Goal: Task Accomplishment & Management: Complete application form

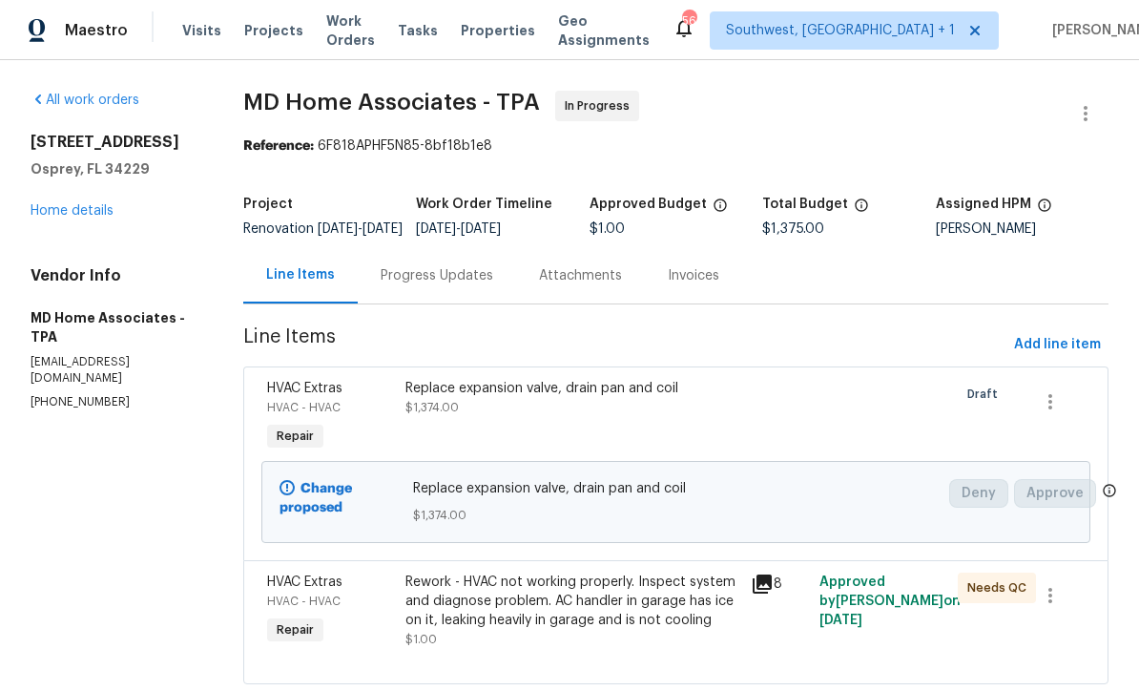
click at [68, 214] on link "Home details" at bounding box center [72, 210] width 83 height 13
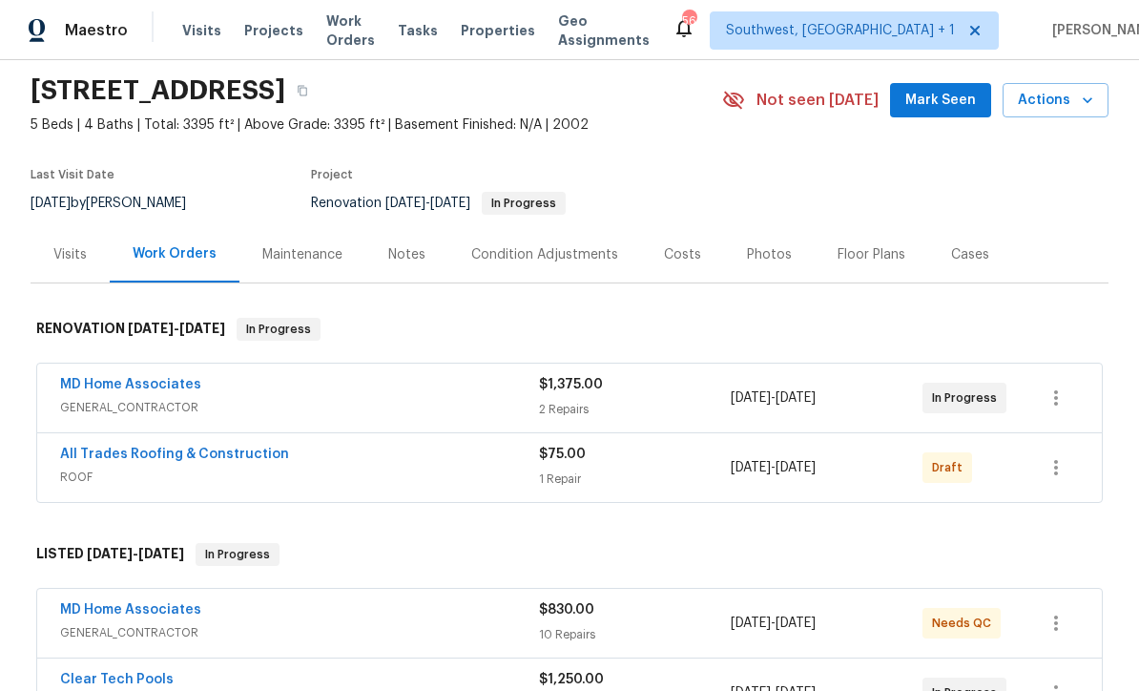
scroll to position [82, 0]
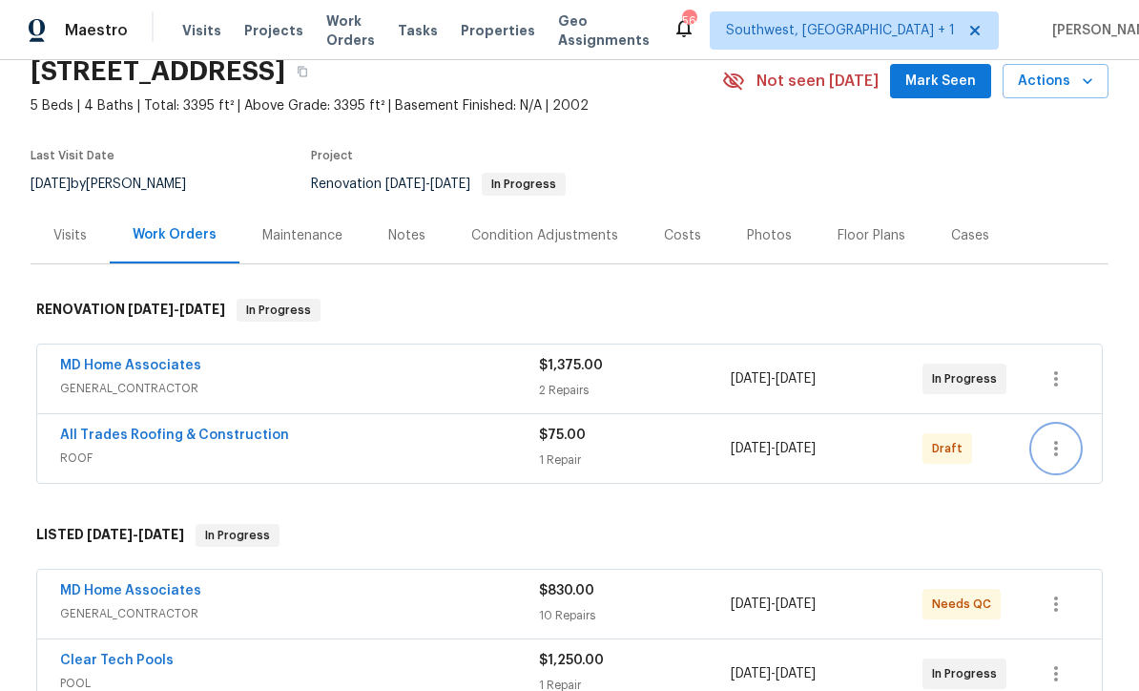
click at [1058, 452] on icon "button" at bounding box center [1056, 448] width 23 height 23
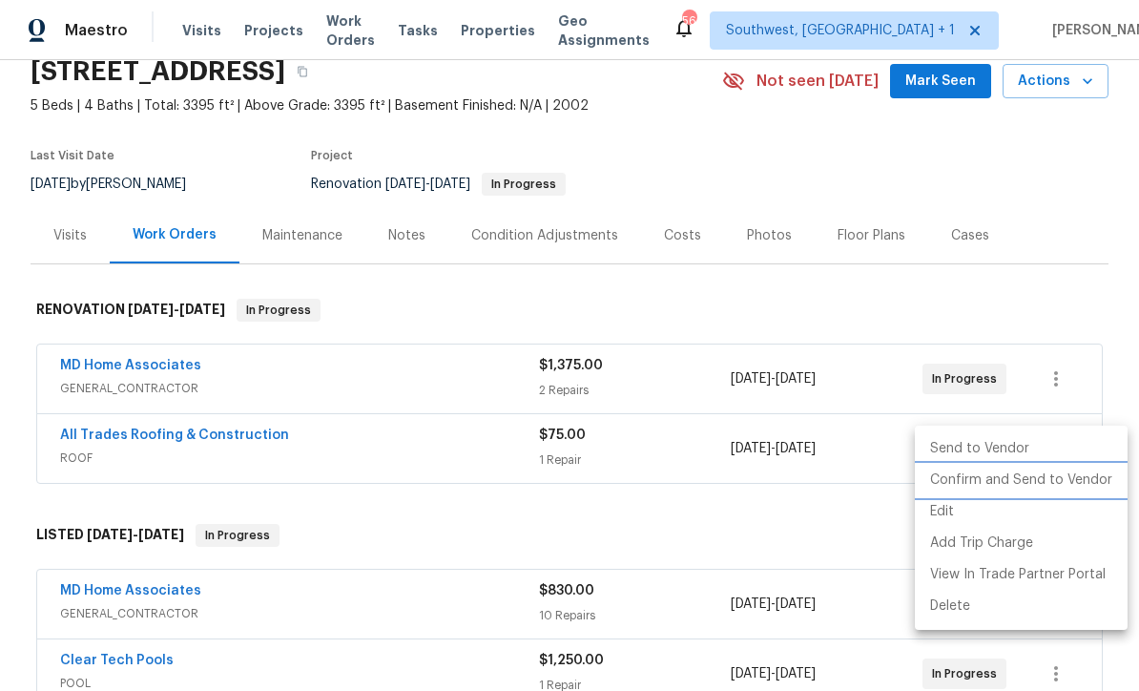
click at [1035, 480] on li "Confirm and Send to Vendor" at bounding box center [1021, 480] width 213 height 31
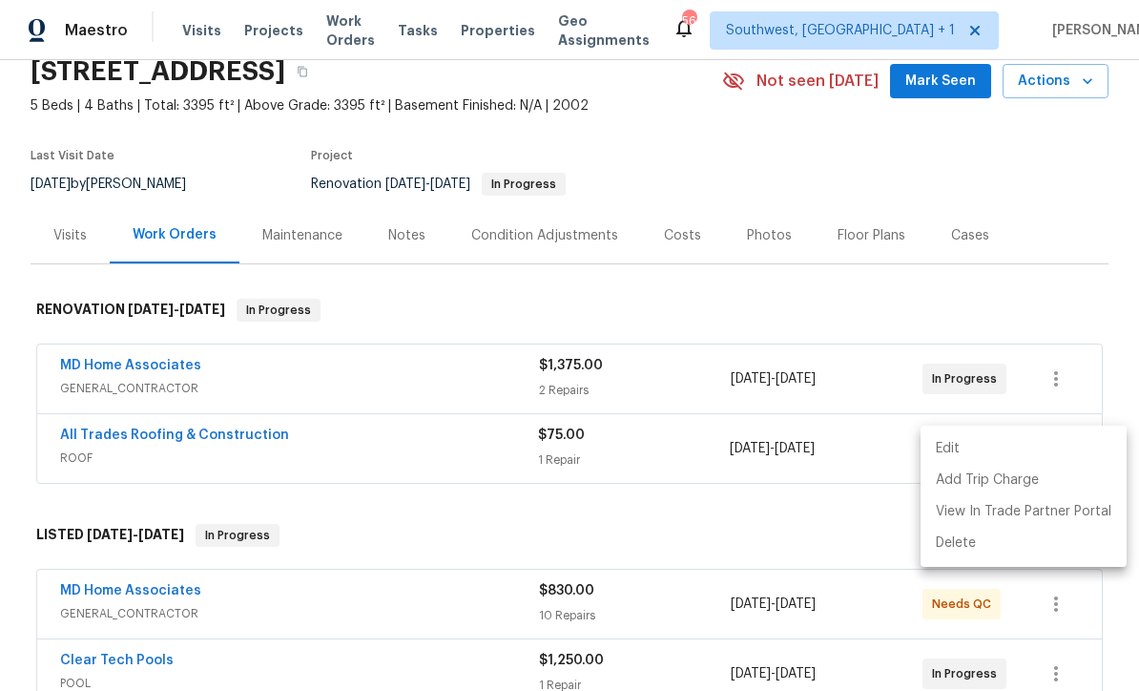
click at [158, 439] on div at bounding box center [569, 345] width 1139 height 691
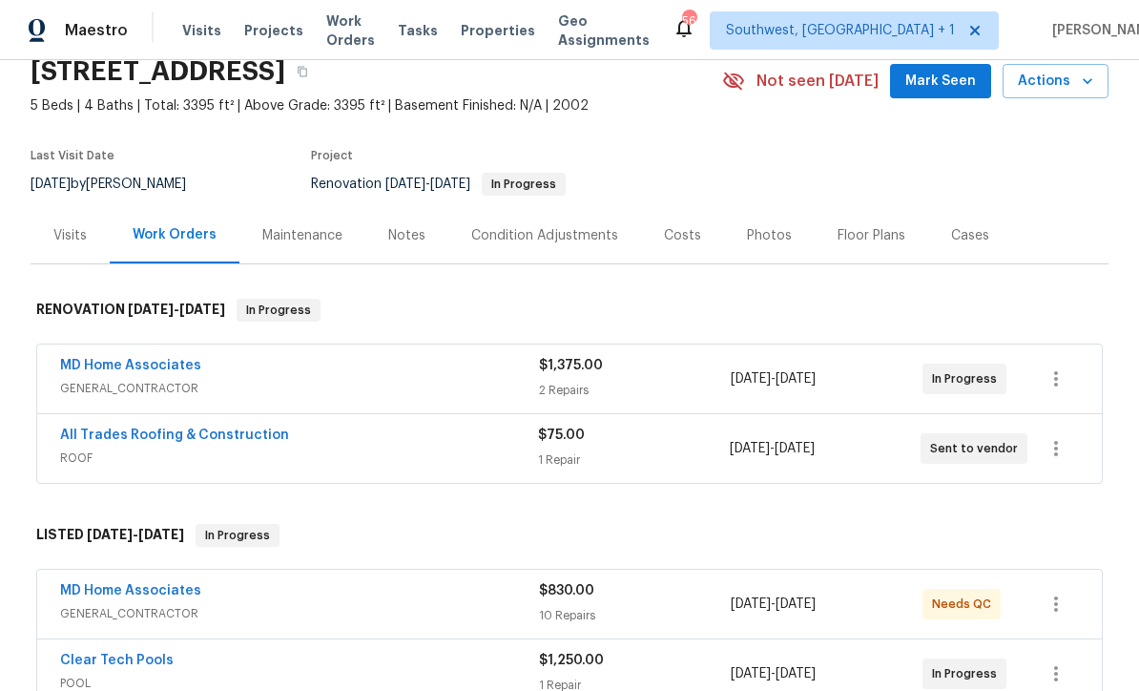
click at [152, 428] on link "All Trades Roofing & Construction" at bounding box center [174, 434] width 229 height 13
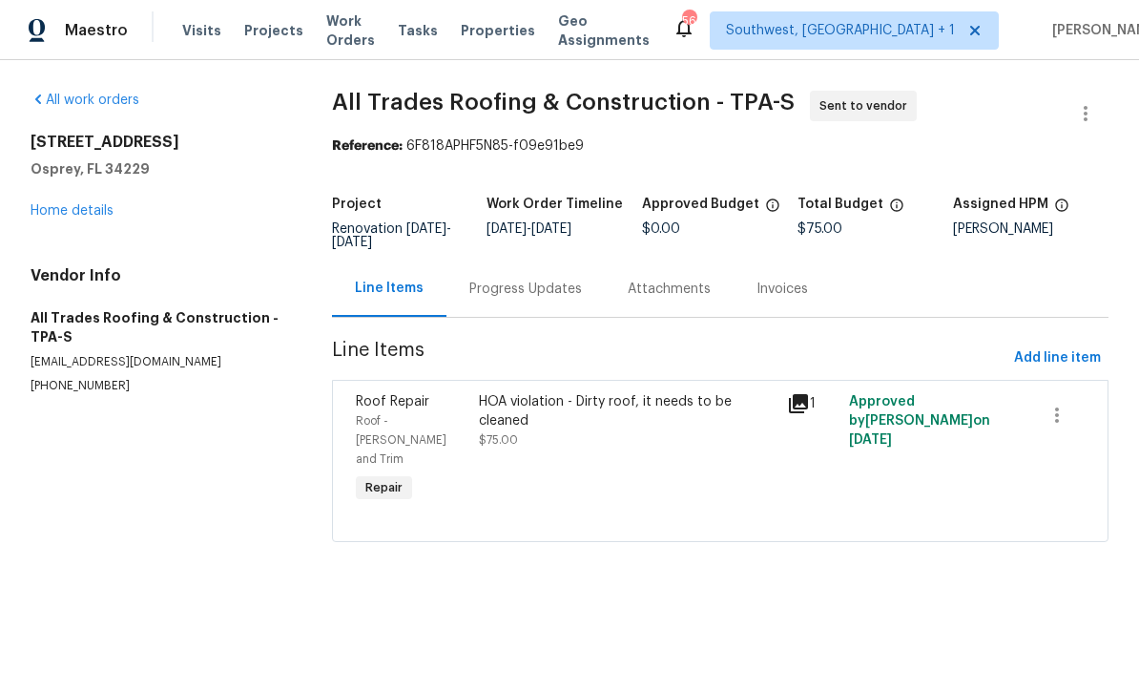
click at [551, 287] on div "Progress Updates" at bounding box center [525, 289] width 113 height 19
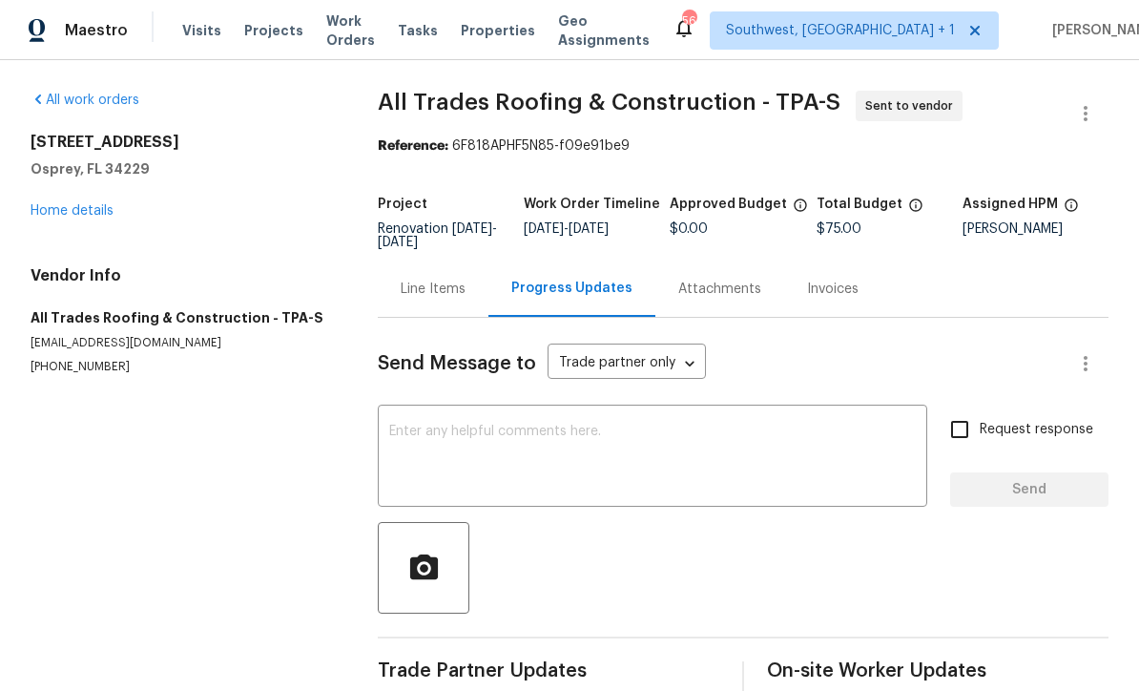
click at [605, 447] on textarea at bounding box center [652, 458] width 527 height 67
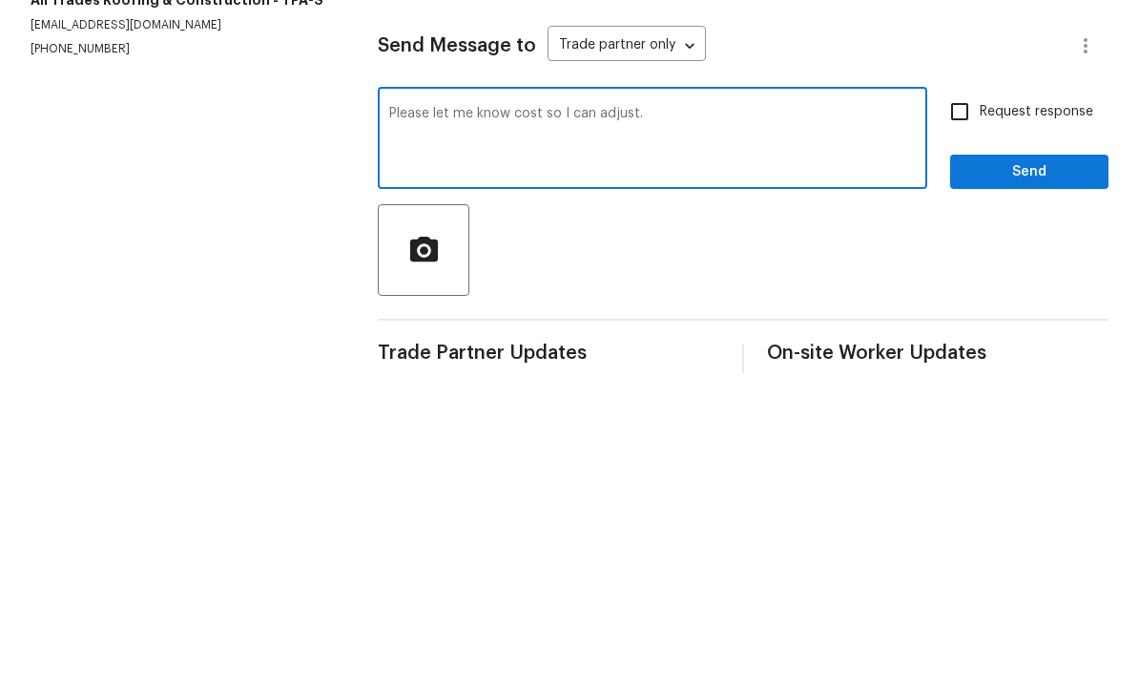
type textarea "Please let me know cost so I can adjust."
click at [968, 409] on input "Request response" at bounding box center [960, 429] width 40 height 40
checkbox input "true"
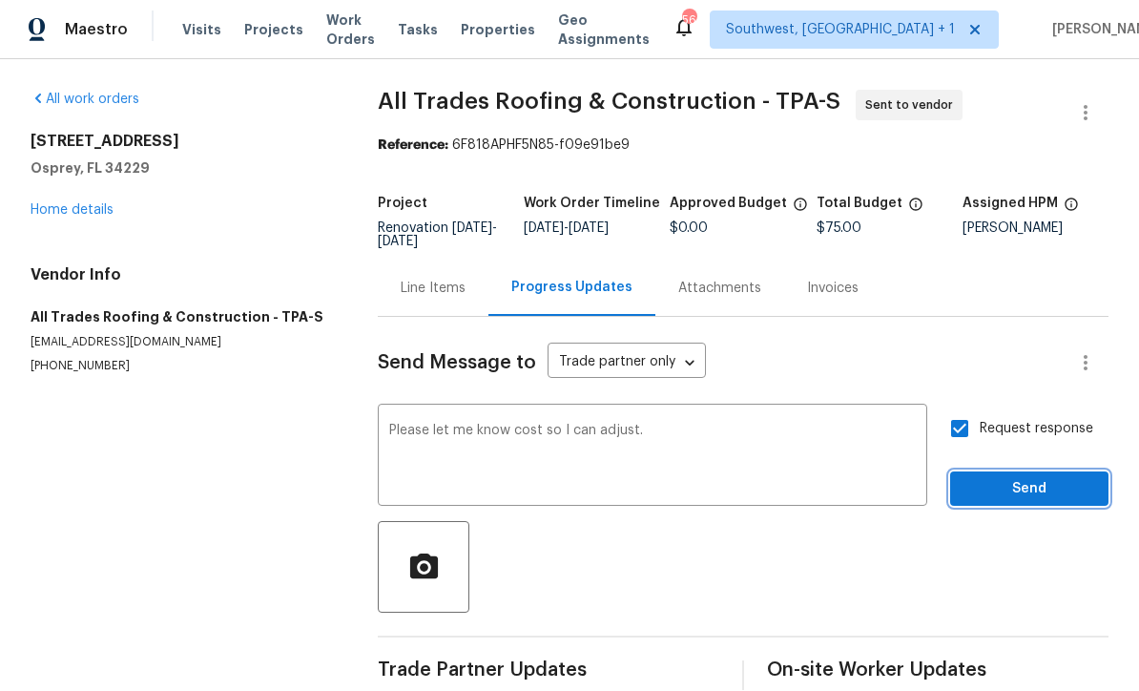
click at [1028, 478] on span "Send" at bounding box center [1029, 490] width 128 height 24
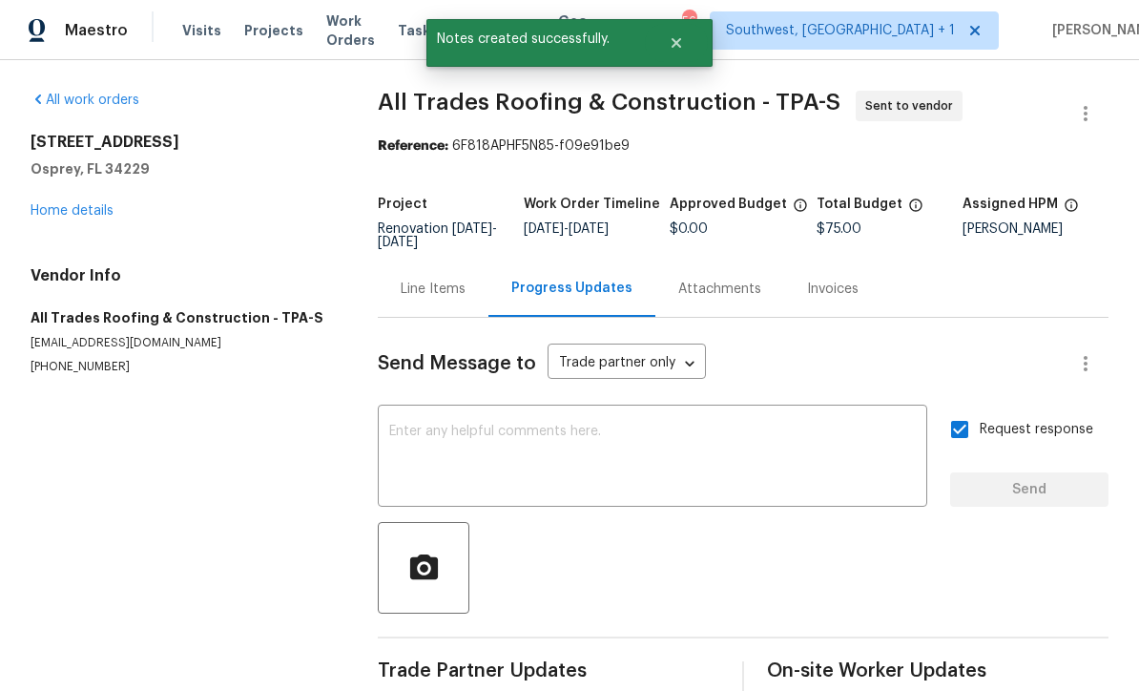
scroll to position [32, 0]
click at [44, 204] on link "Home details" at bounding box center [72, 210] width 83 height 13
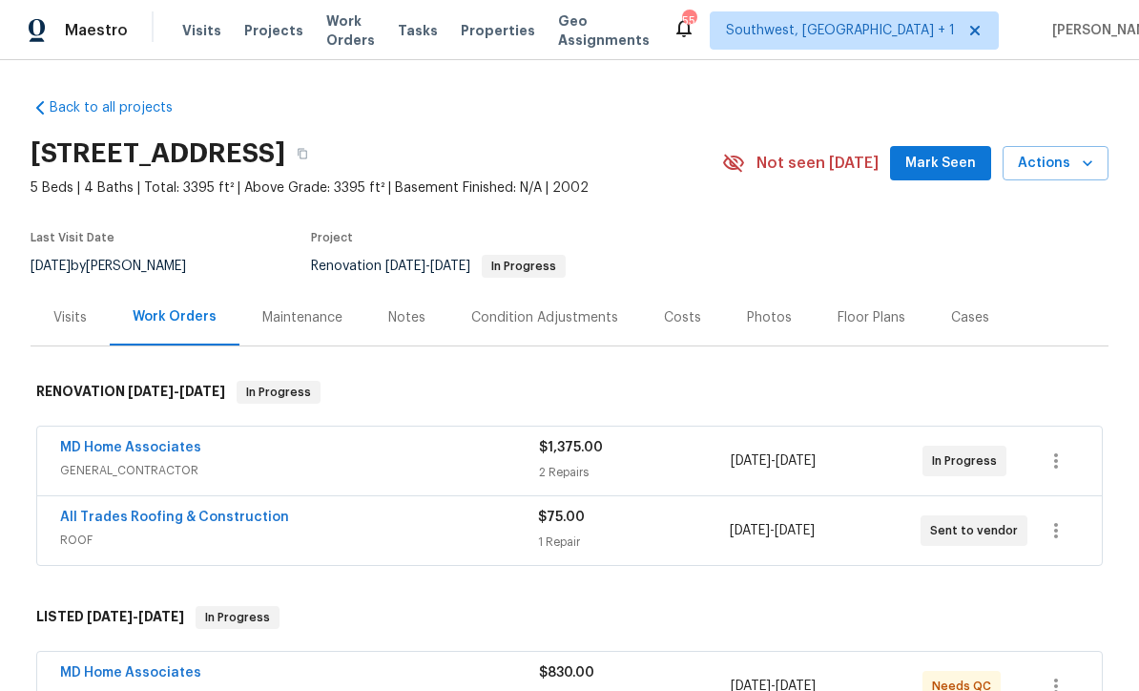
click at [256, 24] on span "Projects" at bounding box center [273, 30] width 59 height 19
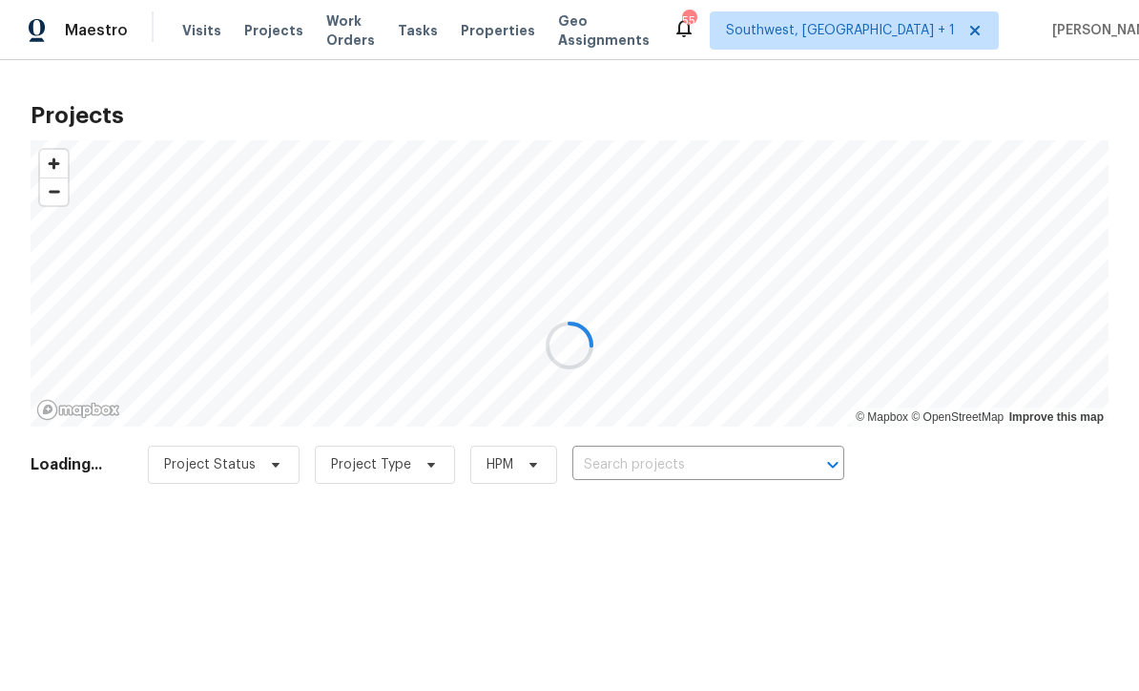
click at [731, 472] on div at bounding box center [569, 345] width 1139 height 691
click at [693, 470] on div at bounding box center [569, 345] width 1139 height 691
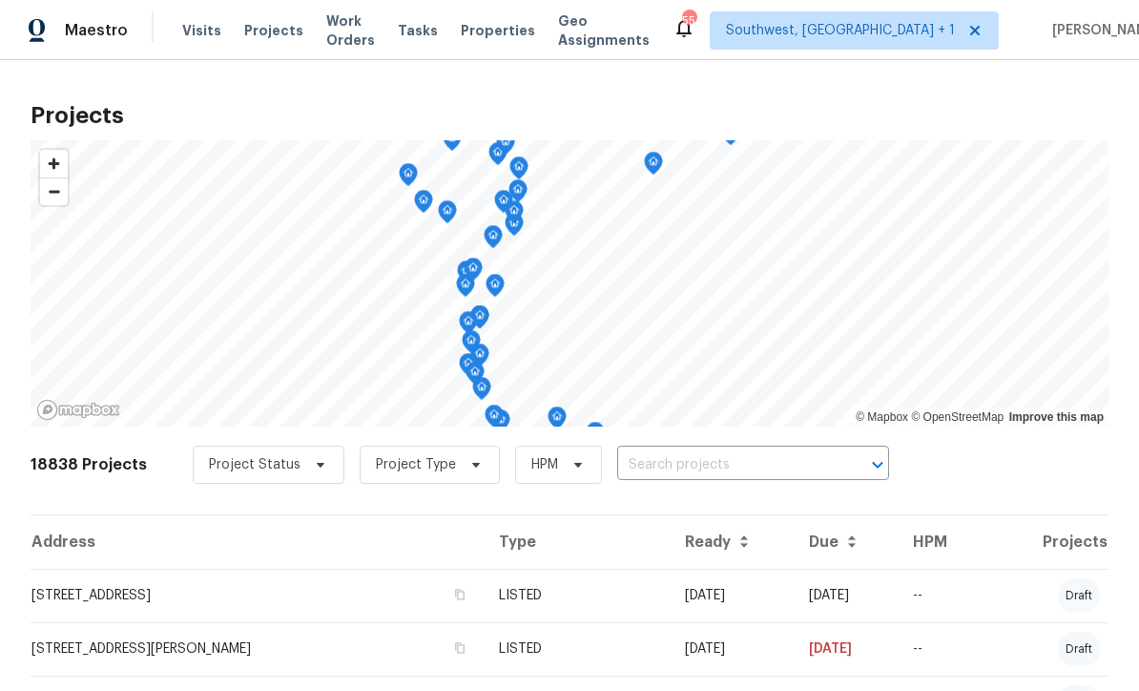
click at [696, 464] on input "text" at bounding box center [726, 465] width 218 height 30
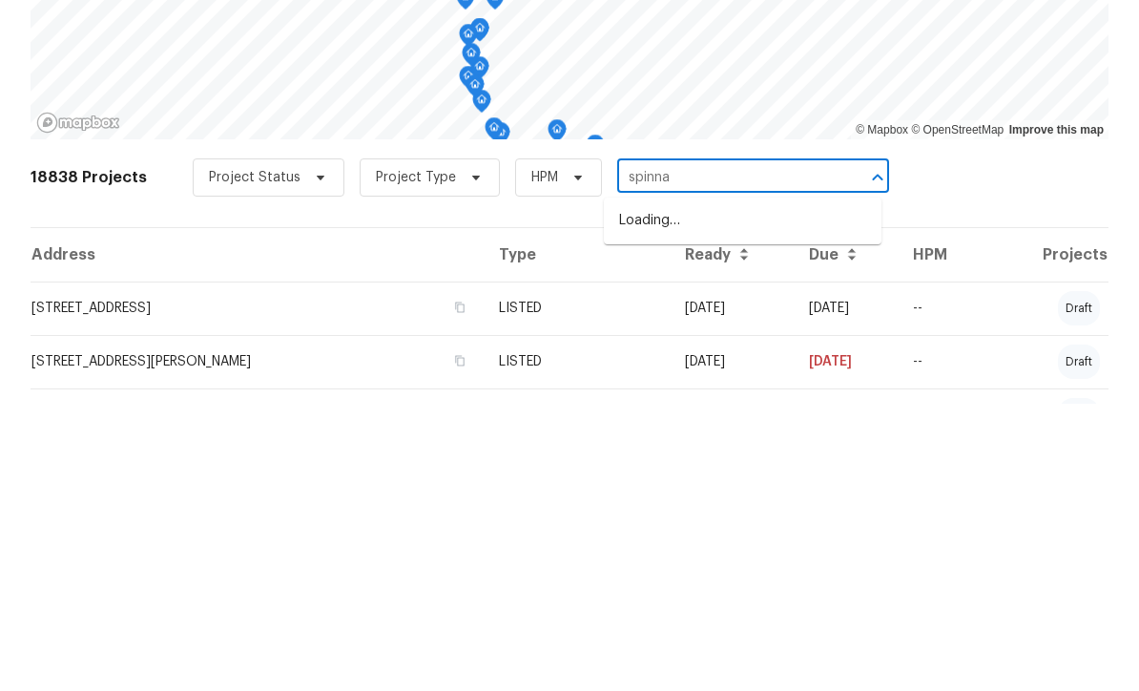
type input "spinnak"
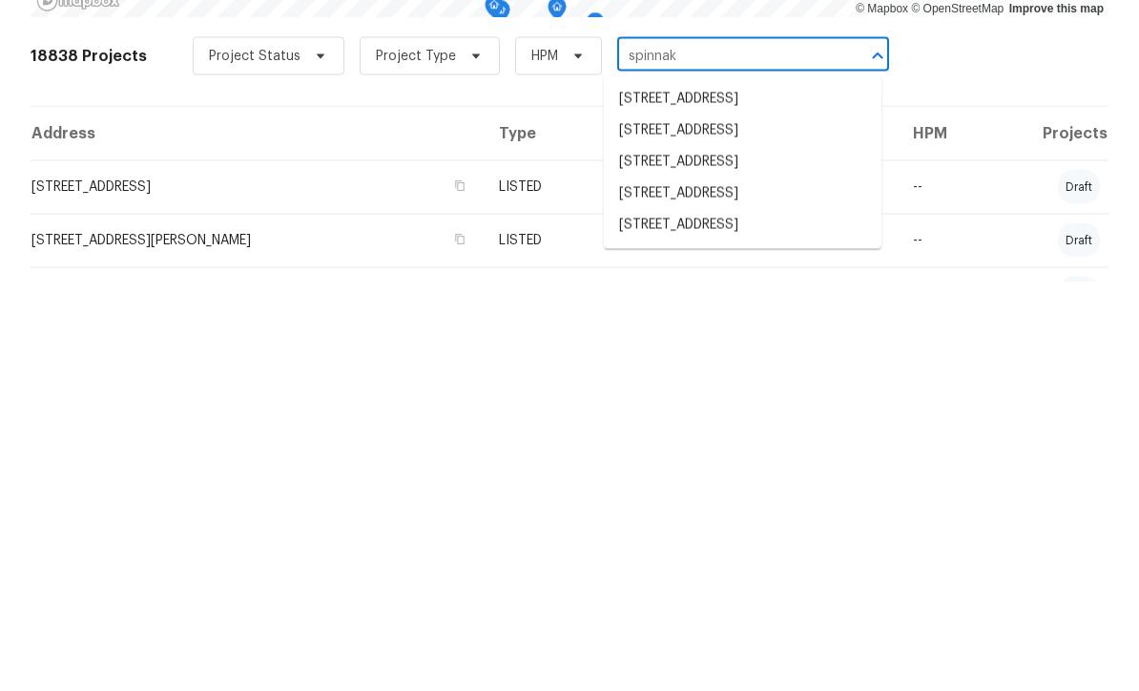
scroll to position [12, 0]
click at [696, 587] on li "[STREET_ADDRESS]" at bounding box center [743, 602] width 278 height 31
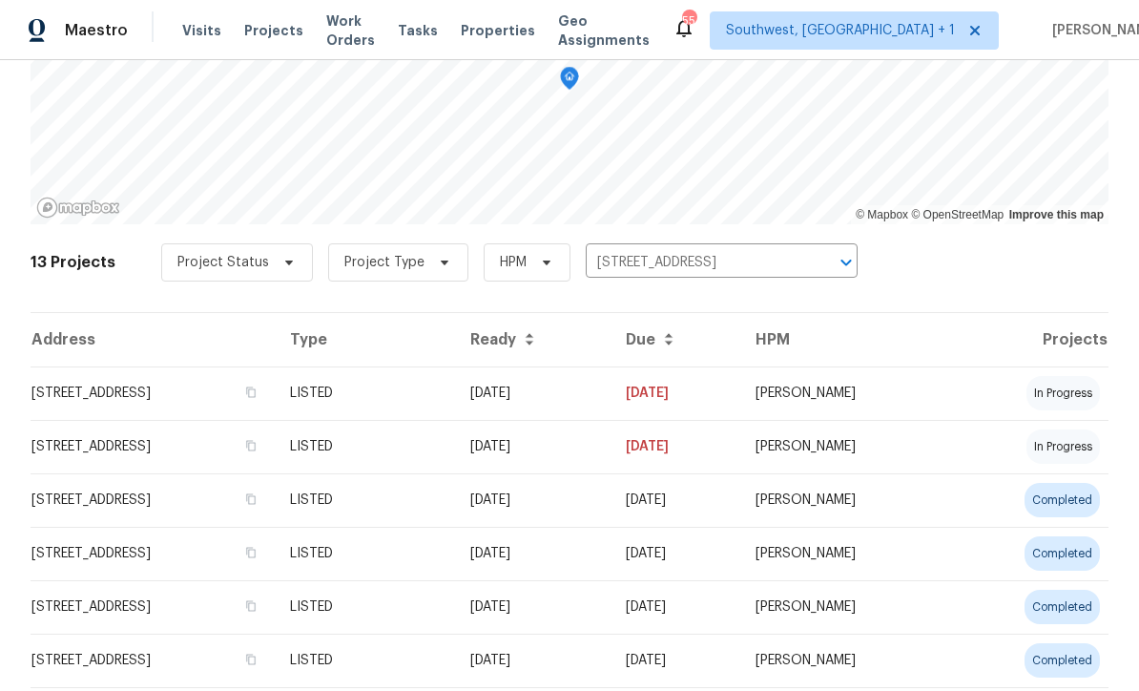
scroll to position [208, 0]
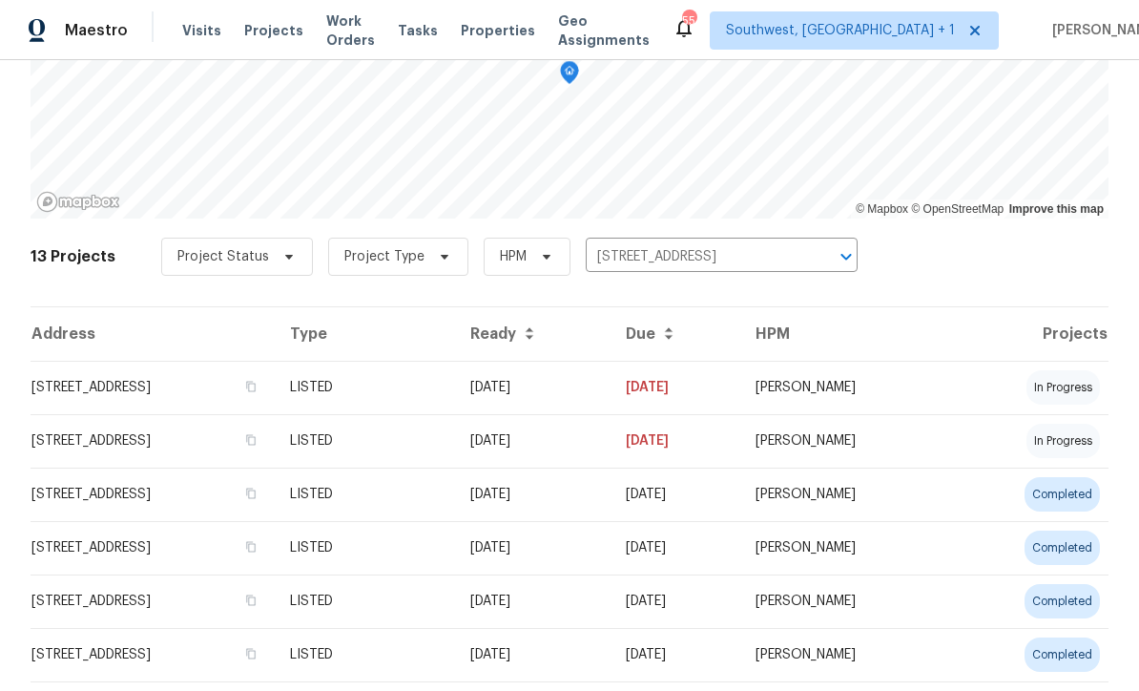
click at [148, 380] on td "[STREET_ADDRESS]" at bounding box center [153, 387] width 244 height 53
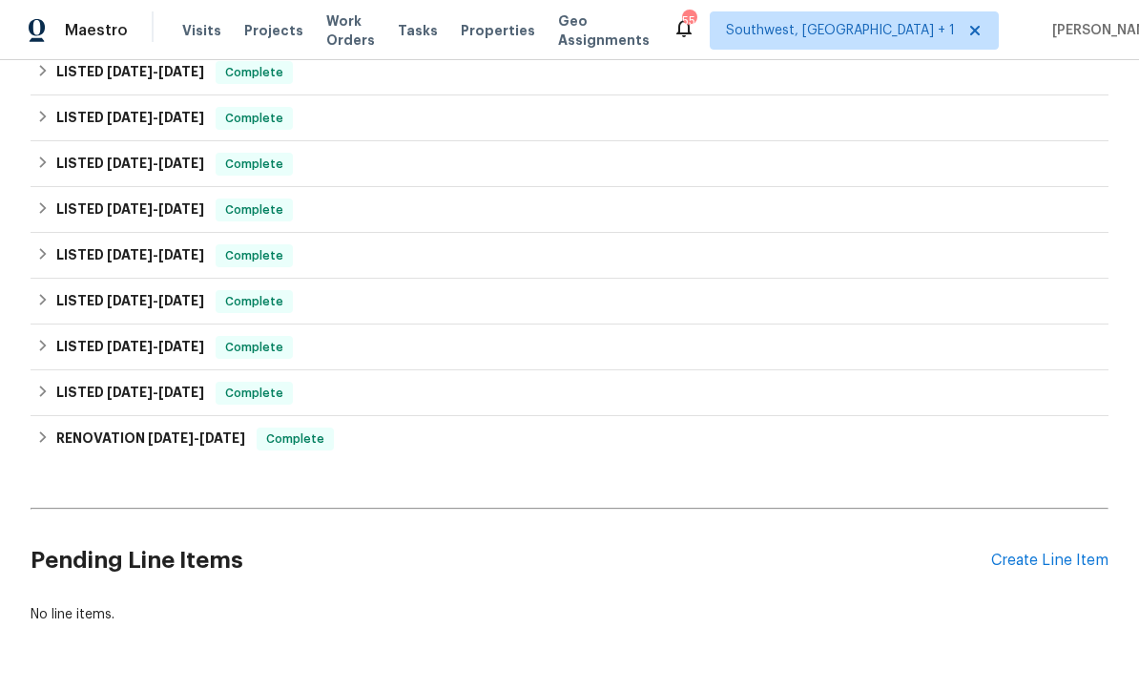
scroll to position [714, 0]
click at [1042, 560] on div "Create Line Item" at bounding box center [1049, 561] width 117 height 18
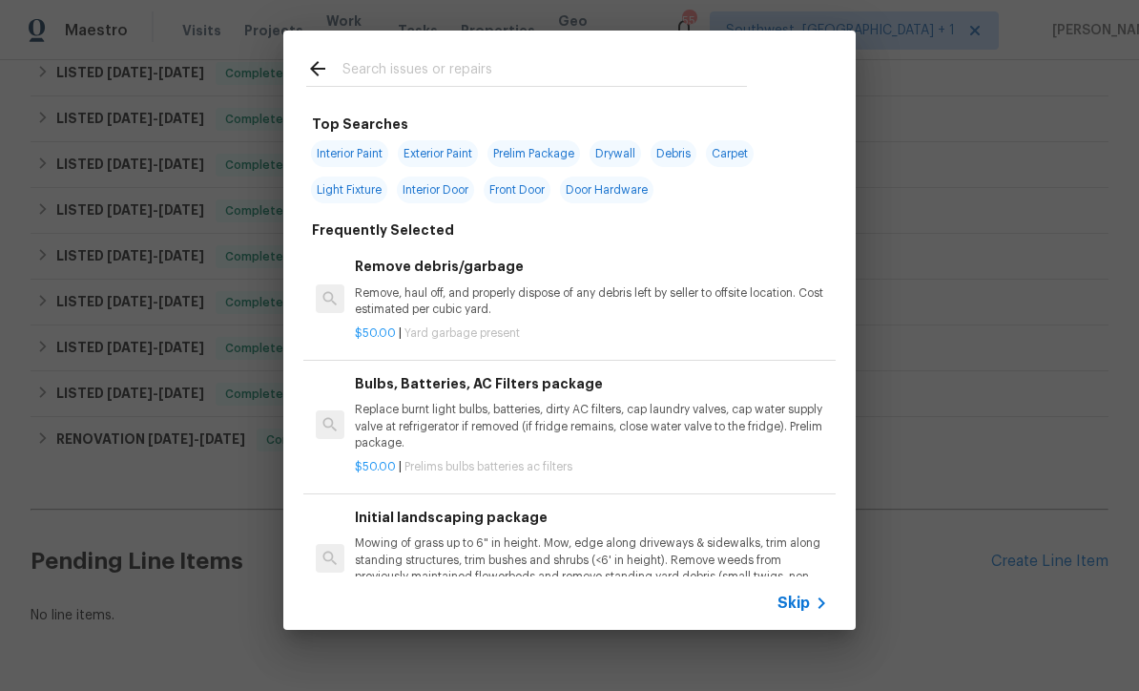
click at [807, 613] on div "Skip" at bounding box center [804, 602] width 55 height 23
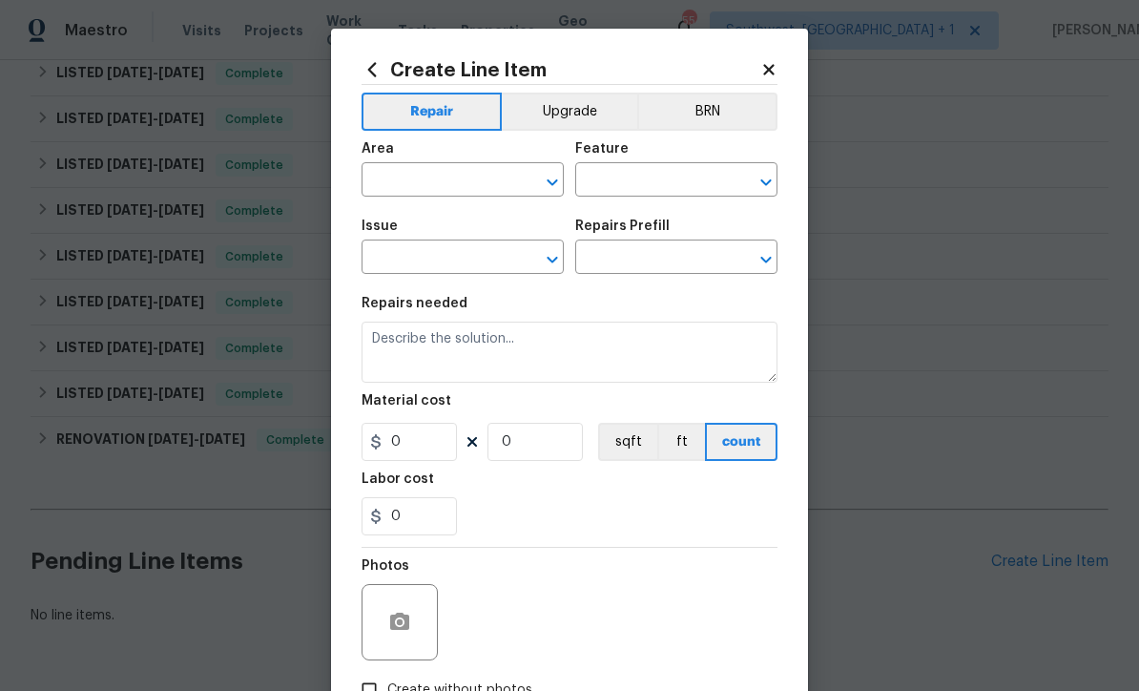
click at [428, 181] on input "text" at bounding box center [436, 182] width 149 height 30
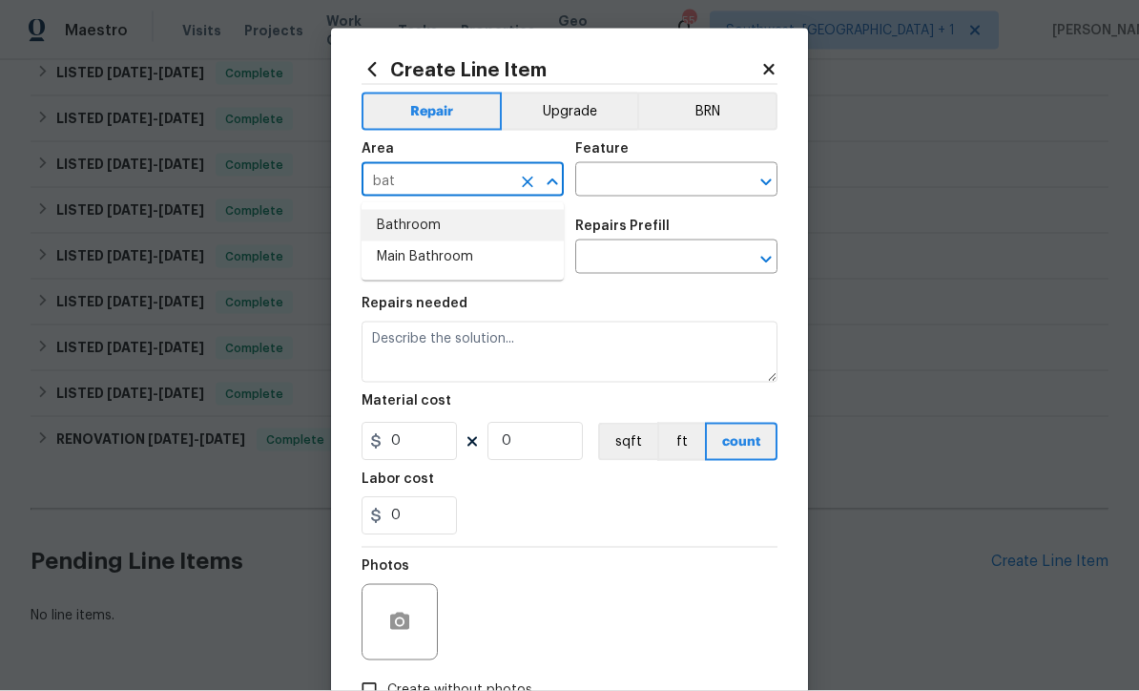
click at [438, 221] on li "Bathroom" at bounding box center [463, 225] width 202 height 31
type input "Bathroom"
click at [643, 186] on input "text" at bounding box center [649, 182] width 149 height 30
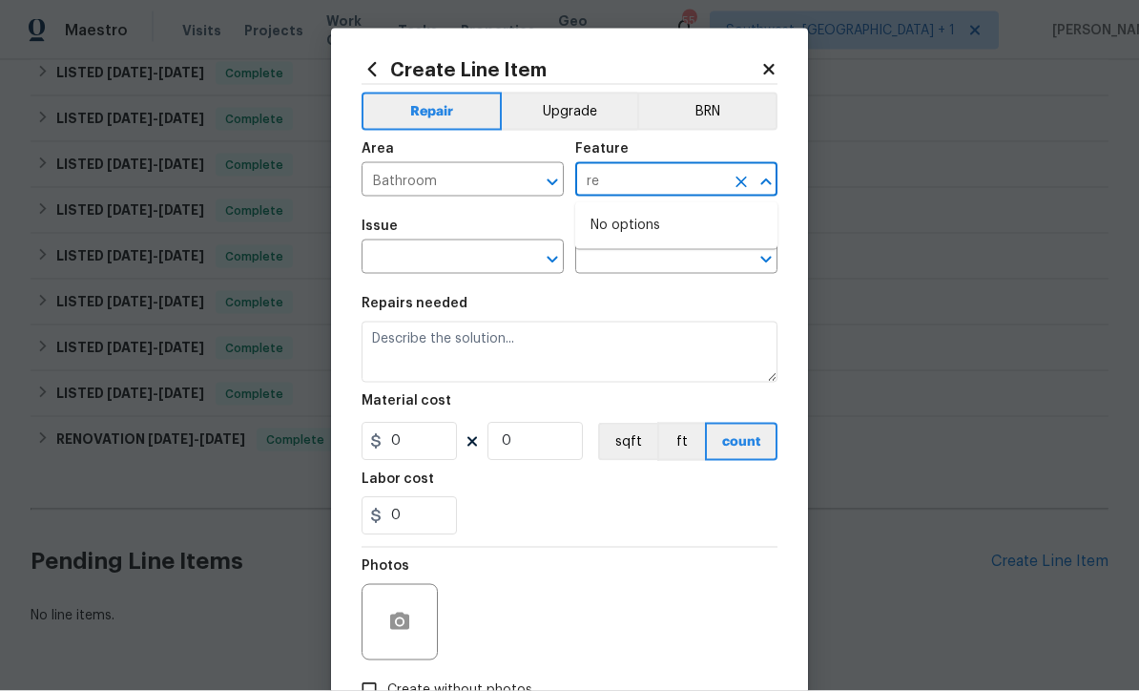
type input "r"
click at [648, 269] on li "Countertops" at bounding box center [676, 271] width 202 height 31
type input "Countertops"
click at [496, 261] on input "text" at bounding box center [436, 259] width 149 height 30
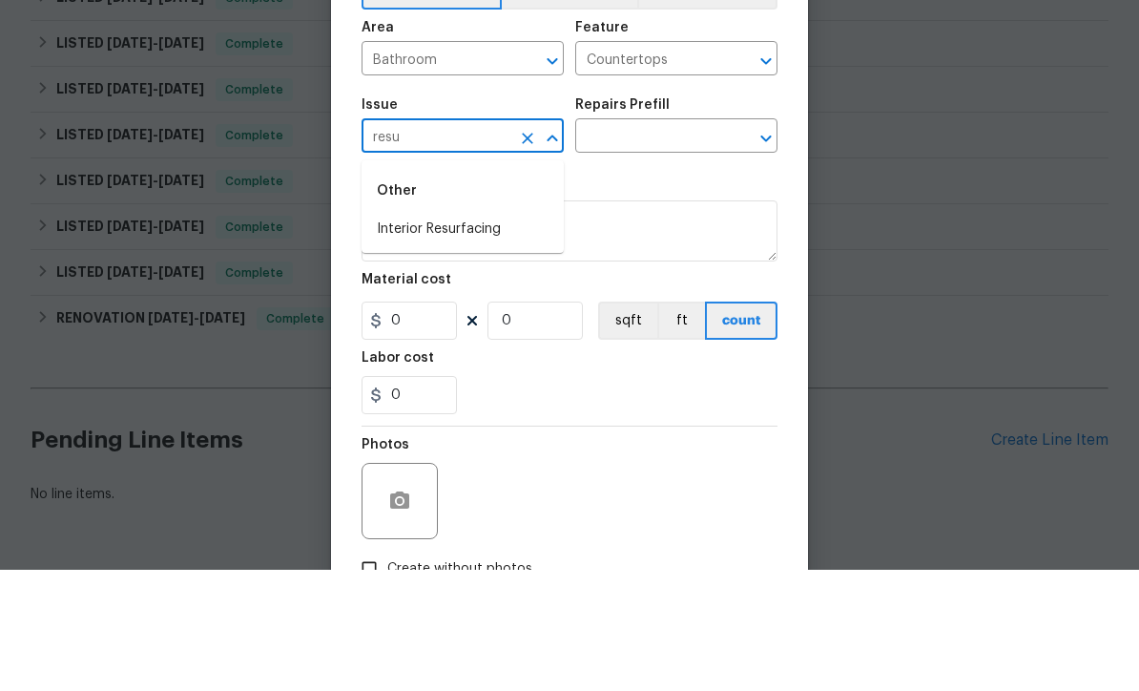
click at [480, 335] on li "Interior Resurfacing" at bounding box center [463, 350] width 202 height 31
type input "Interior Resurfacing"
click at [674, 244] on input "text" at bounding box center [649, 259] width 149 height 30
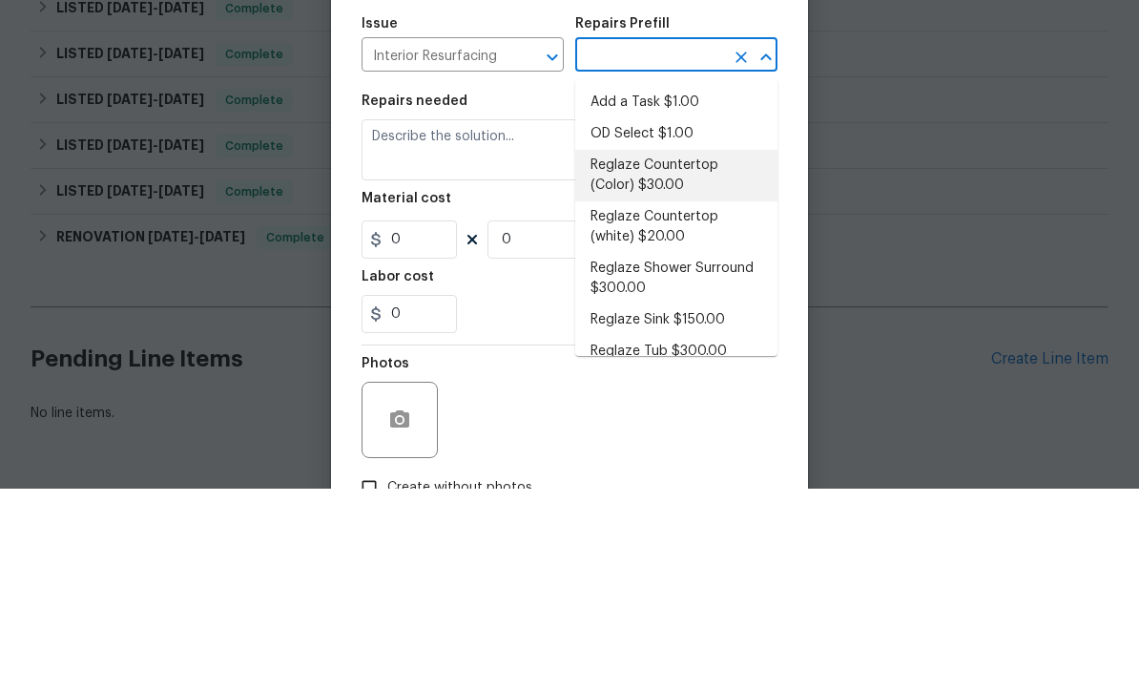
click at [714, 352] on li "Reglaze Countertop (Color) $30.00" at bounding box center [676, 378] width 202 height 52
type input "Reglaze Countertop (Color) $30.00"
type textarea "Prep, mask and reglaze finish the countertop (Speckle) PM to approve of finish …"
type input "1"
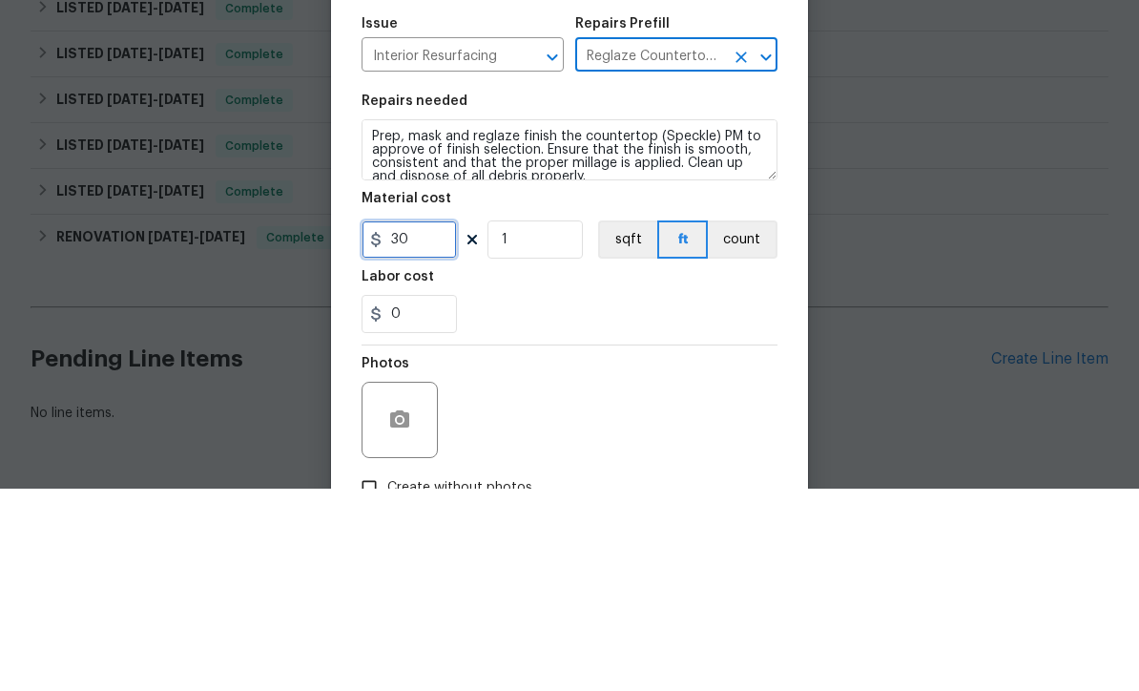
click at [448, 423] on input "30" at bounding box center [409, 442] width 95 height 38
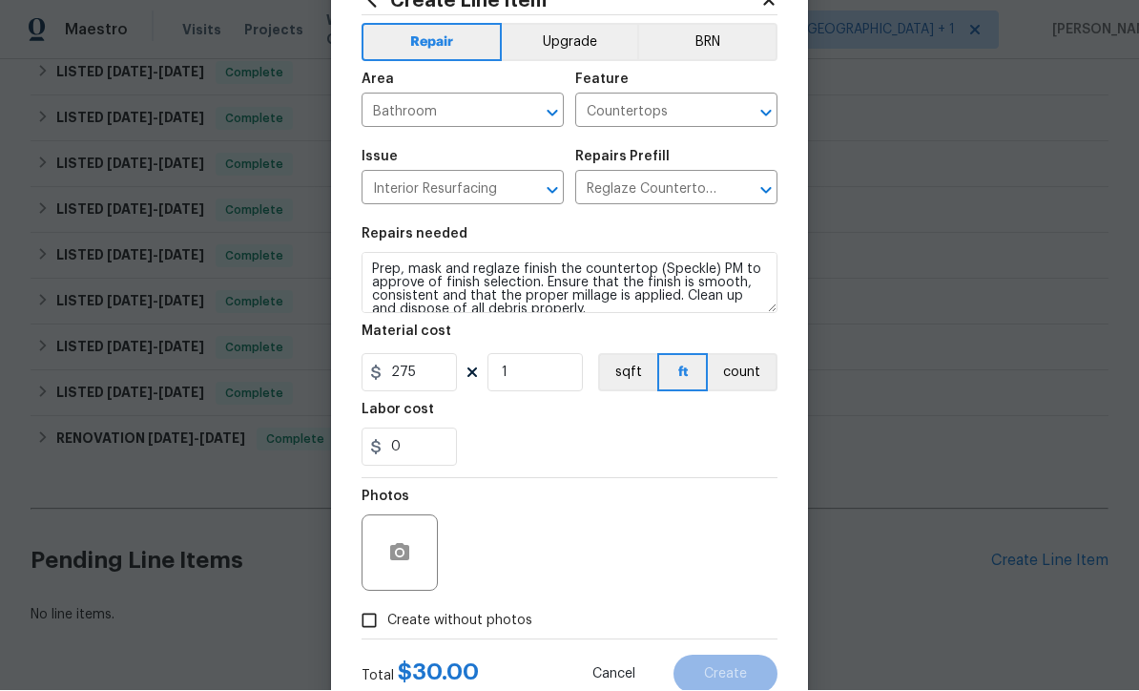
scroll to position [73, 0]
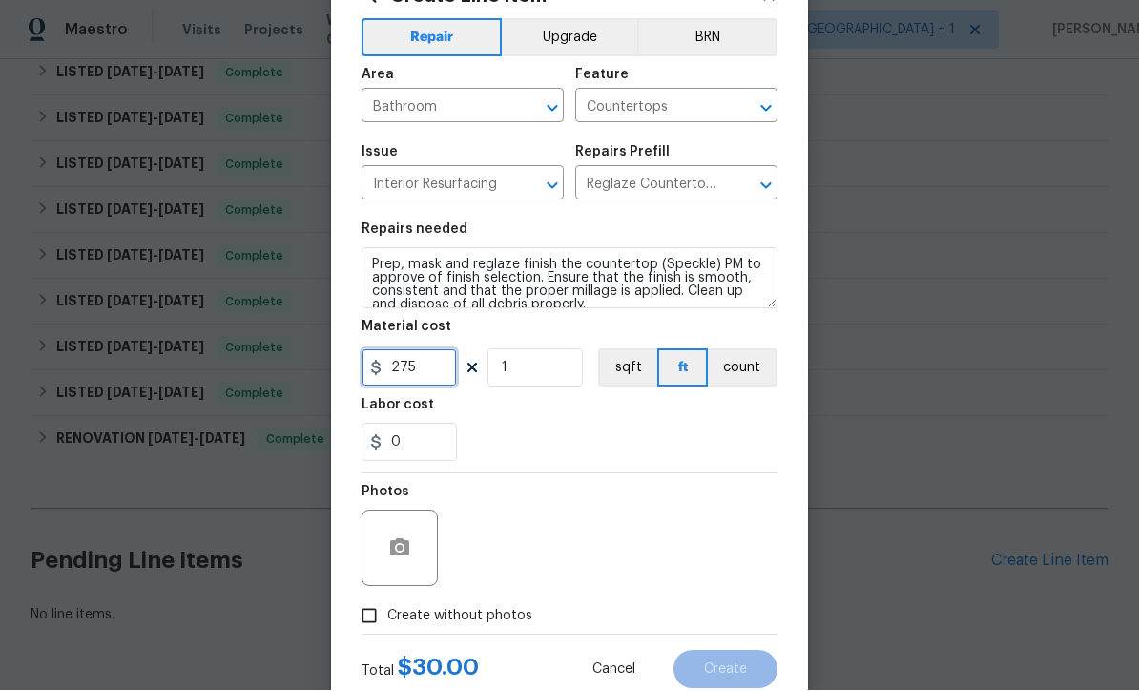
type input "275"
click at [576, 42] on button "Upgrade" at bounding box center [570, 38] width 136 height 38
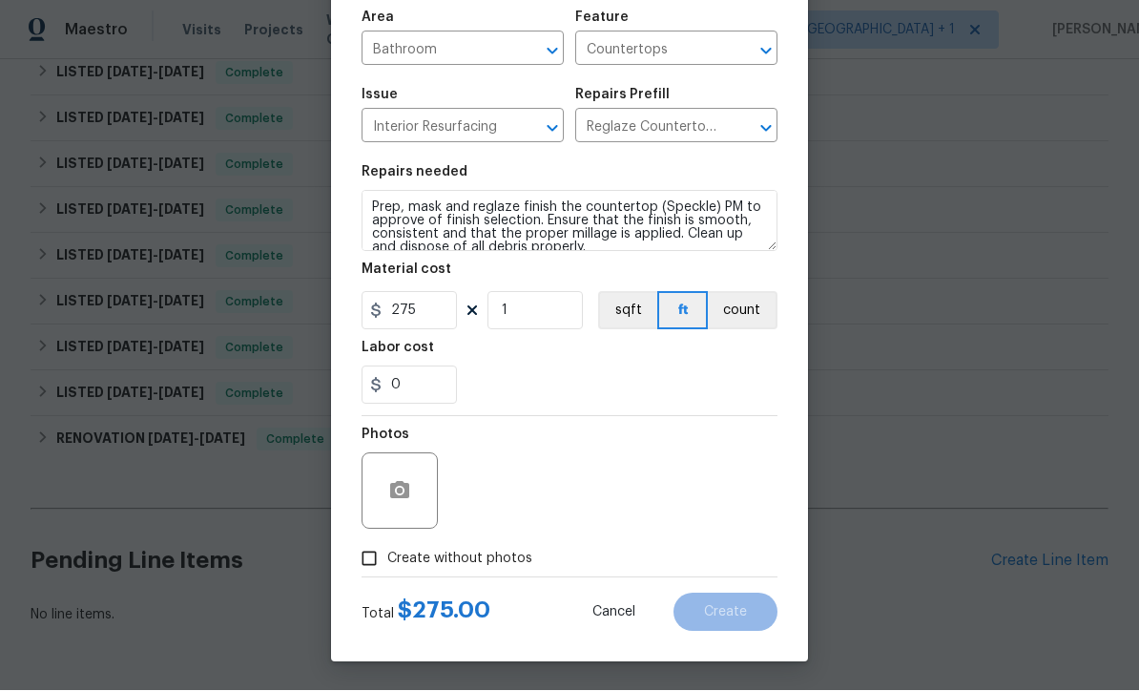
scroll to position [135, 0]
click at [405, 505] on button "button" at bounding box center [400, 491] width 46 height 46
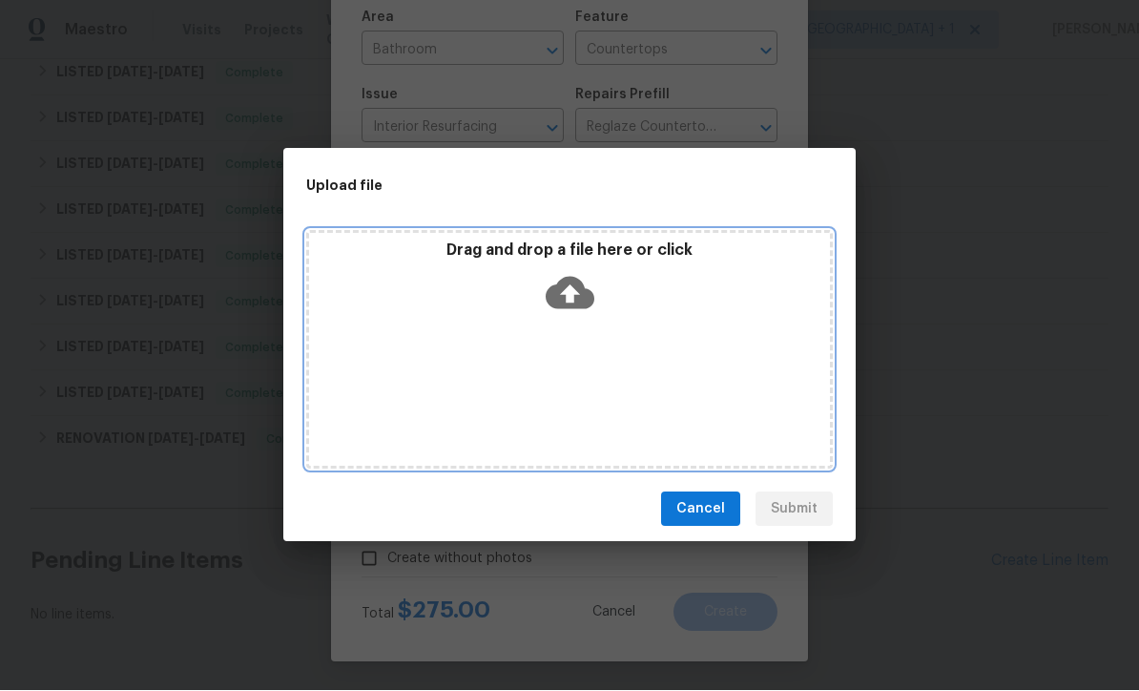
click at [573, 292] on icon at bounding box center [570, 293] width 49 height 49
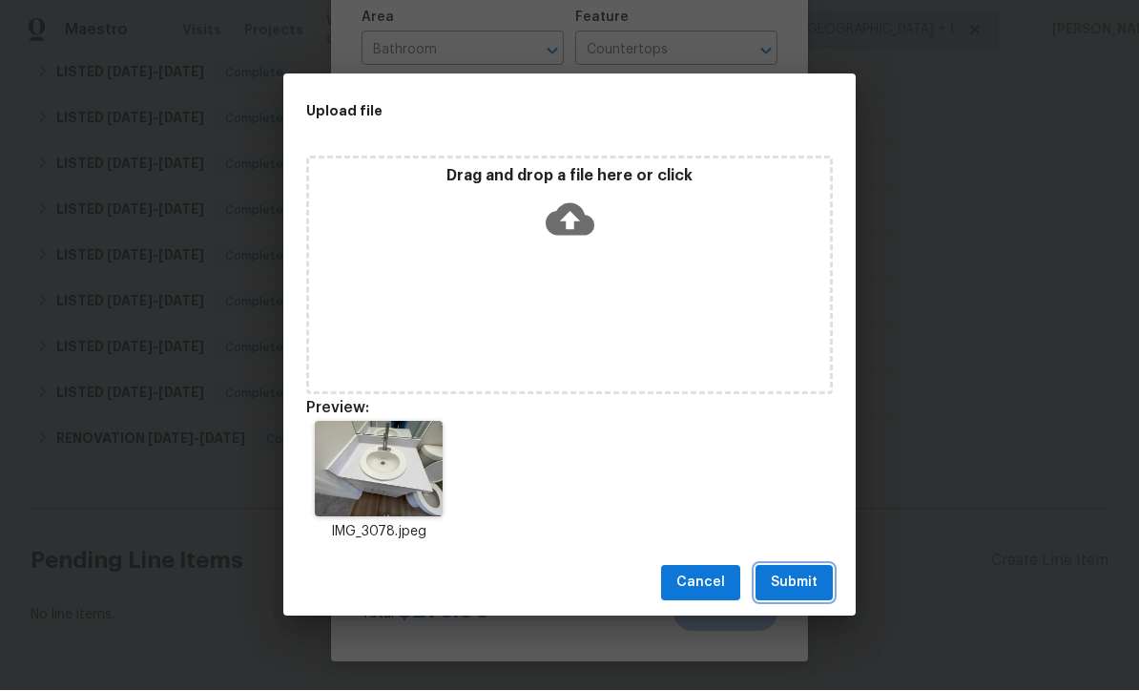
click at [806, 591] on span "Submit" at bounding box center [794, 583] width 47 height 24
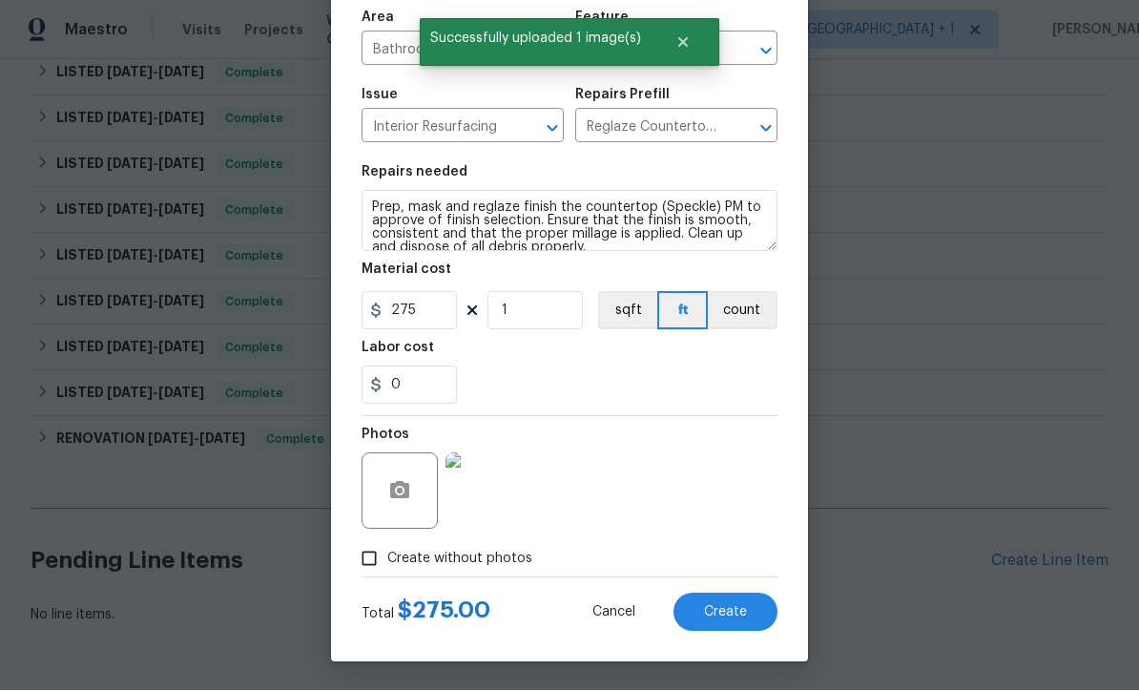
click at [741, 618] on span "Create" at bounding box center [725, 613] width 43 height 14
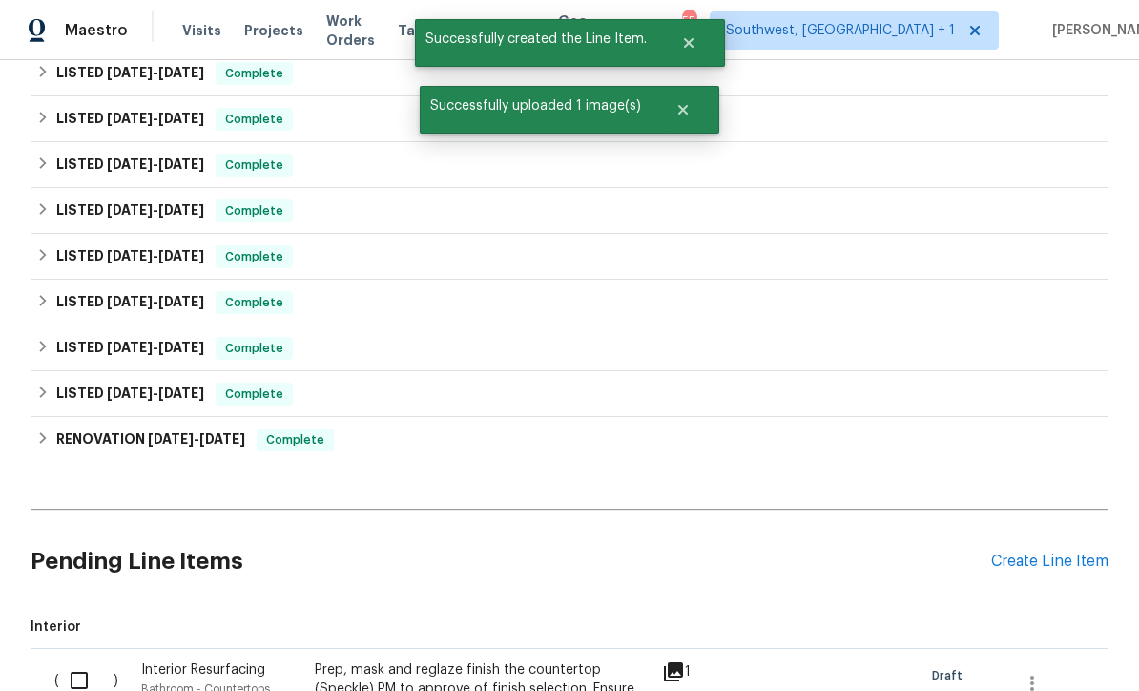
click at [1045, 552] on div "Create Line Item" at bounding box center [1049, 561] width 117 height 18
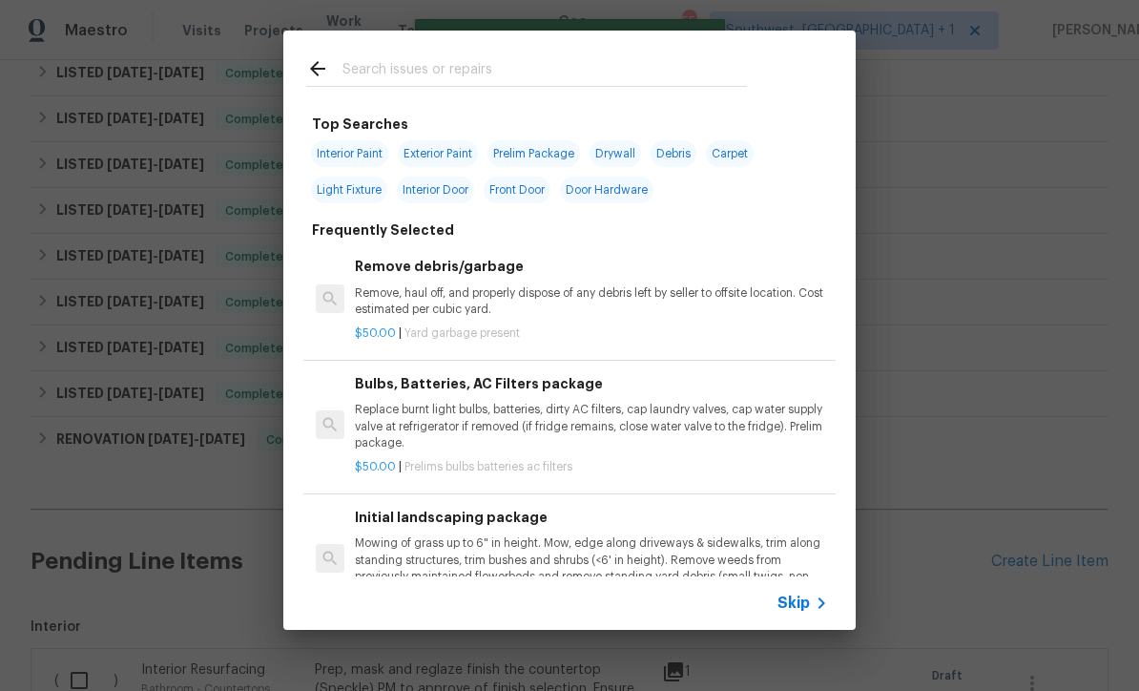
click at [811, 612] on icon at bounding box center [821, 602] width 23 height 23
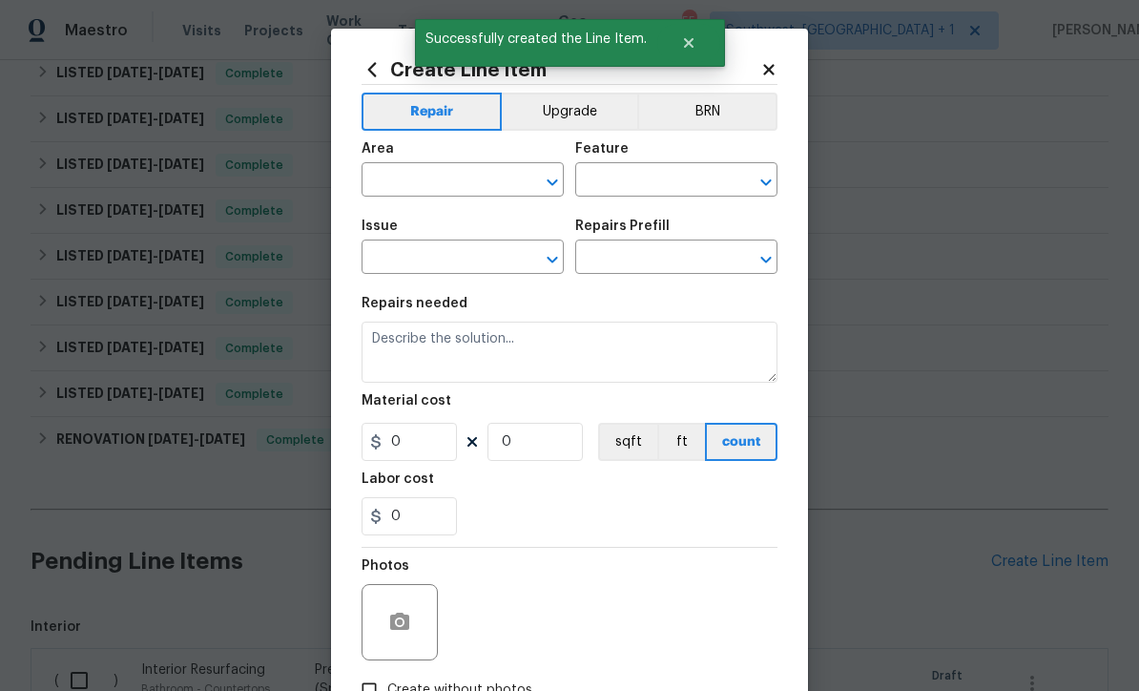
click at [572, 107] on button "Upgrade" at bounding box center [570, 112] width 136 height 38
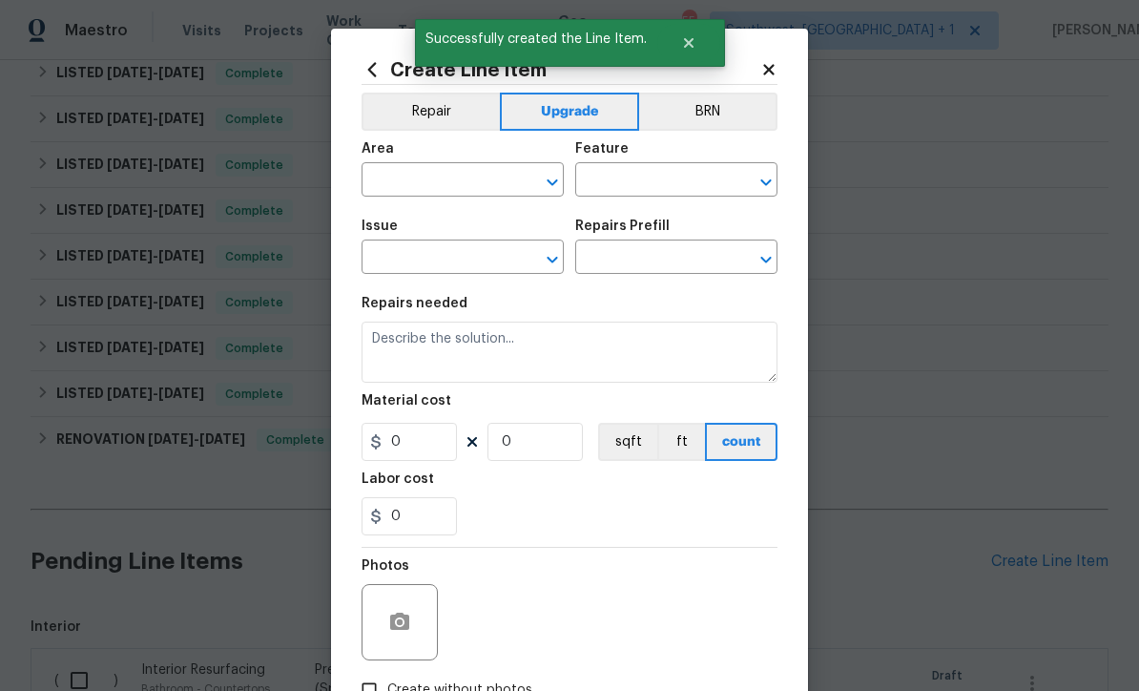
click at [463, 125] on button "Repair" at bounding box center [431, 112] width 138 height 38
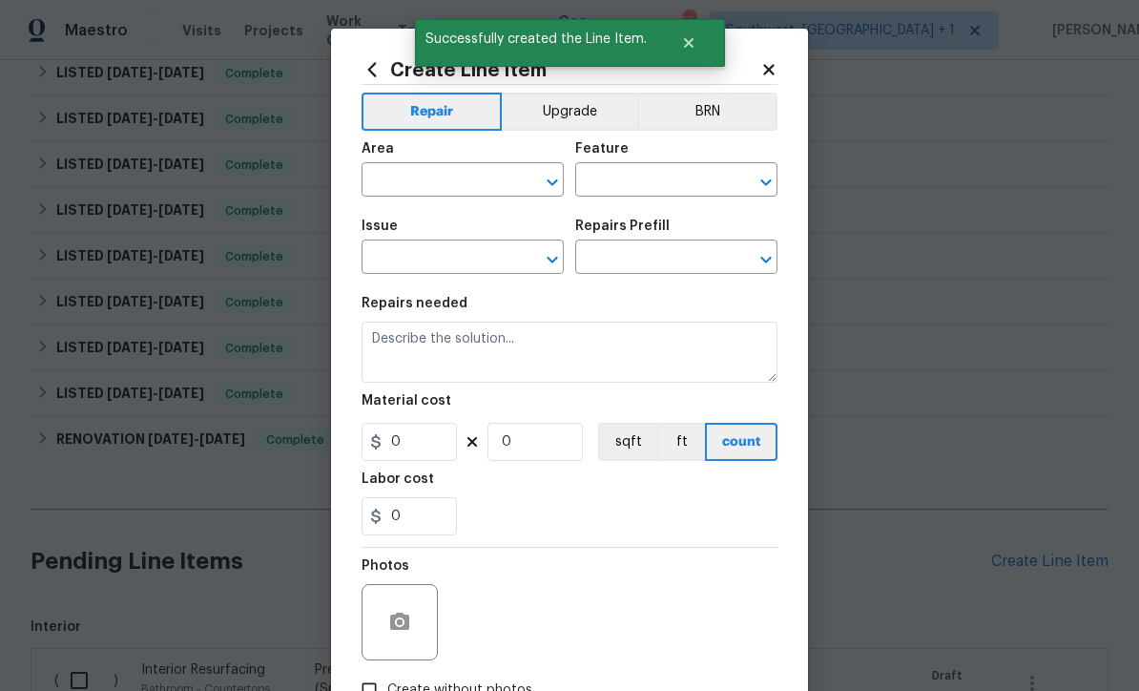
click at [454, 192] on input "text" at bounding box center [436, 182] width 149 height 30
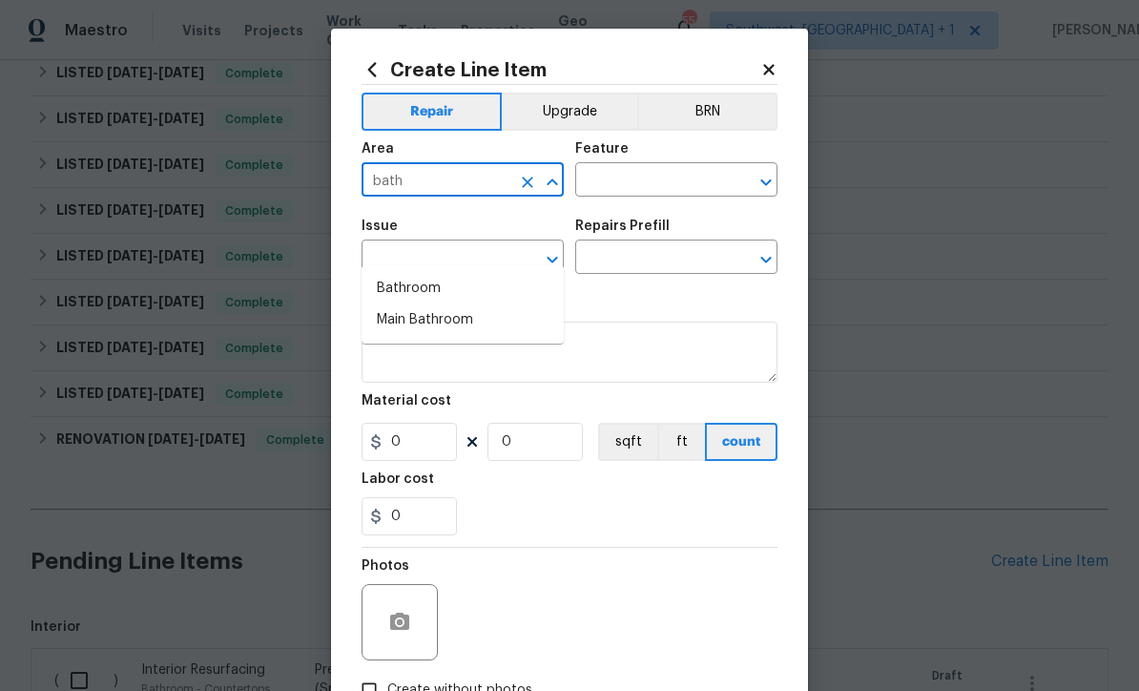
click at [432, 304] on li "Main Bathroom" at bounding box center [463, 319] width 202 height 31
type input "Main Bathroom"
click at [653, 179] on input "text" at bounding box center [649, 182] width 149 height 30
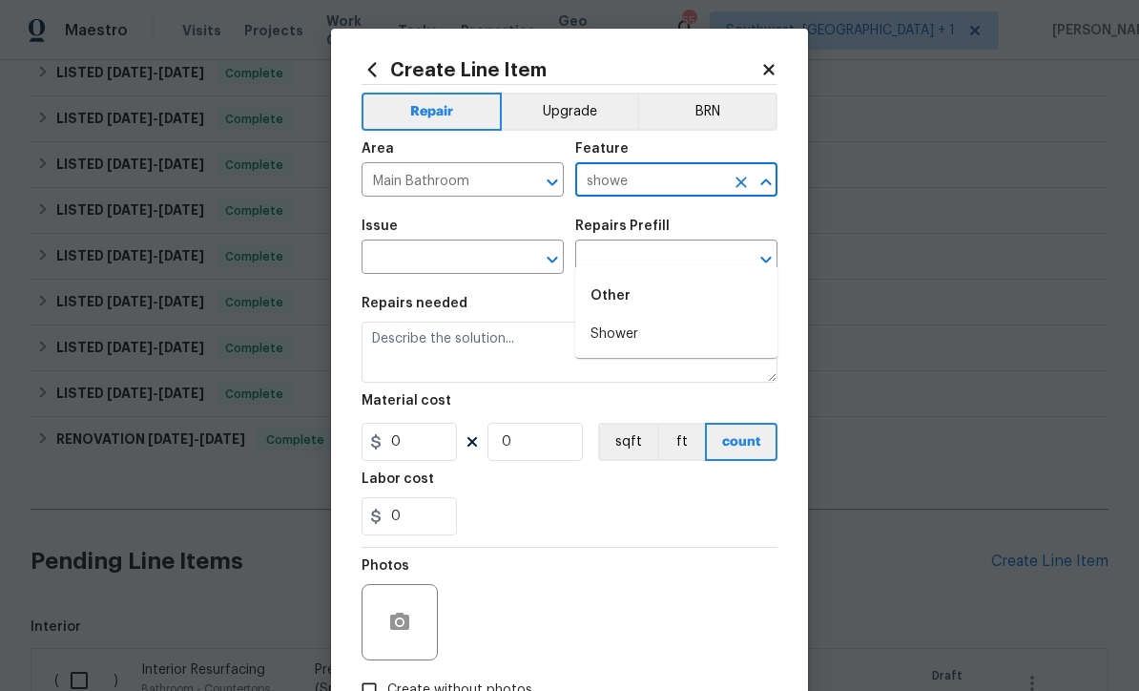
click at [638, 319] on li "Shower" at bounding box center [676, 334] width 202 height 31
type input "Shower"
click at [479, 258] on input "text" at bounding box center [436, 259] width 149 height 30
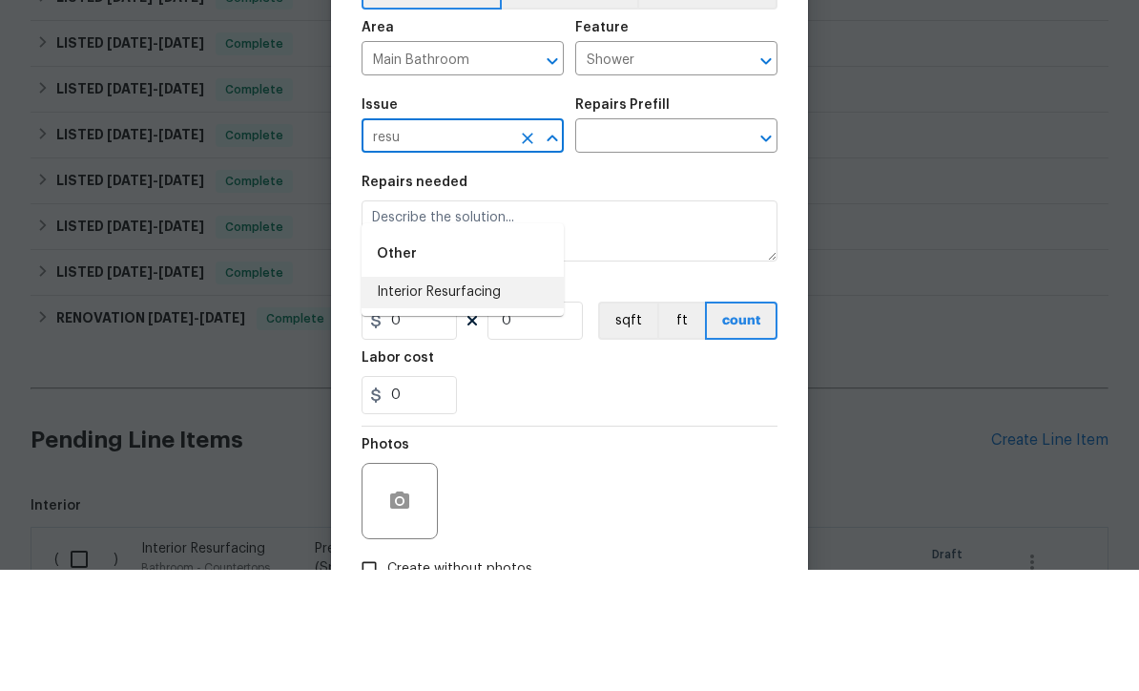
click at [479, 398] on li "Interior Resurfacing" at bounding box center [463, 413] width 202 height 31
type input "Interior Resurfacing"
click at [666, 244] on input "text" at bounding box center [649, 259] width 149 height 30
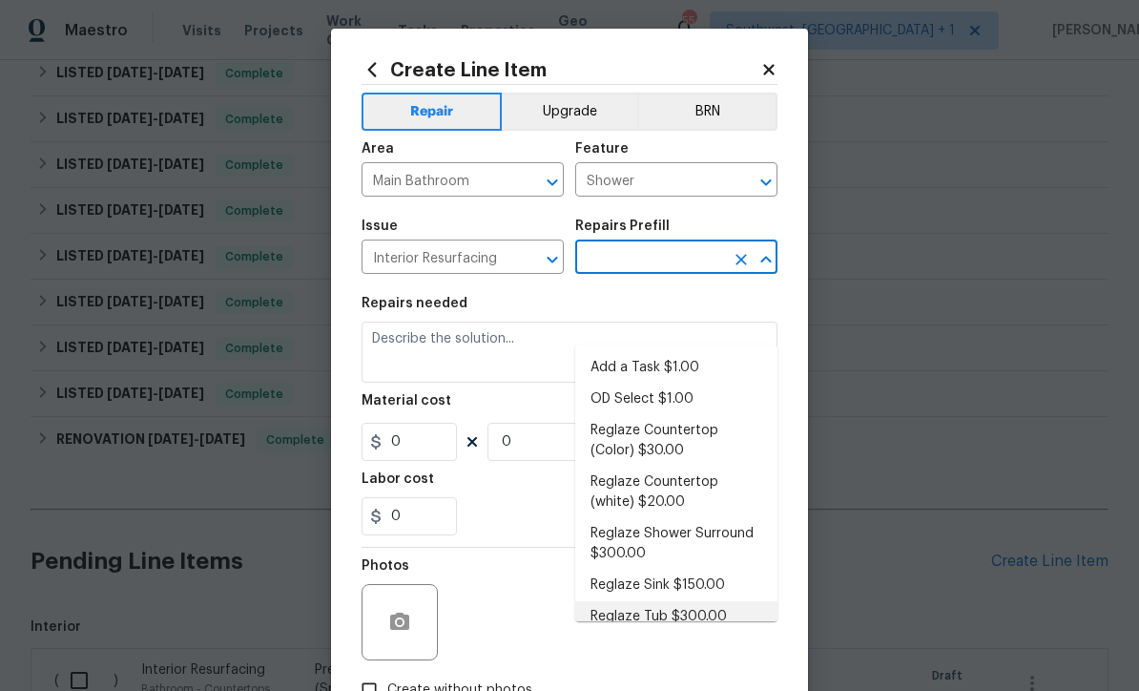
click at [700, 601] on li "Reglaze Tub $300.00" at bounding box center [676, 616] width 202 height 31
type input "Reglaze Tub $300.00"
type textarea "Prep, mask, clean and reglaze the tub (white) both on the in and outer sides. H…"
type input "1"
type input "300"
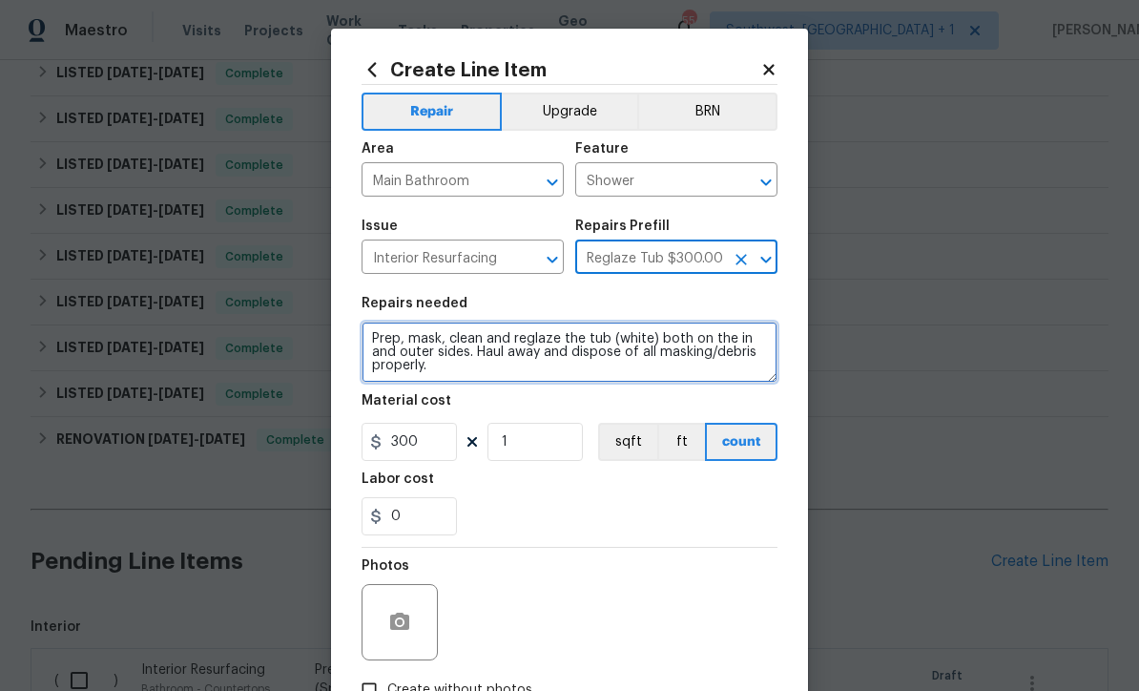
click at [576, 342] on textarea "Prep, mask, clean and reglaze the tub (white) both on the in and outer sides. H…" at bounding box center [570, 351] width 416 height 61
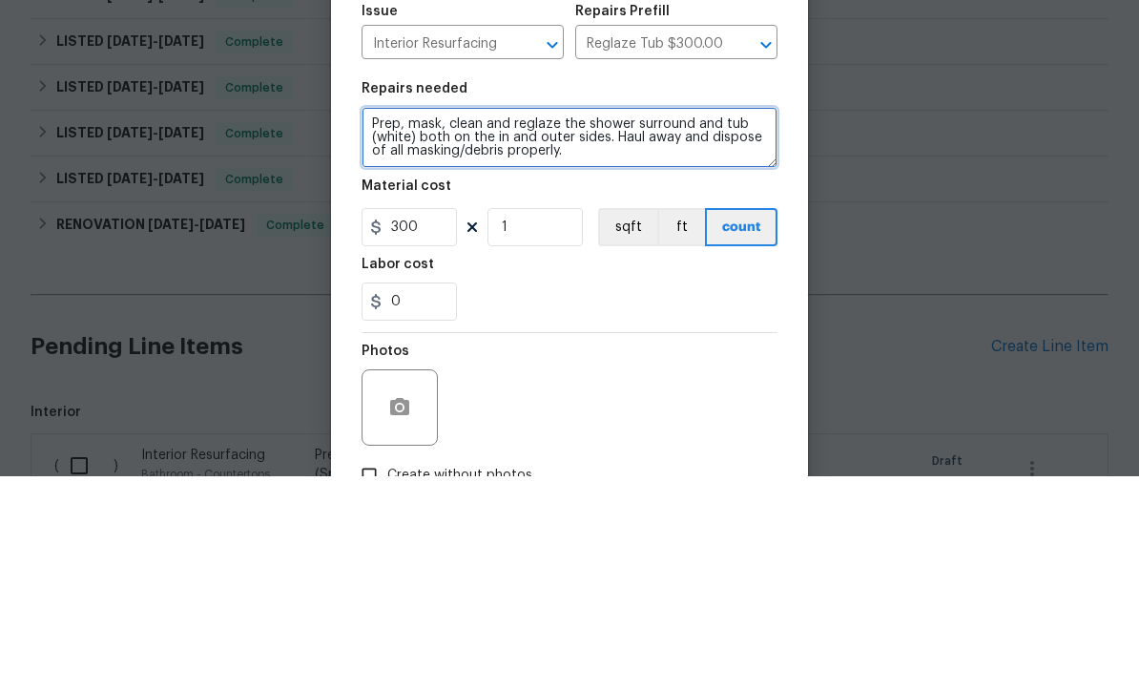
type textarea "Prep, mask, clean and reglaze the shower surround and tub (white) both on the i…"
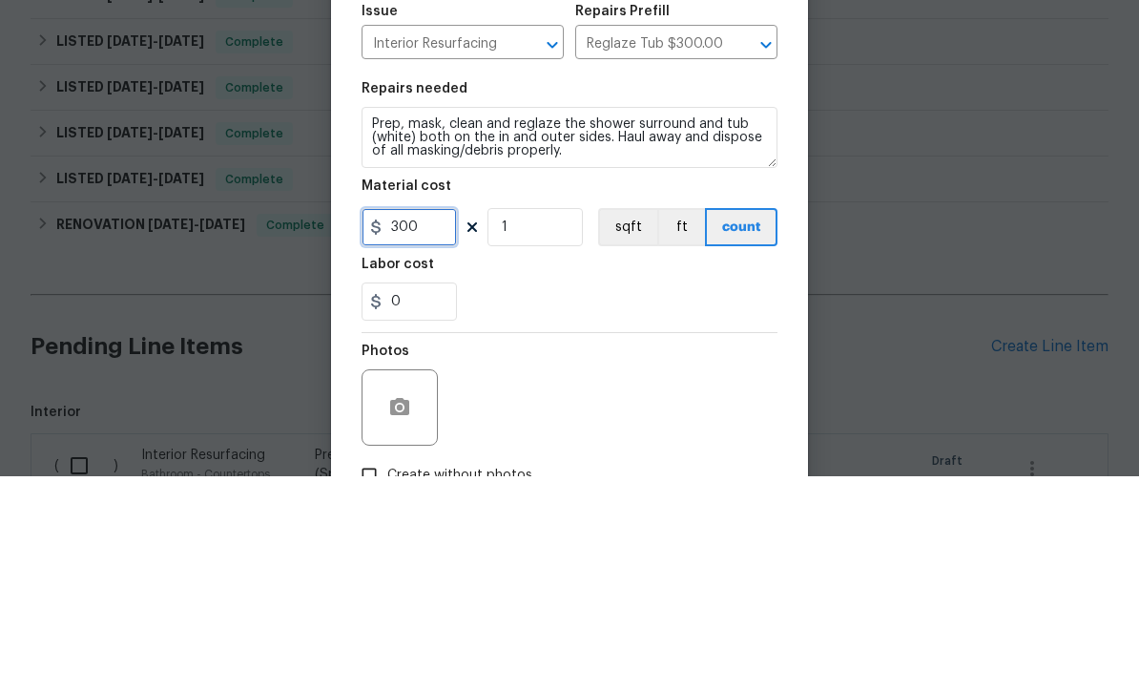
click at [447, 423] on input "300" at bounding box center [409, 442] width 95 height 38
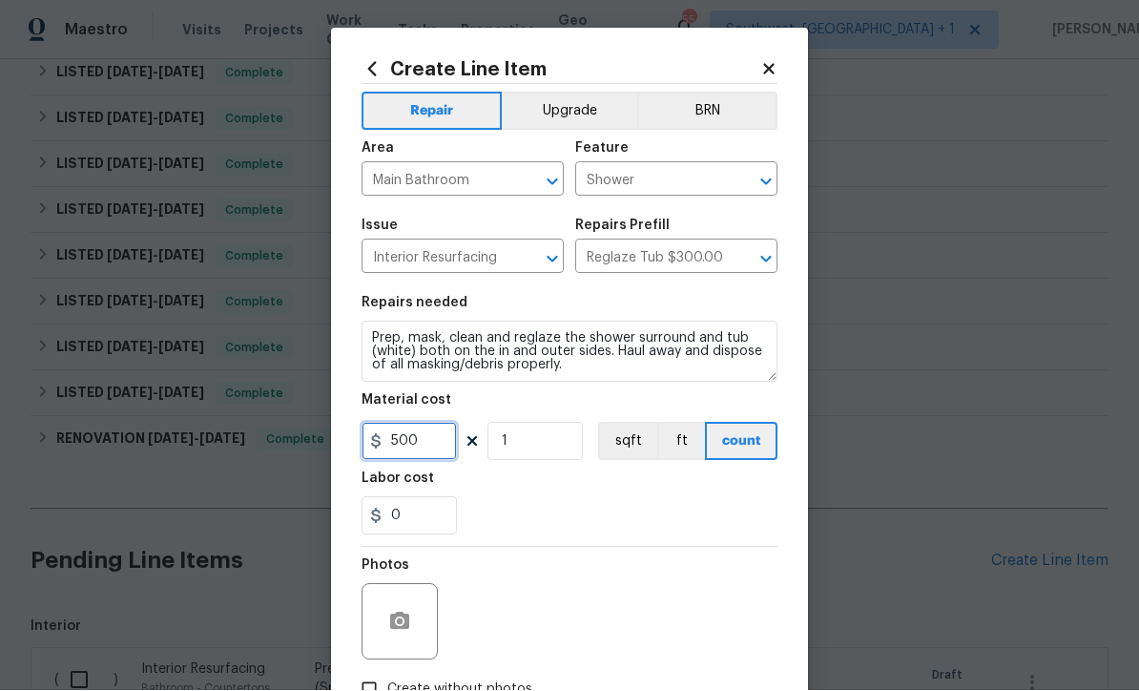
type input "500"
click at [411, 622] on button "button" at bounding box center [400, 622] width 46 height 46
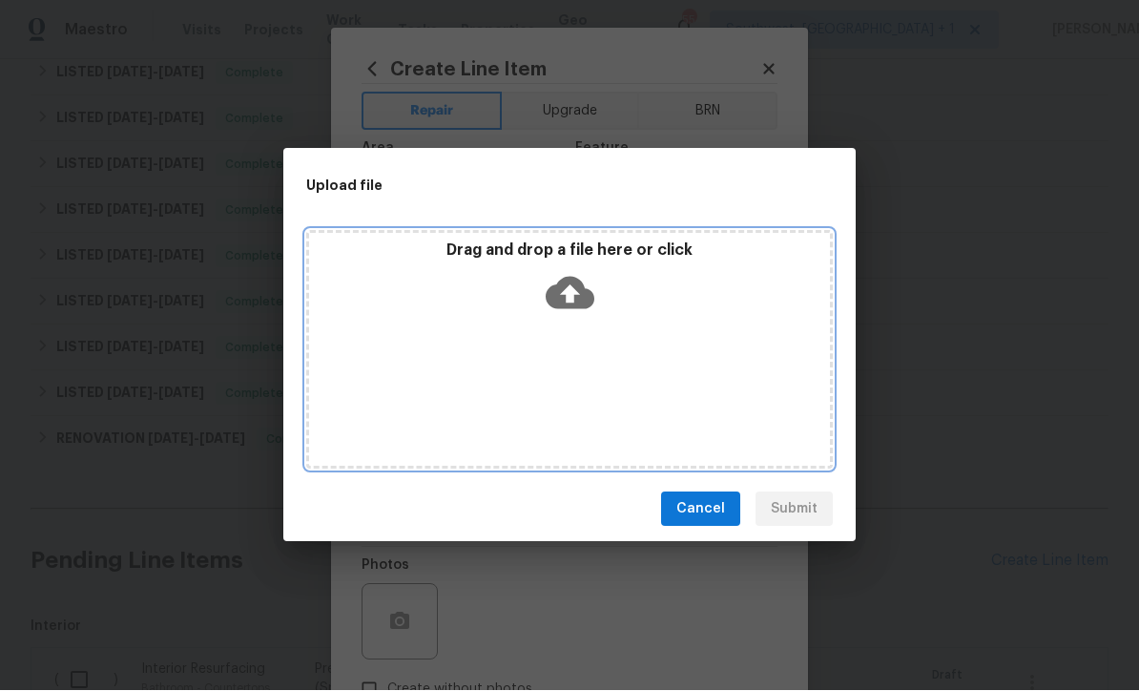
click at [595, 297] on div "Drag and drop a file here or click" at bounding box center [569, 282] width 521 height 82
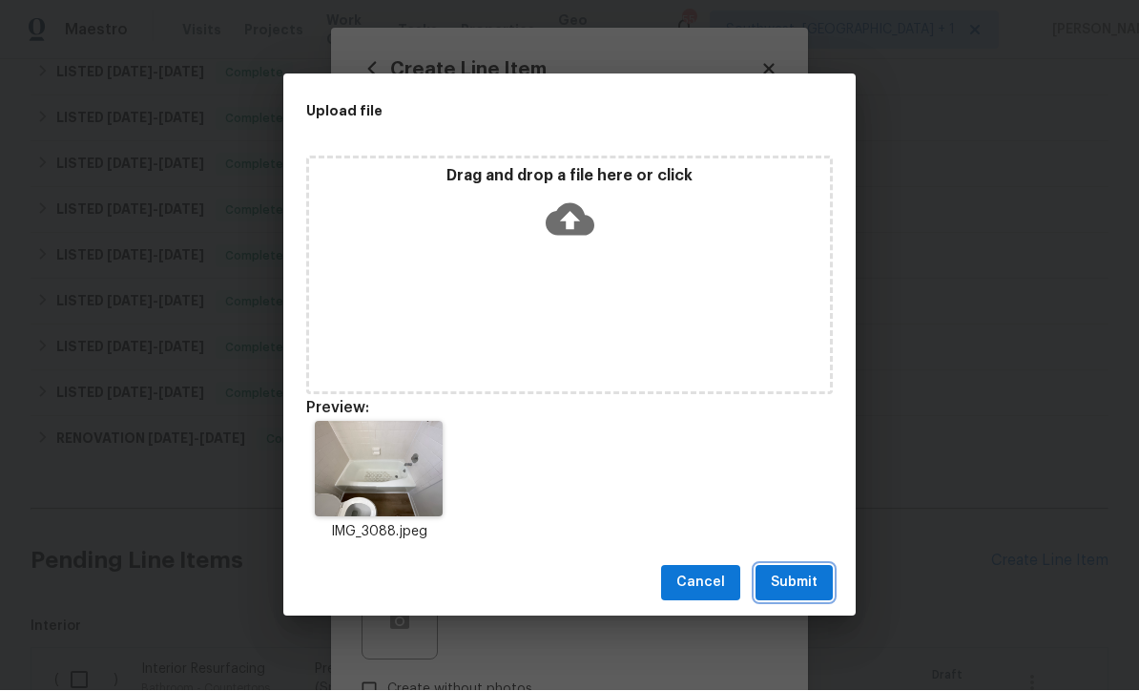
click at [803, 592] on span "Submit" at bounding box center [794, 583] width 47 height 24
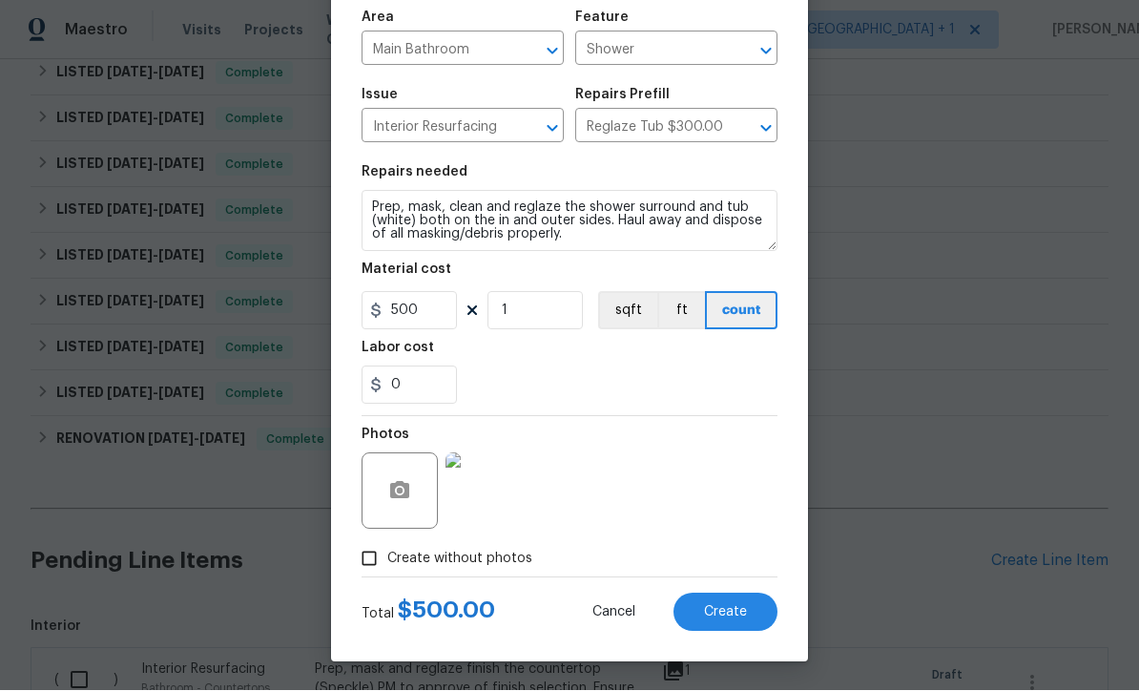
click at [734, 615] on span "Create" at bounding box center [725, 613] width 43 height 14
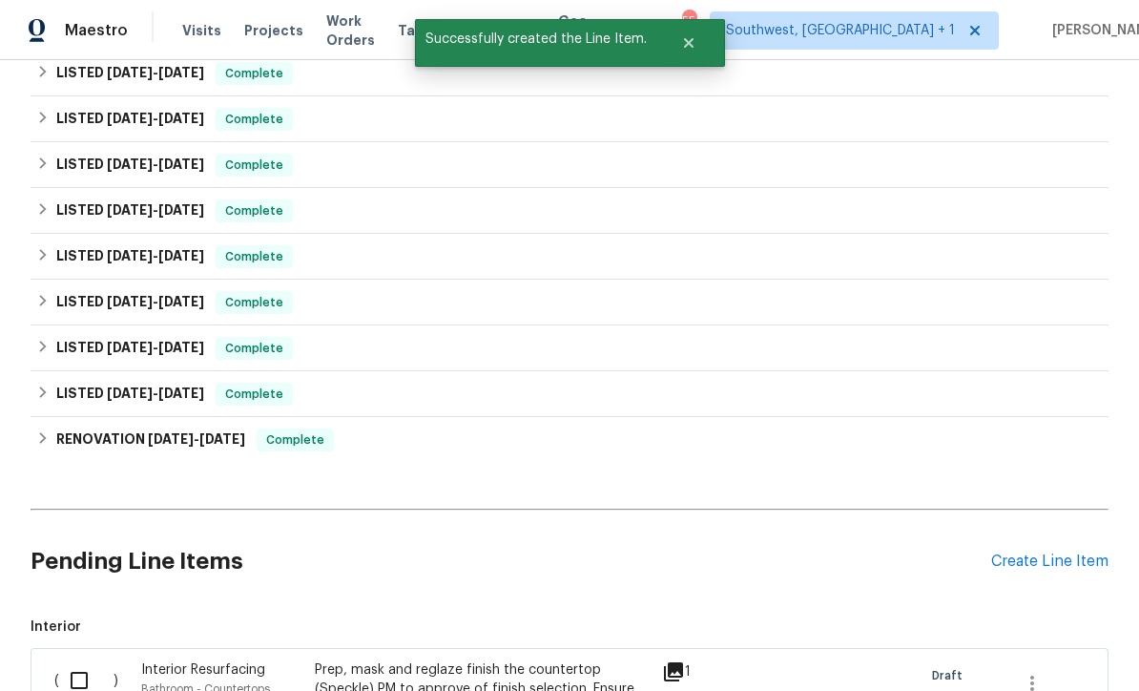
click at [1044, 552] on div "Create Line Item" at bounding box center [1049, 561] width 117 height 18
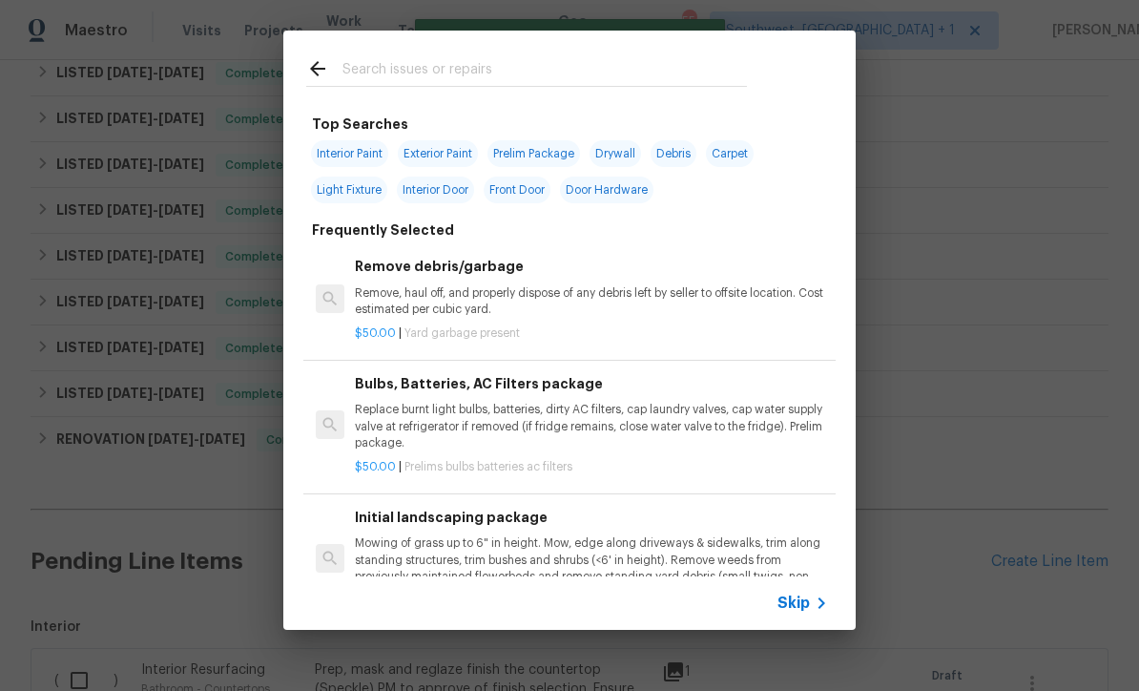
click at [799, 611] on span "Skip" at bounding box center [793, 602] width 32 height 19
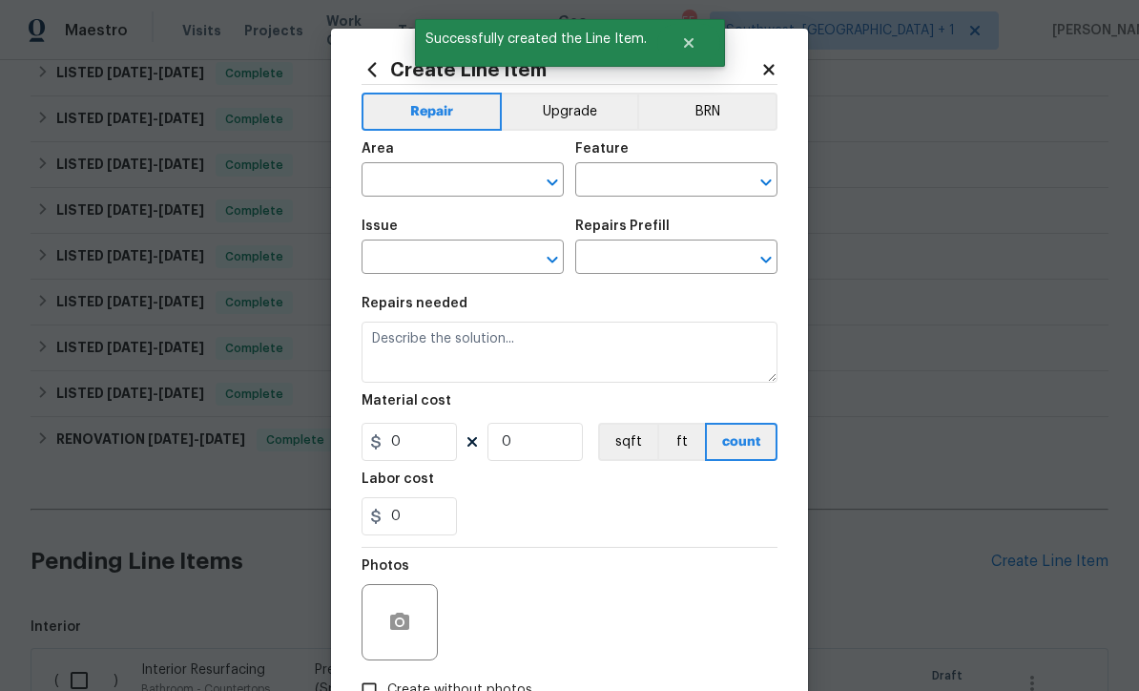
click at [468, 177] on input "text" at bounding box center [436, 182] width 149 height 30
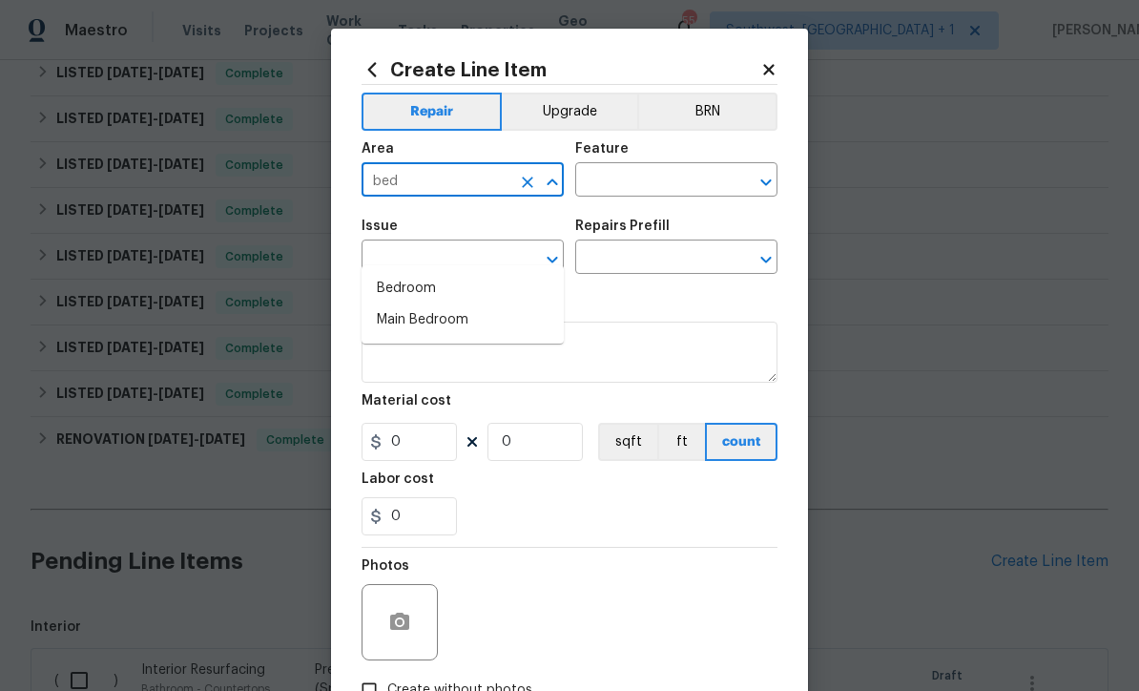
click at [429, 273] on li "Bedroom" at bounding box center [463, 288] width 202 height 31
type input "Bedroom"
click at [639, 183] on input "text" at bounding box center [649, 182] width 149 height 30
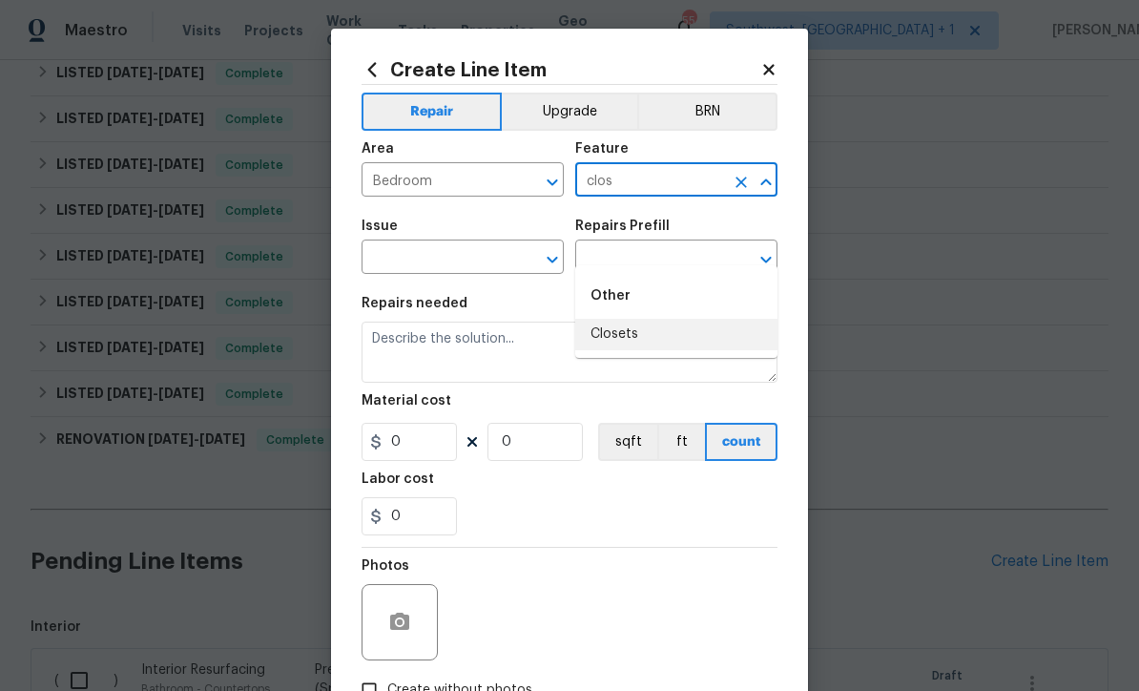
click at [622, 319] on li "Closets" at bounding box center [676, 334] width 202 height 31
type input "Closets"
click at [507, 260] on input "text" at bounding box center [436, 259] width 149 height 30
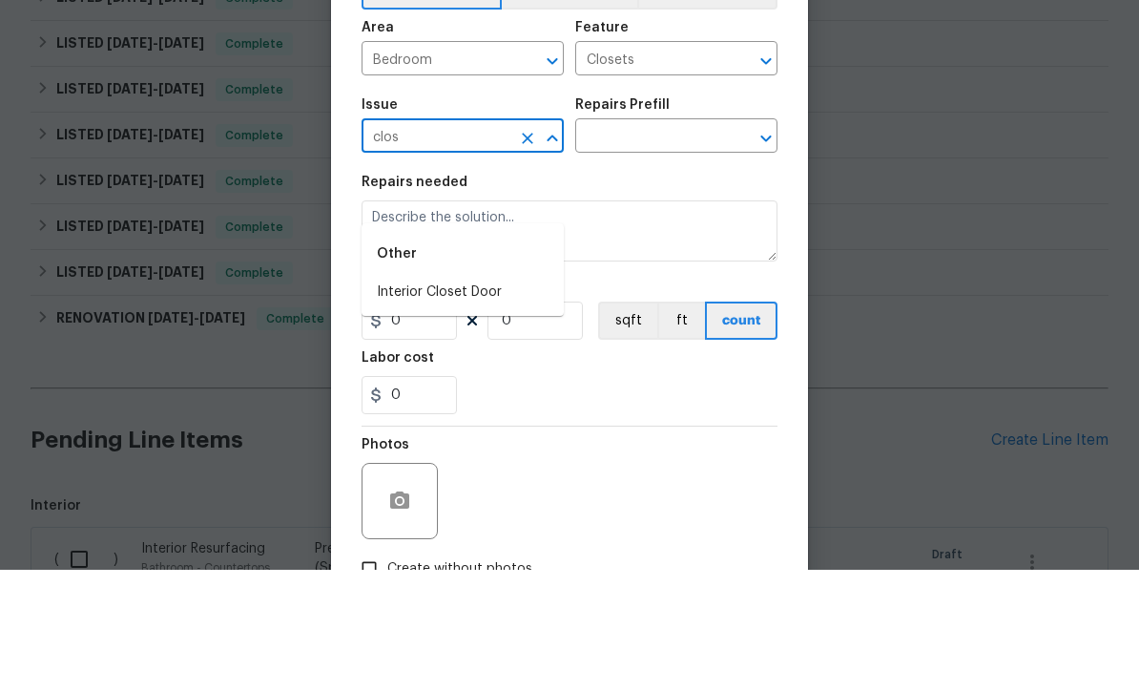
click at [475, 398] on li "Interior Closet Door" at bounding box center [463, 413] width 202 height 31
type input "Interior Closet Door"
click at [650, 244] on input "text" at bounding box center [649, 259] width 149 height 30
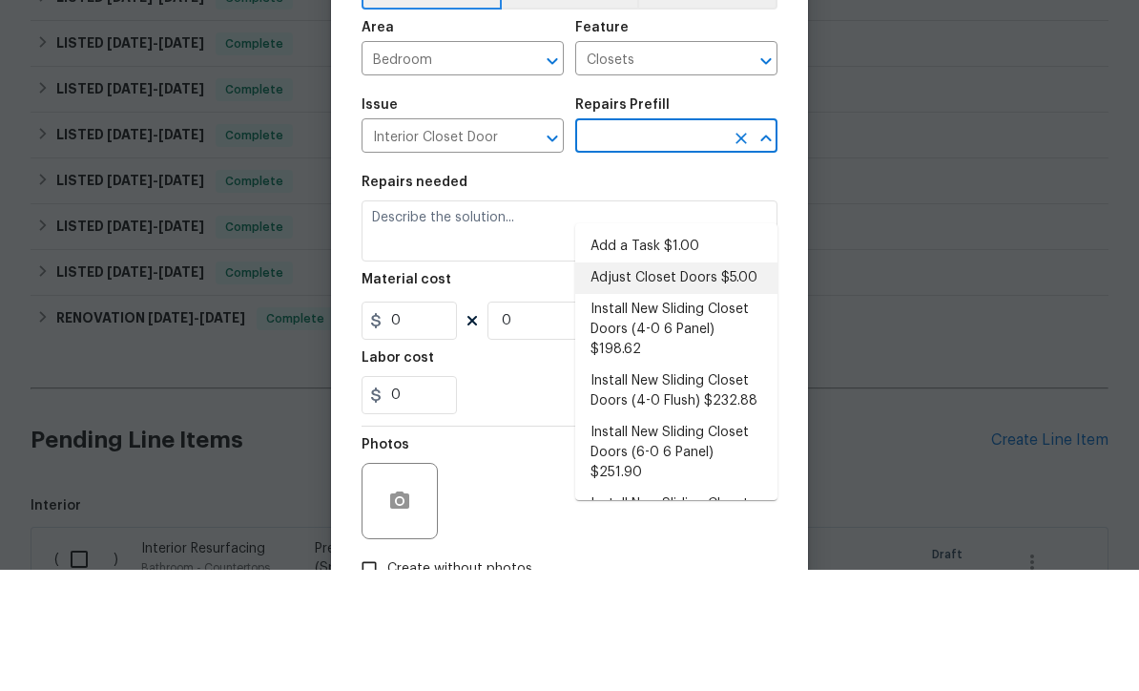
click at [712, 383] on li "Adjust Closet Doors $5.00" at bounding box center [676, 398] width 202 height 31
type input "Adjust Closet Doors $5.00"
type input "Interior Door"
type textarea "Adjust the closet doors ensuring that they open/close/operate as intended."
type input "1"
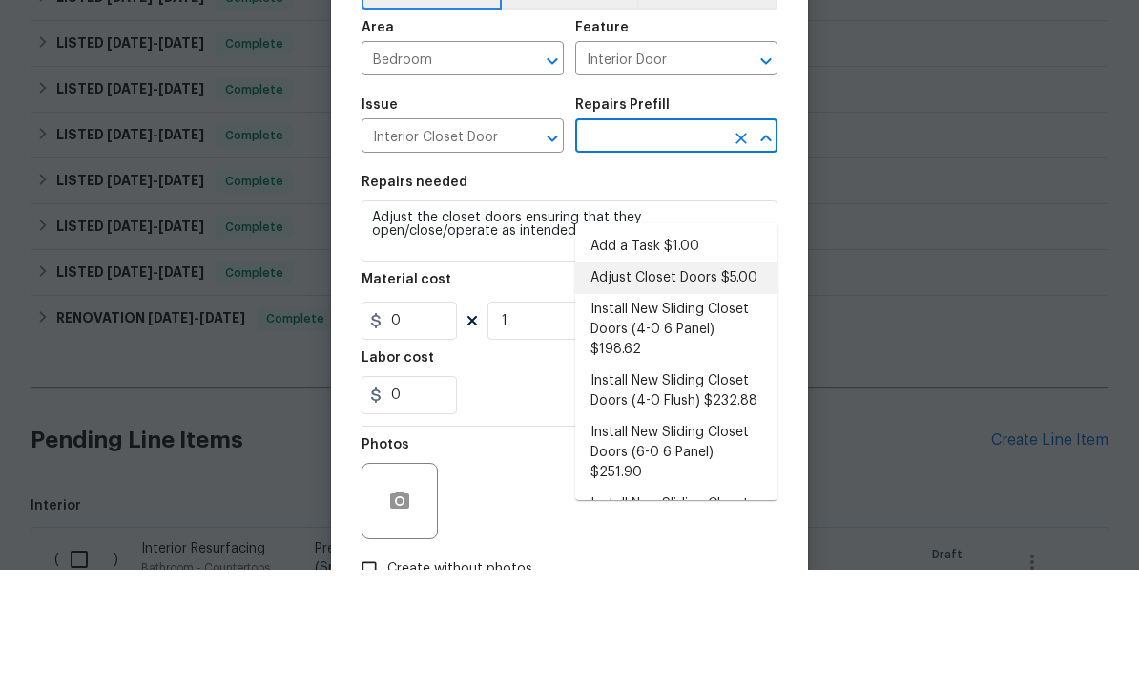
type input "Adjust Closet Doors $5.00"
type input "5"
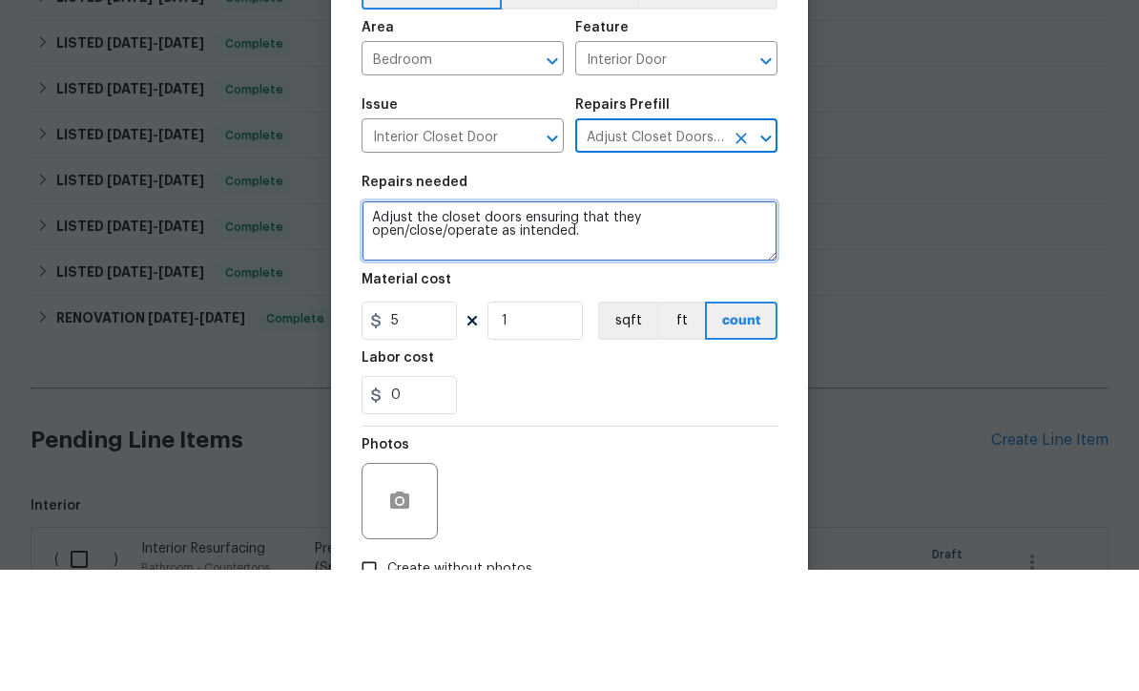
click at [370, 321] on textarea "Adjust the closet doors ensuring that they open/close/operate as intended." at bounding box center [570, 351] width 416 height 61
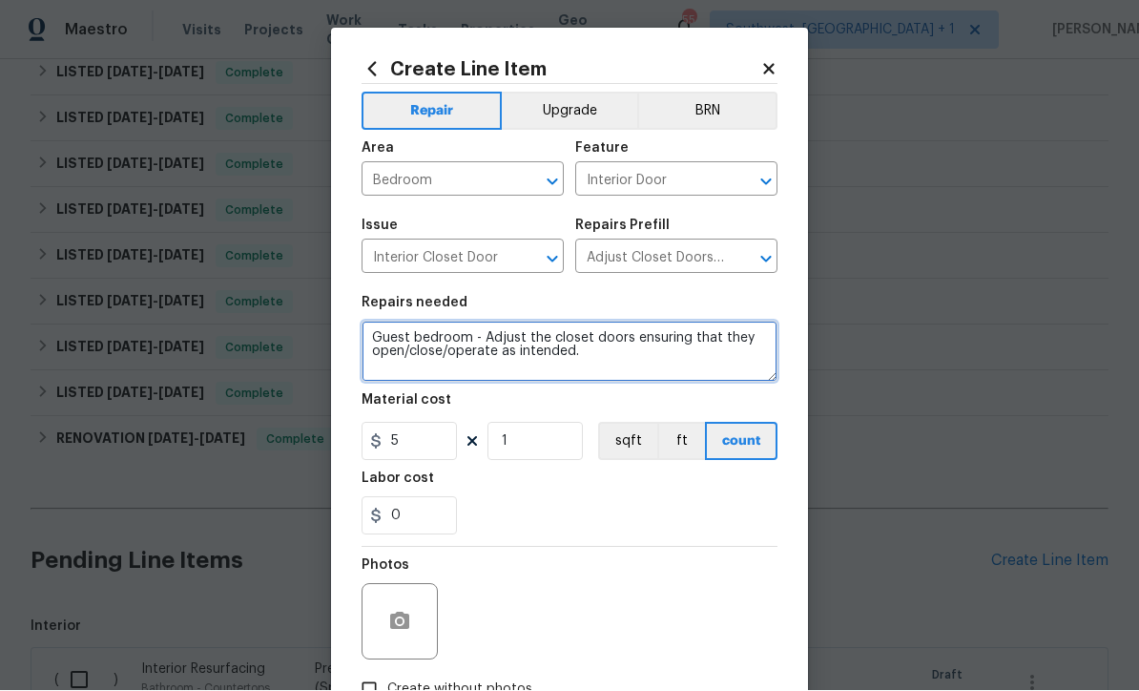
type textarea "Guest bedroom - Adjust the closet doors ensuring that they open/close/operate a…"
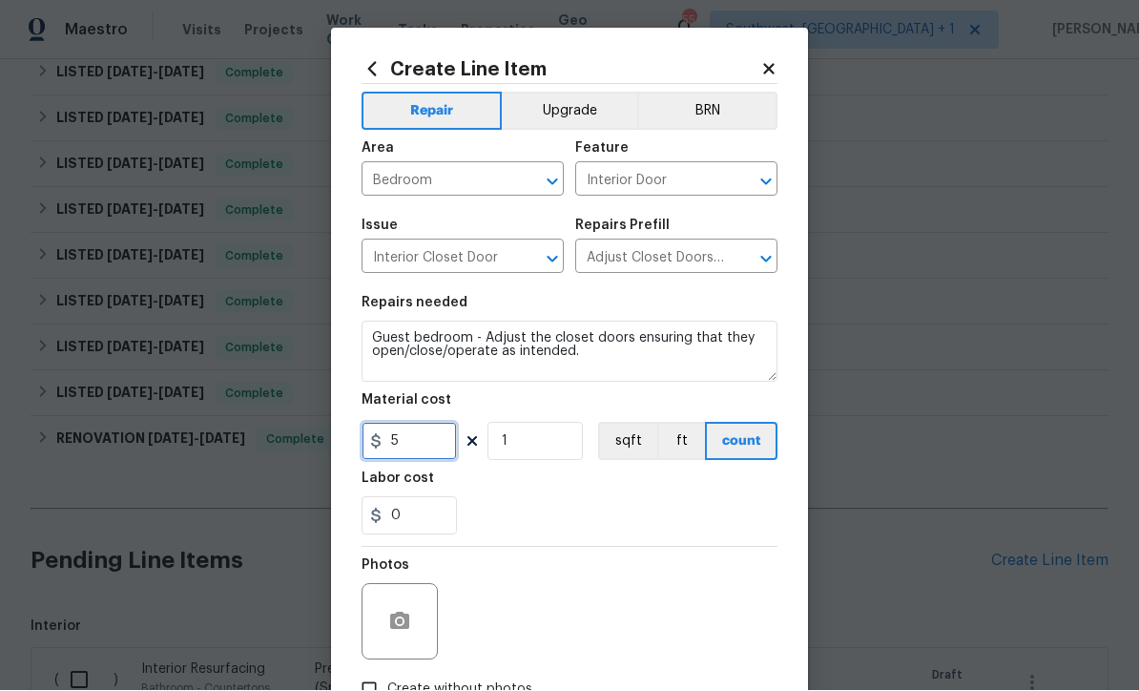
click at [448, 452] on input "5" at bounding box center [409, 442] width 95 height 38
type input "20"
click at [398, 630] on icon "button" at bounding box center [399, 620] width 19 height 17
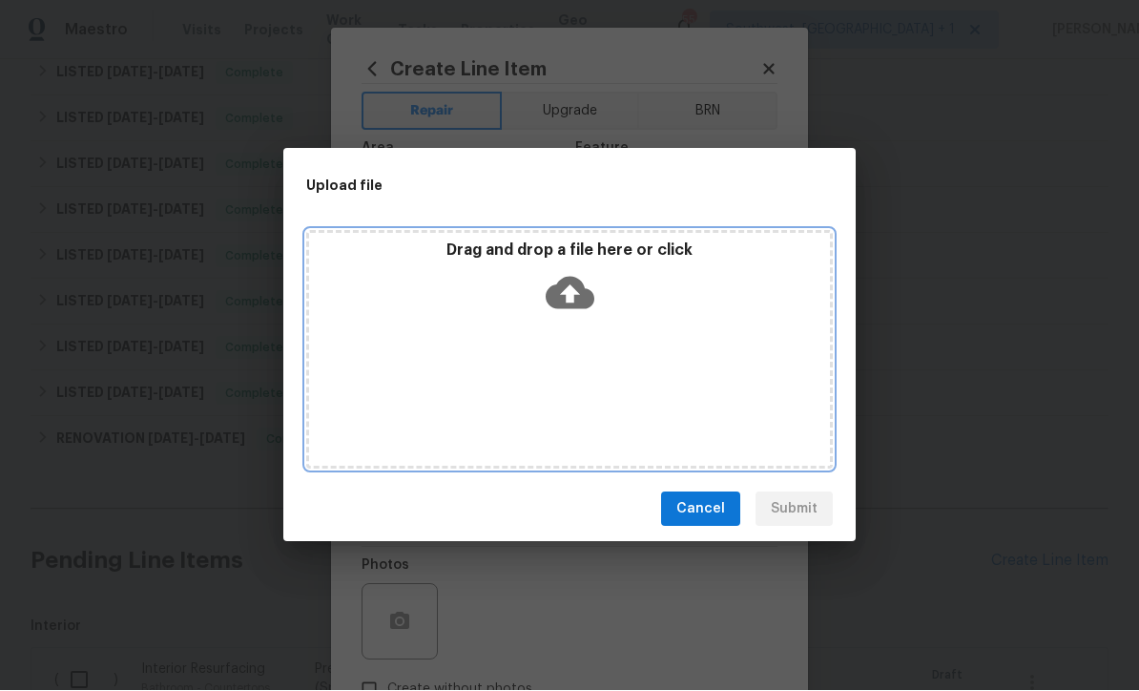
click at [584, 307] on icon at bounding box center [570, 294] width 49 height 32
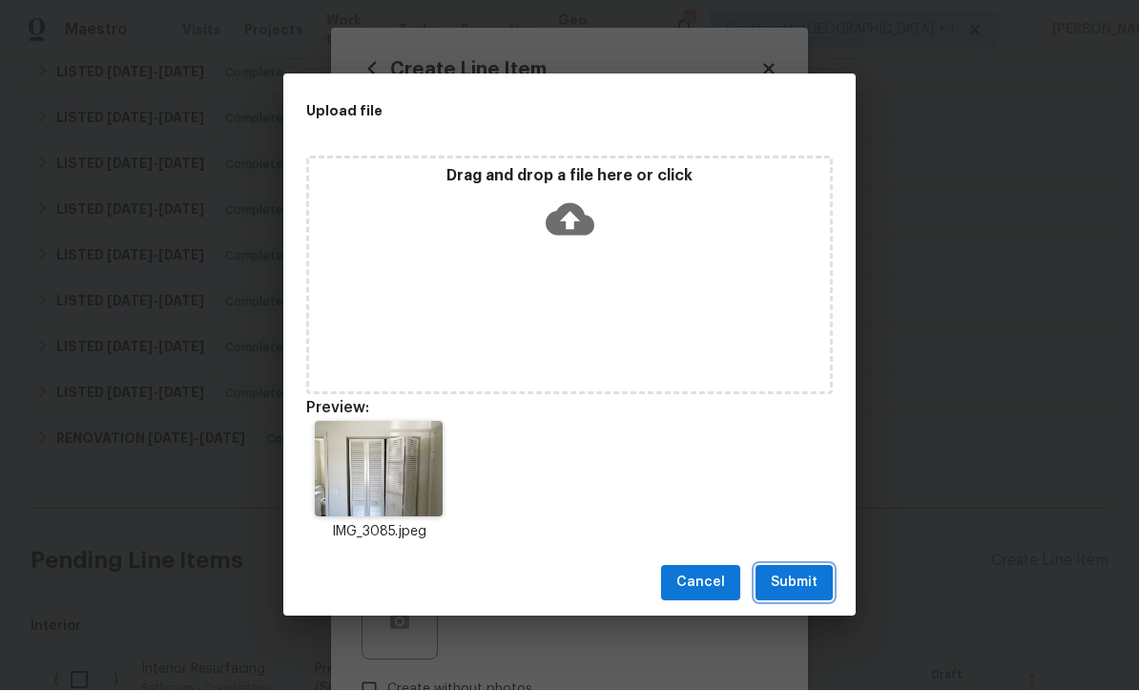
click at [807, 585] on span "Submit" at bounding box center [794, 583] width 47 height 24
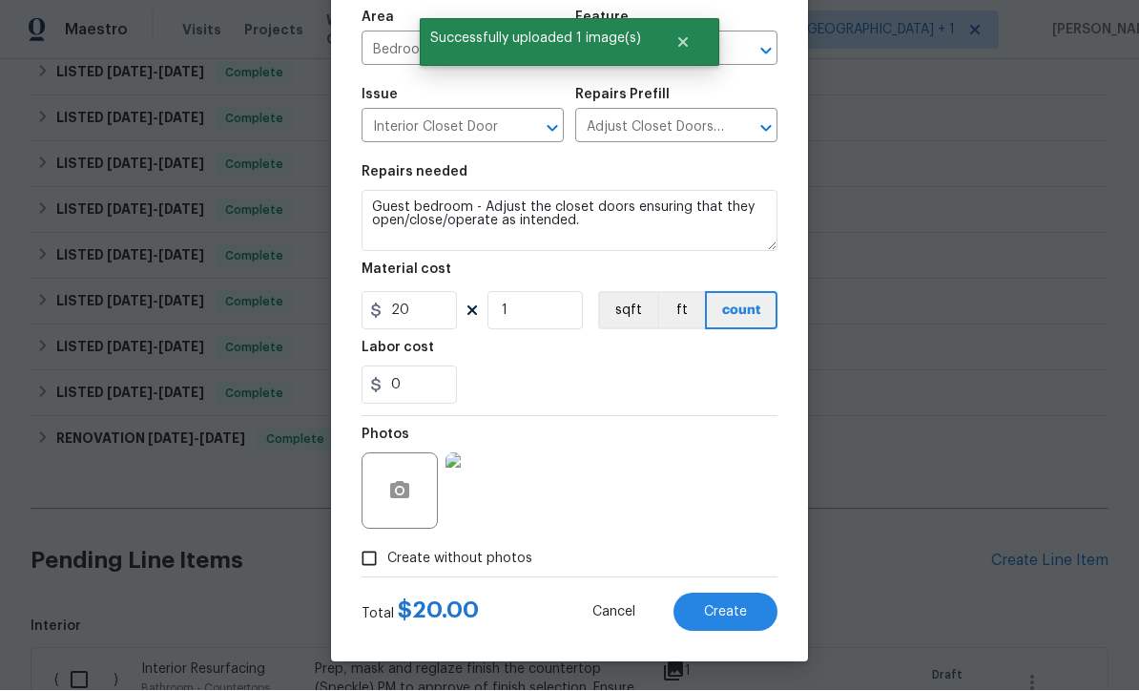
click at [735, 621] on button "Create" at bounding box center [725, 612] width 104 height 38
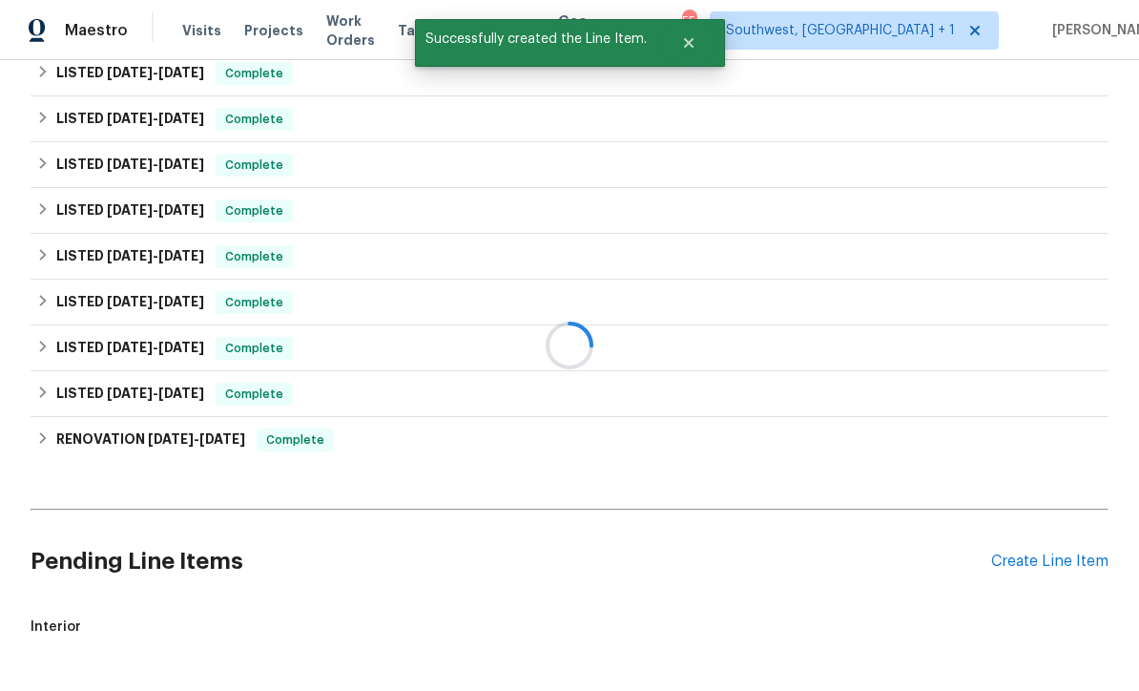
click at [1044, 552] on div "Create Line Item" at bounding box center [1049, 561] width 117 height 18
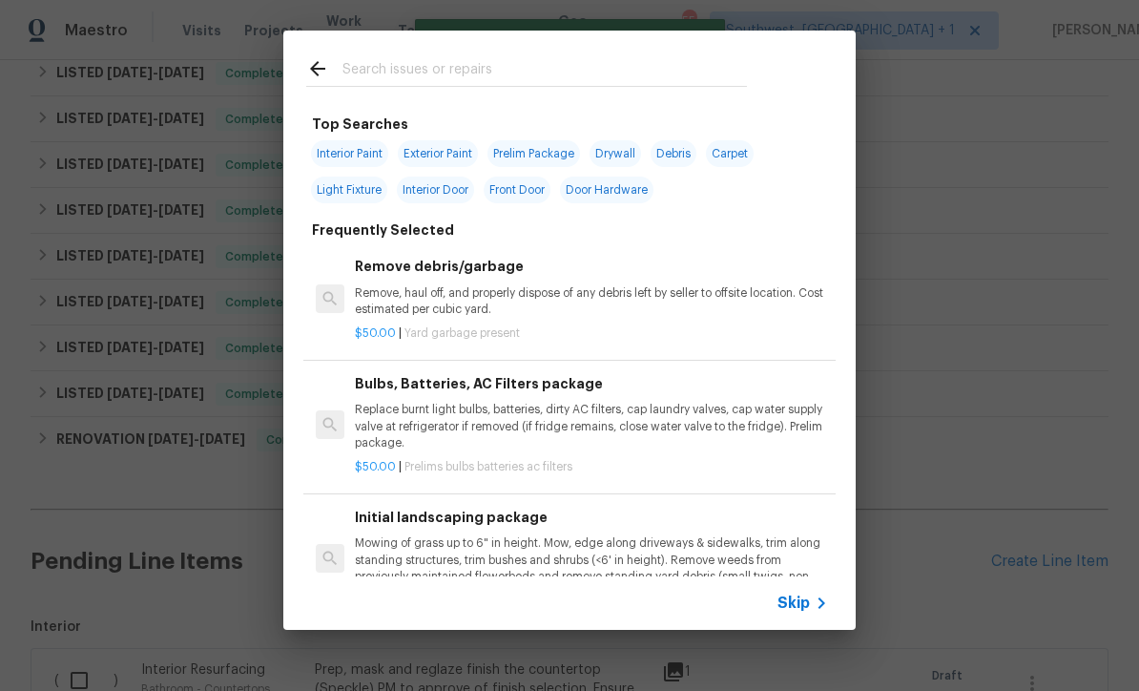
click at [803, 607] on span "Skip" at bounding box center [793, 602] width 32 height 19
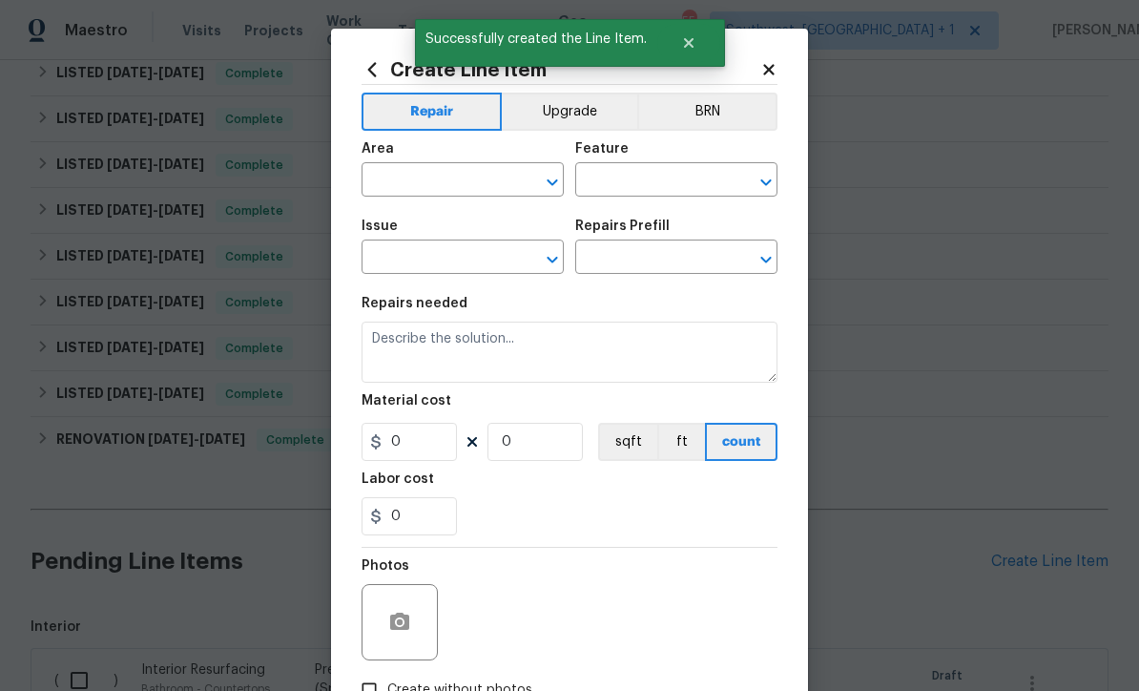
click at [413, 178] on input "text" at bounding box center [436, 182] width 149 height 30
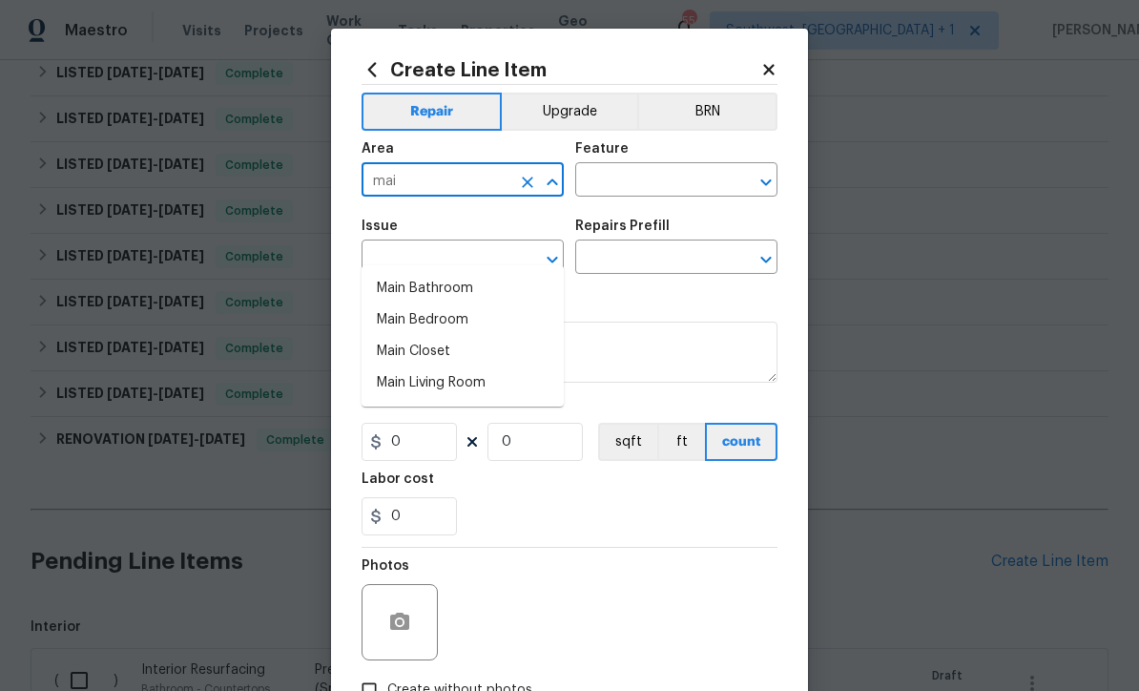
click at [464, 273] on li "Main Bathroom" at bounding box center [463, 288] width 202 height 31
type input "Main Bathroom"
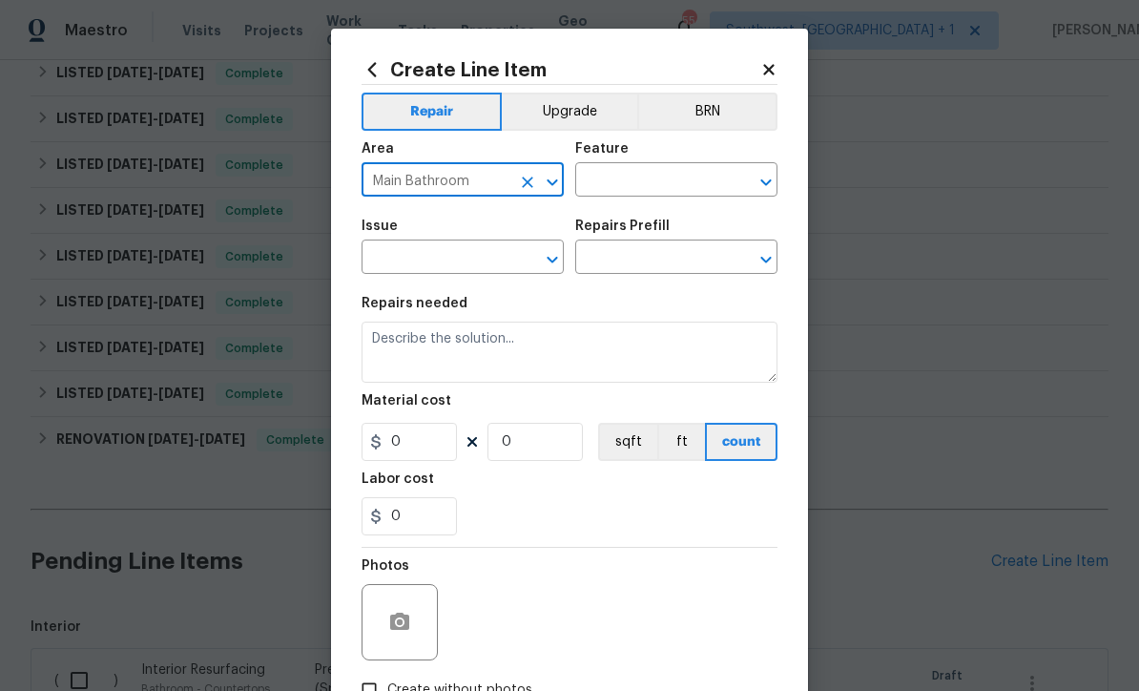
click at [645, 183] on input "text" at bounding box center [649, 182] width 149 height 30
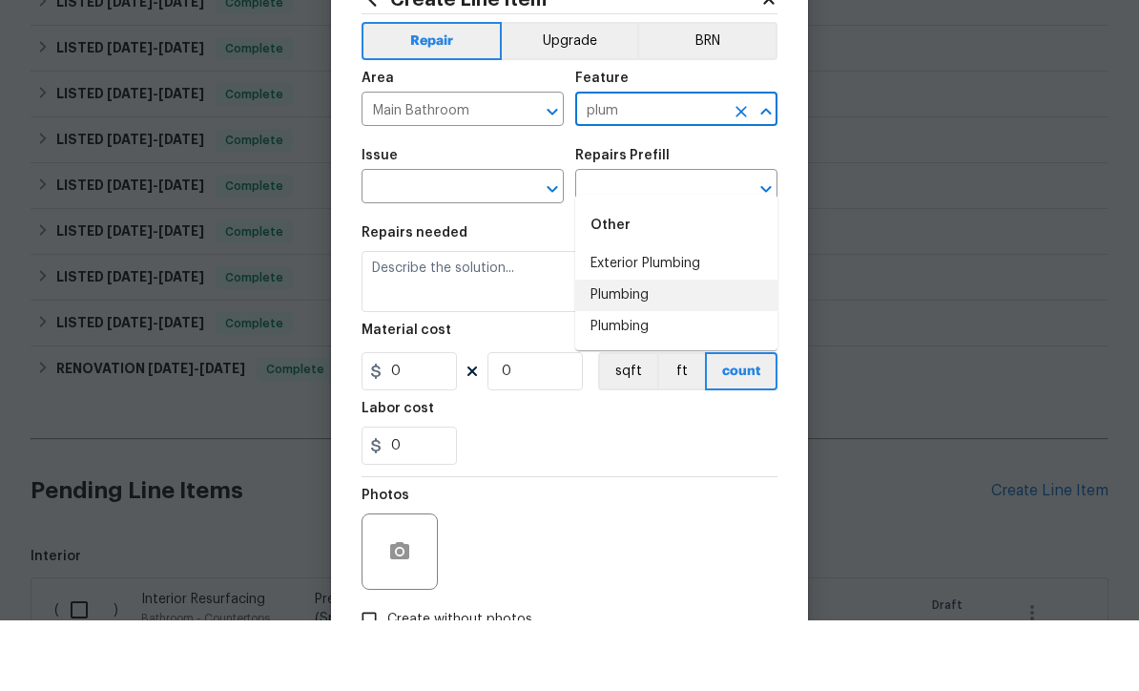
click at [646, 350] on li "Plumbing" at bounding box center [676, 365] width 202 height 31
type input "Plumbing"
click at [486, 244] on input "text" at bounding box center [436, 259] width 149 height 30
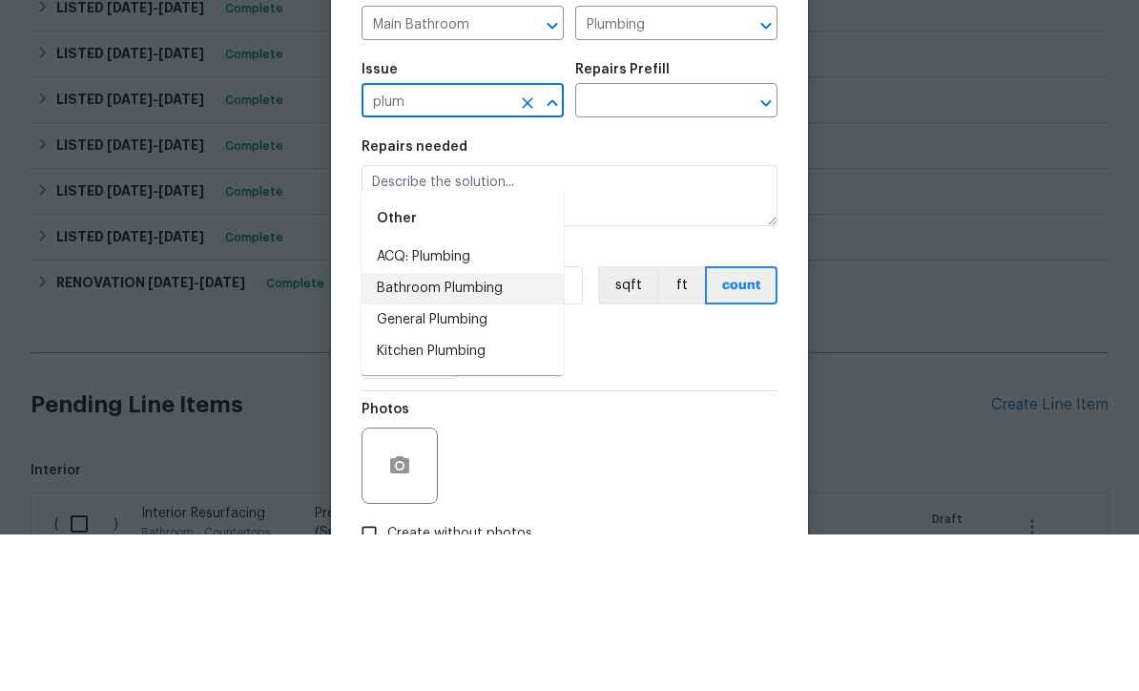
click at [486, 429] on li "Bathroom Plumbing" at bounding box center [463, 444] width 202 height 31
type input "Bathroom Plumbing"
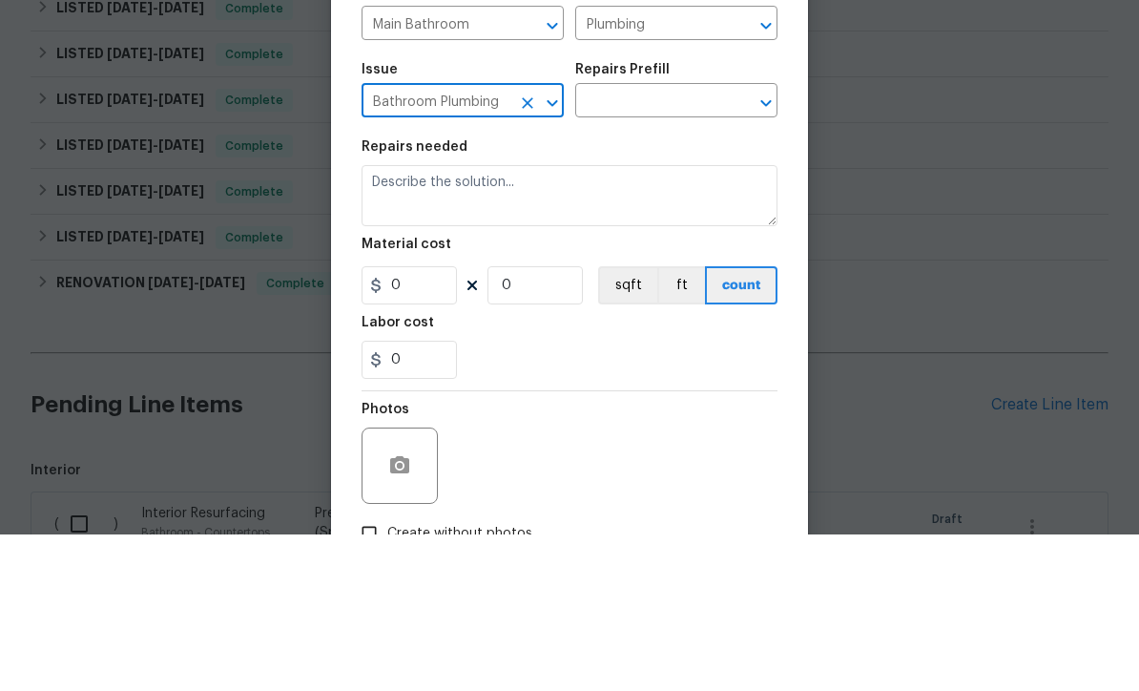
click at [658, 244] on input "text" at bounding box center [649, 259] width 149 height 30
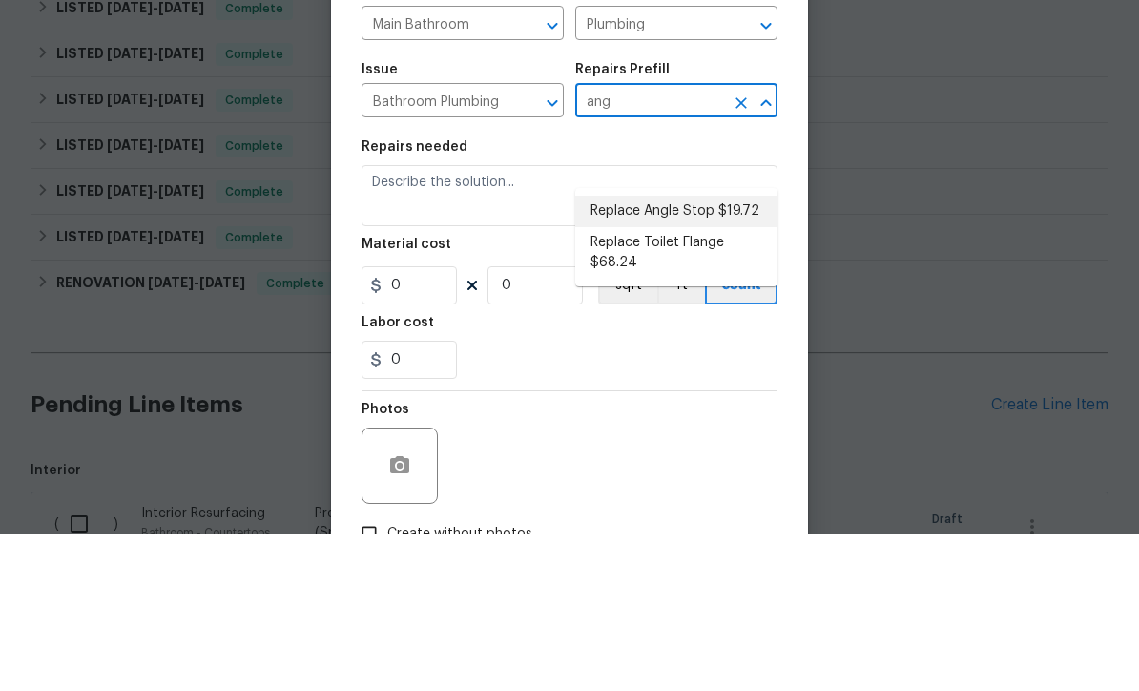
click at [682, 352] on li "Replace Angle Stop $19.72" at bounding box center [676, 367] width 202 height 31
type input "Replace Angle Stop $19.72"
type textarea "Remove the existing bathroom angle stop/valve and repalce with new. Ensure that…"
type input "1"
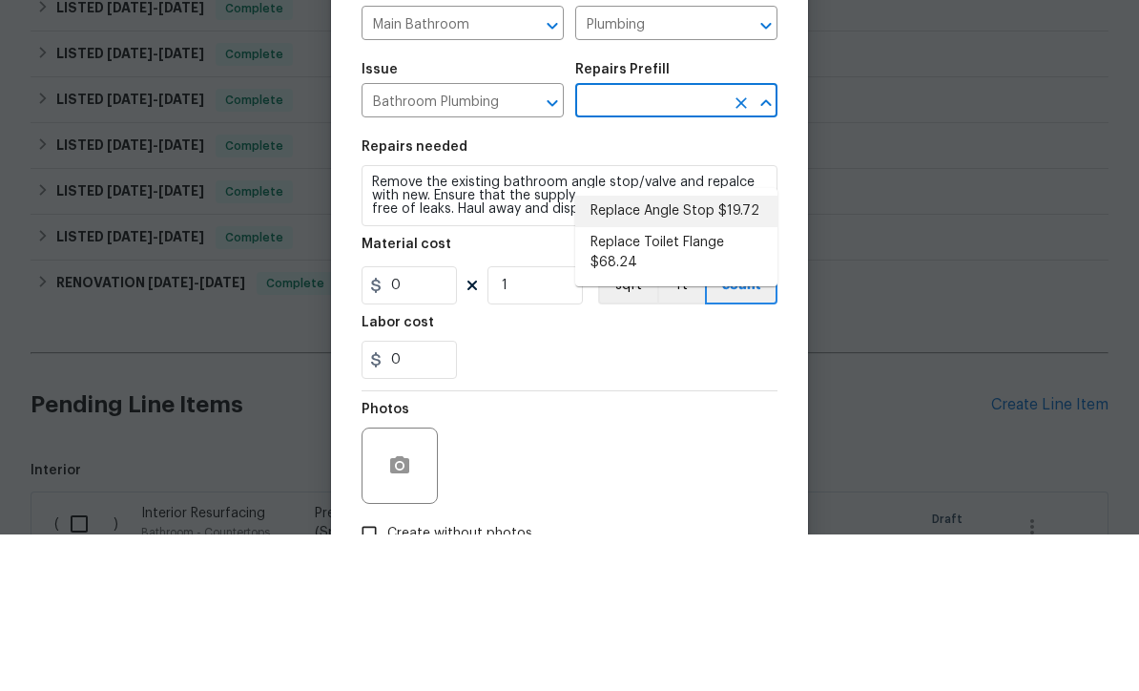
type input "Replace Angle Stop $19.72"
type input "19.72"
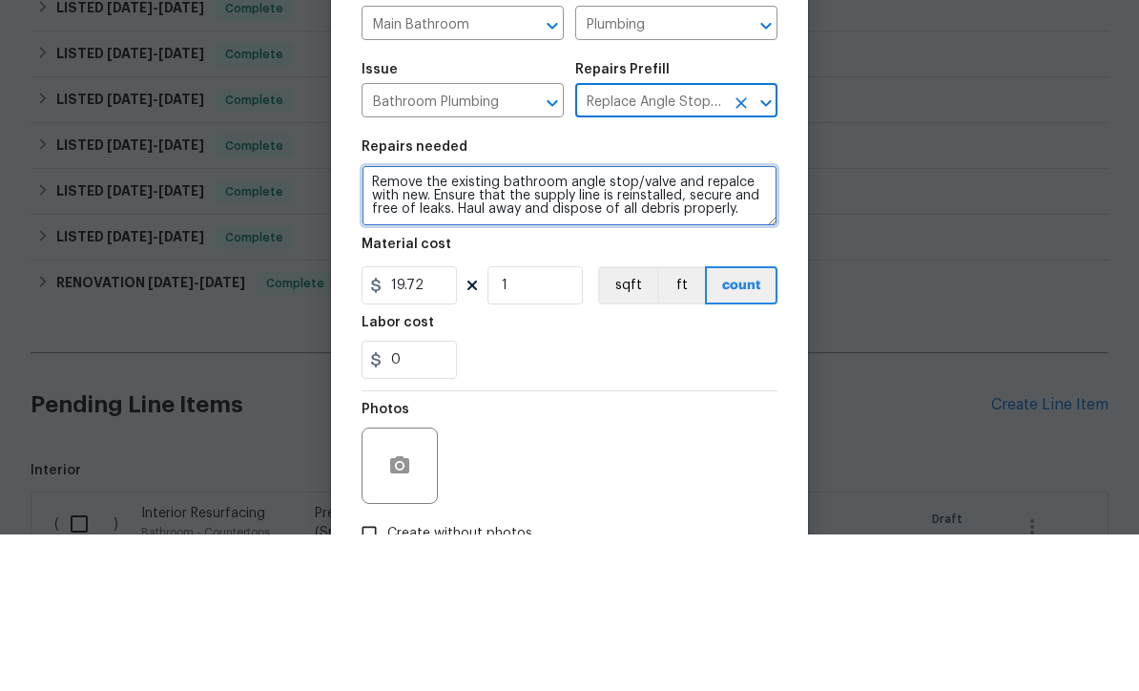
click at [566, 321] on textarea "Remove the existing bathroom angle stop/valve and repalce with new. Ensure that…" at bounding box center [570, 351] width 416 height 61
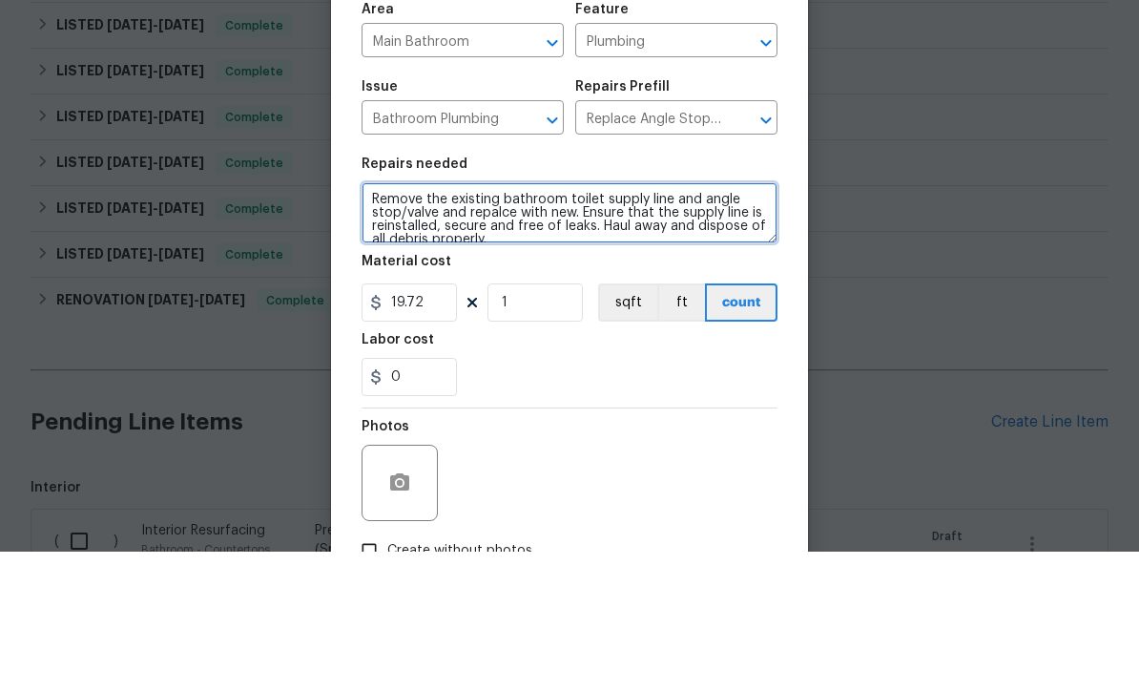
click at [491, 321] on textarea "Remove the existing bathroom toilet supply line and angle stop/valve and repalc…" at bounding box center [570, 351] width 416 height 61
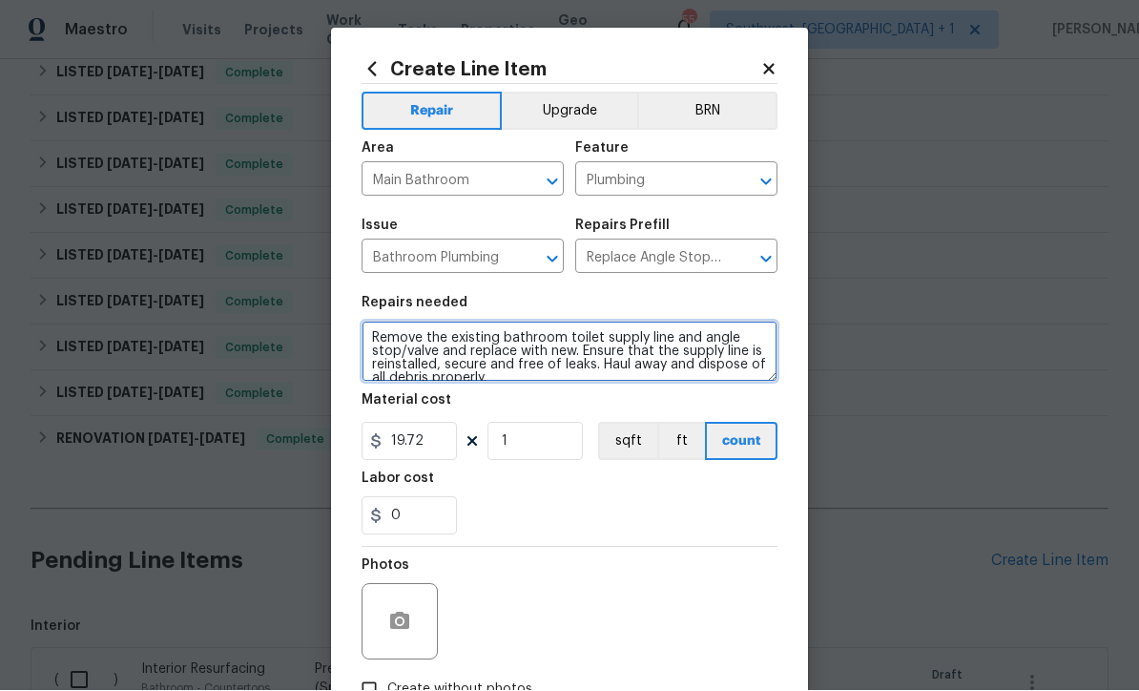
type textarea "Remove the existing bathroom toilet supply line and angle stop/valve and replac…"
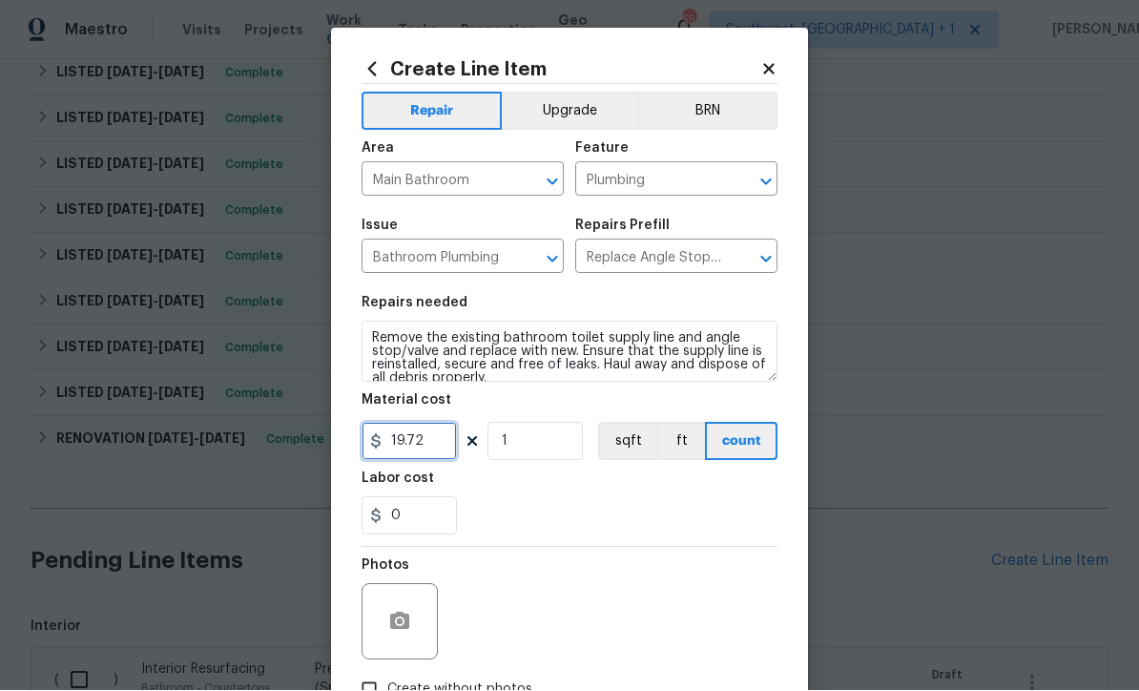
click at [453, 450] on input "19.72" at bounding box center [409, 442] width 95 height 38
type input "45"
click at [393, 644] on button "button" at bounding box center [400, 622] width 46 height 46
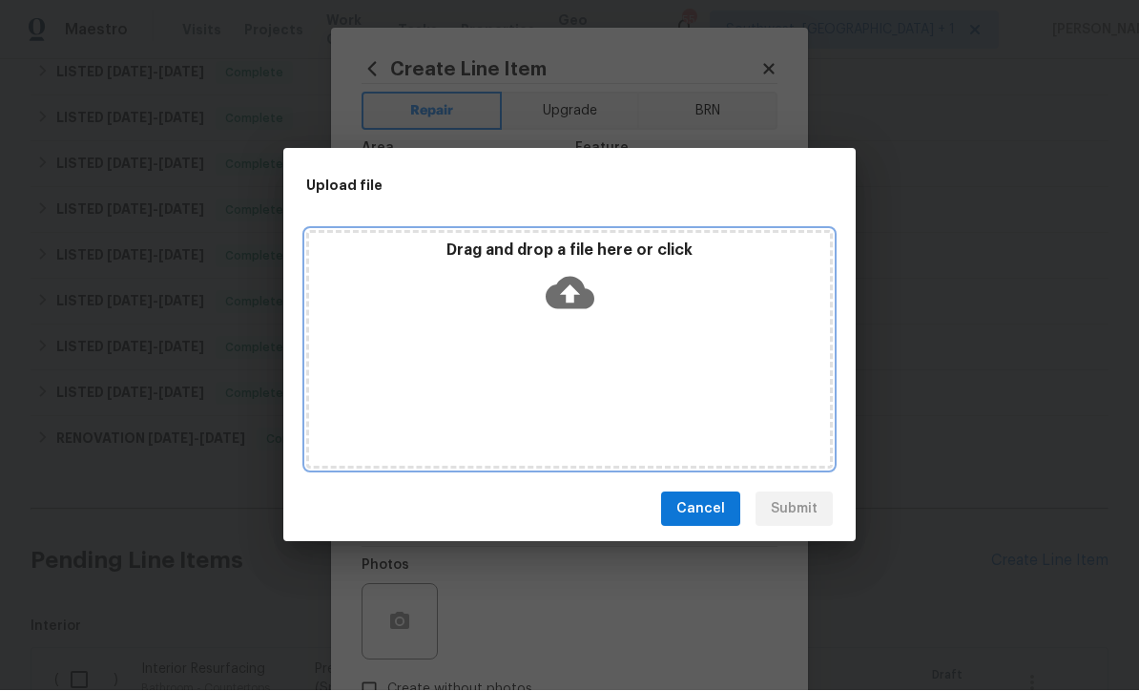
click at [571, 308] on icon at bounding box center [570, 294] width 49 height 32
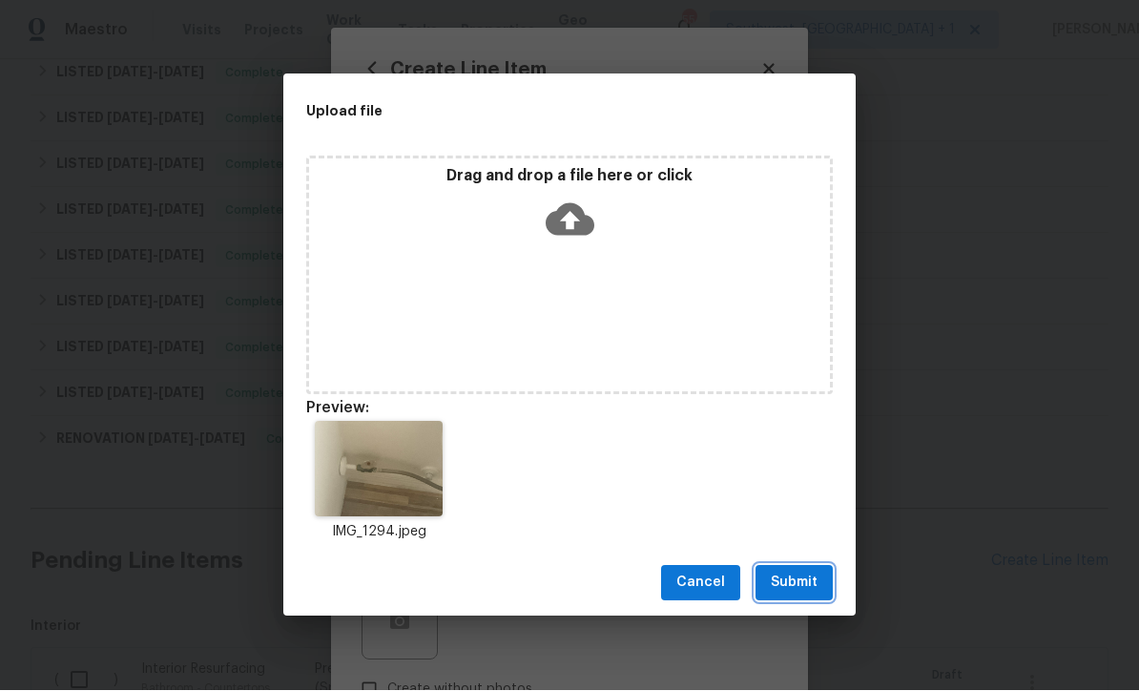
click at [799, 588] on span "Submit" at bounding box center [794, 583] width 47 height 24
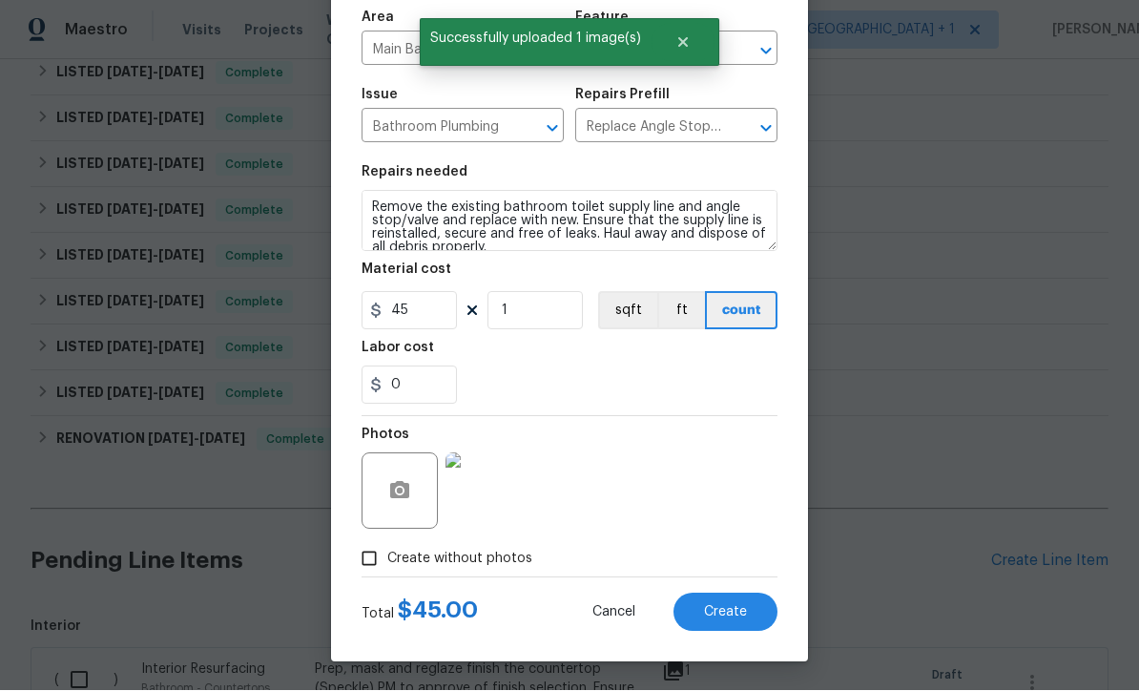
click at [730, 618] on span "Create" at bounding box center [725, 613] width 43 height 14
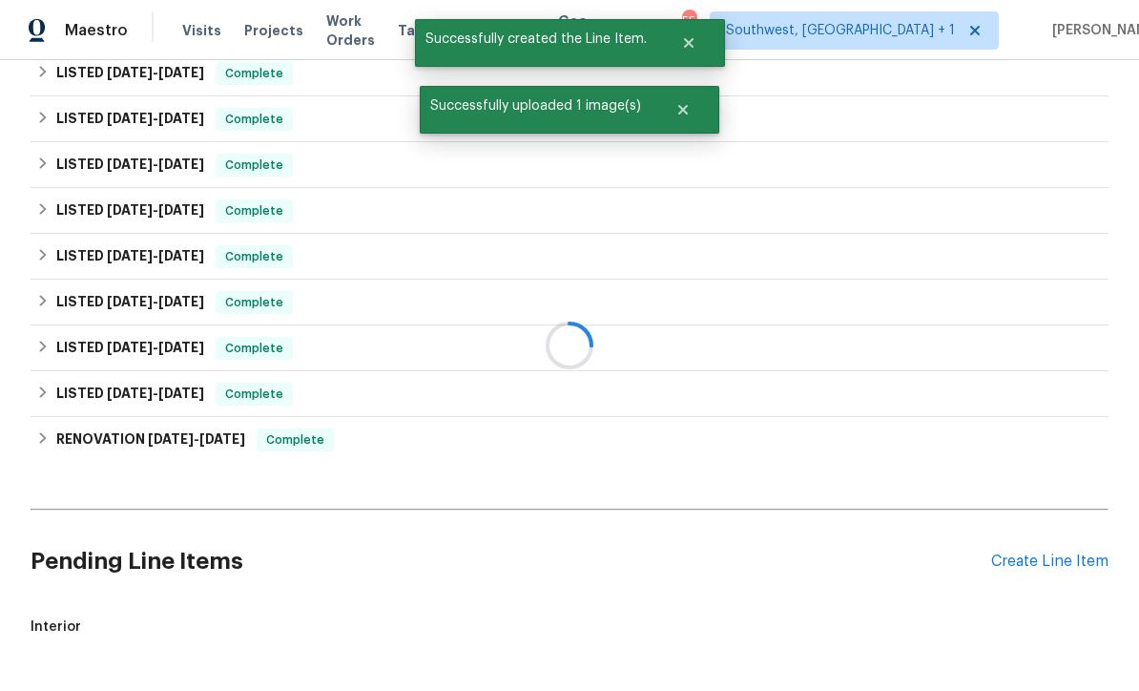
click at [1034, 499] on div at bounding box center [569, 345] width 1139 height 691
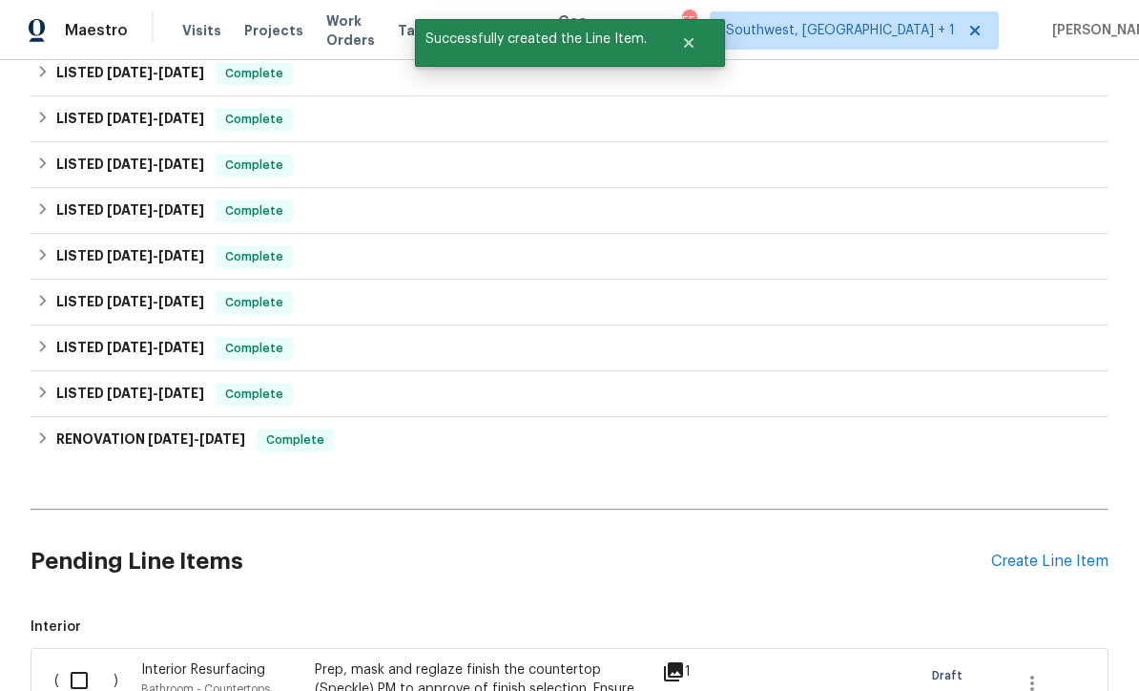
click at [1074, 552] on div "Create Line Item" at bounding box center [1049, 561] width 117 height 18
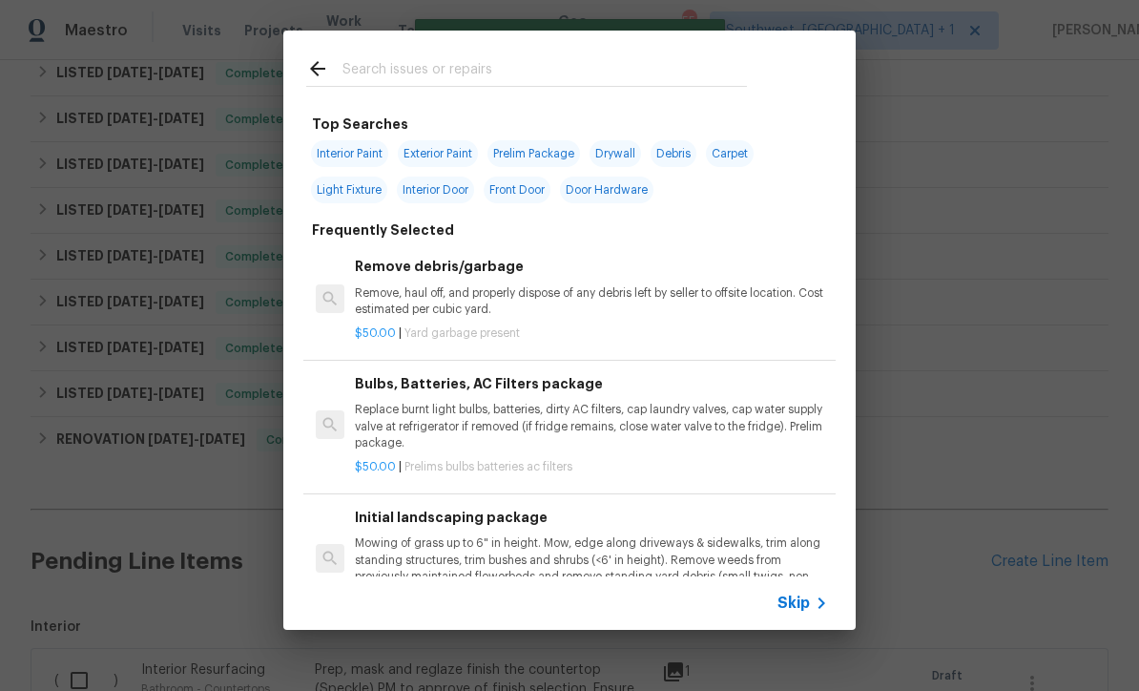
click at [813, 611] on icon at bounding box center [821, 602] width 23 height 23
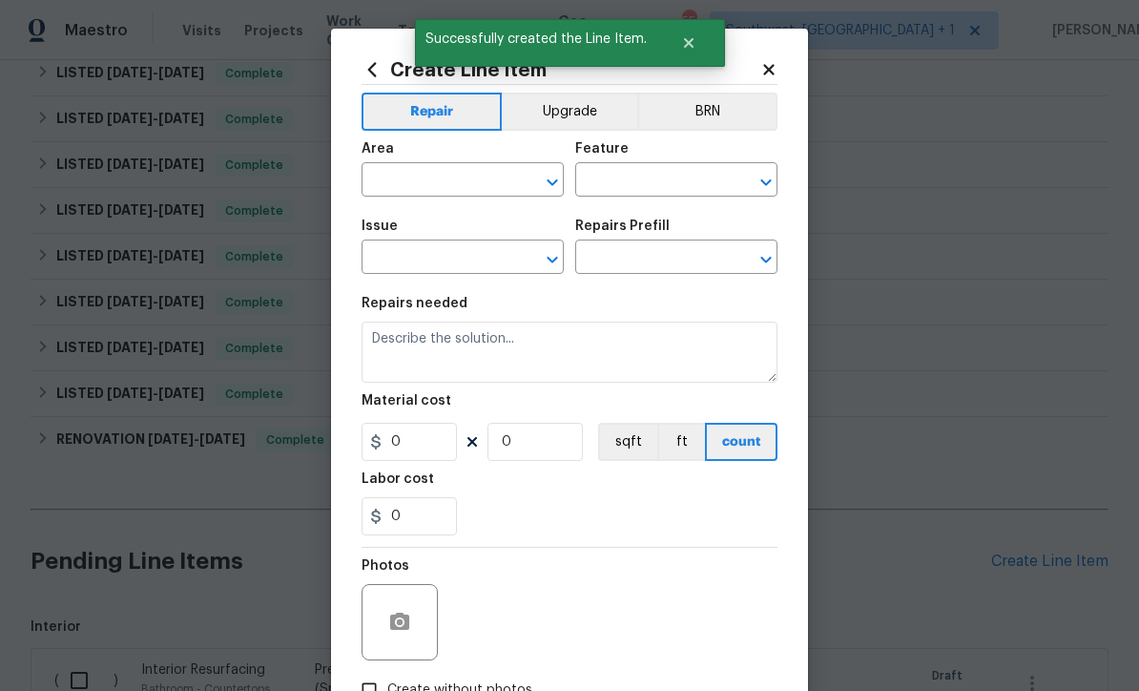
click at [444, 189] on input "text" at bounding box center [436, 182] width 149 height 30
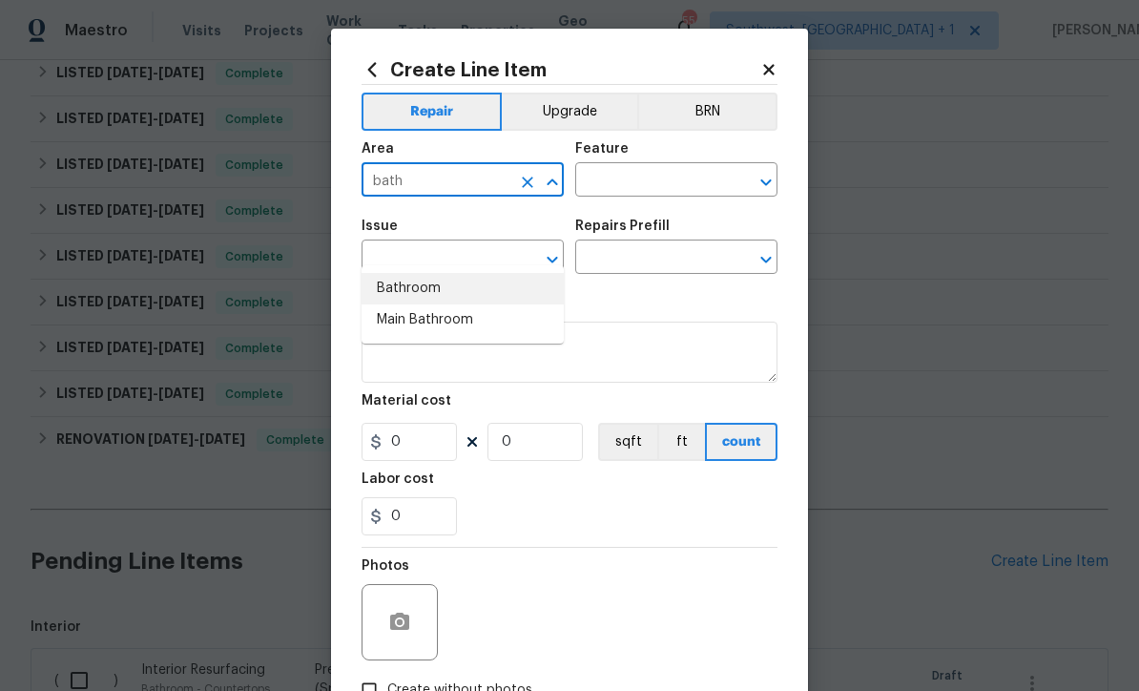
click at [431, 273] on li "Bathroom" at bounding box center [463, 288] width 202 height 31
type input "Bathroom"
click at [663, 180] on input "text" at bounding box center [649, 182] width 149 height 30
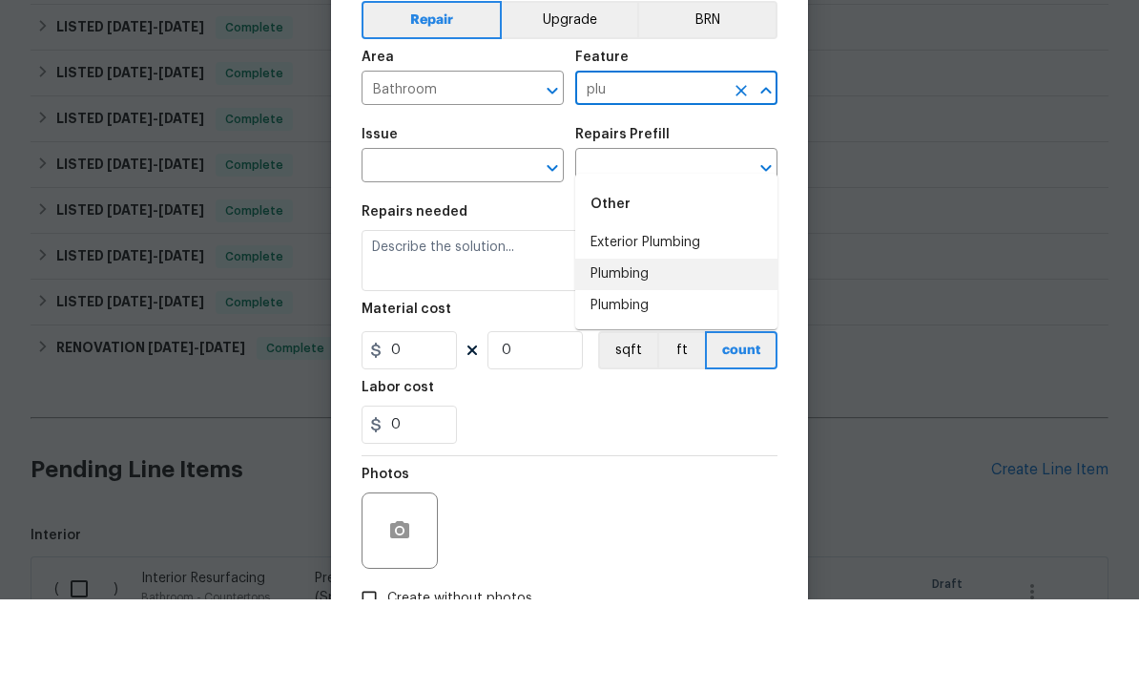
click at [647, 350] on li "Plumbing" at bounding box center [676, 365] width 202 height 31
type input "Plumbing"
click at [490, 244] on input "text" at bounding box center [436, 259] width 149 height 30
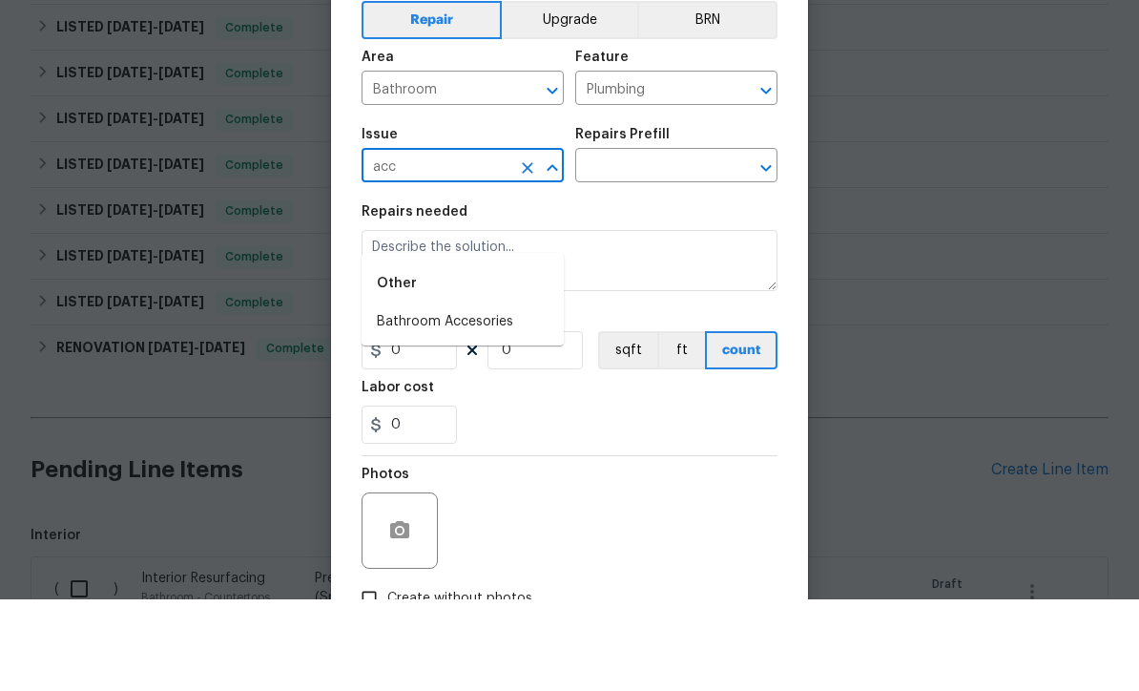
click at [495, 398] on li "Bathroom Accesories" at bounding box center [463, 413] width 202 height 31
type input "Bathroom Accesories"
click at [656, 244] on input "text" at bounding box center [649, 259] width 149 height 30
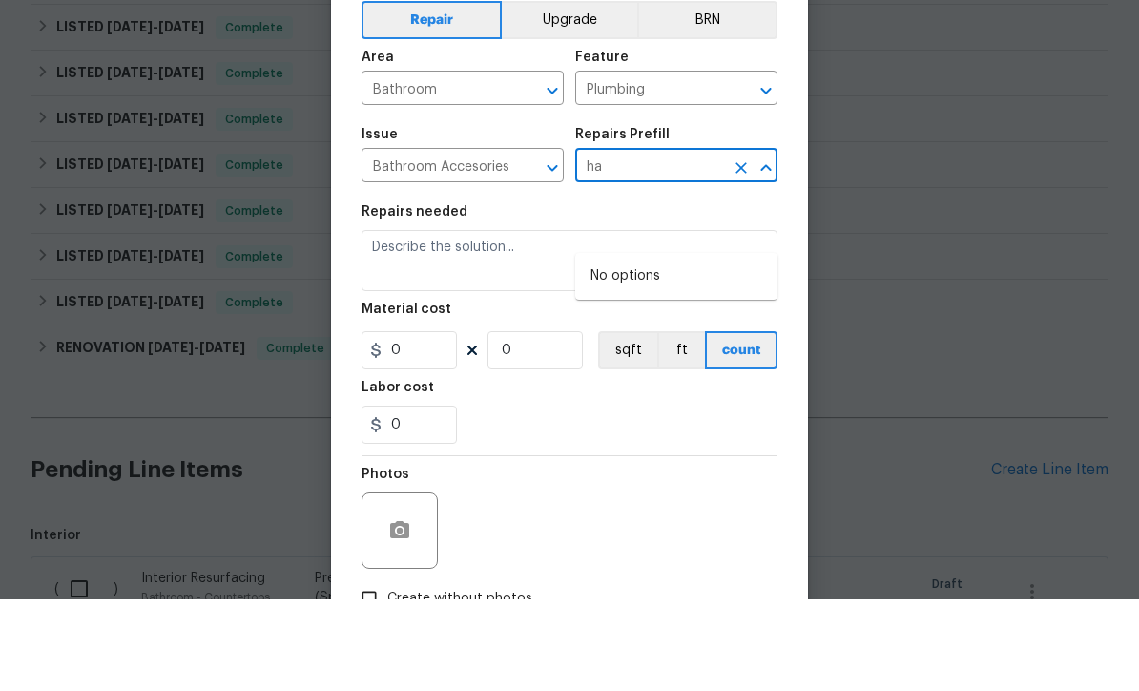
type input "h"
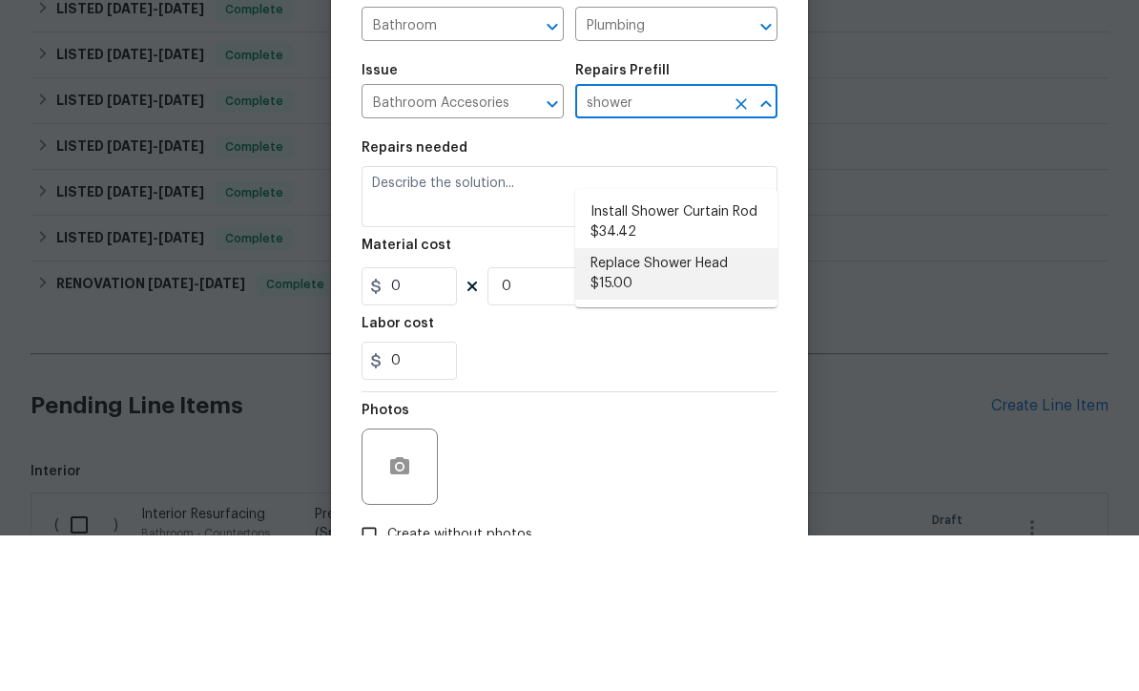
click at [659, 404] on li "Replace Shower Head $15.00" at bounding box center [676, 430] width 202 height 52
type input "Replace Shower Head $15.00"
type input "Interior Trim"
type textarea "Remove the existing shower head and replace with new (PM to confirm style/finis…"
type input "1"
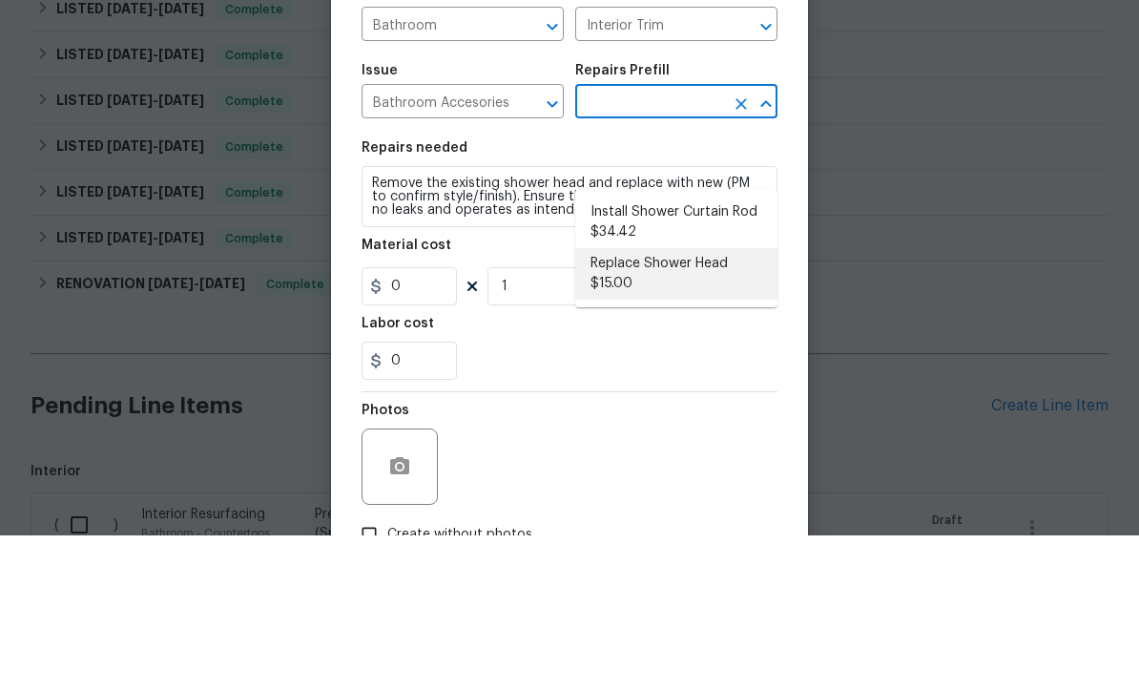
type input "Replace Shower Head $15.00"
type input "15"
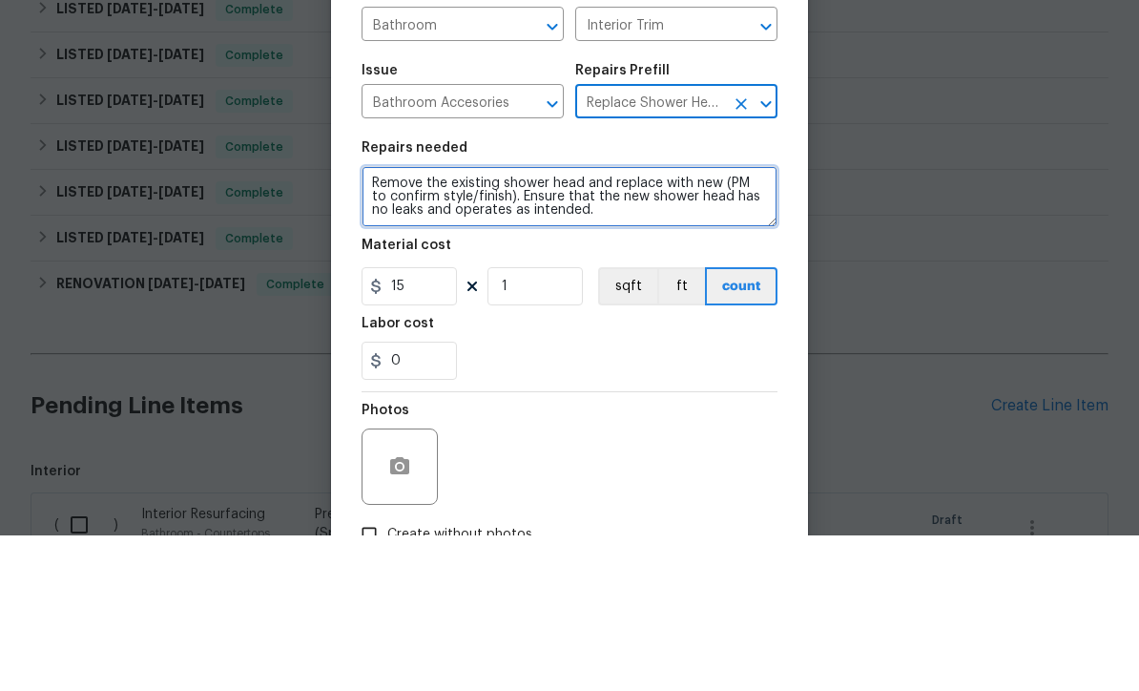
click at [491, 321] on textarea "Remove the existing shower head and replace with new (PM to confirm style/finis…" at bounding box center [570, 351] width 416 height 61
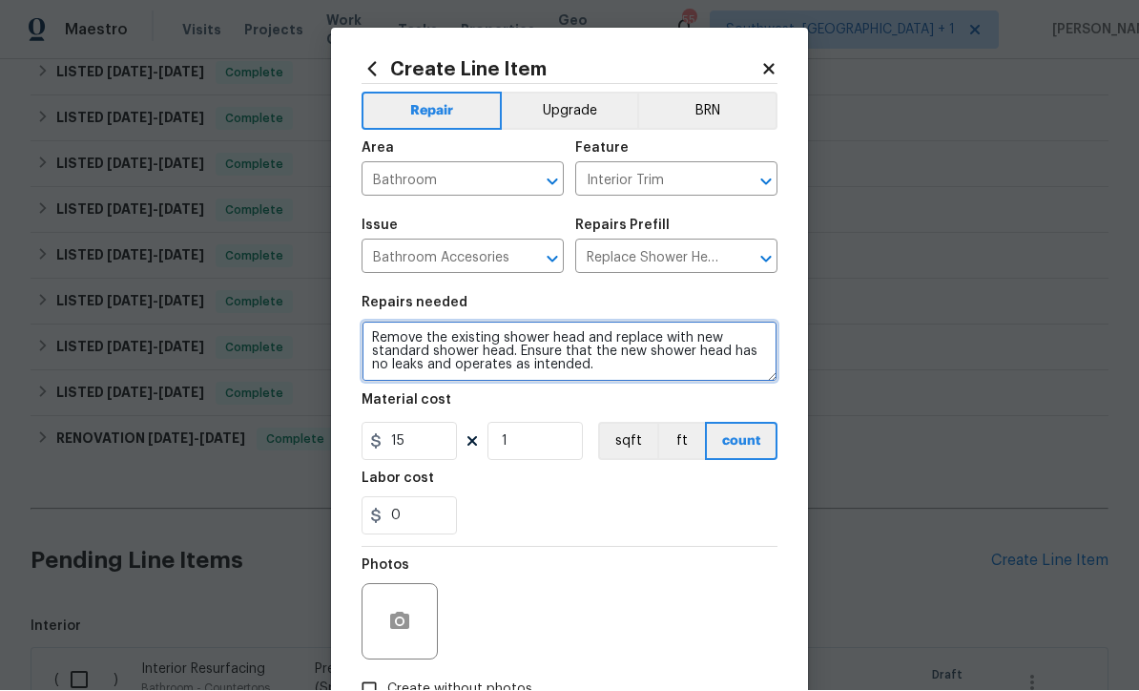
type textarea "Remove the existing shower head and replace with new standard shower head. Ensu…"
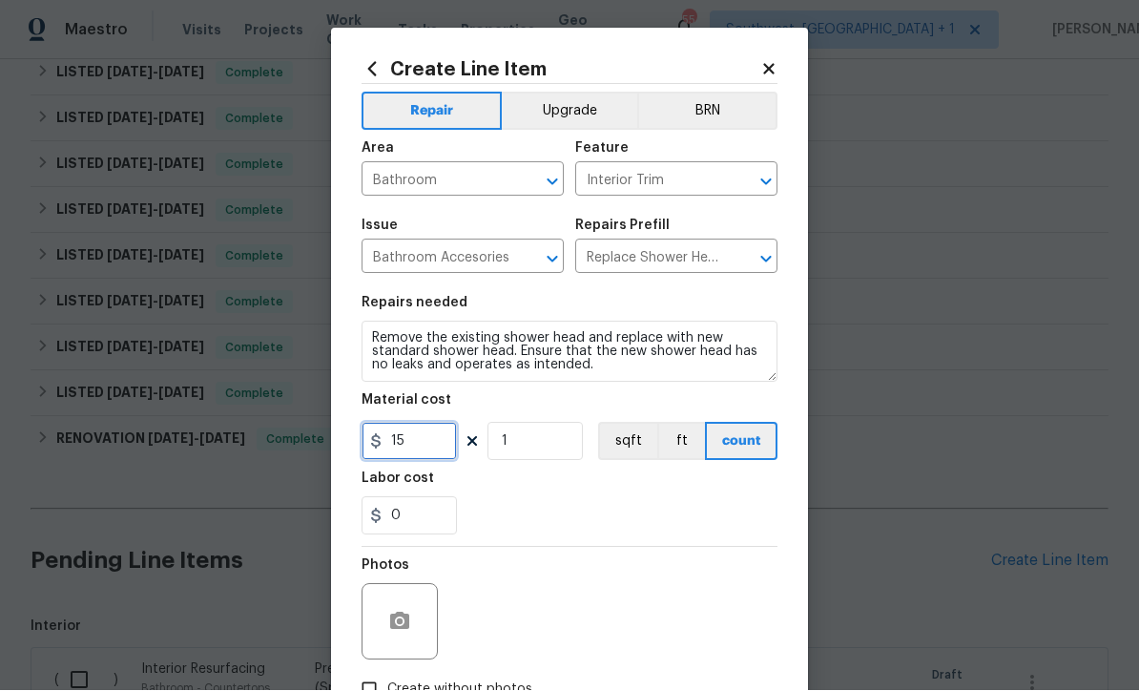
click at [447, 459] on input "15" at bounding box center [409, 442] width 95 height 38
type input "20"
click at [403, 630] on icon "button" at bounding box center [399, 620] width 19 height 17
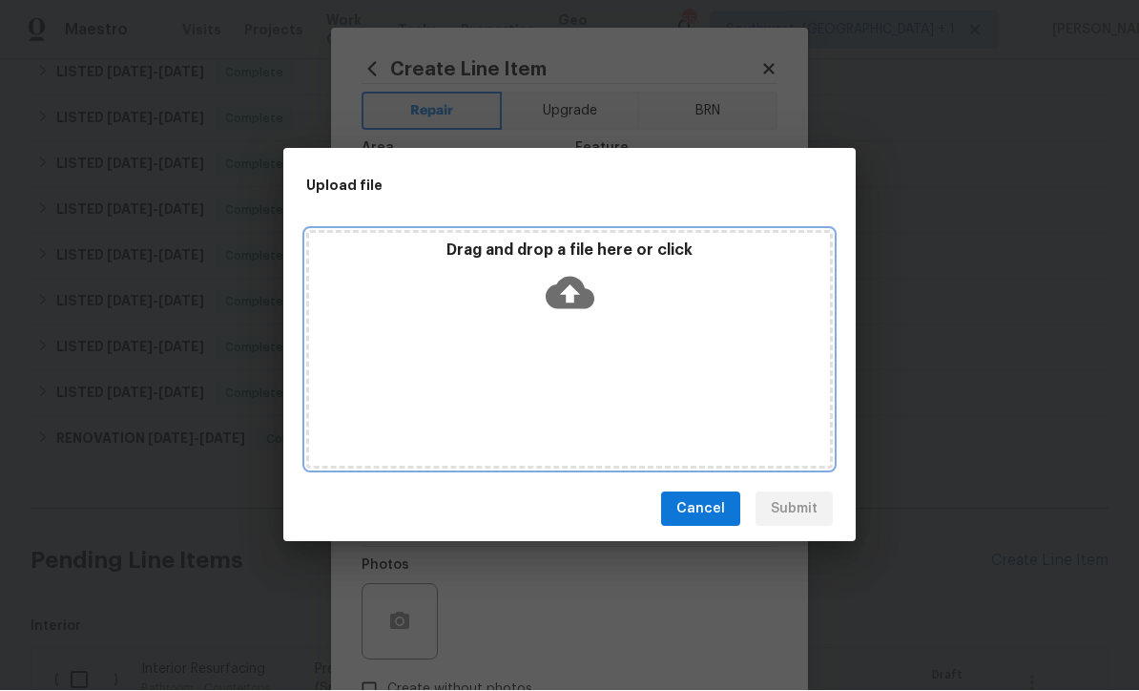
click at [577, 286] on icon at bounding box center [570, 294] width 49 height 32
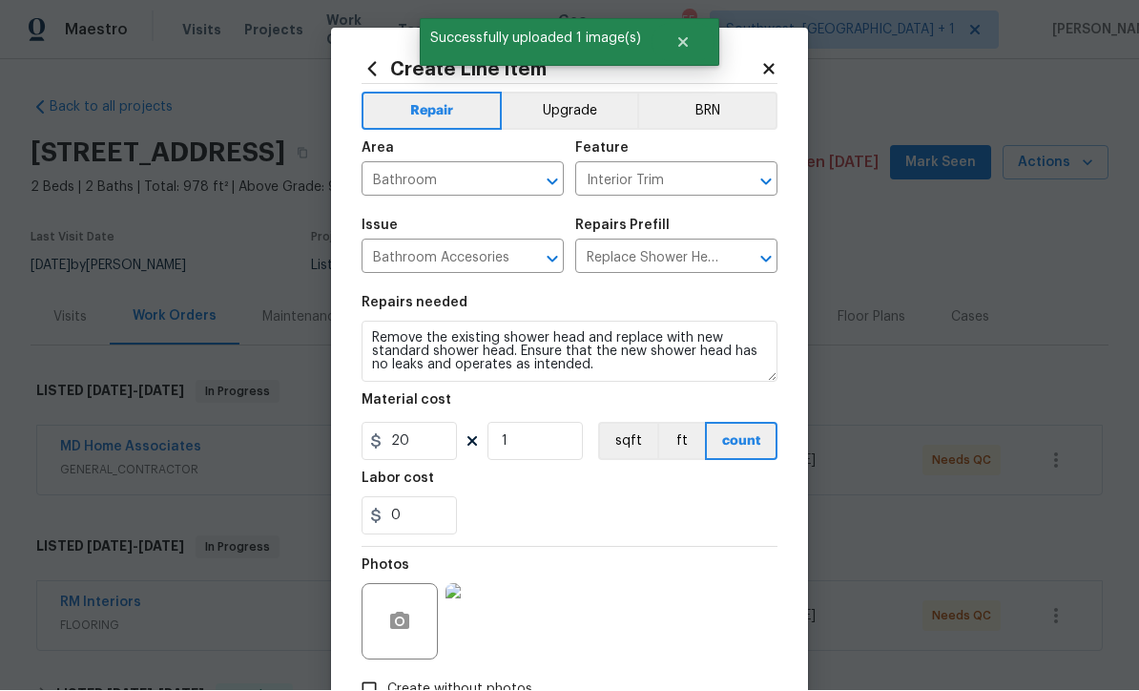
scroll to position [714, 0]
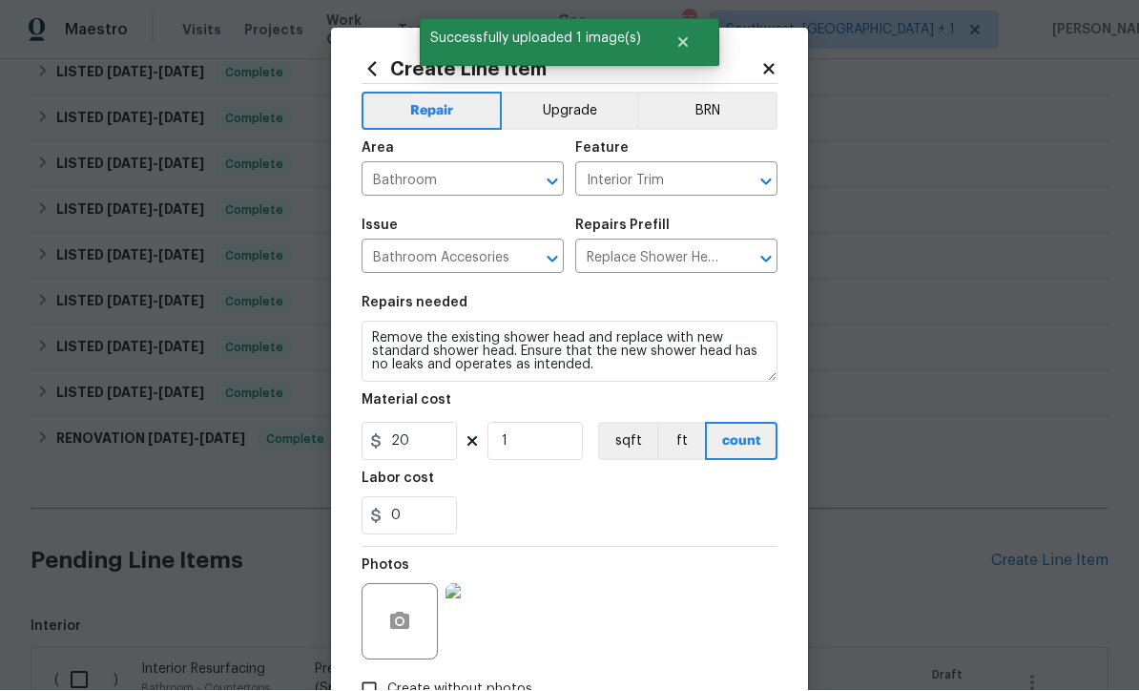
click at [485, 630] on img at bounding box center [483, 622] width 76 height 76
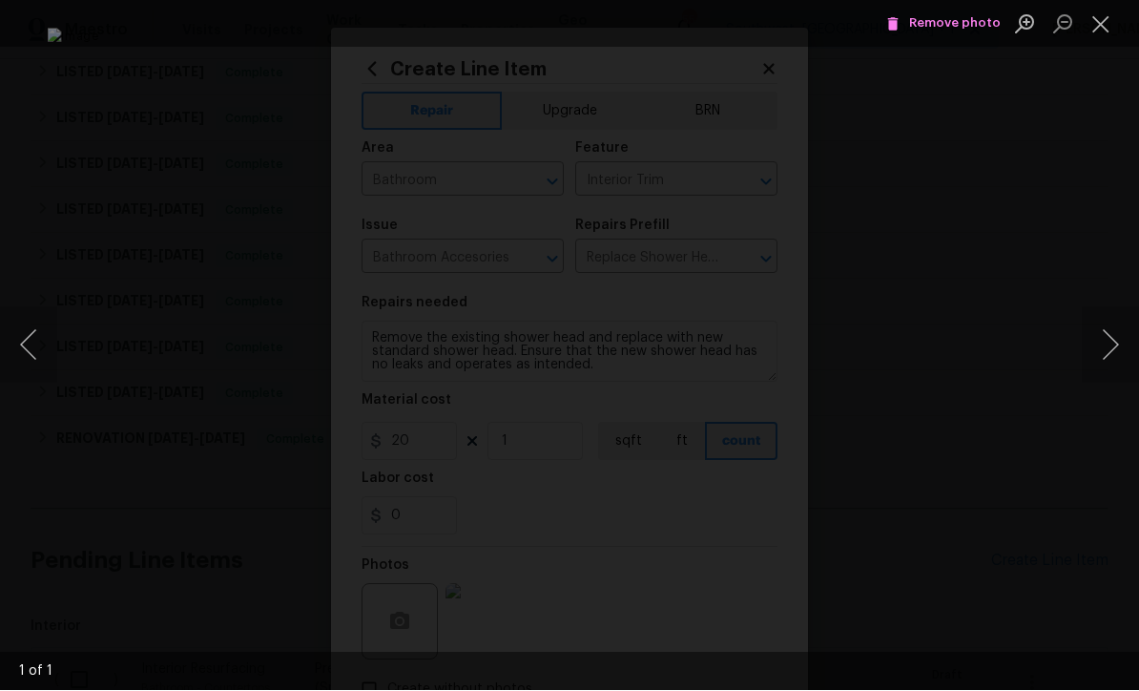
click at [1103, 27] on button "Close lightbox" at bounding box center [1101, 24] width 38 height 33
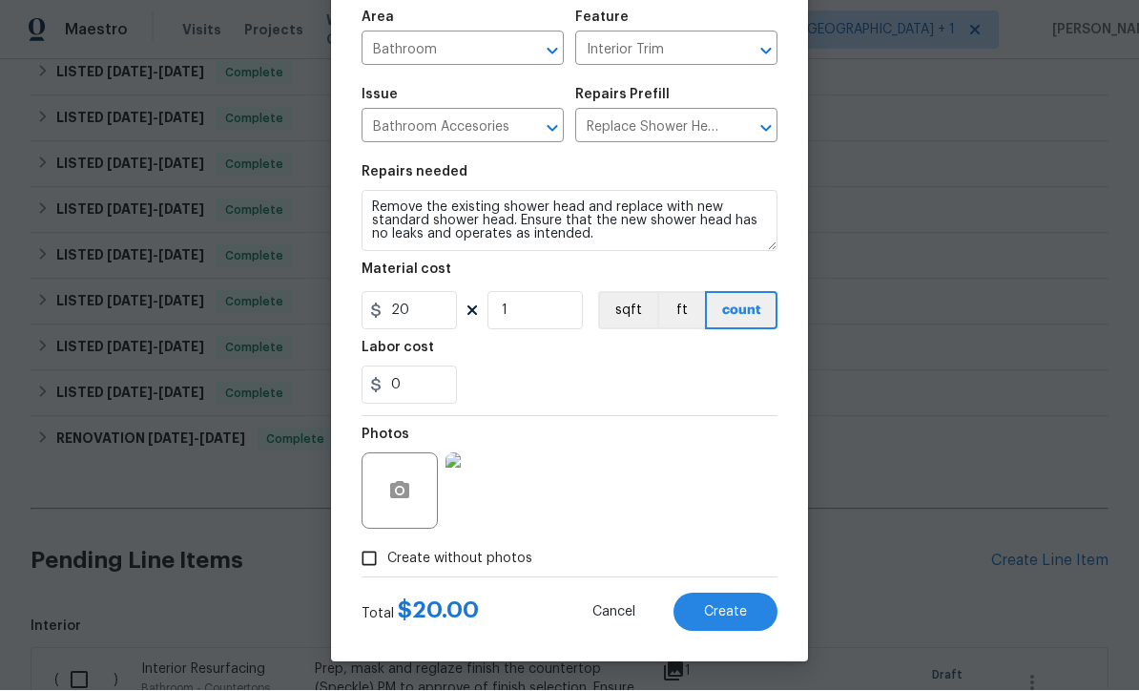
scroll to position [135, 0]
click at [735, 617] on span "Create" at bounding box center [725, 613] width 43 height 14
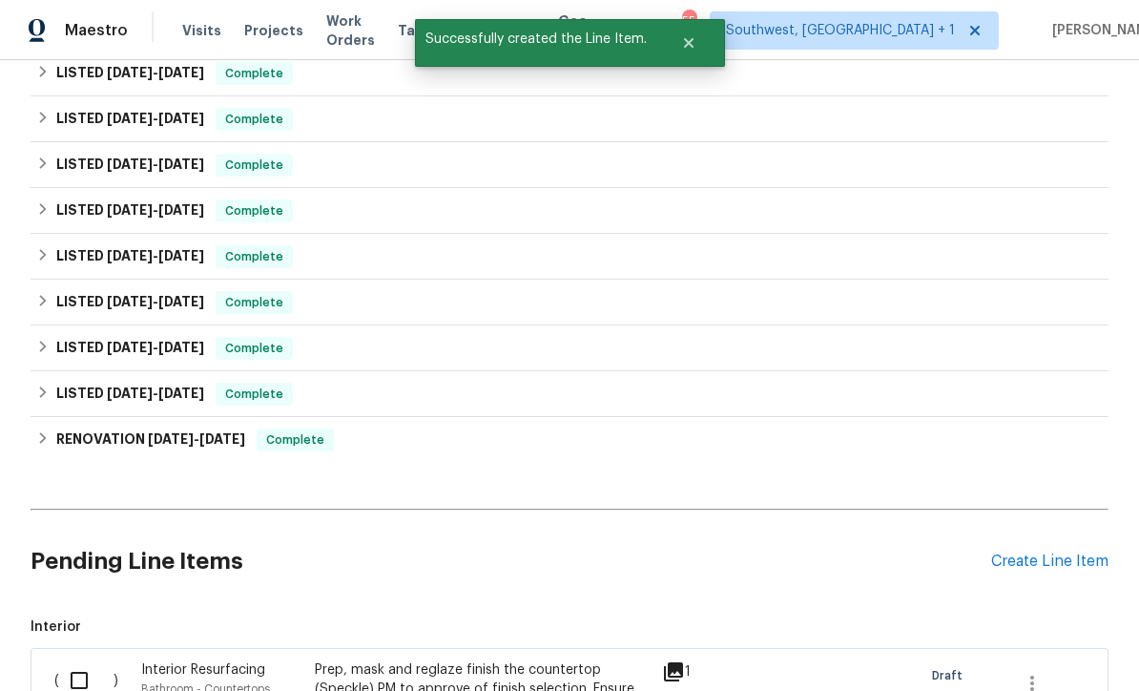
click at [1032, 552] on div "Create Line Item" at bounding box center [1049, 561] width 117 height 18
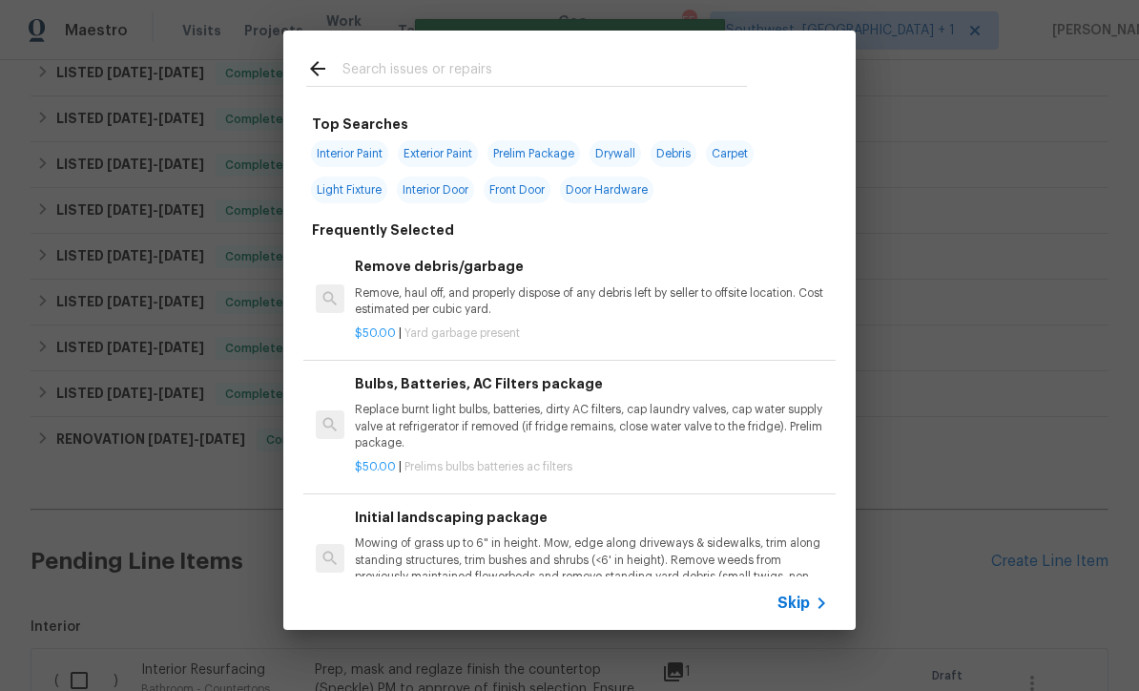
click at [806, 610] on span "Skip" at bounding box center [793, 602] width 32 height 19
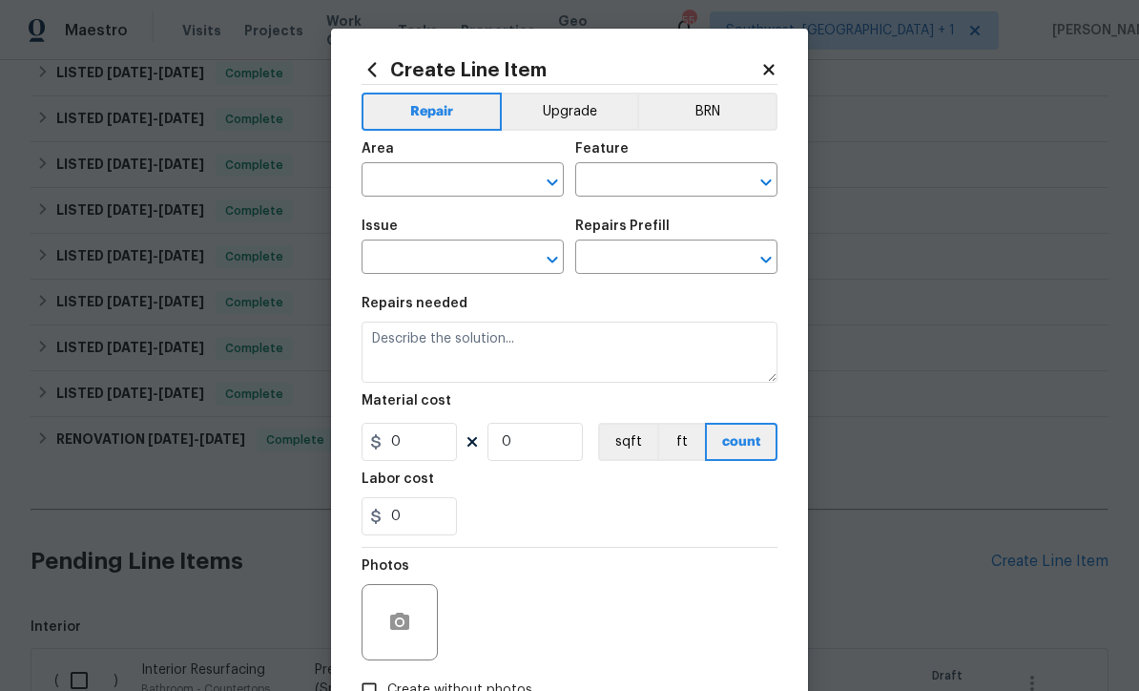
click at [443, 192] on input "text" at bounding box center [436, 182] width 149 height 30
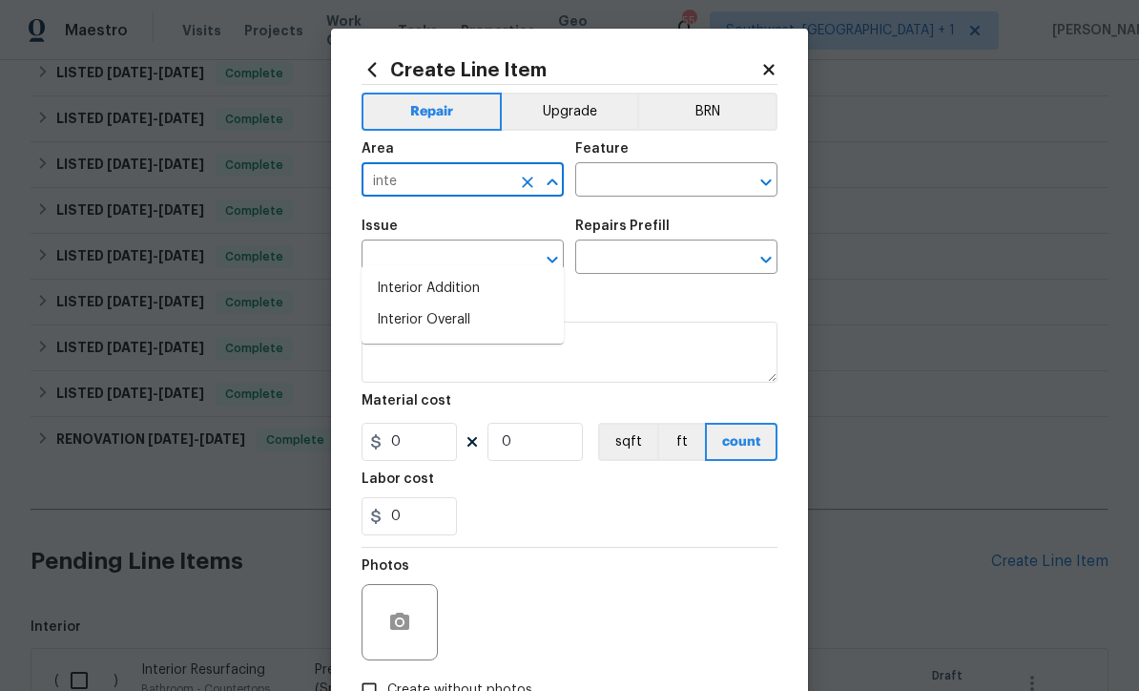
click at [457, 304] on li "Interior Overall" at bounding box center [463, 319] width 202 height 31
type input "Interior Overall"
click at [641, 182] on input "text" at bounding box center [649, 182] width 149 height 30
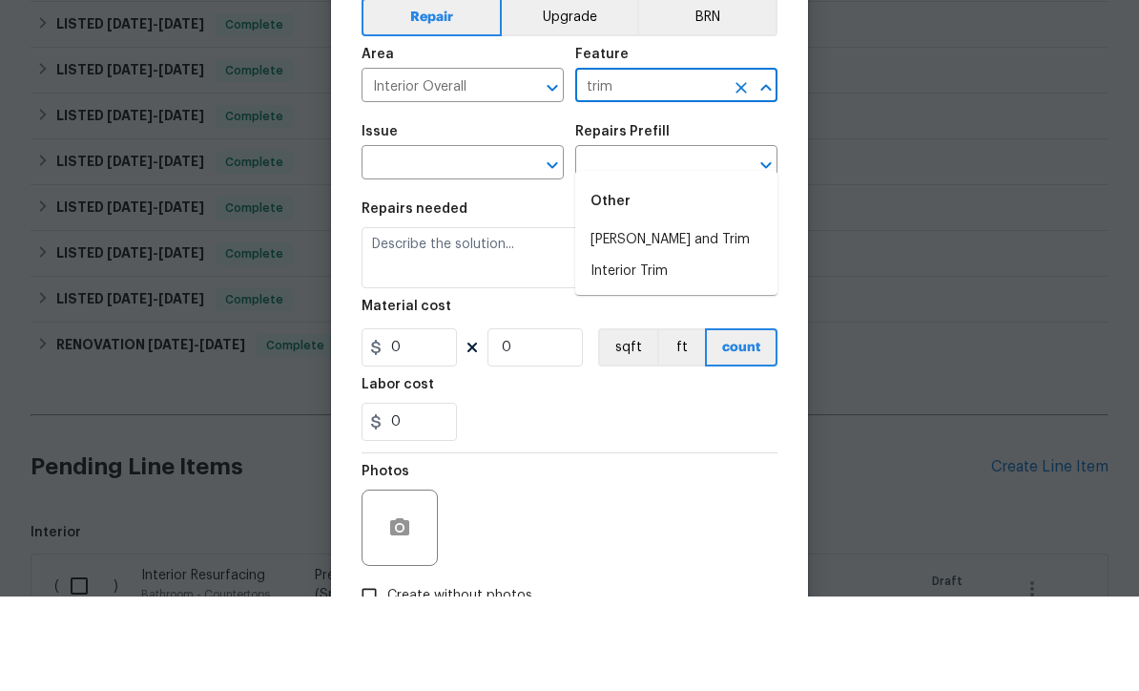
click at [632, 350] on li "Interior Trim" at bounding box center [676, 365] width 202 height 31
type input "Interior Trim"
click at [487, 244] on input "text" at bounding box center [436, 259] width 149 height 30
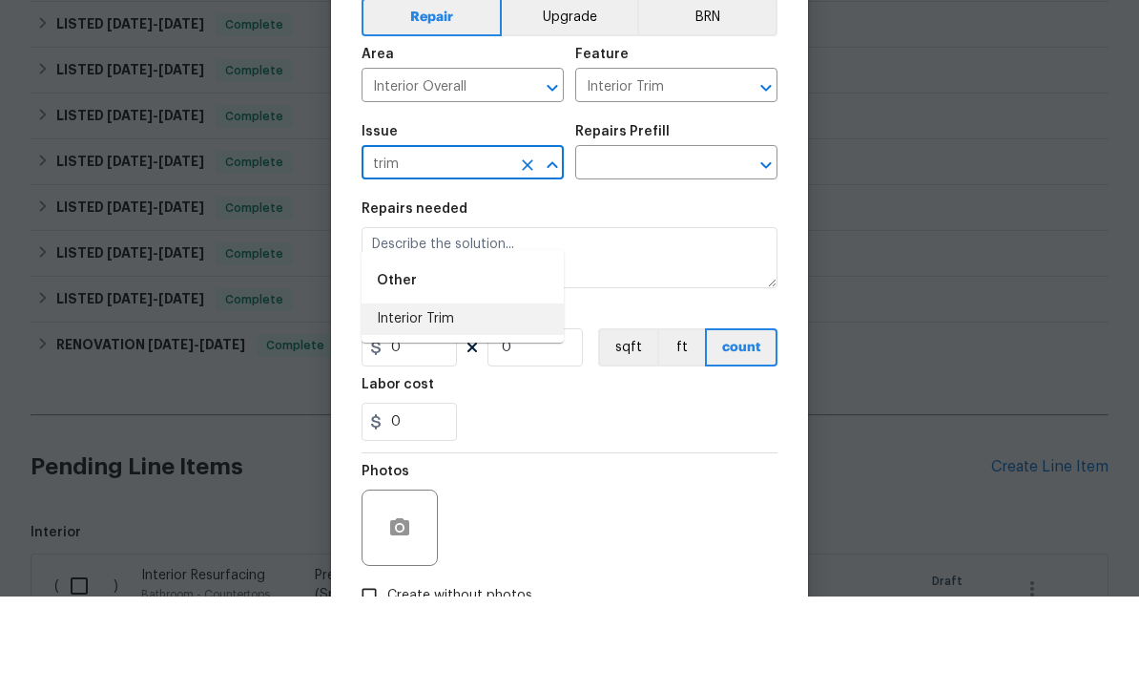
click at [436, 398] on li "Interior Trim" at bounding box center [463, 413] width 202 height 31
type input "Interior Trim"
click at [670, 244] on input "text" at bounding box center [649, 259] width 149 height 30
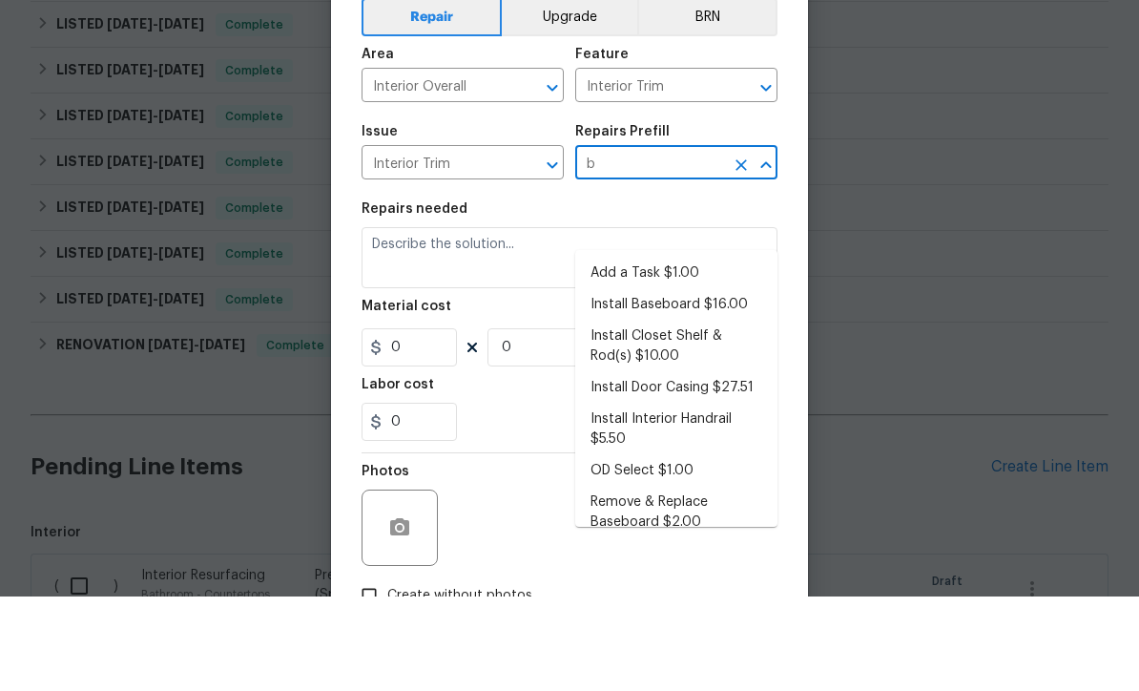
type input "ba"
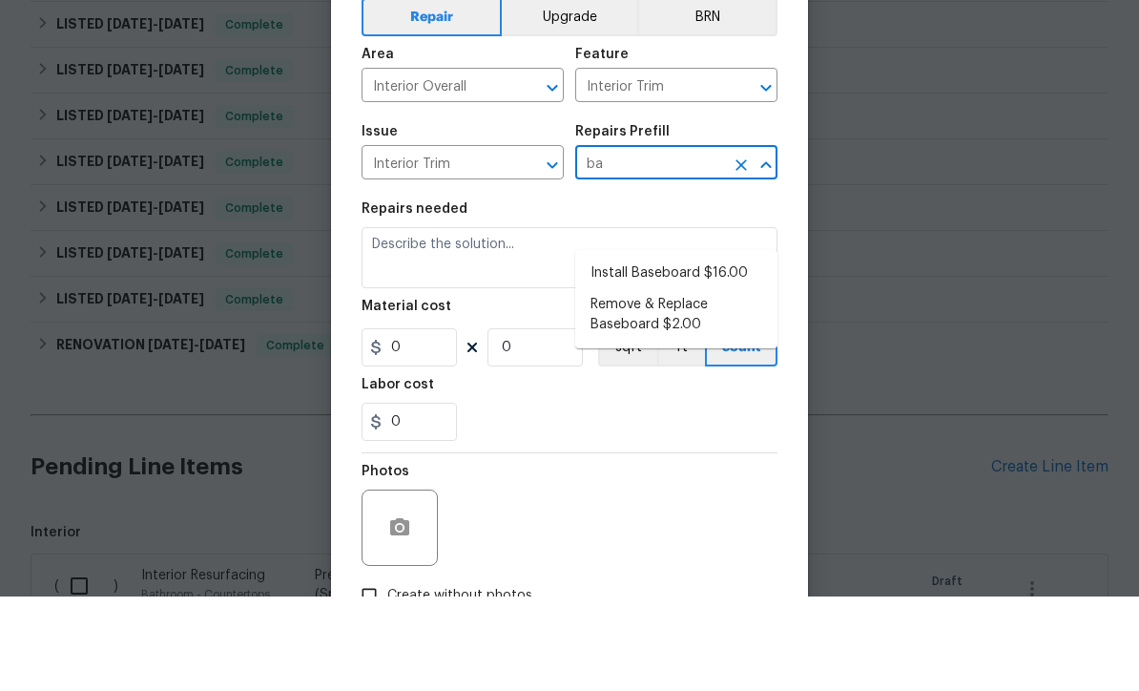
click at [740, 254] on icon "Clear" at bounding box center [740, 259] width 11 height 11
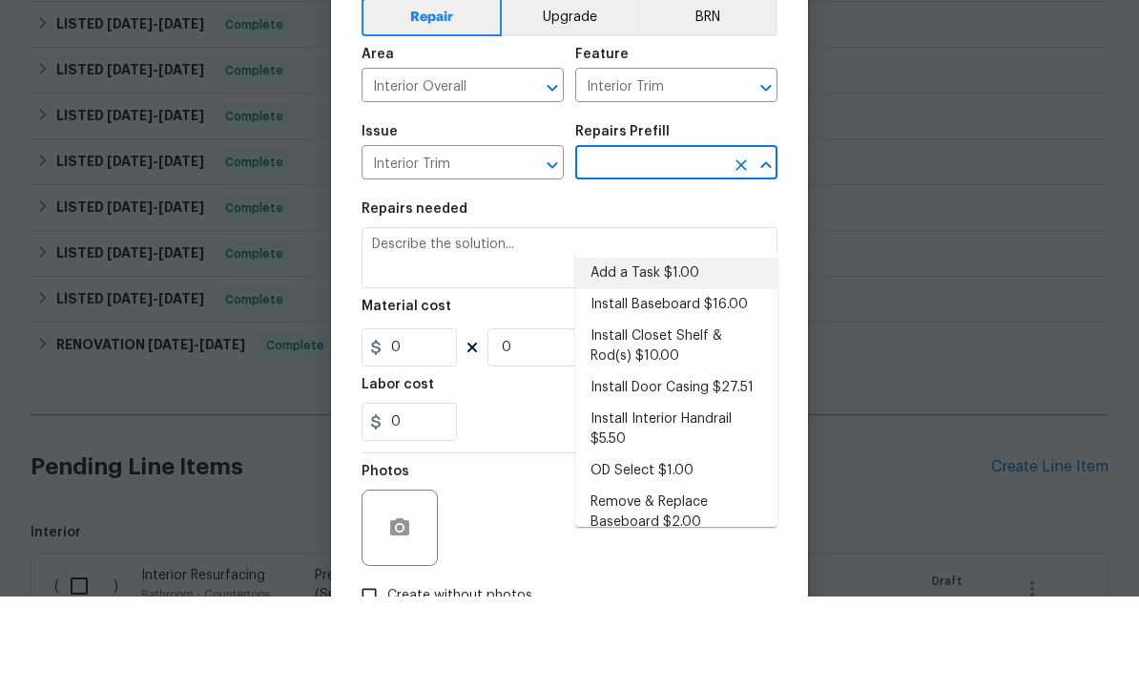
click at [677, 352] on li "Add a Task $1.00" at bounding box center [676, 367] width 202 height 31
type input "Add a Task $1.00"
type textarea "HPM to detail"
type input "1"
type input "Add a Task $1.00"
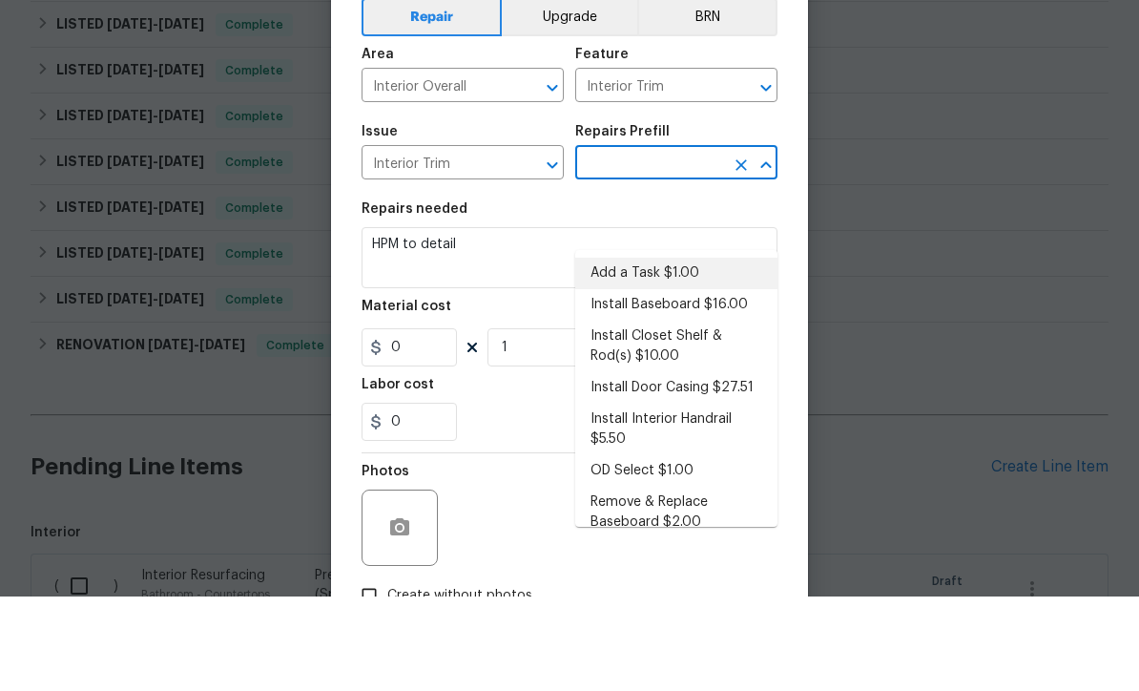
type input "1"
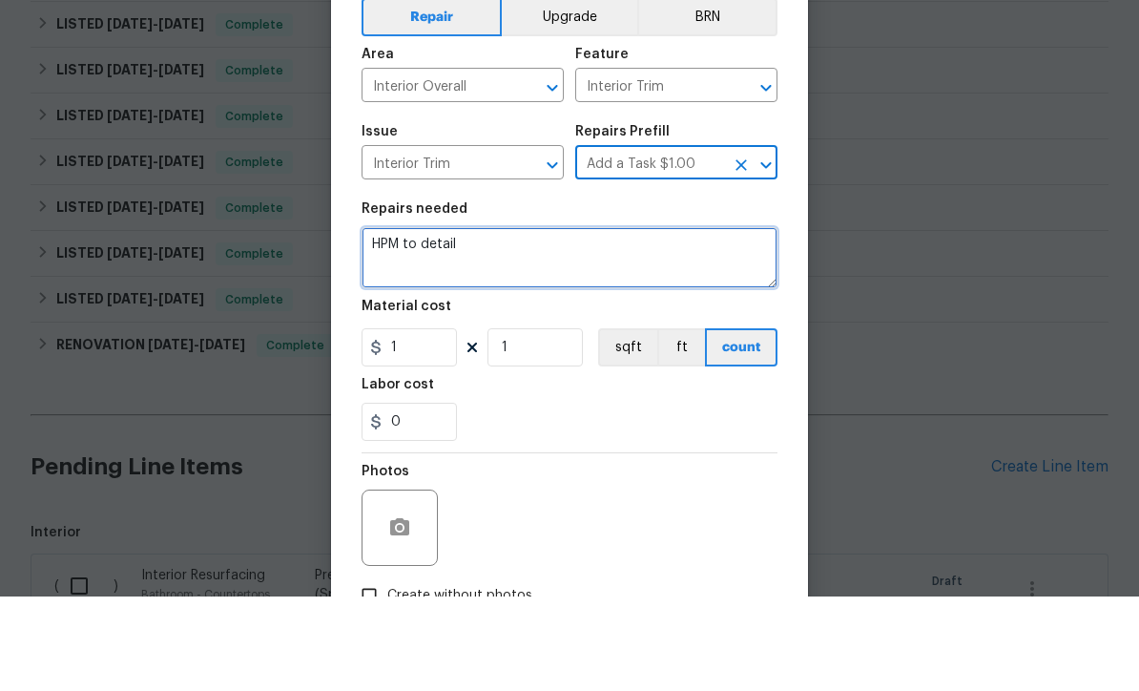
click at [556, 321] on textarea "HPM to detail" at bounding box center [570, 351] width 416 height 61
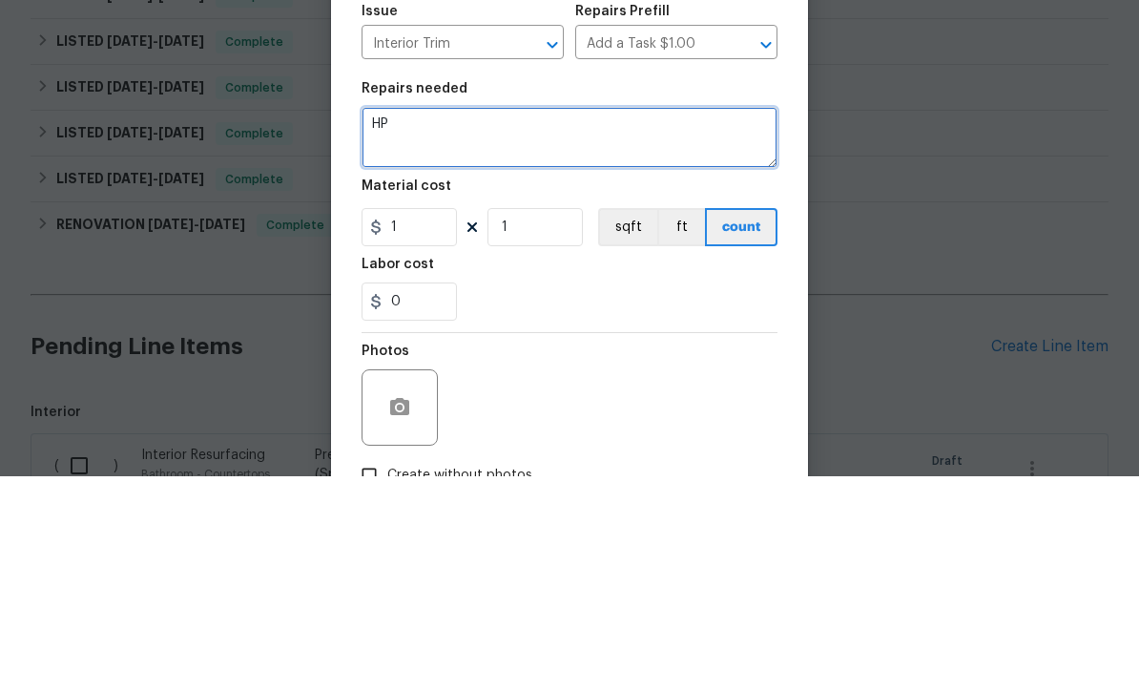
type textarea "H"
type textarea "Repair damaged baseboards from flooring install, caulk where needed and touch u…"
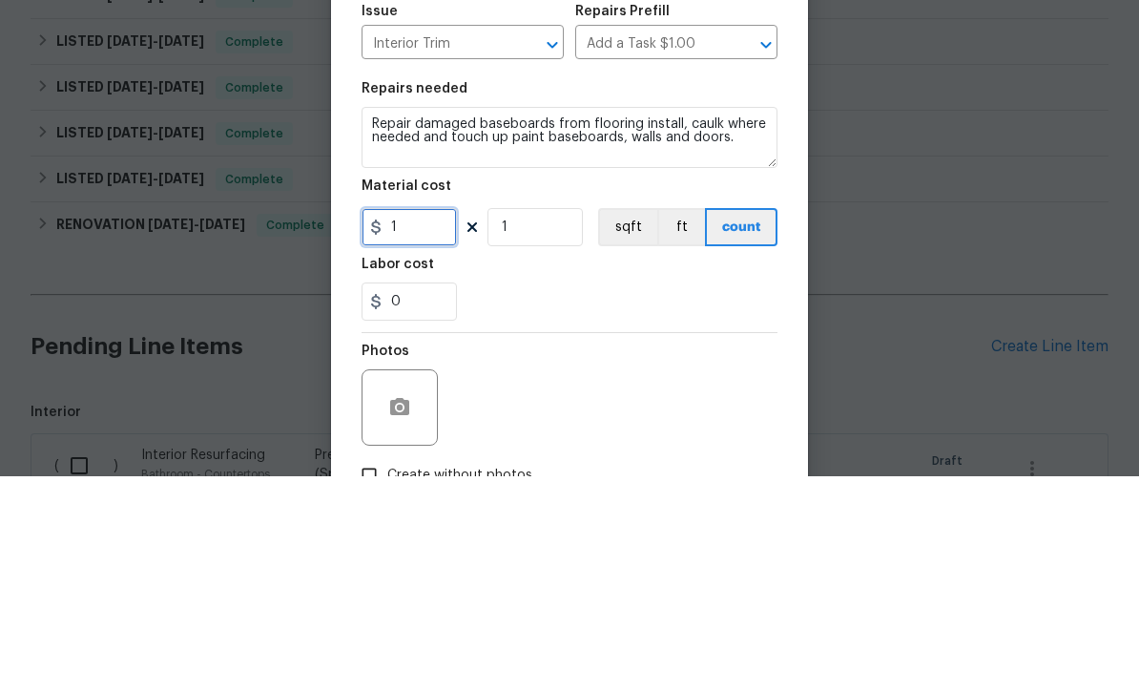
click at [443, 423] on input "1" at bounding box center [409, 442] width 95 height 38
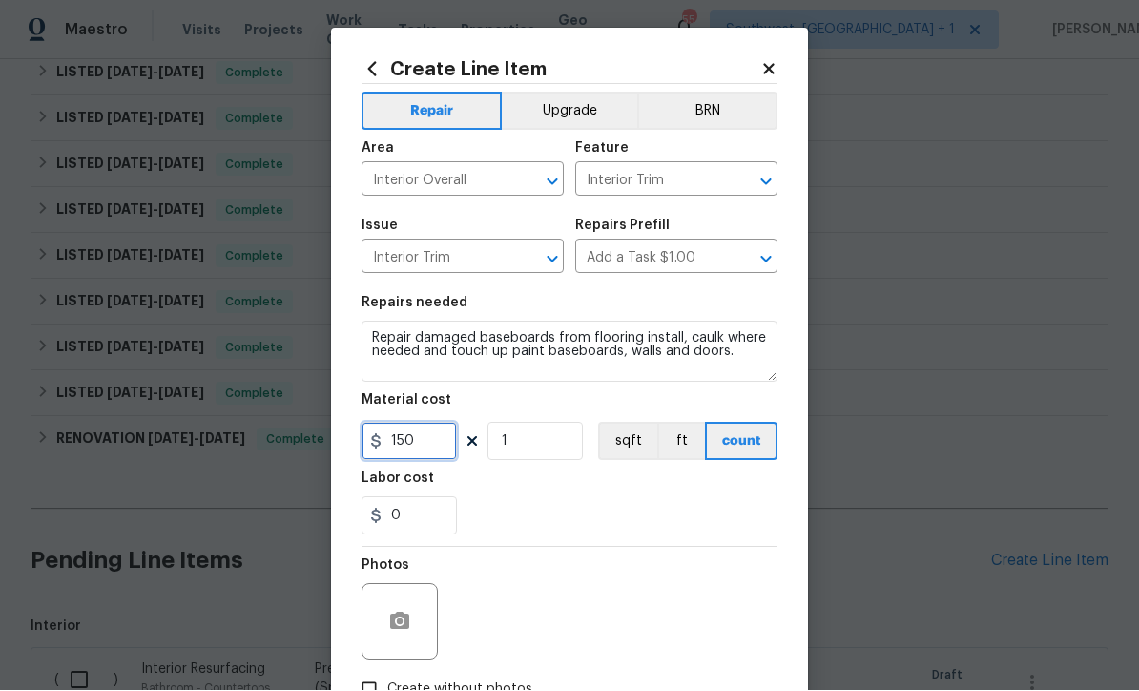
type input "150"
click at [415, 637] on button "button" at bounding box center [400, 622] width 46 height 46
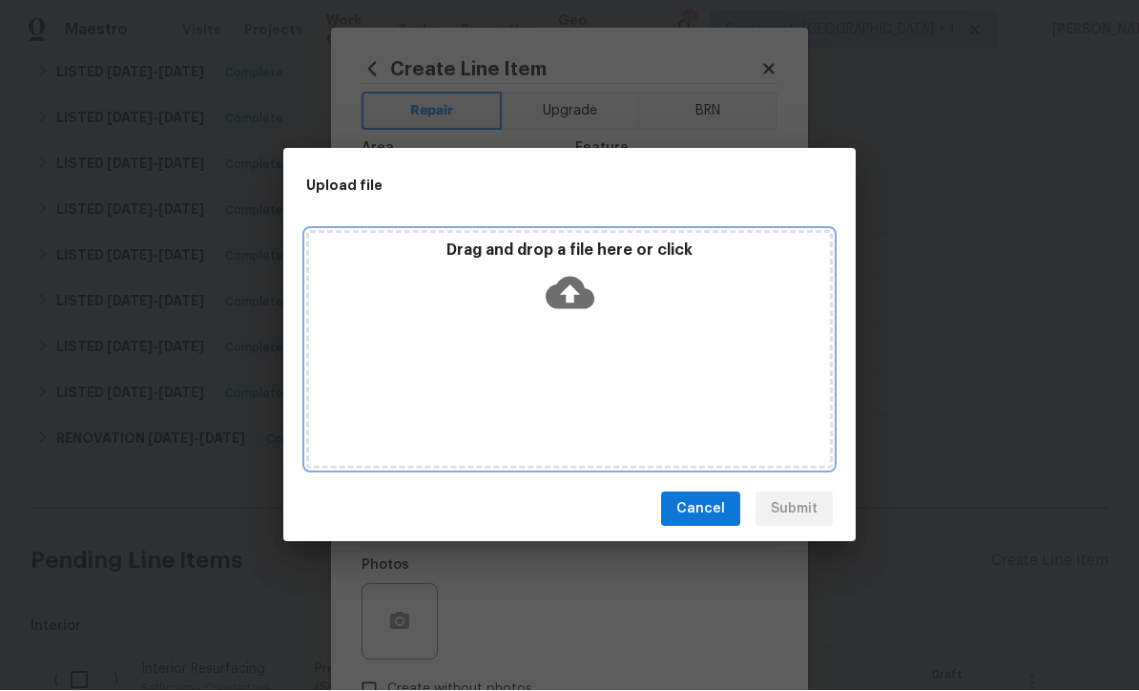
click at [579, 293] on icon at bounding box center [570, 294] width 49 height 32
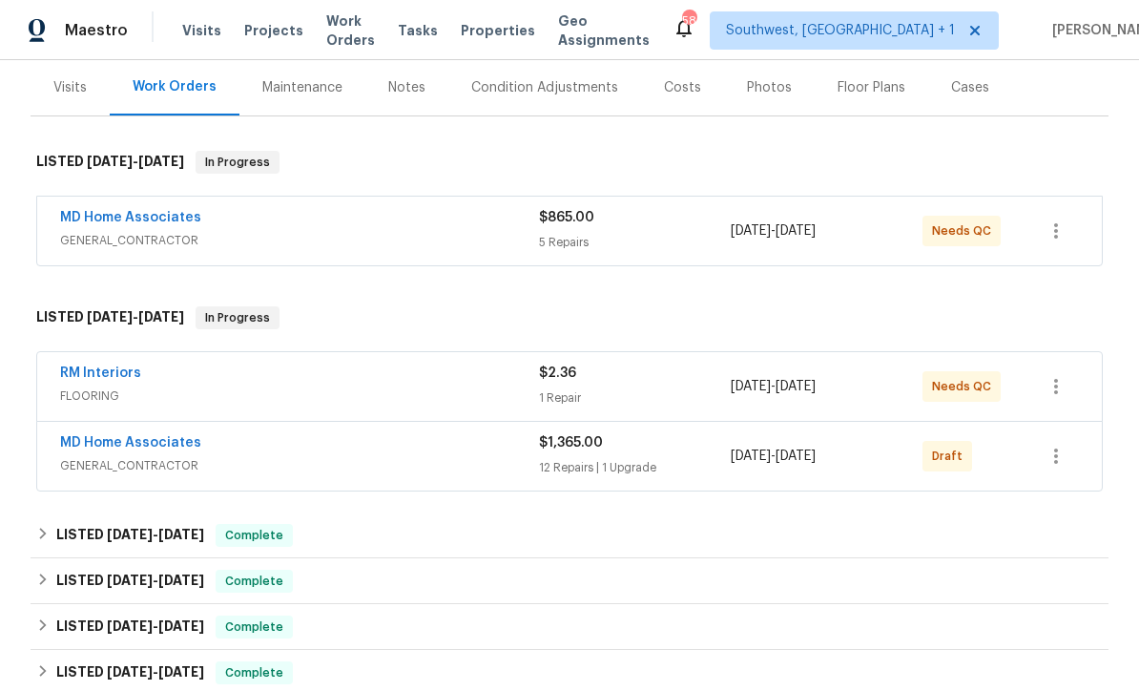
scroll to position [266, 0]
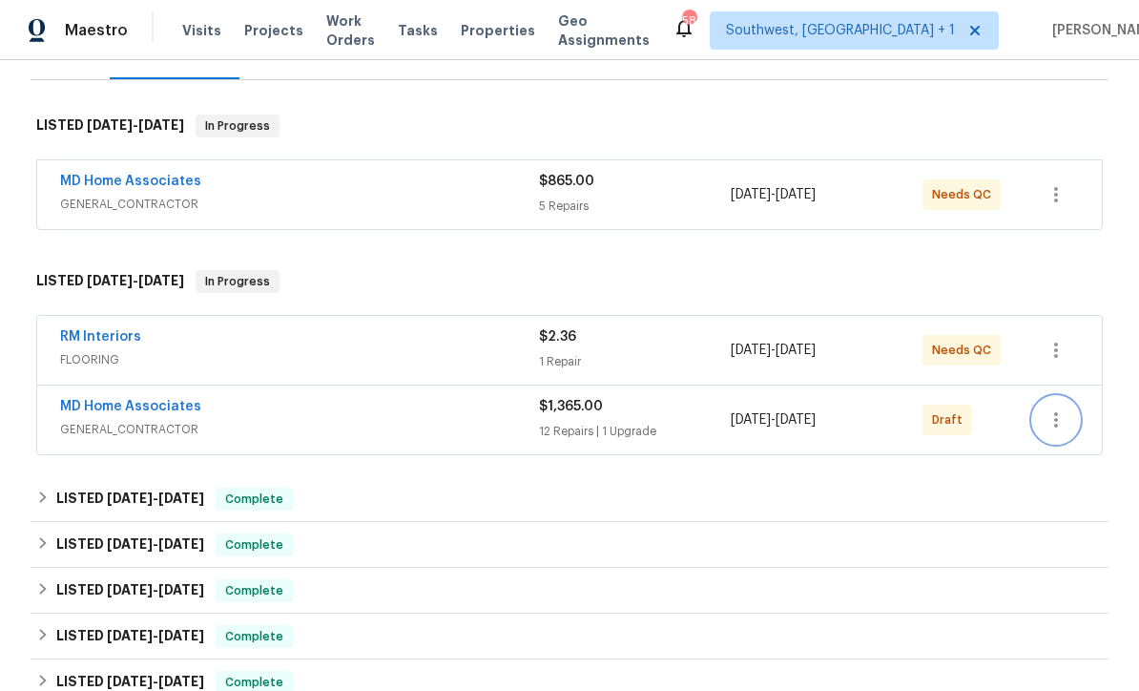
click at [1061, 418] on icon "button" at bounding box center [1056, 419] width 23 height 23
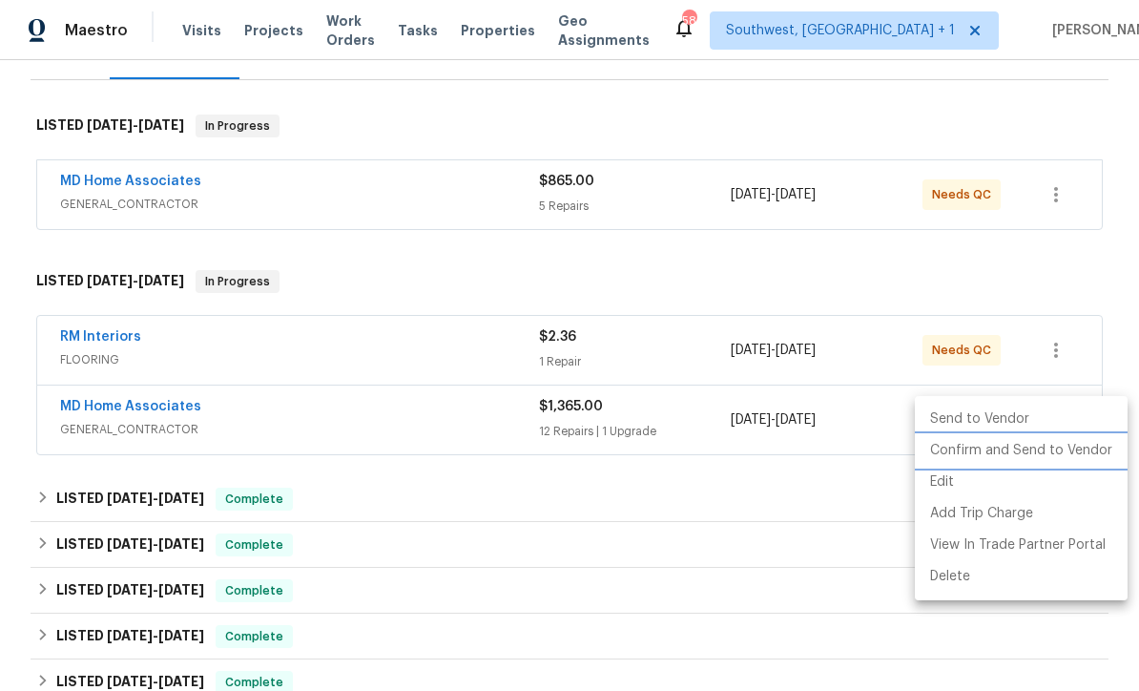
click at [1060, 453] on li "Confirm and Send to Vendor" at bounding box center [1021, 450] width 213 height 31
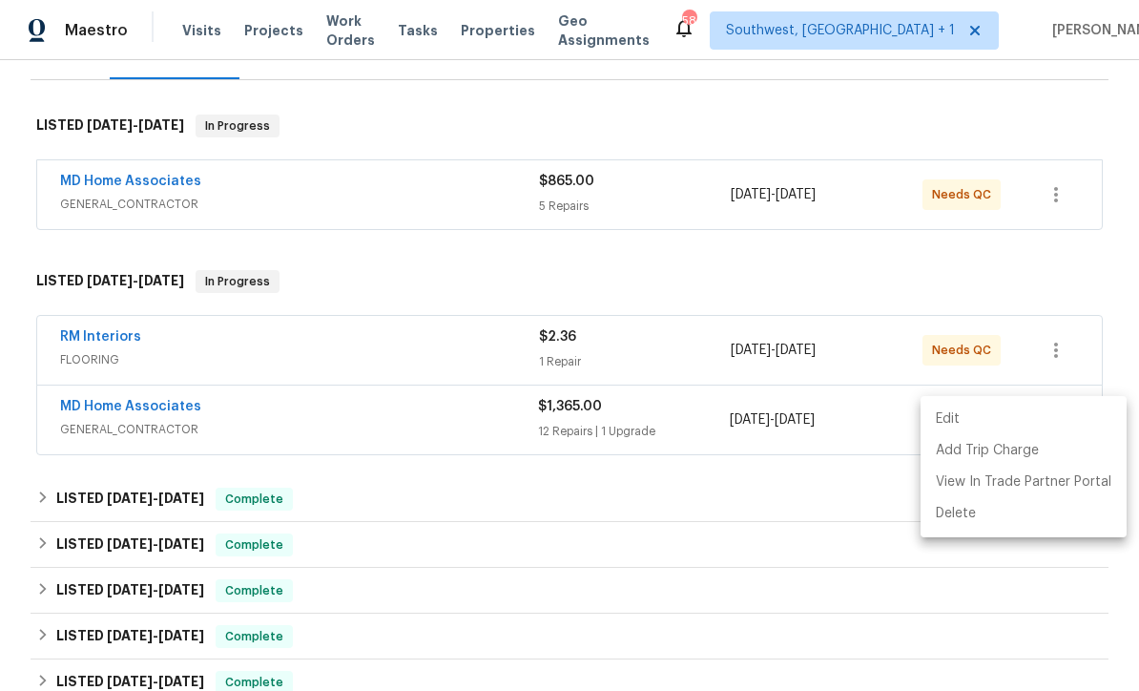
click at [363, 256] on div at bounding box center [569, 345] width 1139 height 691
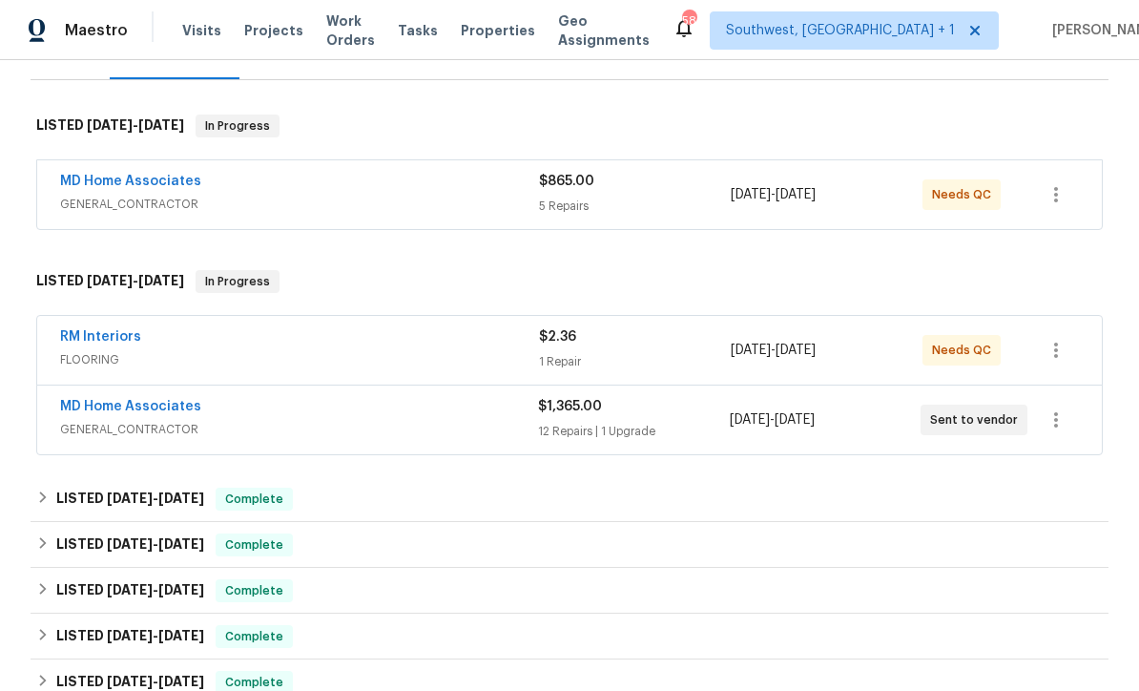
click at [68, 330] on link "RM Interiors" at bounding box center [100, 336] width 81 height 13
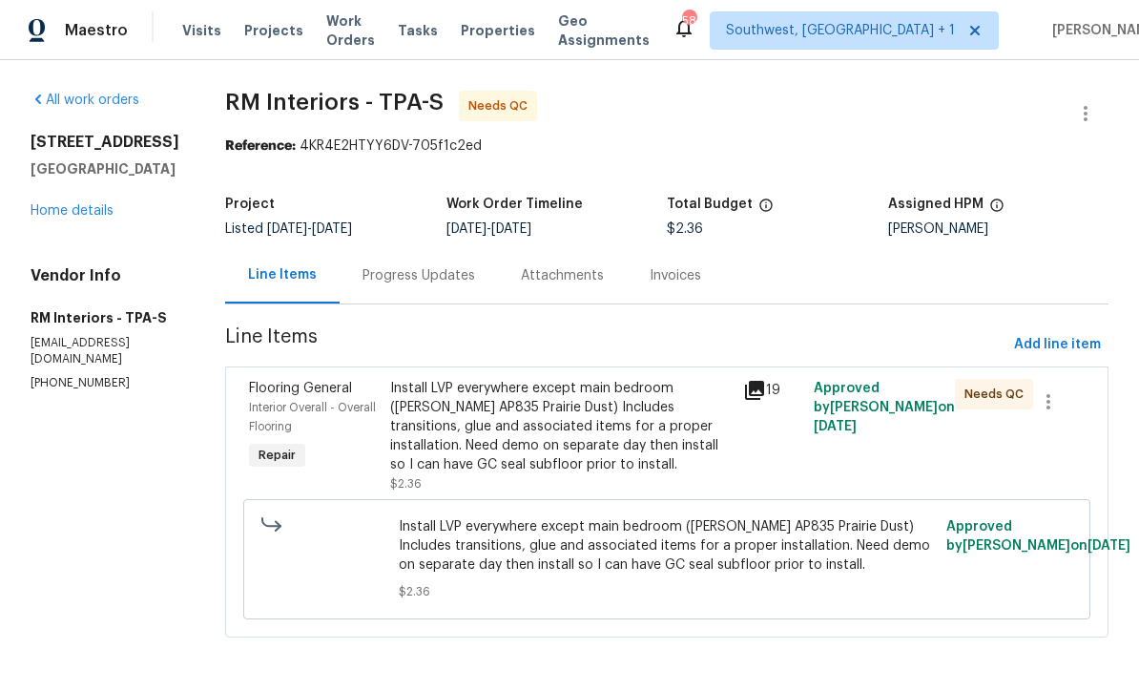
click at [605, 425] on div "Install LVP everywhere except main bedroom (Knighton AP835 Prairie Dust) Includ…" at bounding box center [561, 426] width 342 height 95
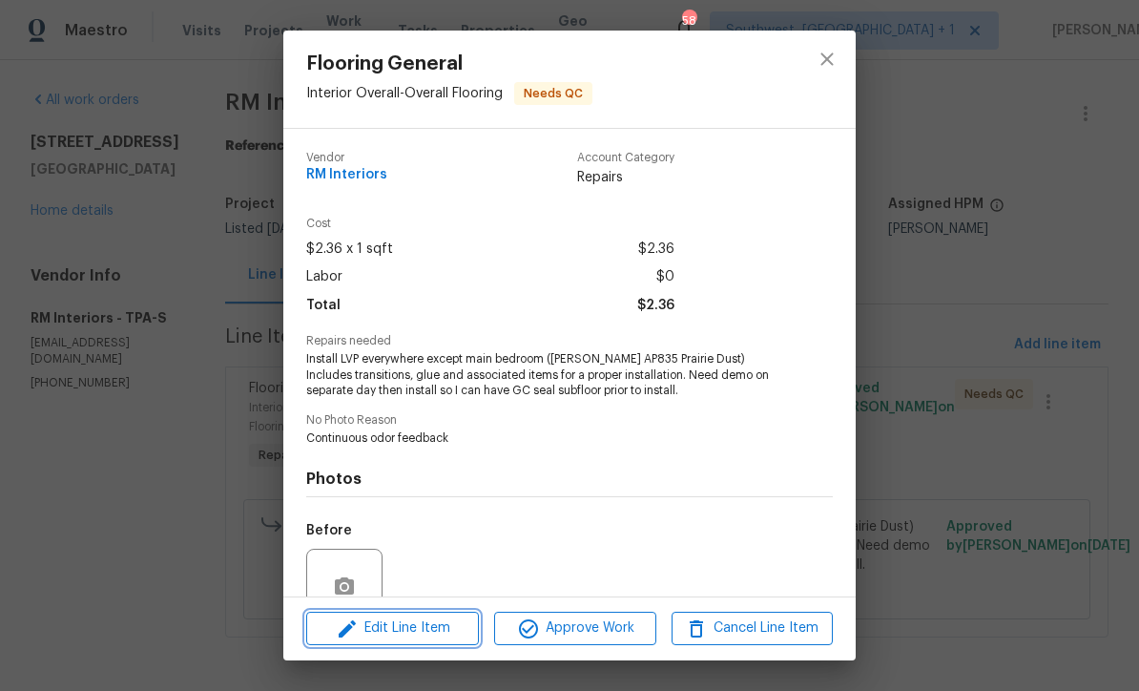
click at [454, 640] on button "Edit Line Item" at bounding box center [392, 627] width 173 height 33
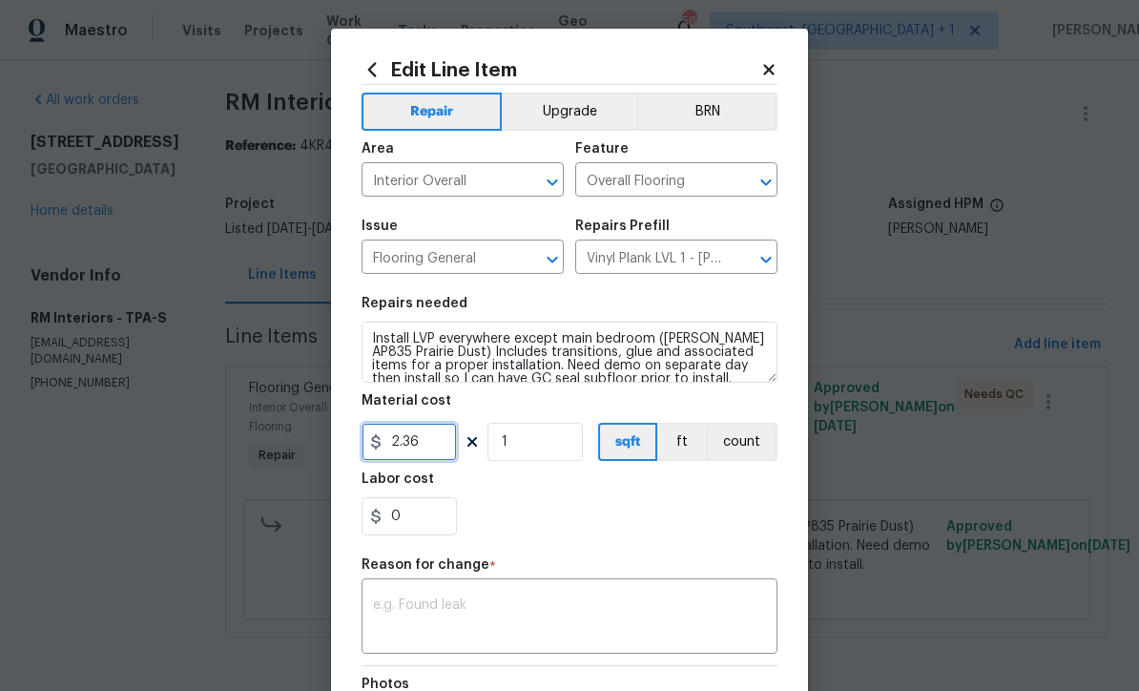
click at [453, 449] on input "2.36" at bounding box center [409, 442] width 95 height 38
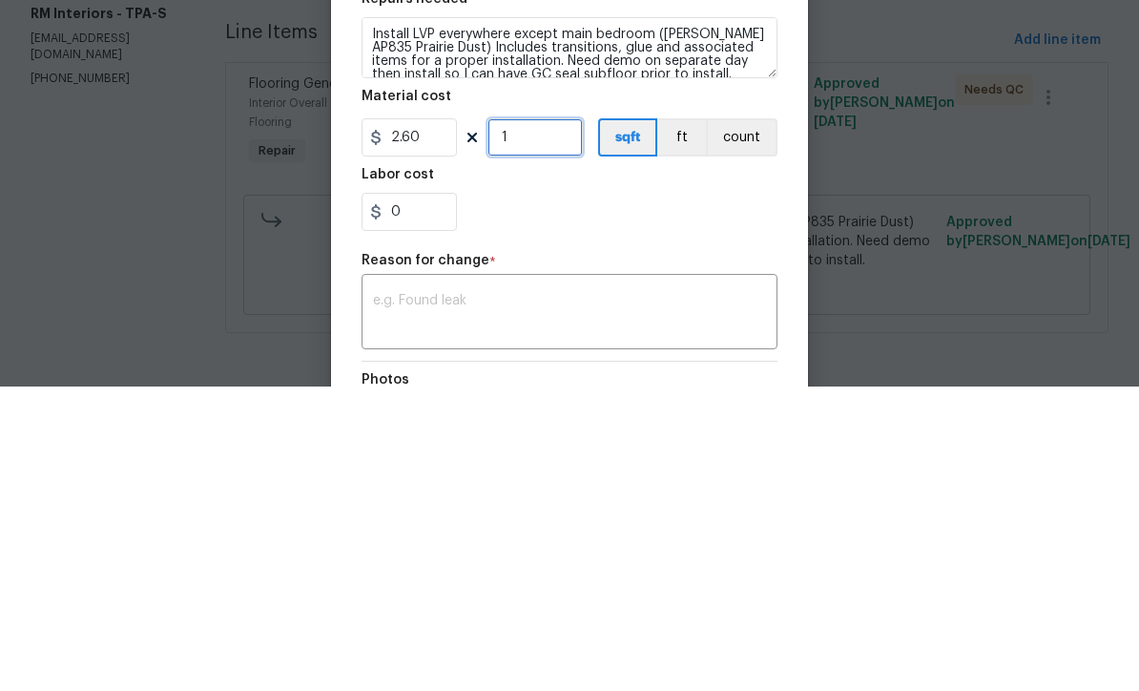
click at [574, 423] on input "1" at bounding box center [534, 442] width 95 height 38
type input "2.6"
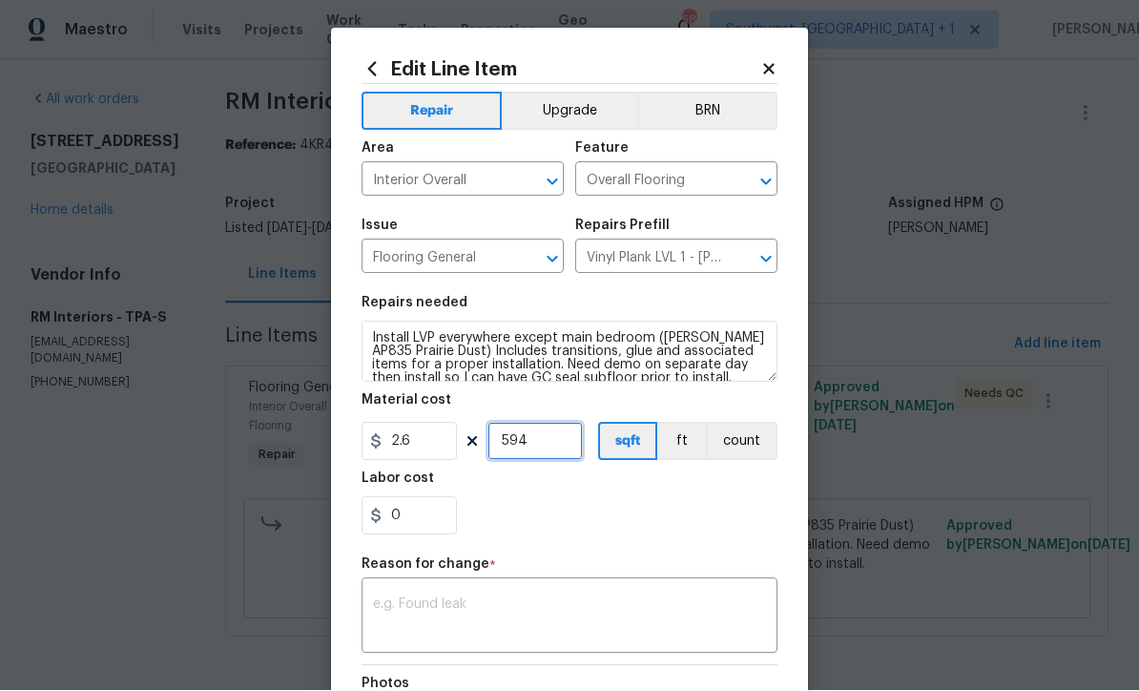
type input "594"
click at [730, 530] on div "0" at bounding box center [570, 516] width 416 height 38
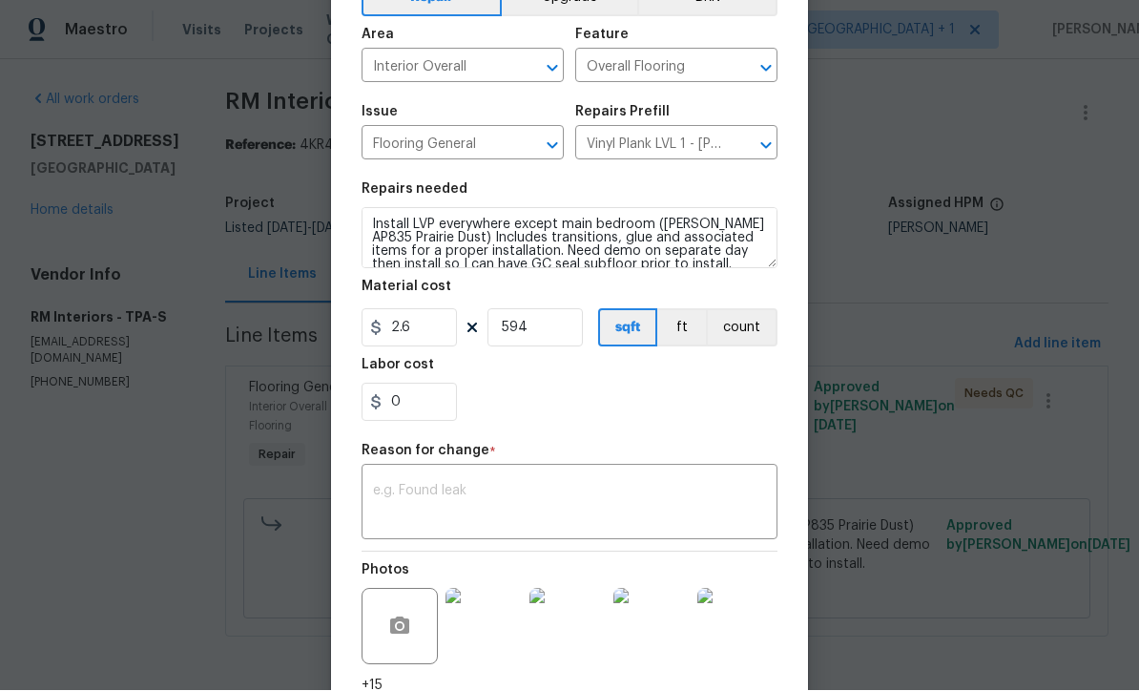
scroll to position [112, 0]
click at [400, 504] on textarea at bounding box center [569, 507] width 393 height 40
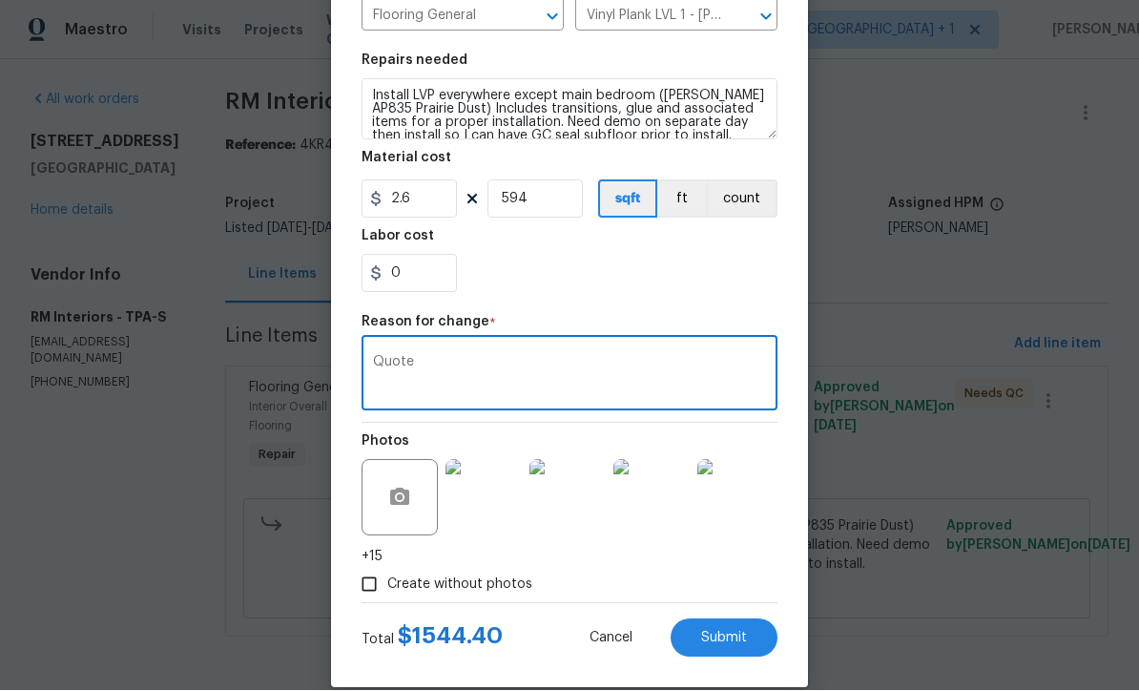
scroll to position [0, 0]
type textarea "Quote"
click at [739, 646] on span "Submit" at bounding box center [724, 639] width 46 height 14
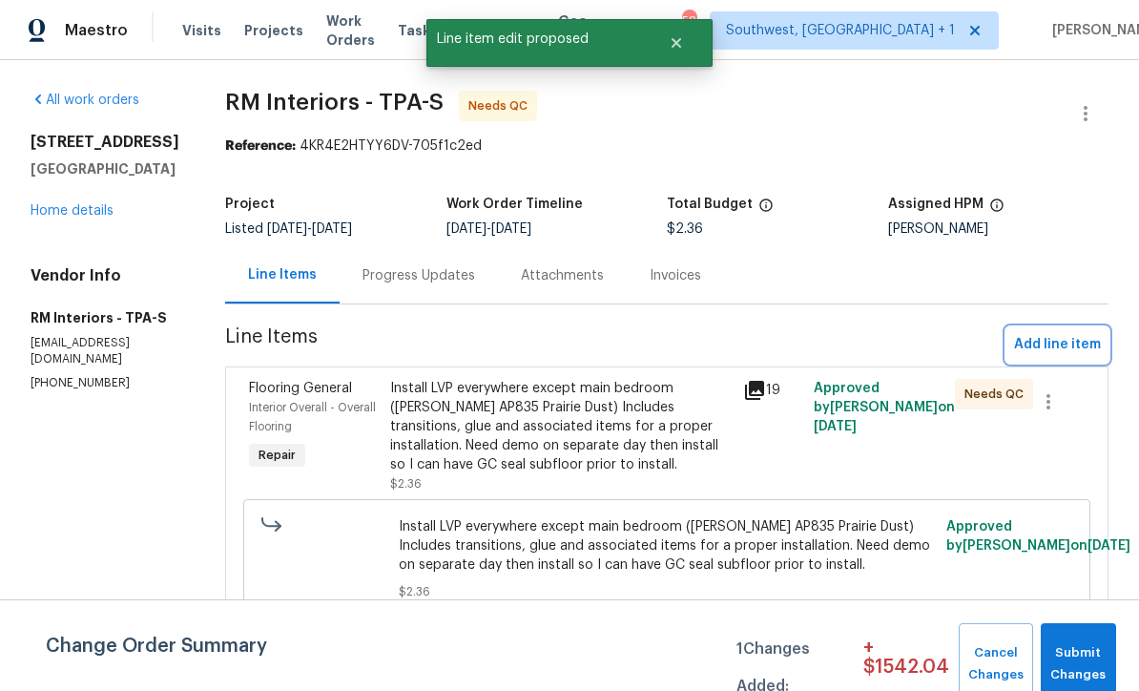
click at [1071, 352] on span "Add line item" at bounding box center [1057, 345] width 87 height 24
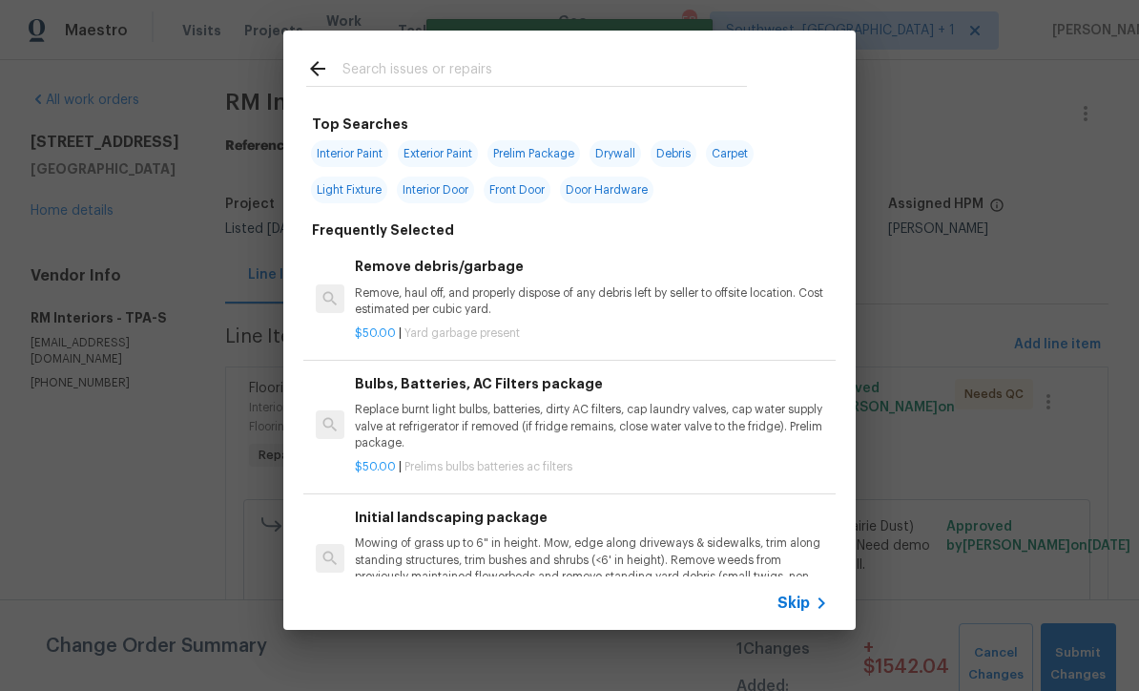
click at [814, 612] on icon at bounding box center [821, 602] width 23 height 23
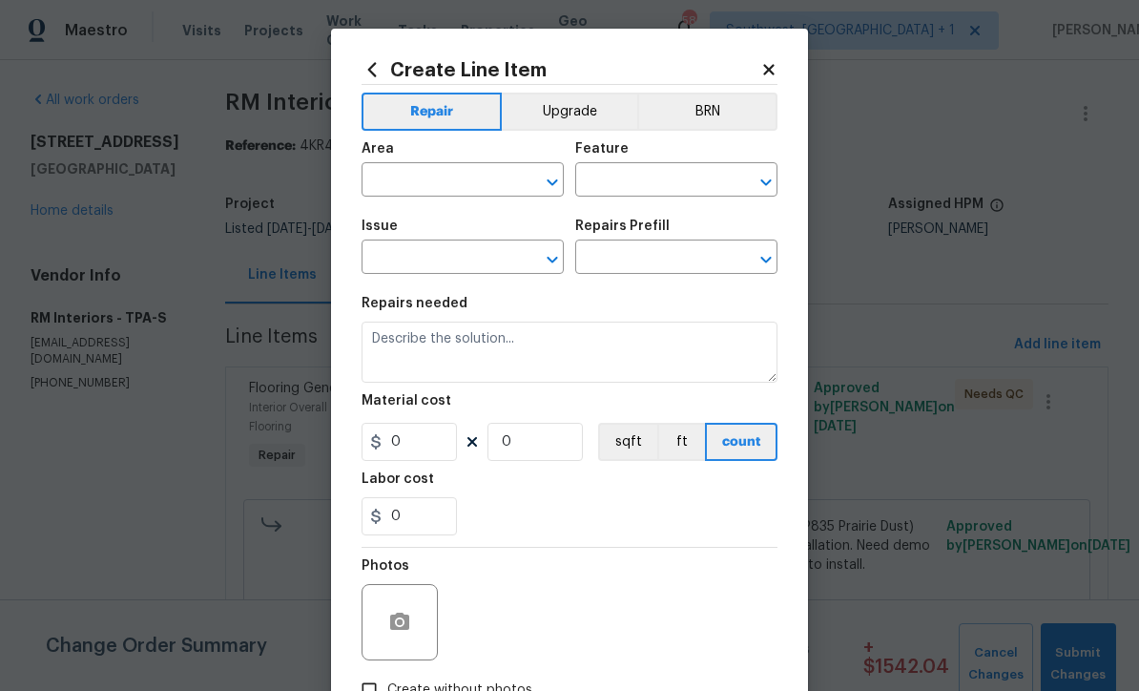
click at [464, 181] on input "text" at bounding box center [436, 182] width 149 height 30
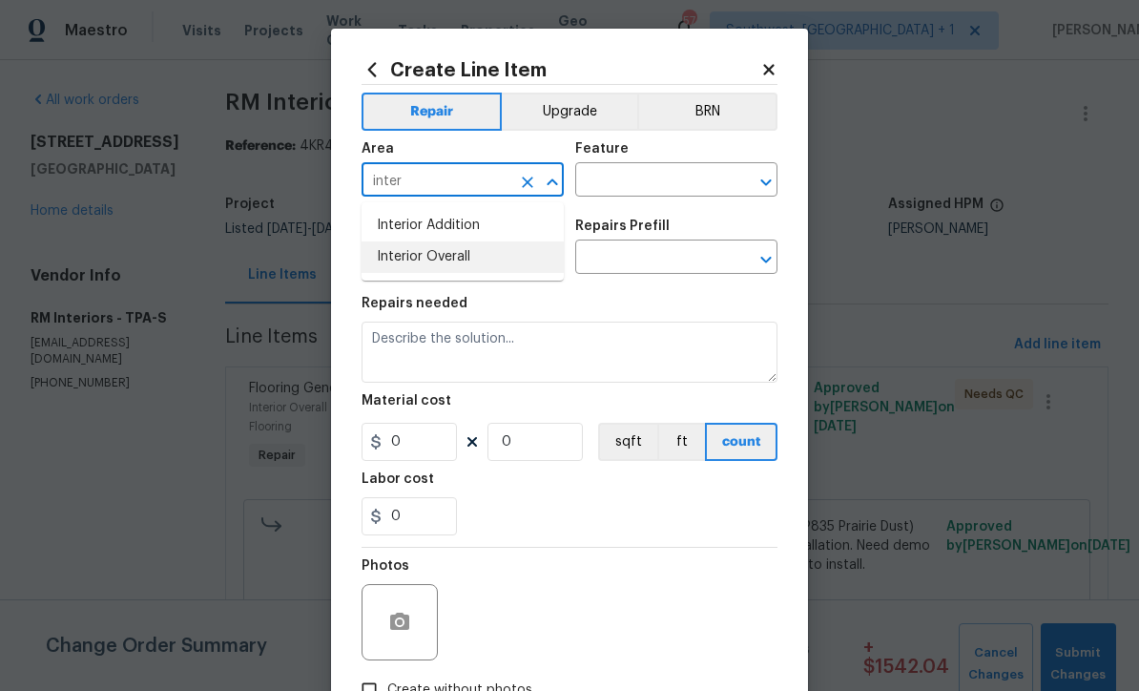
click at [458, 265] on li "Interior Overall" at bounding box center [463, 256] width 202 height 31
type input "Interior Overall"
click at [664, 185] on input "text" at bounding box center [649, 182] width 149 height 30
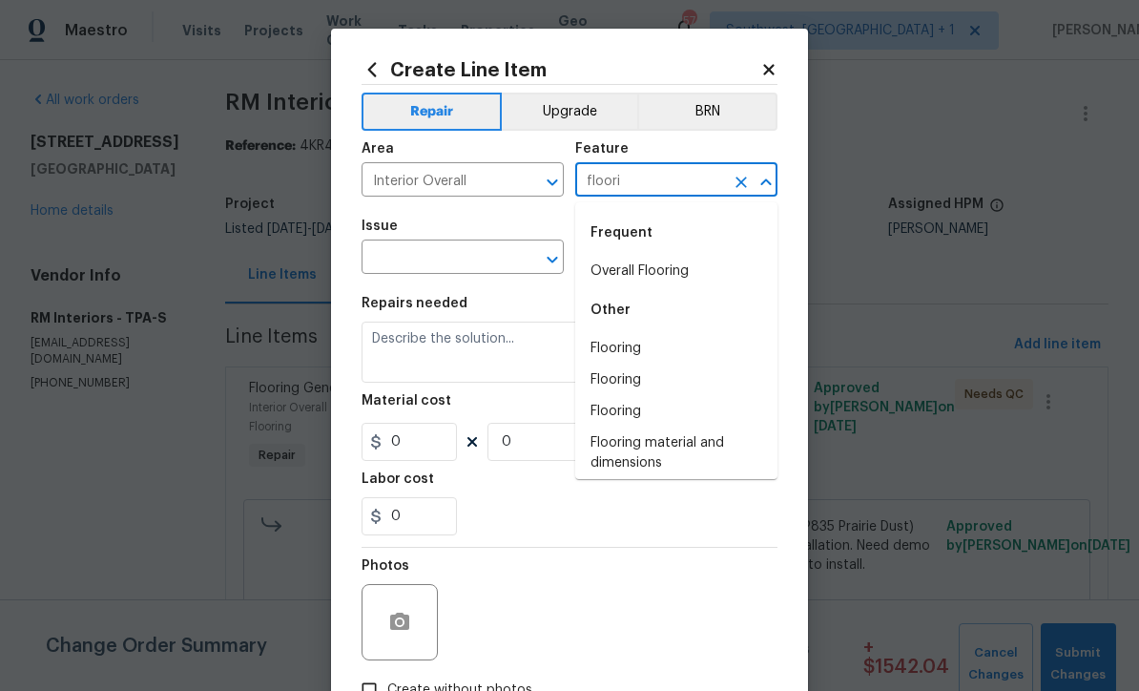
click at [682, 269] on li "Overall Flooring" at bounding box center [676, 271] width 202 height 31
type input "Overall Flooring"
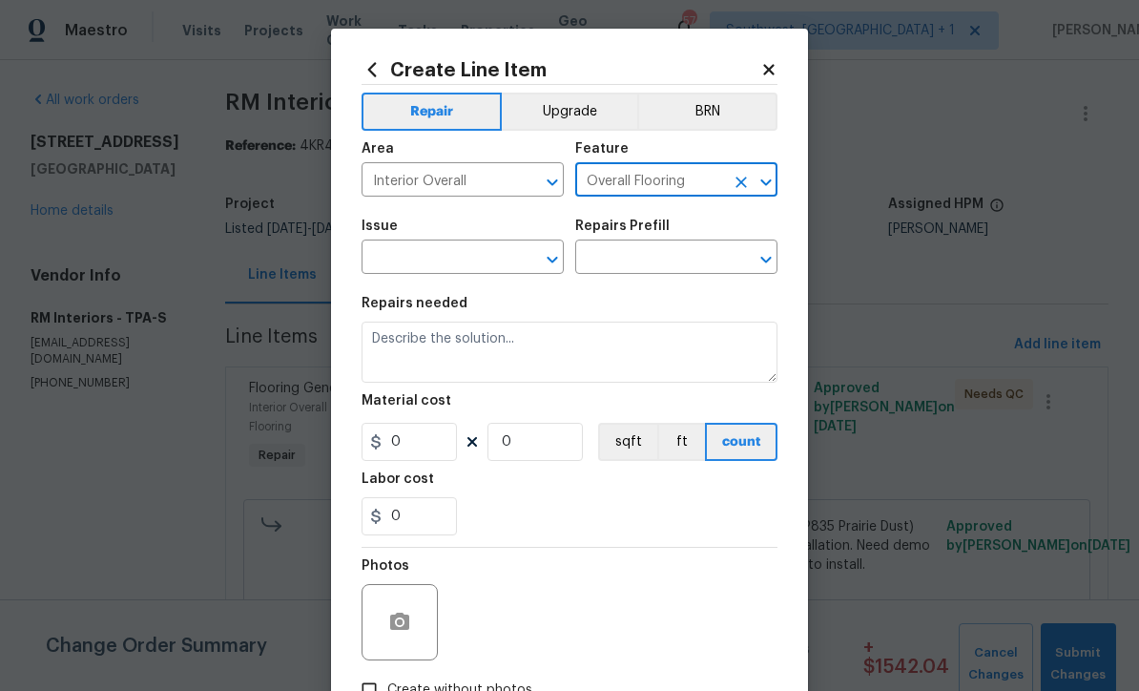
click at [499, 260] on input "text" at bounding box center [436, 259] width 149 height 30
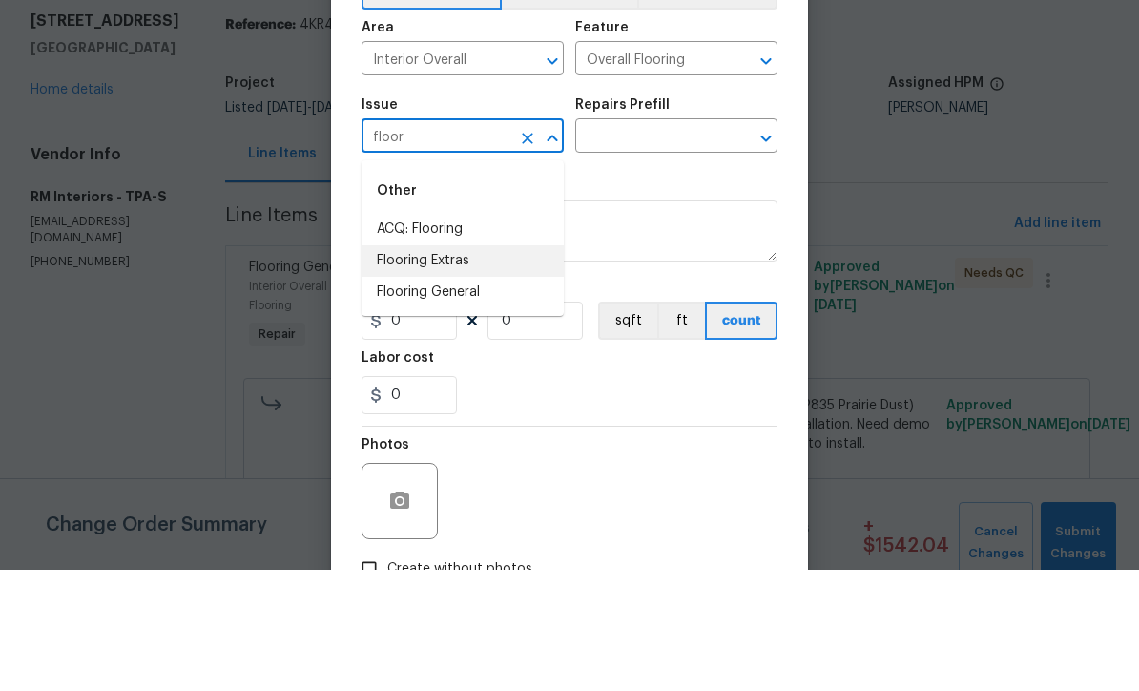
click at [450, 366] on li "Flooring Extras" at bounding box center [463, 381] width 202 height 31
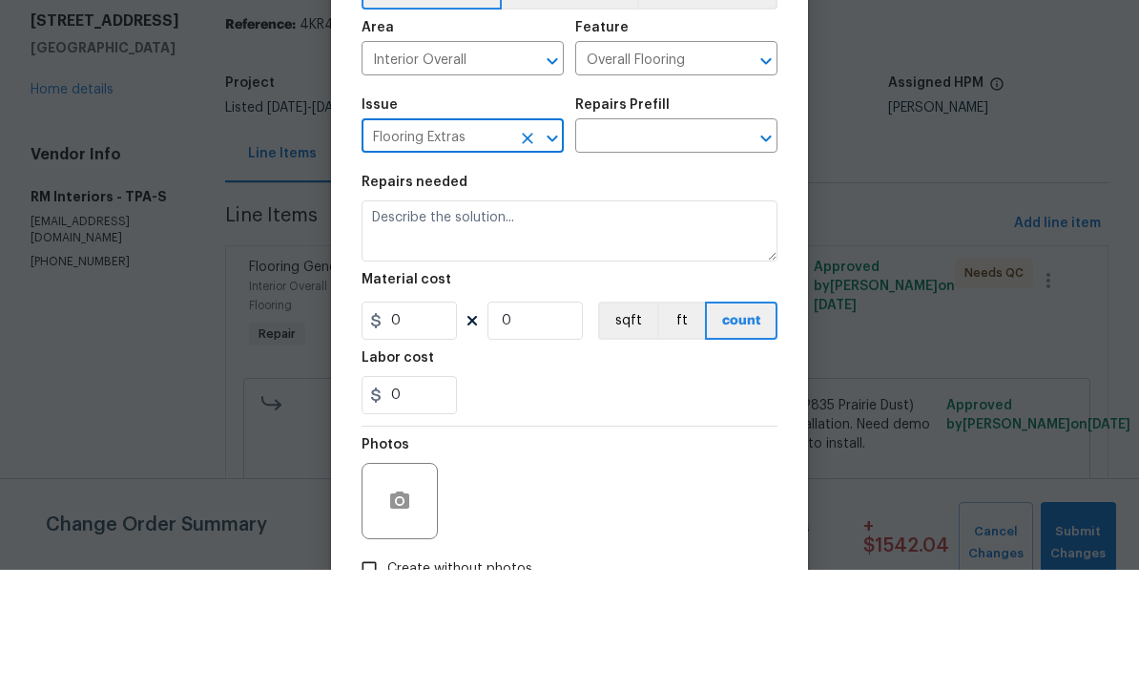
click at [674, 244] on input "text" at bounding box center [649, 259] width 149 height 30
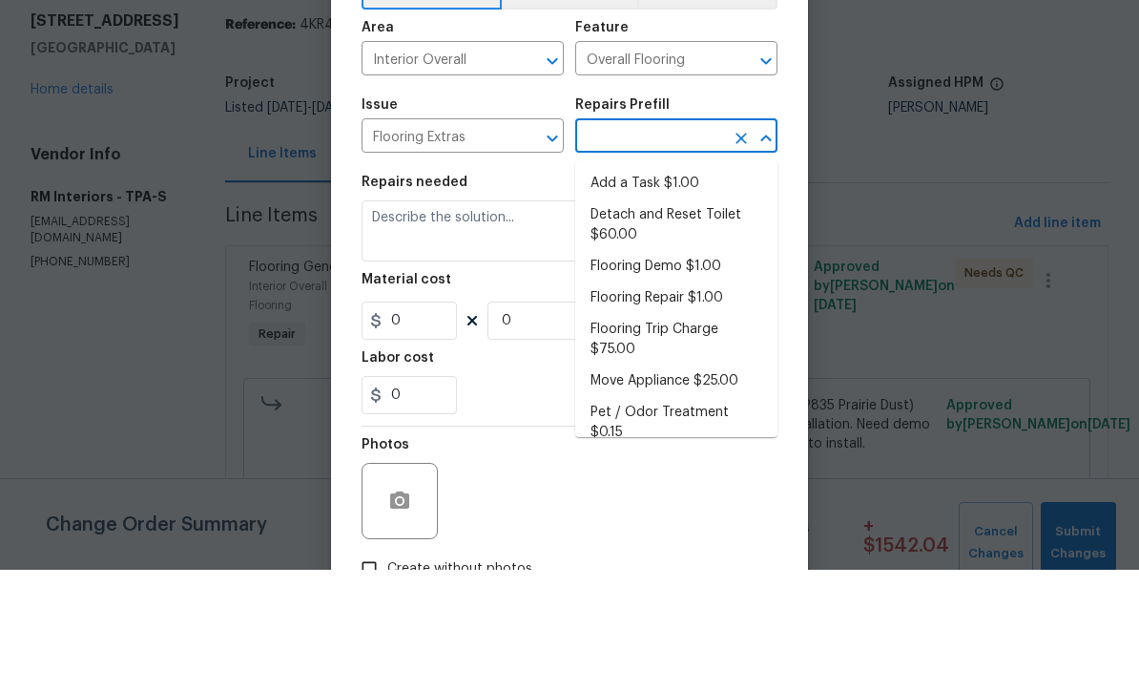
click at [504, 244] on input "Flooring Extras" at bounding box center [436, 259] width 149 height 30
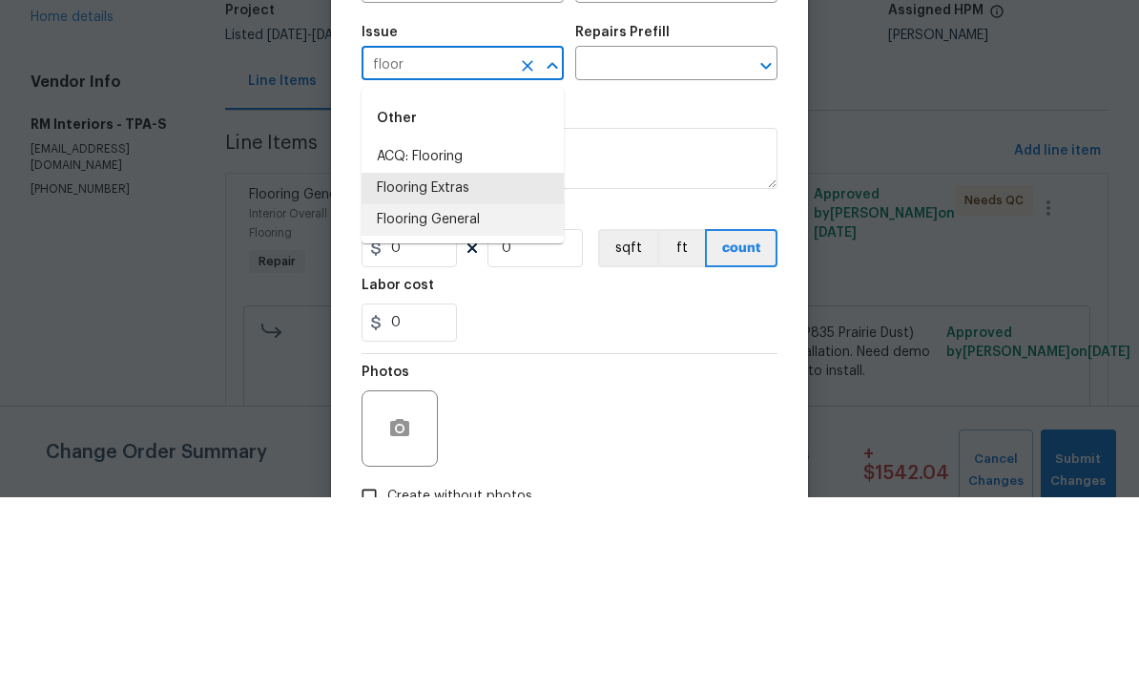
click at [483, 398] on li "Flooring General" at bounding box center [463, 413] width 202 height 31
type input "Flooring General"
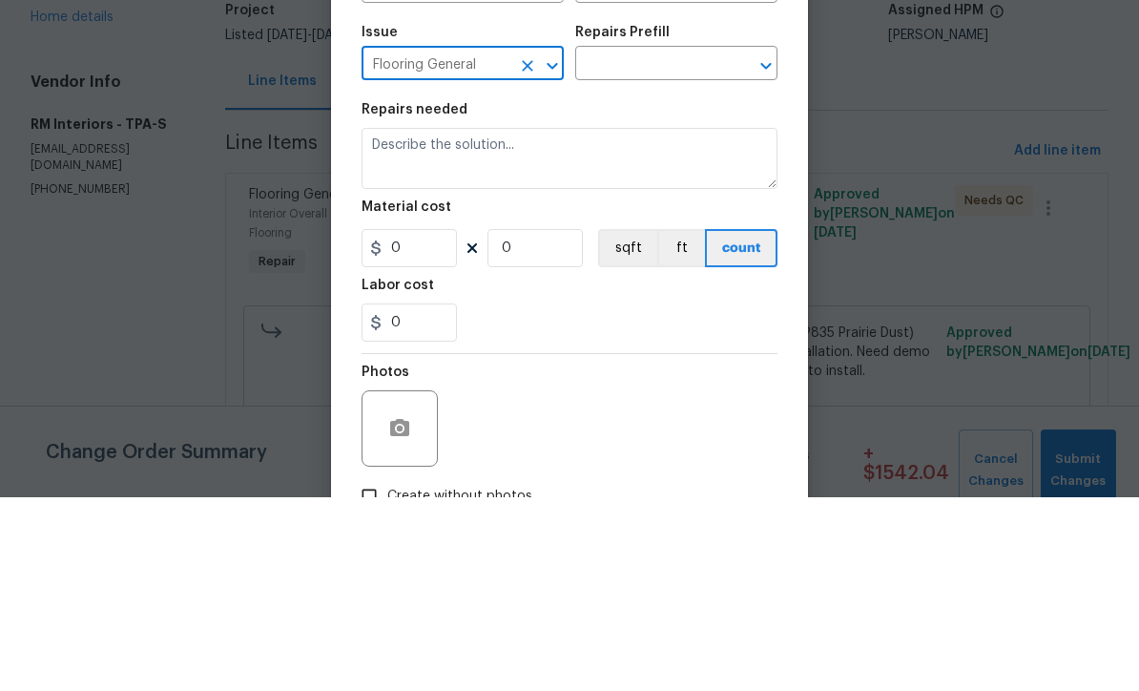
click at [653, 244] on input "text" at bounding box center [649, 259] width 149 height 30
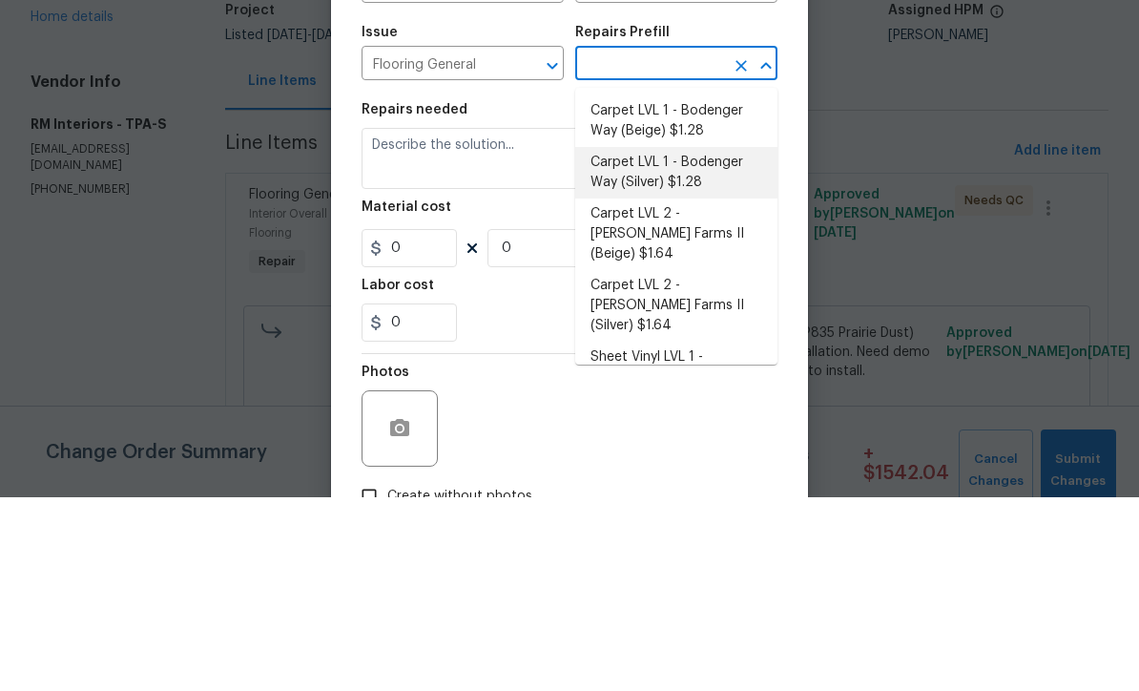
click at [716, 341] on li "Carpet LVL 1 - Bodenger Way (Silver) $1.28" at bounding box center [676, 367] width 202 height 52
type input "Carpet LVL 1 - Bodenger Way (Silver) $1.28"
type textarea "Install new carpet. (Bodenger Way [GEOGRAPHIC_DATA], Silver) at all previously …"
type input "1"
type input "Carpet LVL 1 - Bodenger Way (Silver) $1.28"
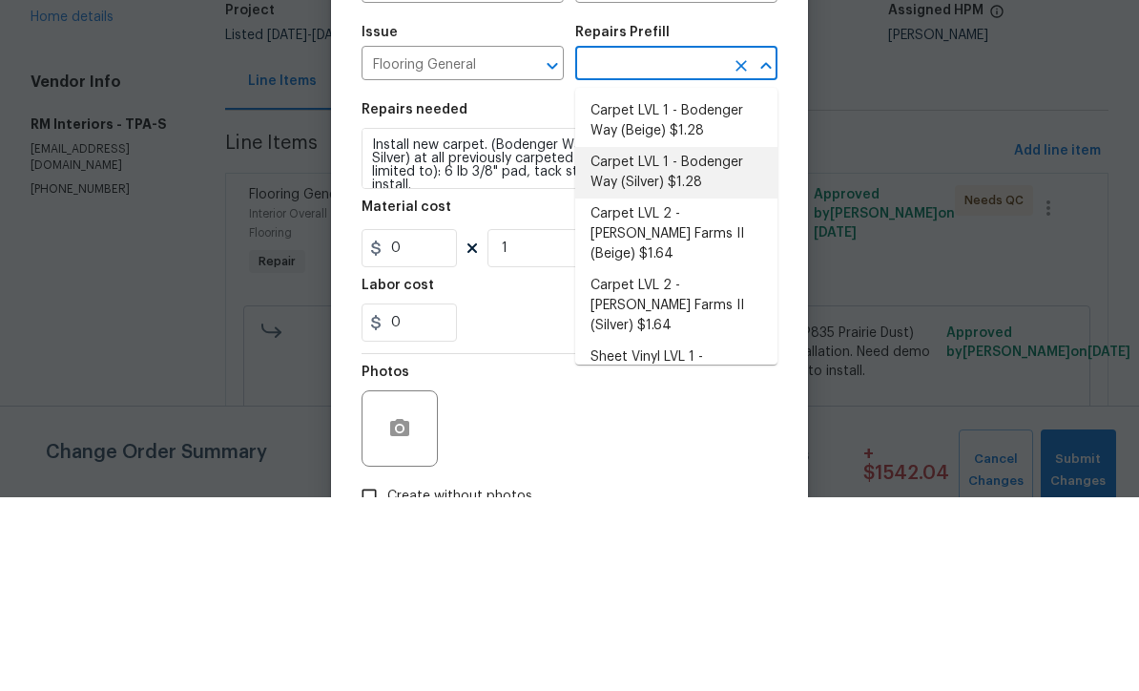
type input "1.28"
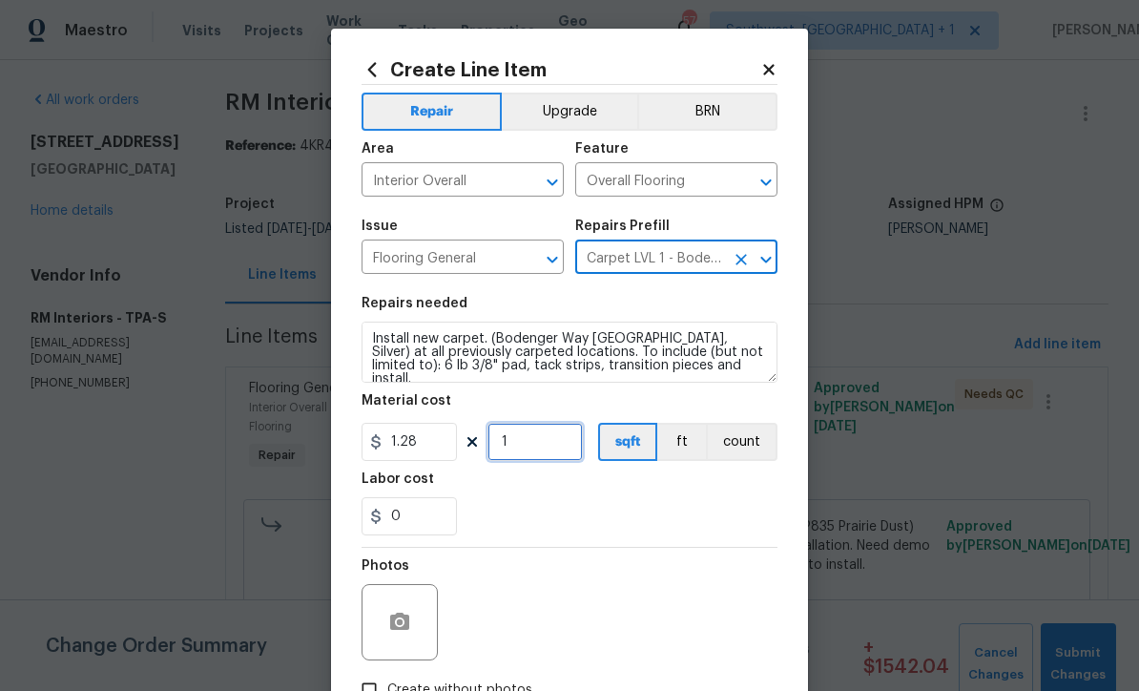
click at [536, 450] on input "1" at bounding box center [534, 442] width 95 height 38
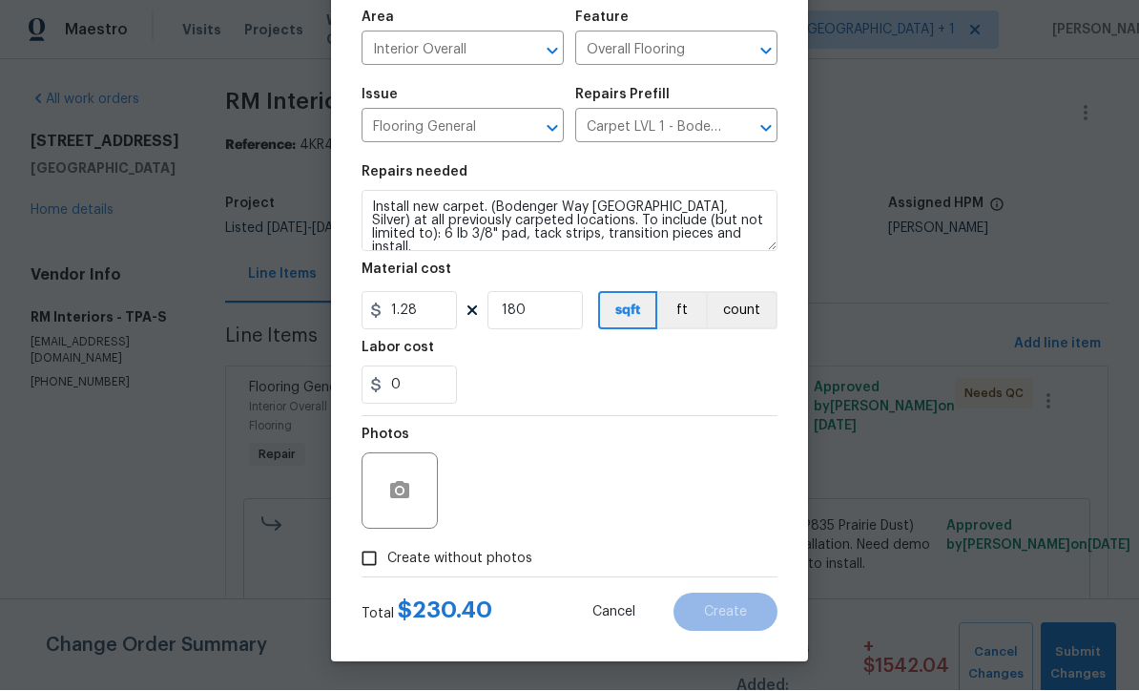
scroll to position [135, 0]
type input "180"
click at [455, 301] on input "1.28" at bounding box center [409, 311] width 95 height 38
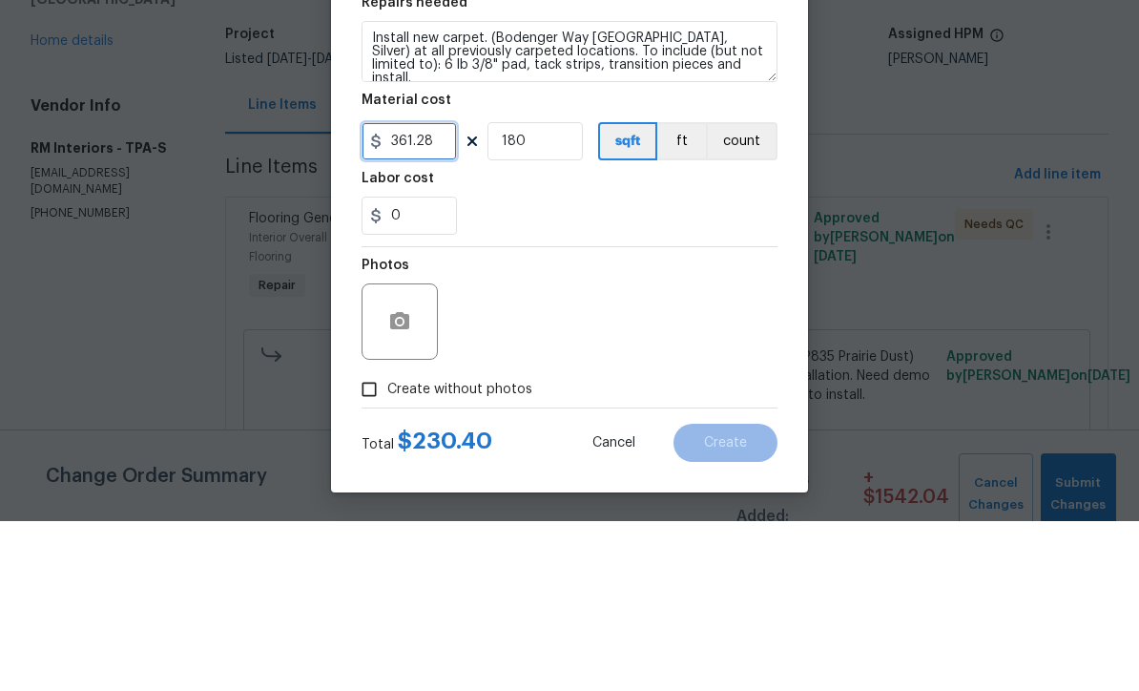
click at [452, 292] on input "361.28" at bounding box center [409, 311] width 95 height 38
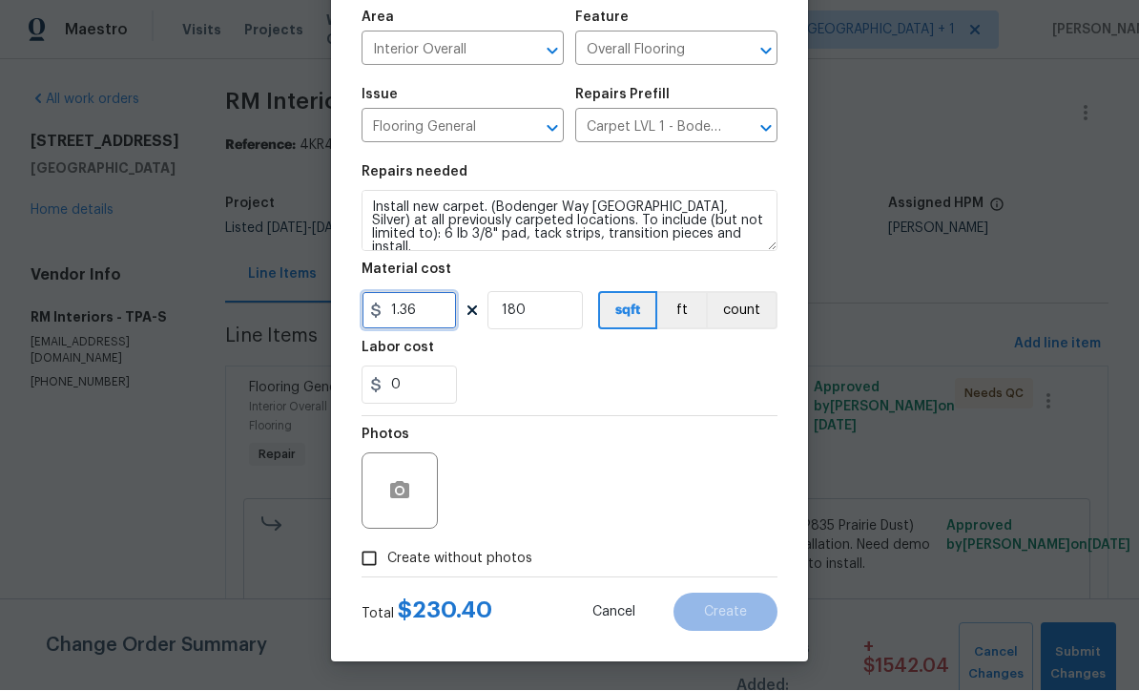
type input "1.36"
click at [366, 550] on input "Create without photos" at bounding box center [369, 559] width 36 height 36
checkbox input "true"
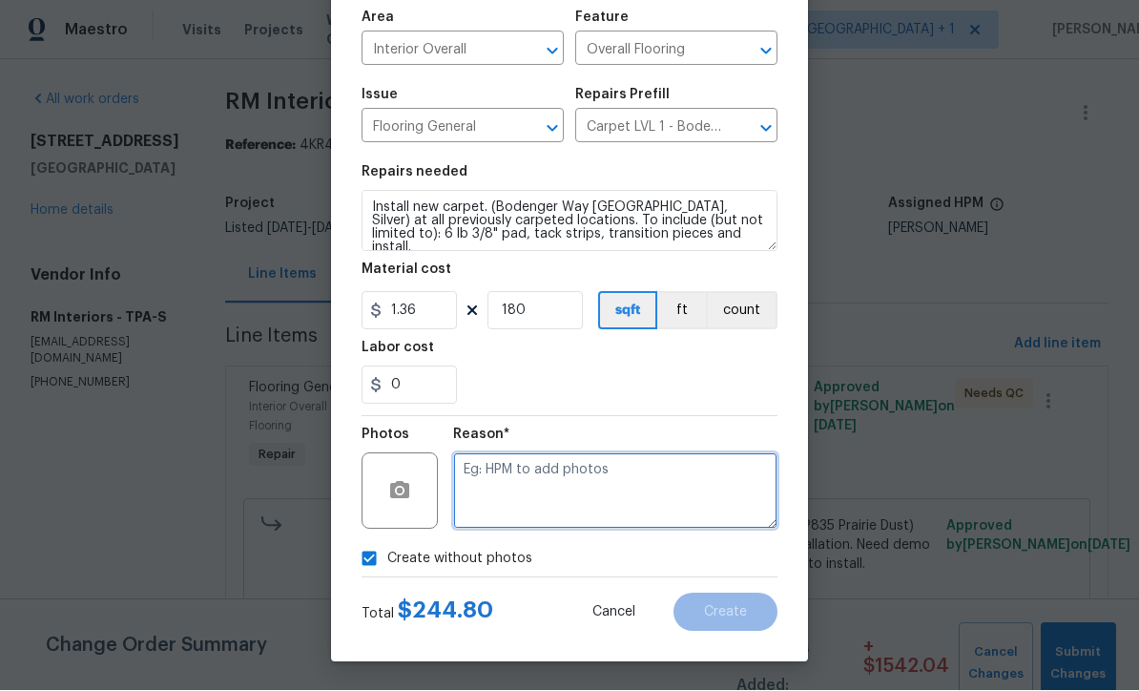
click at [621, 493] on textarea at bounding box center [615, 491] width 324 height 76
type textarea "Quote"
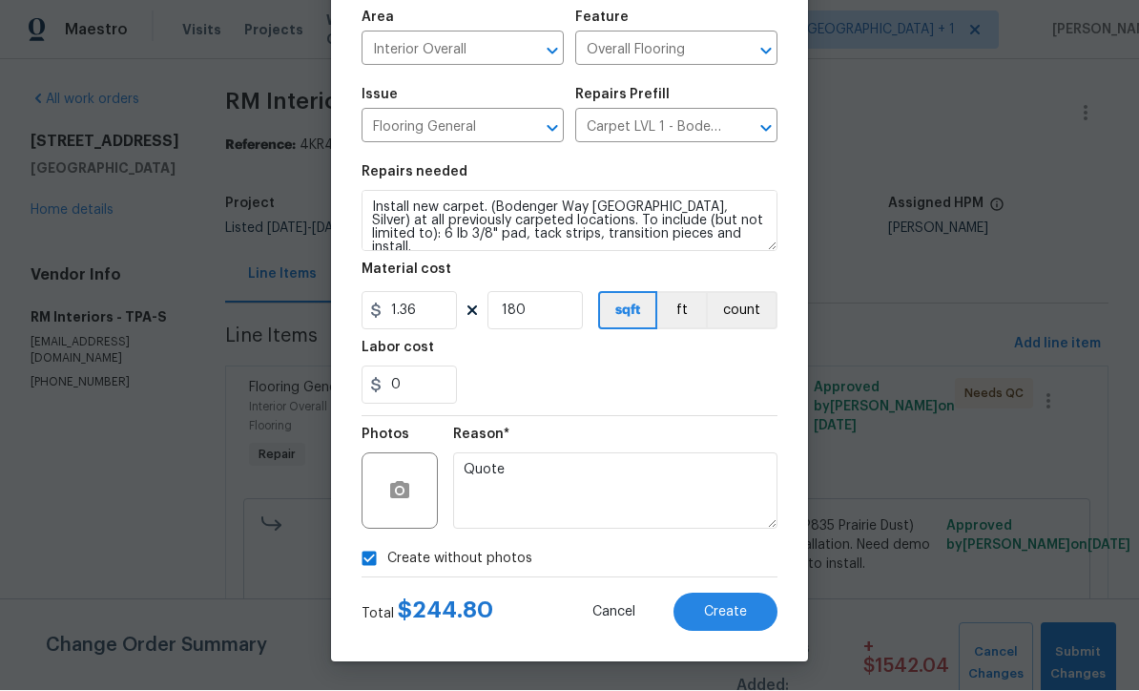
click at [746, 620] on button "Create" at bounding box center [725, 612] width 104 height 38
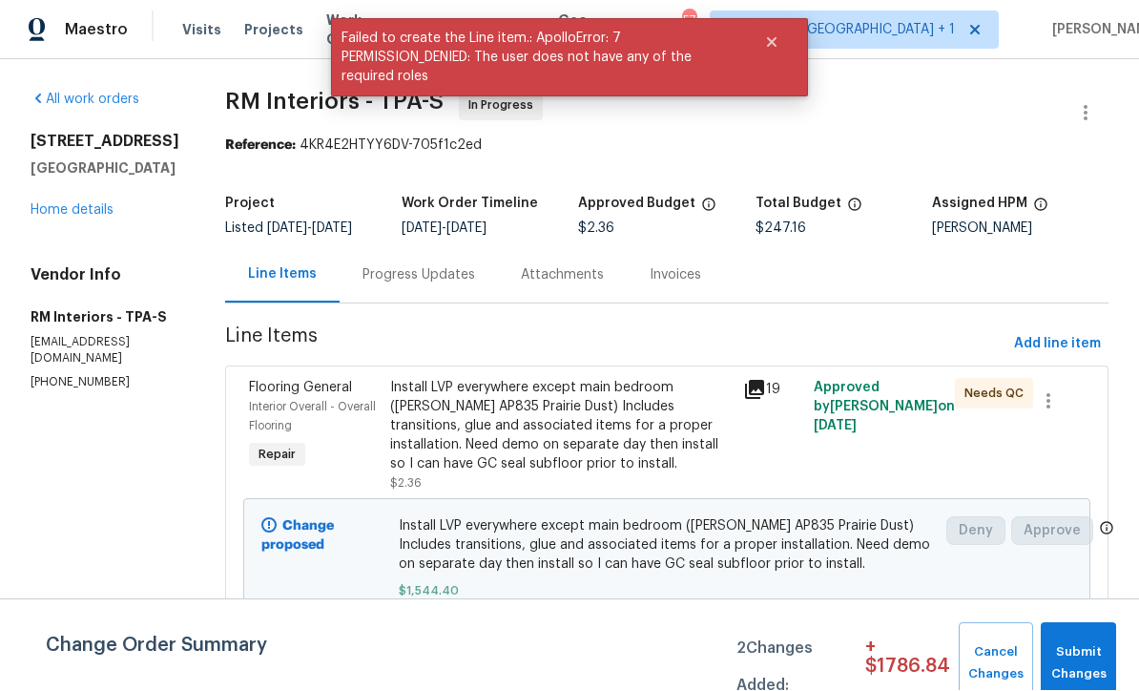
scroll to position [1, 0]
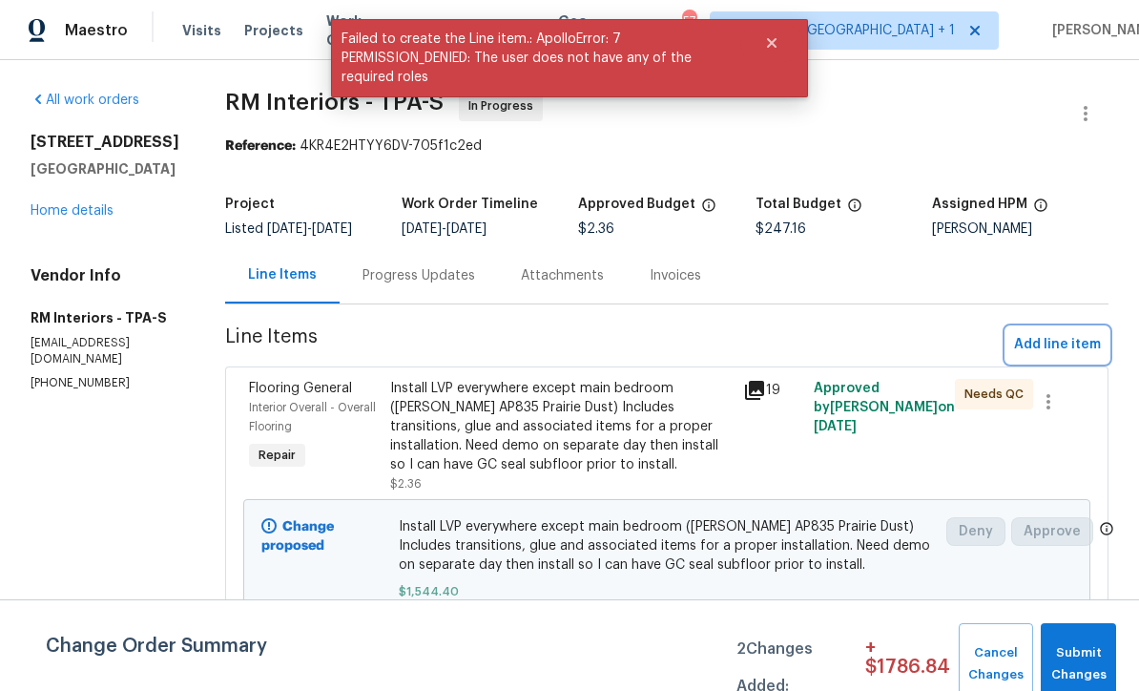
click at [1069, 345] on span "Add line item" at bounding box center [1057, 345] width 87 height 24
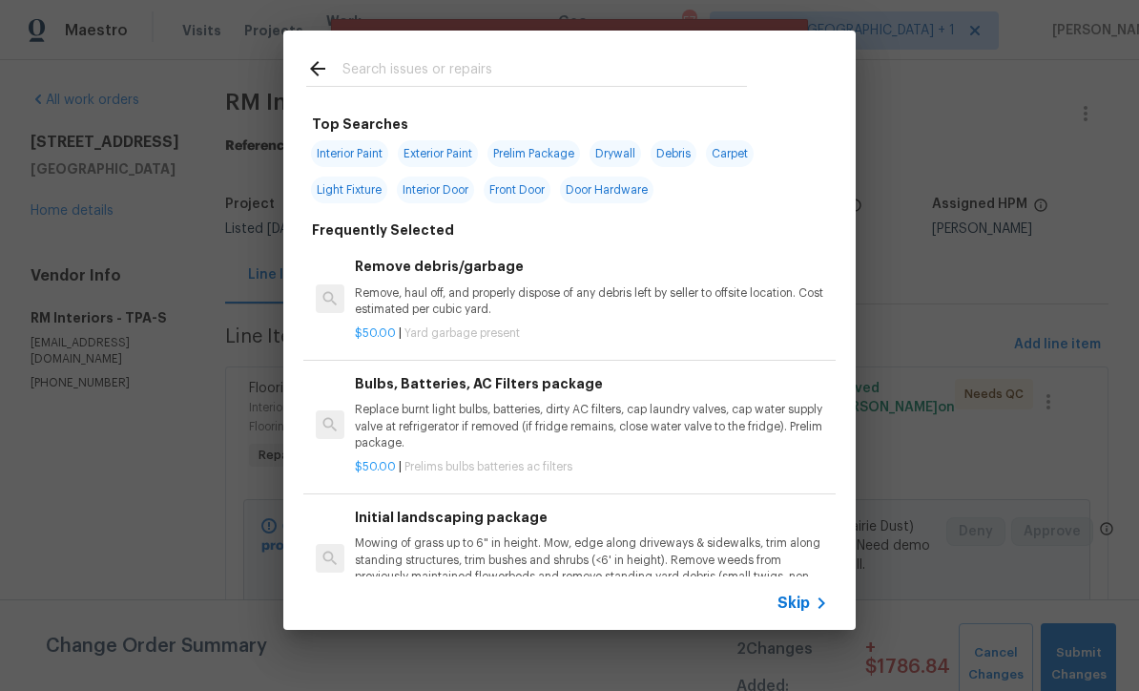
click at [807, 611] on span "Skip" at bounding box center [793, 602] width 32 height 19
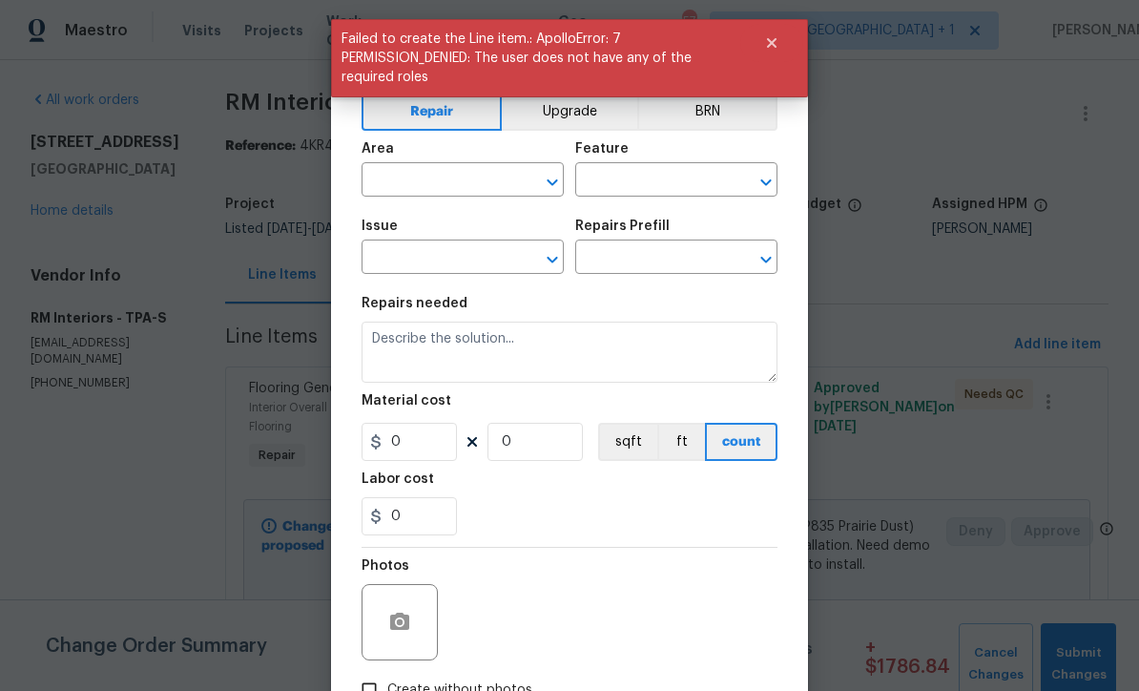
click at [455, 190] on input "text" at bounding box center [436, 182] width 149 height 30
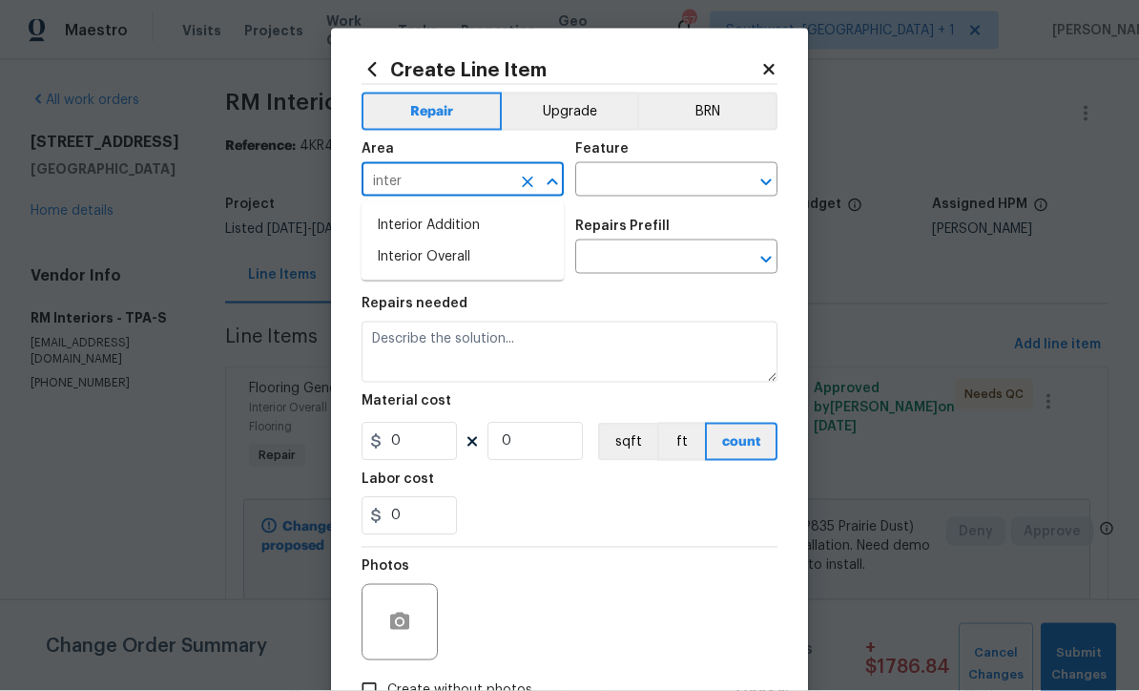
click at [480, 250] on li "Interior Overall" at bounding box center [463, 256] width 202 height 31
type input "Interior Overall"
click at [661, 179] on input "text" at bounding box center [649, 182] width 149 height 30
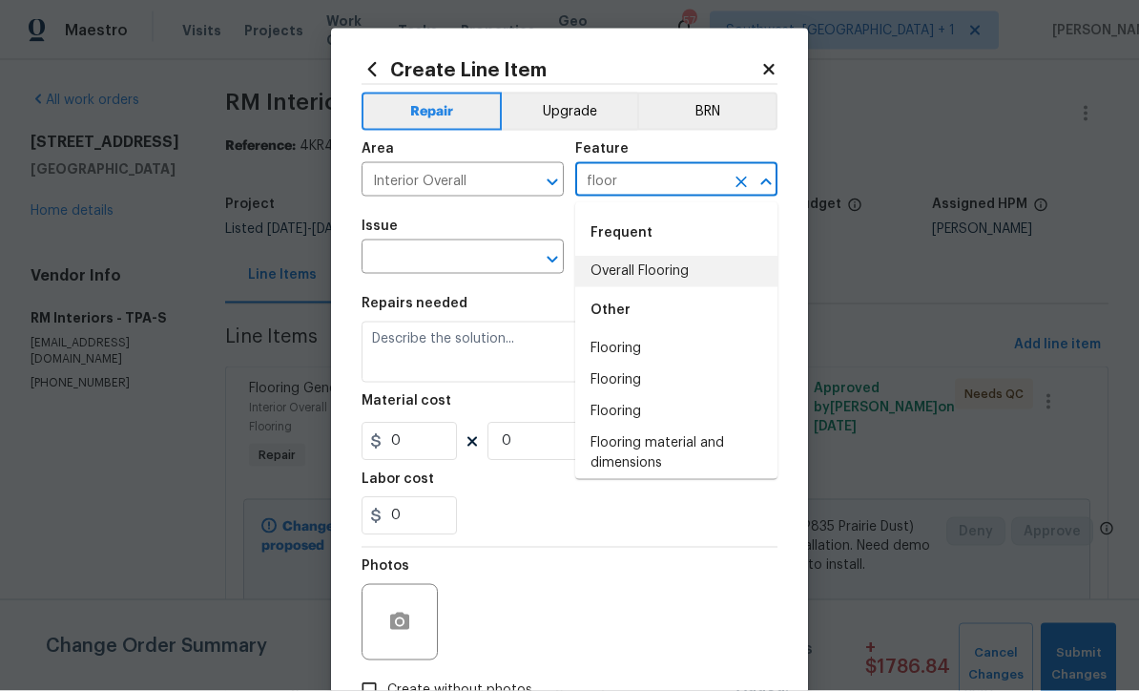
click at [658, 272] on li "Overall Flooring" at bounding box center [676, 271] width 202 height 31
type input "Overall Flooring"
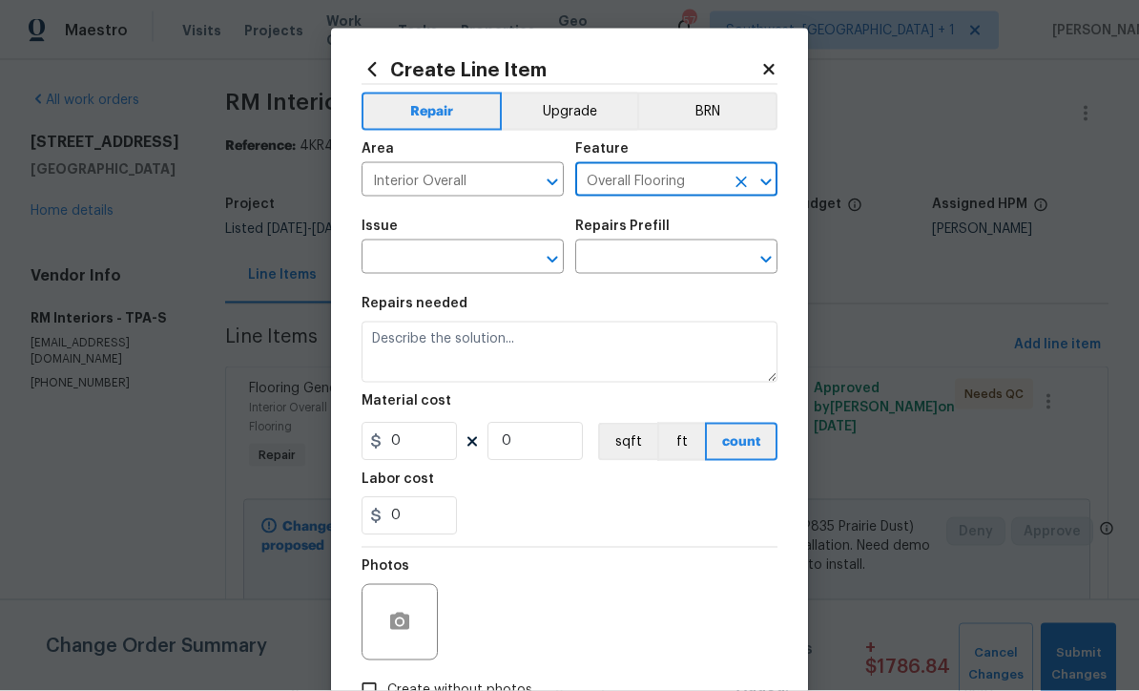
click at [502, 266] on input "text" at bounding box center [436, 259] width 149 height 30
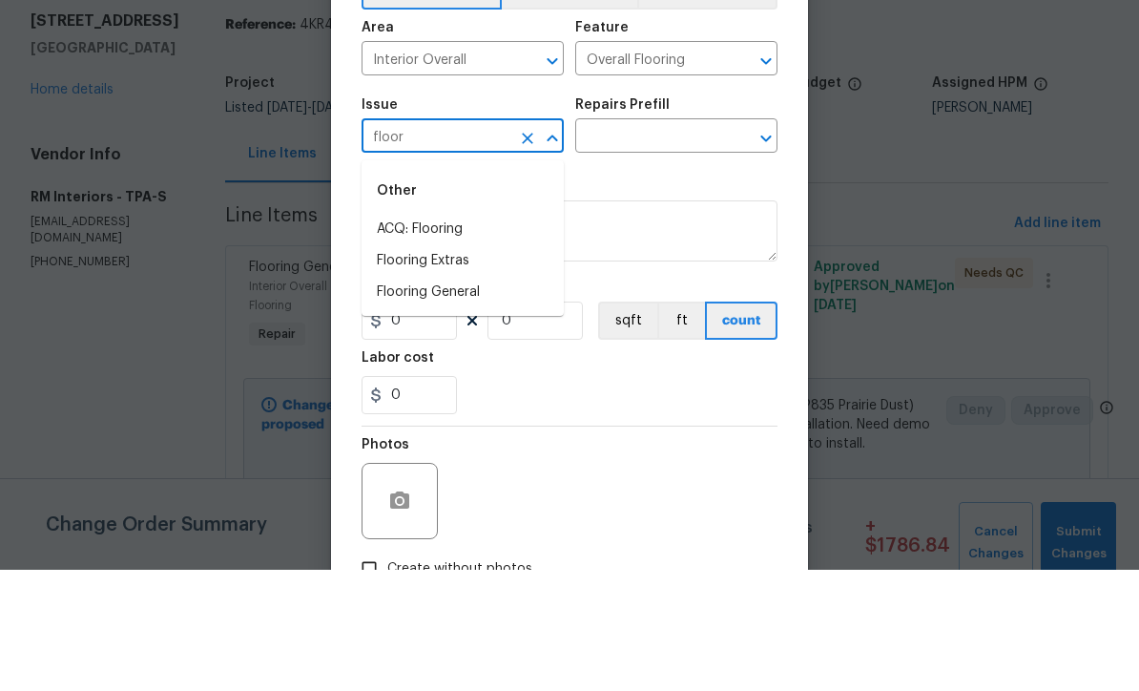
click at [443, 366] on li "Flooring Extras" at bounding box center [463, 381] width 202 height 31
type input "Flooring Extras"
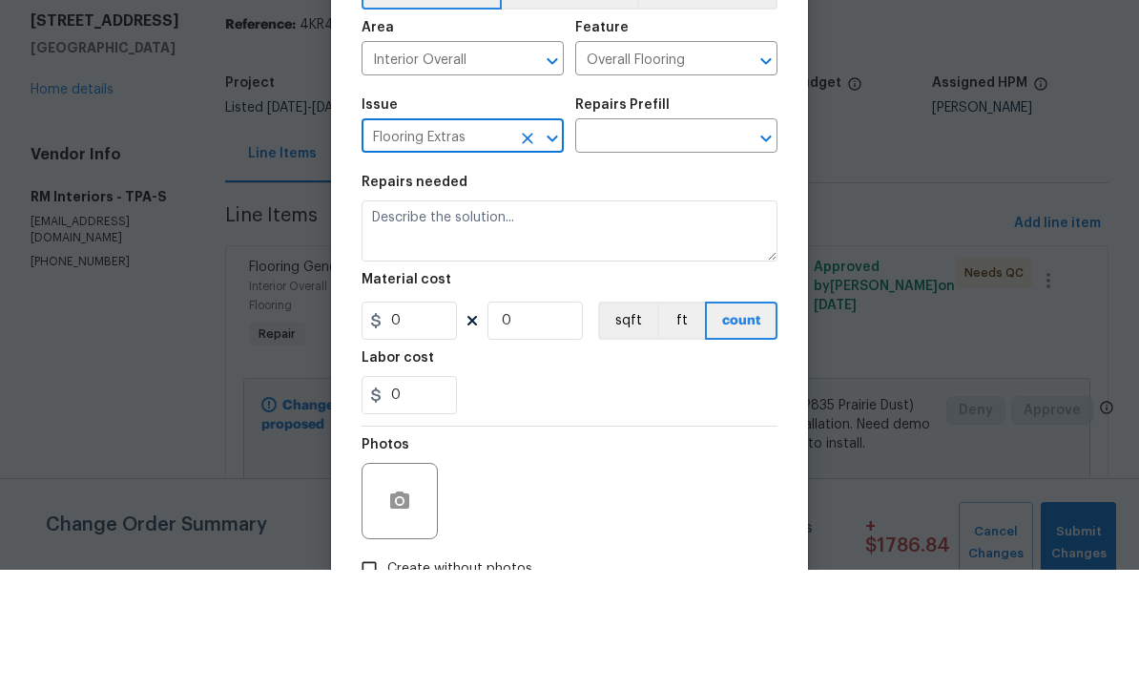
click at [667, 244] on input "text" at bounding box center [649, 259] width 149 height 30
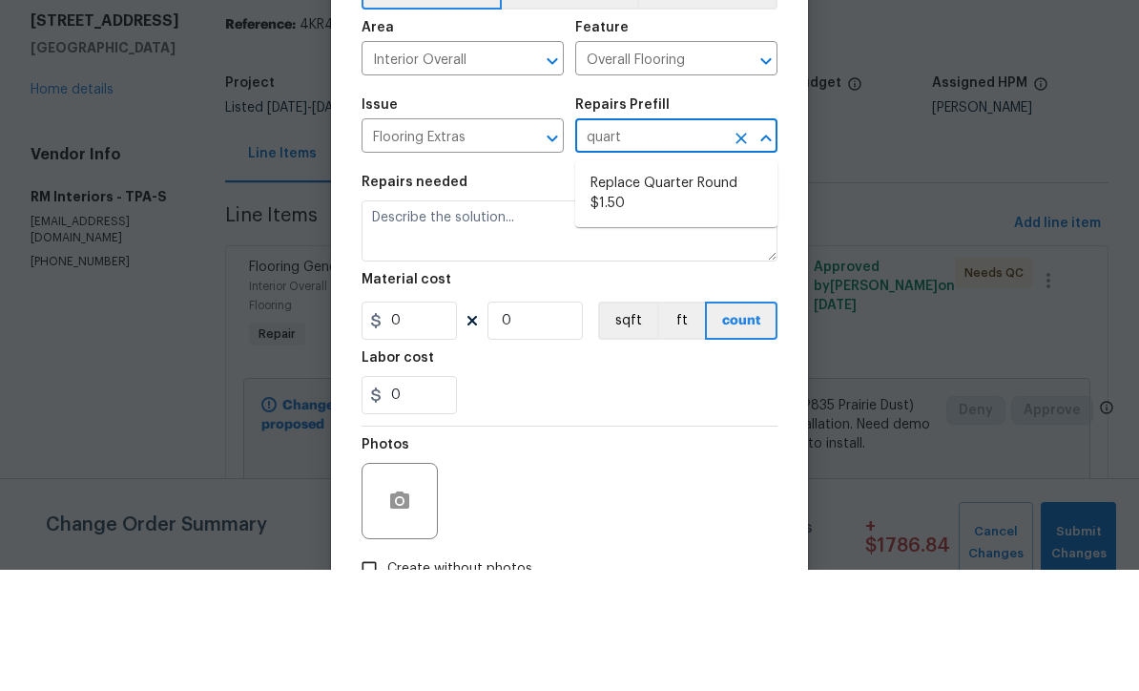
click at [676, 289] on li "Replace Quarter Round $1.50" at bounding box center [676, 315] width 202 height 52
type input "Replace Quarter Round $1.50"
type textarea "Replace Quarter Round"
type input "1"
type input "Replace Quarter Round $1.50"
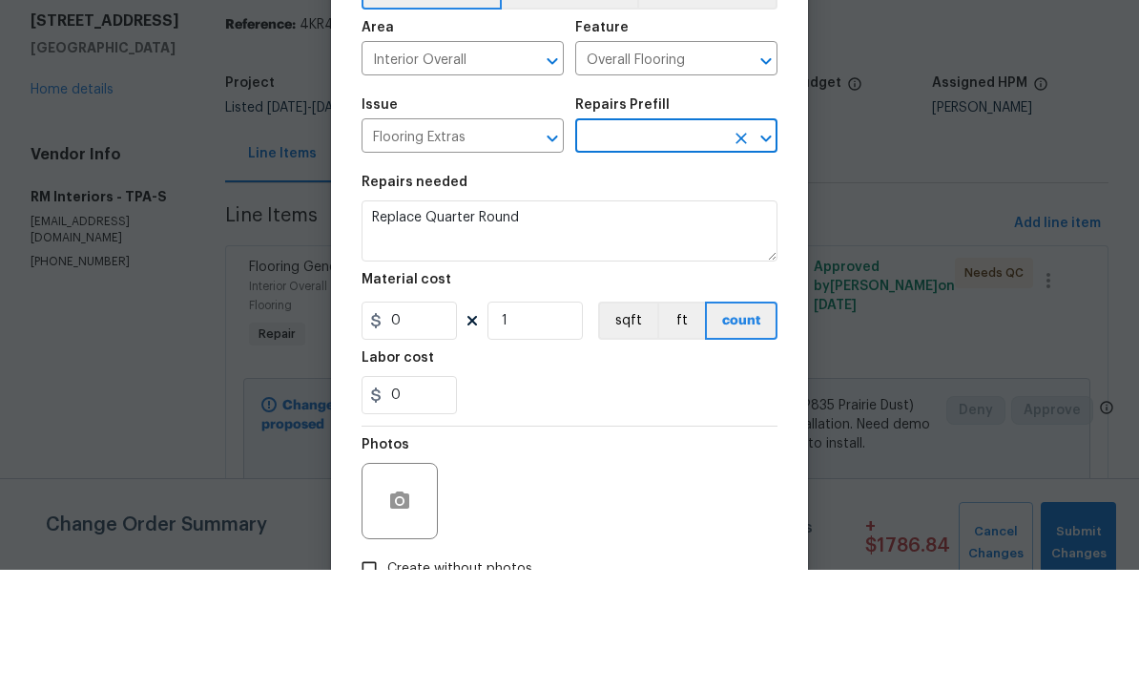
type input "1.5"
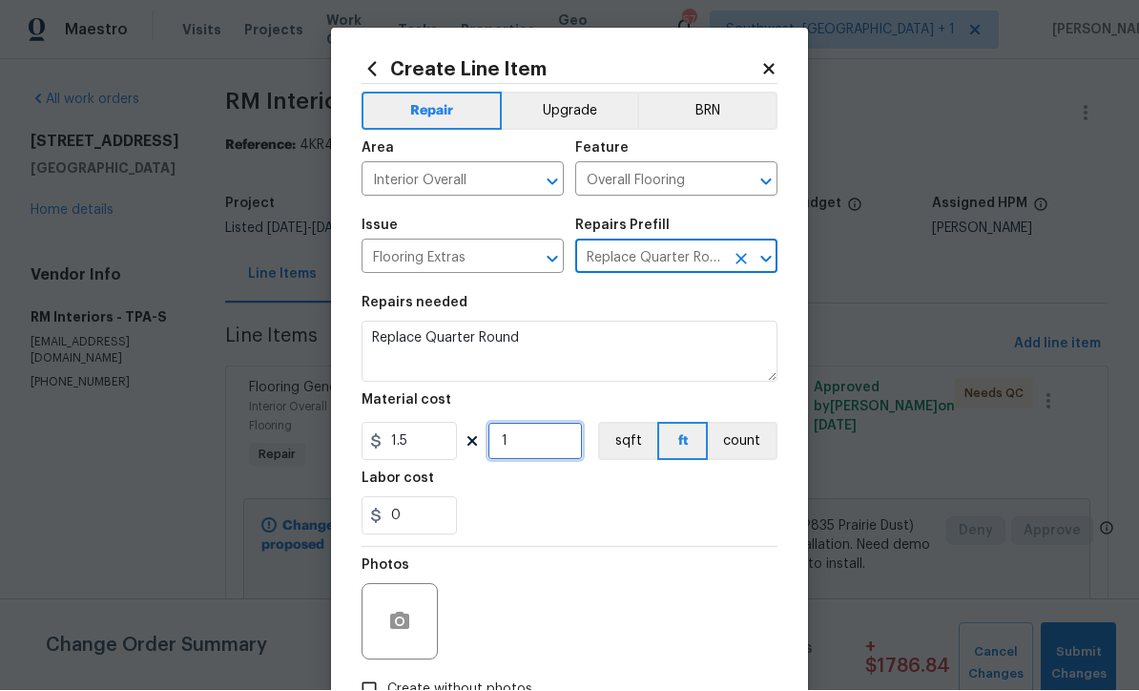
click at [581, 452] on input "1" at bounding box center [534, 442] width 95 height 38
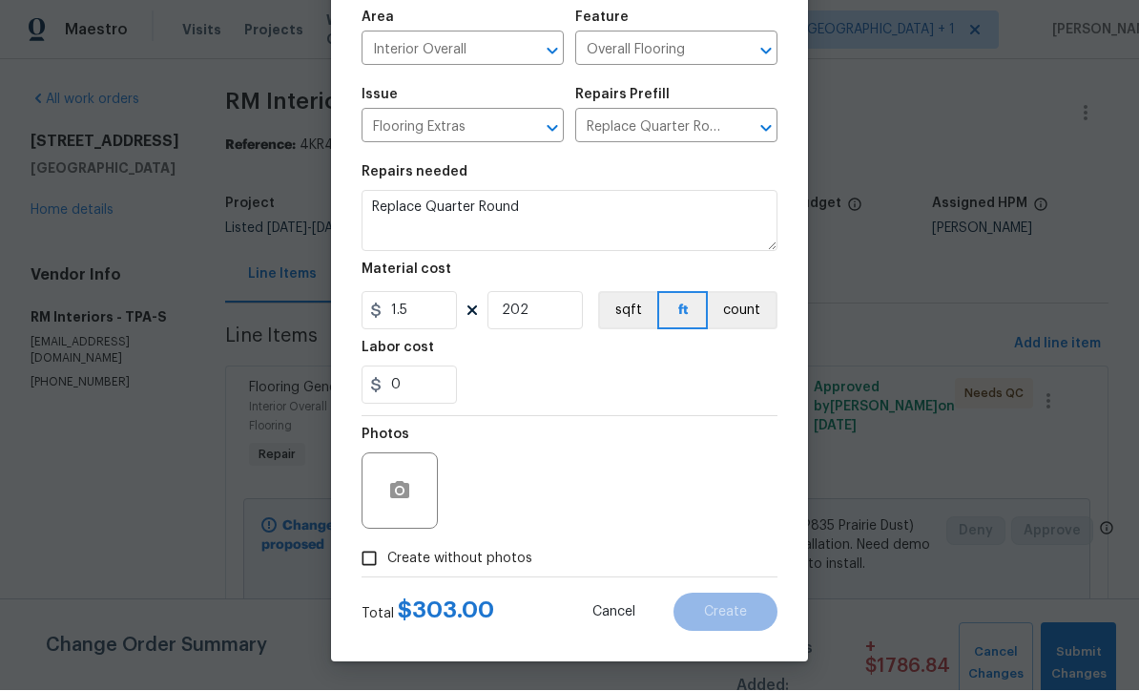
scroll to position [135, 0]
type input "202"
click at [365, 568] on input "Create without photos" at bounding box center [369, 559] width 36 height 36
checkbox input "true"
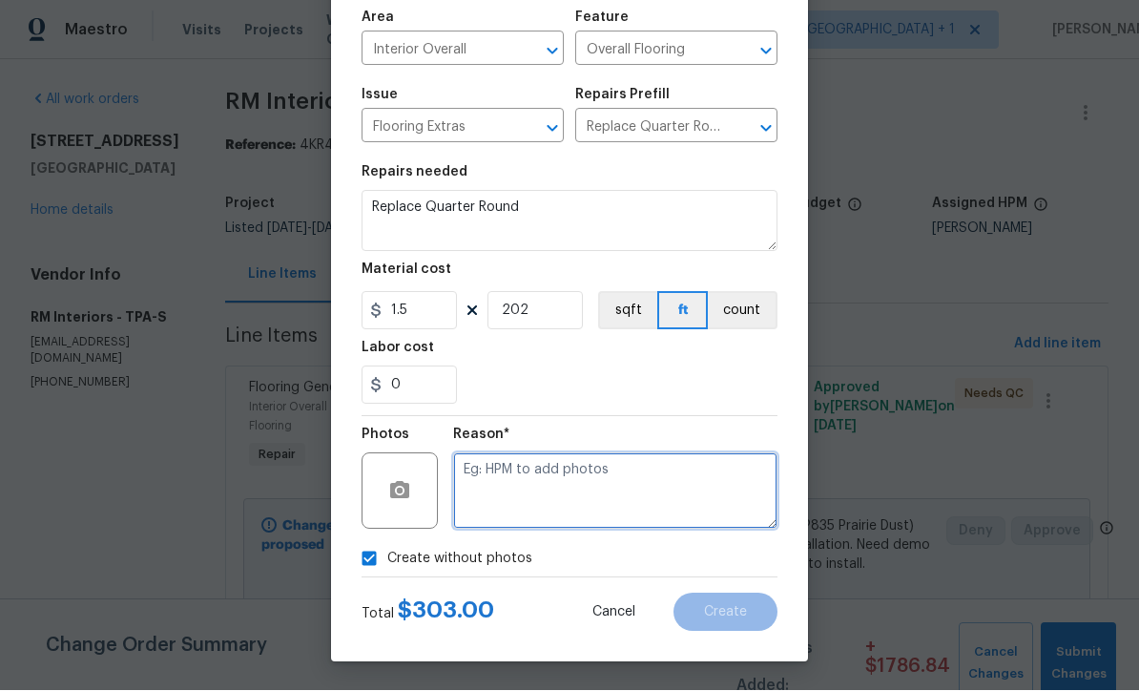
click at [646, 498] on textarea at bounding box center [615, 491] width 324 height 76
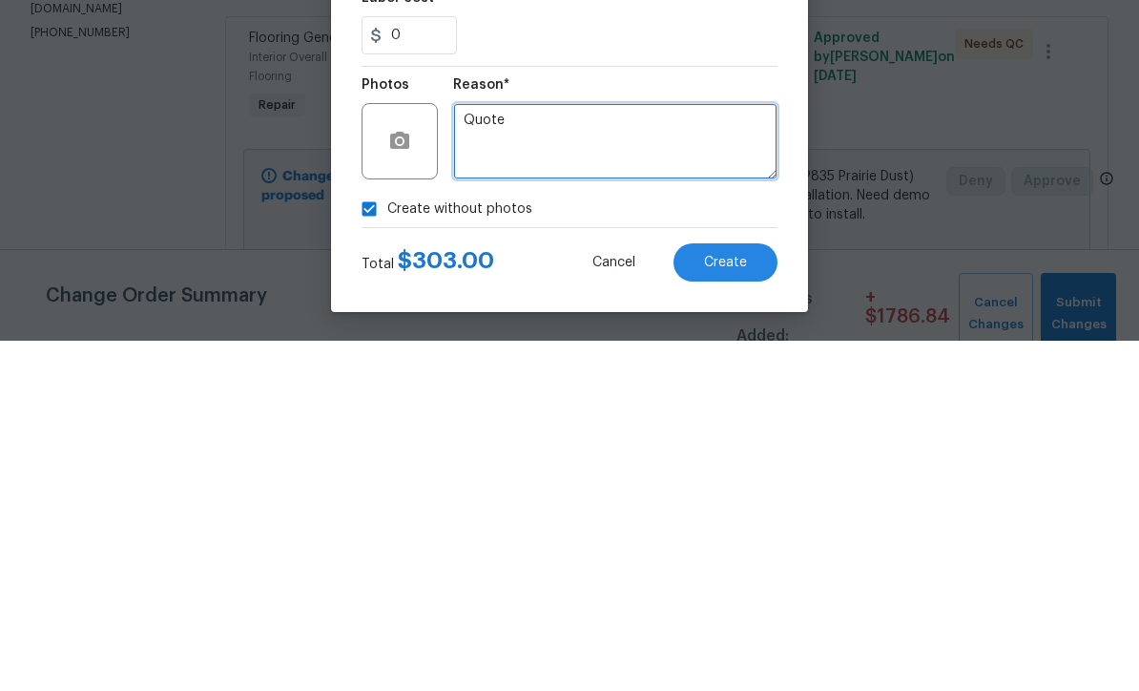
type textarea "Quote"
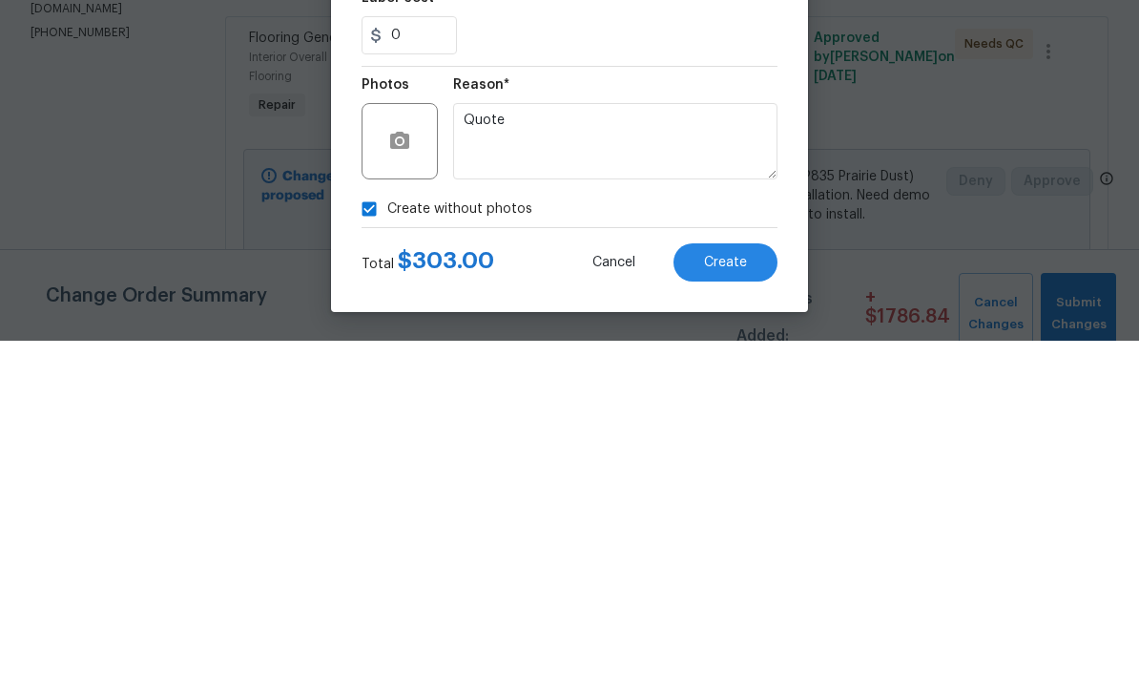
click at [746, 606] on span "Create" at bounding box center [725, 613] width 43 height 14
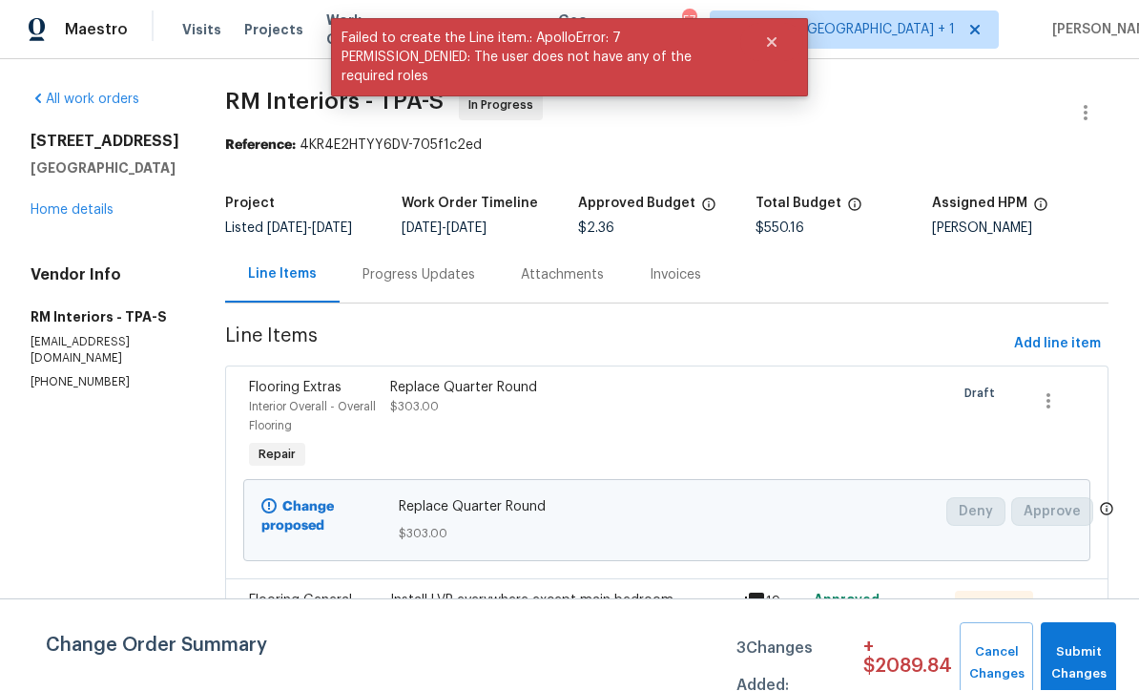
scroll to position [1, 0]
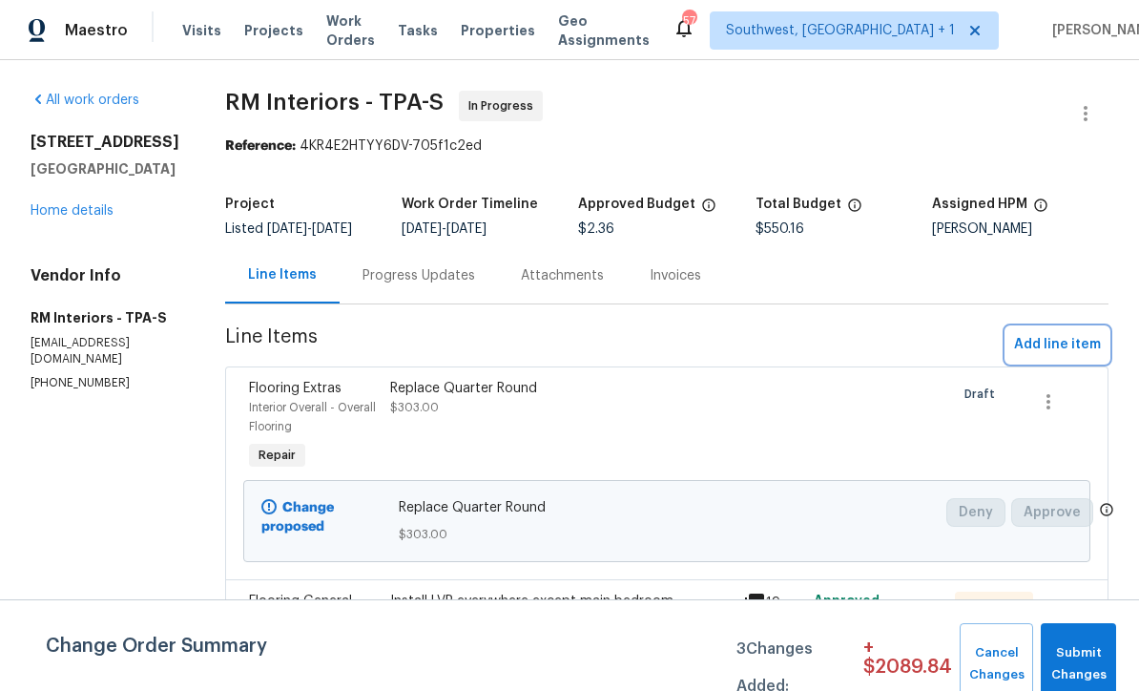
click at [1069, 345] on span "Add line item" at bounding box center [1057, 345] width 87 height 24
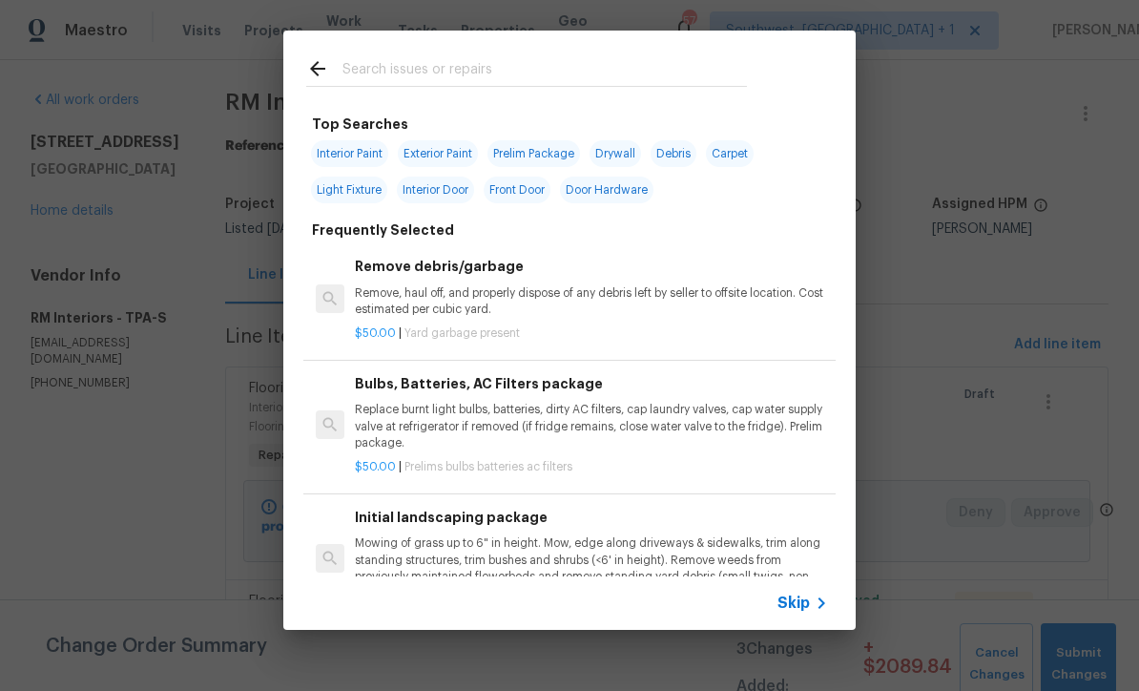
click at [818, 605] on icon at bounding box center [821, 602] width 23 height 23
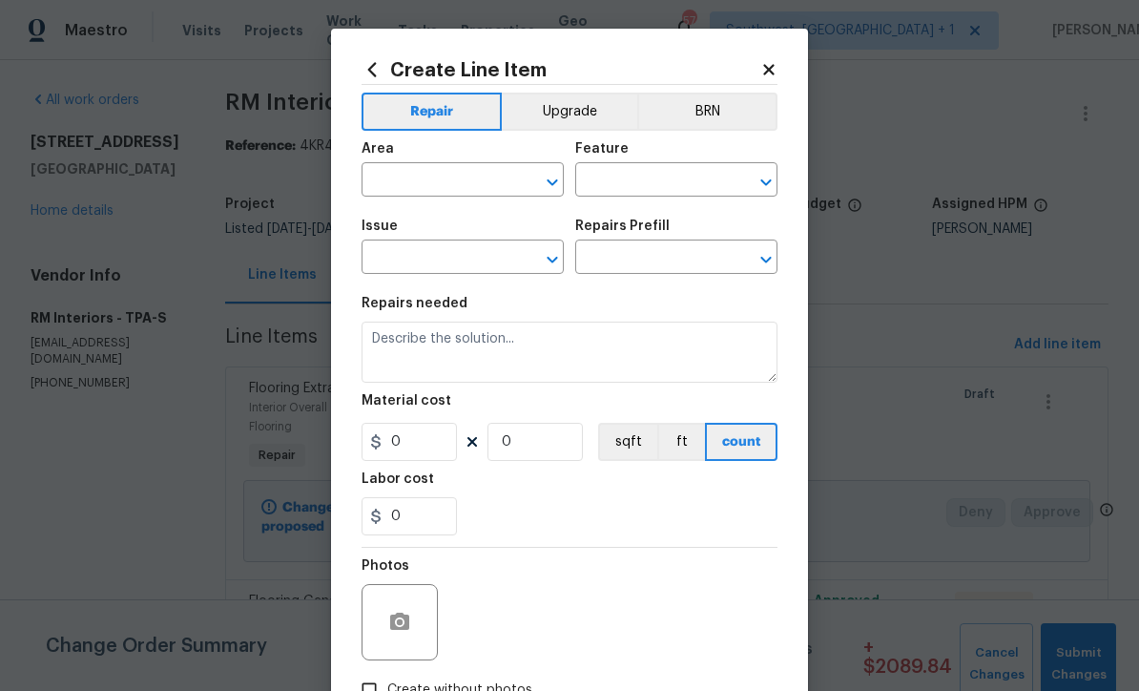
click at [469, 195] on input "text" at bounding box center [436, 182] width 149 height 30
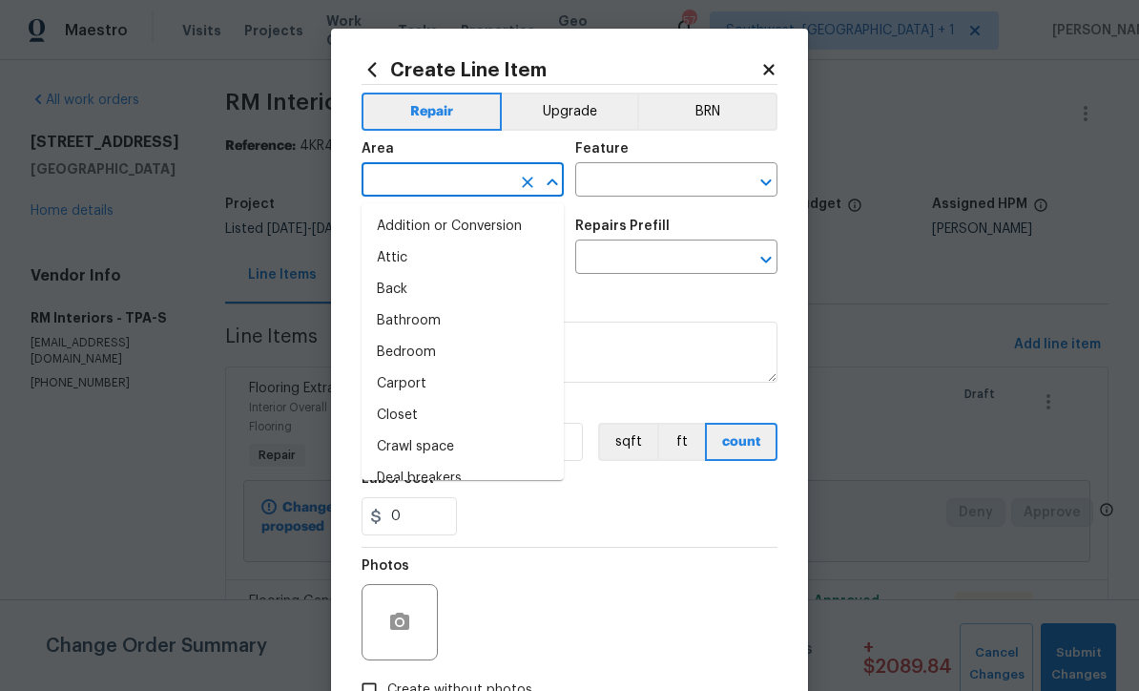
scroll to position [0, 0]
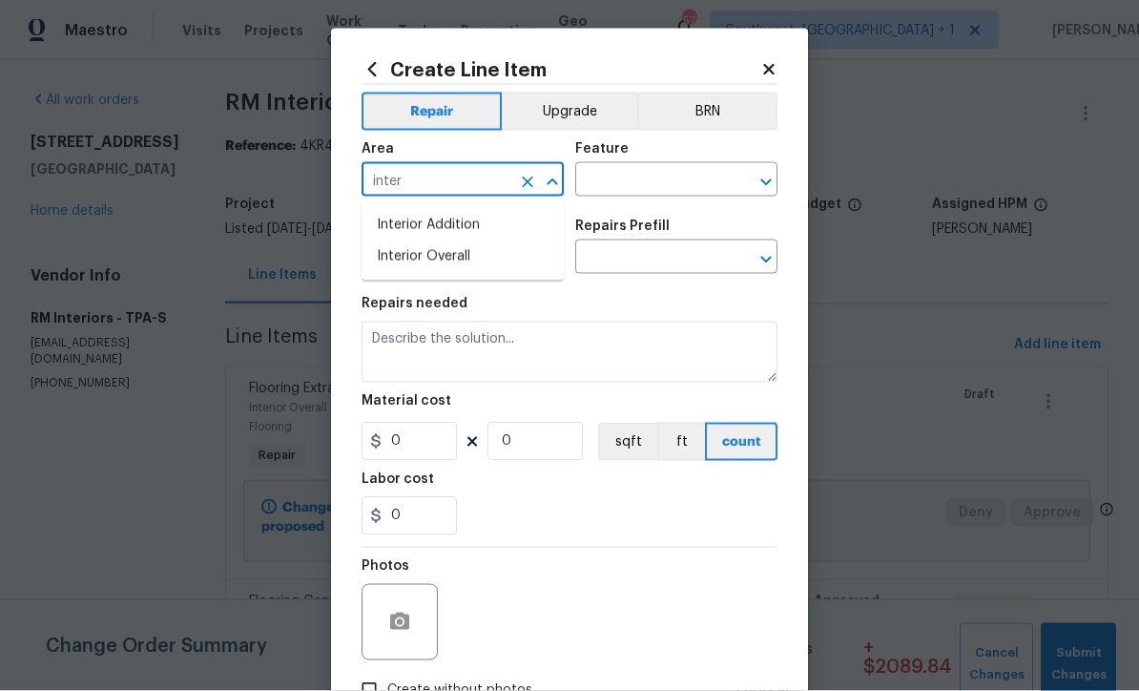
click at [469, 258] on li "Interior Overall" at bounding box center [463, 256] width 202 height 31
type input "Interior Overall"
click at [667, 177] on input "text" at bounding box center [649, 182] width 149 height 30
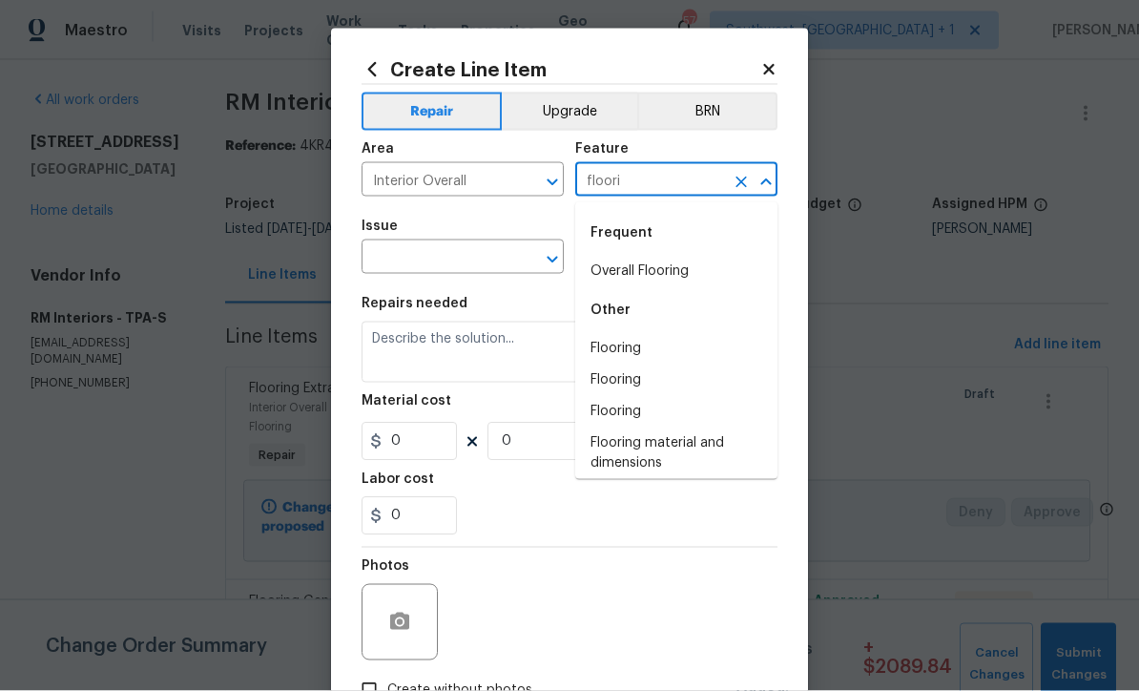
click at [672, 269] on li "Overall Flooring" at bounding box center [676, 271] width 202 height 31
type input "Overall Flooring"
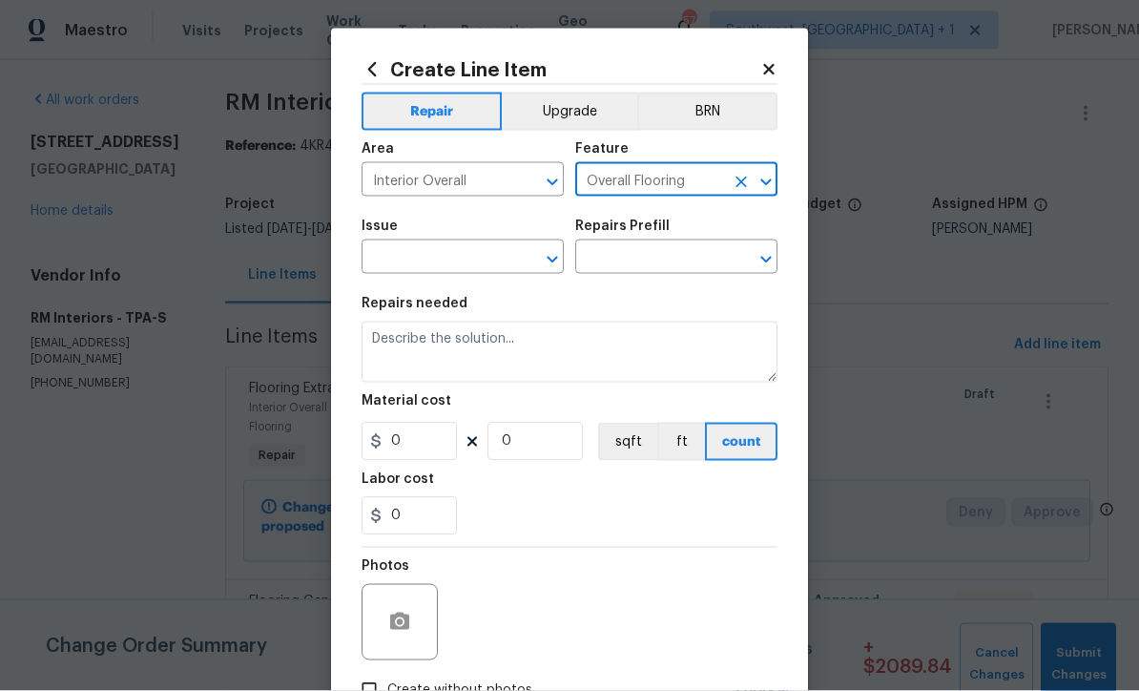
click at [492, 251] on input "text" at bounding box center [436, 259] width 149 height 30
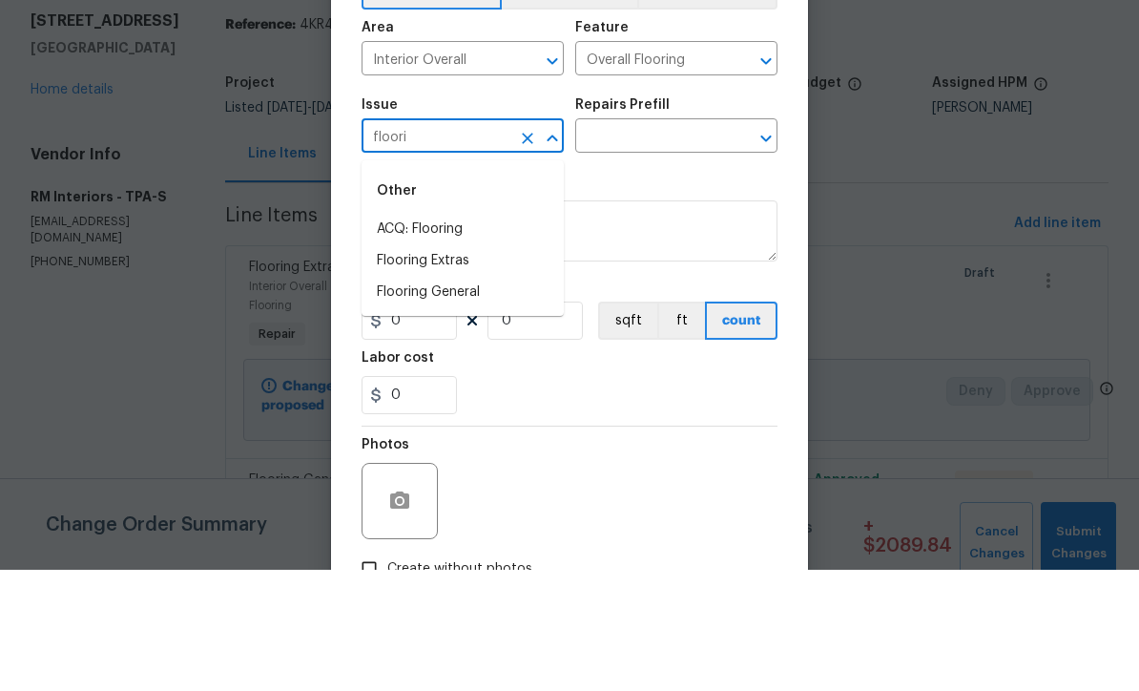
click at [465, 366] on li "Flooring Extras" at bounding box center [463, 381] width 202 height 31
type input "Flooring Extras"
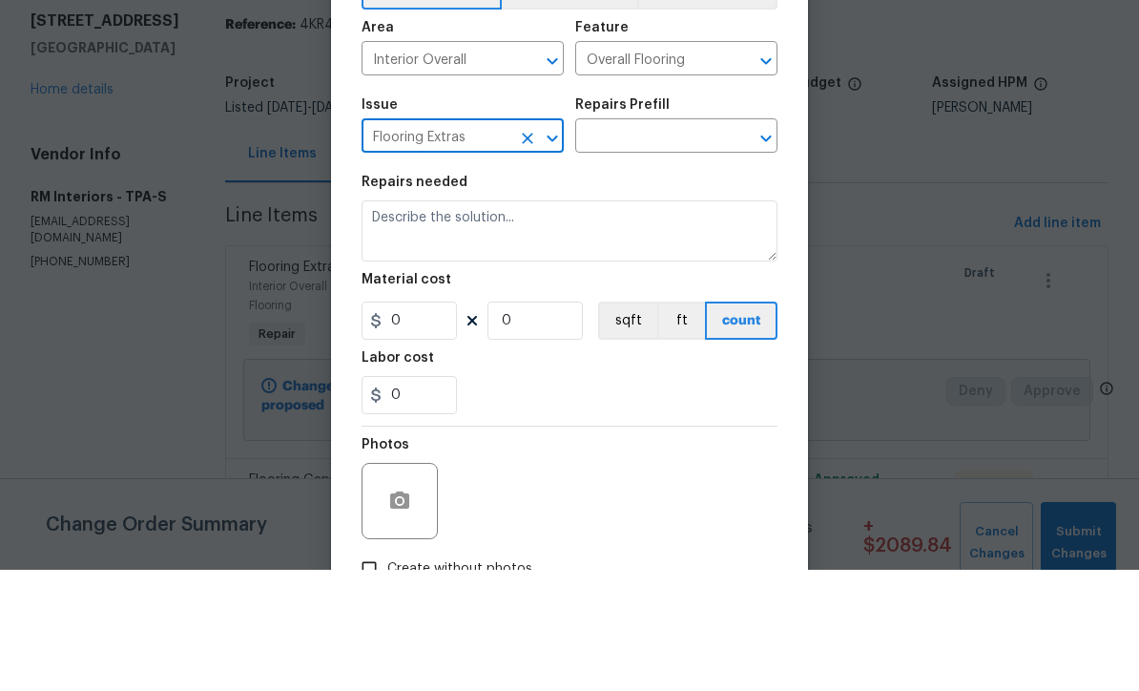
click at [674, 244] on input "text" at bounding box center [649, 259] width 149 height 30
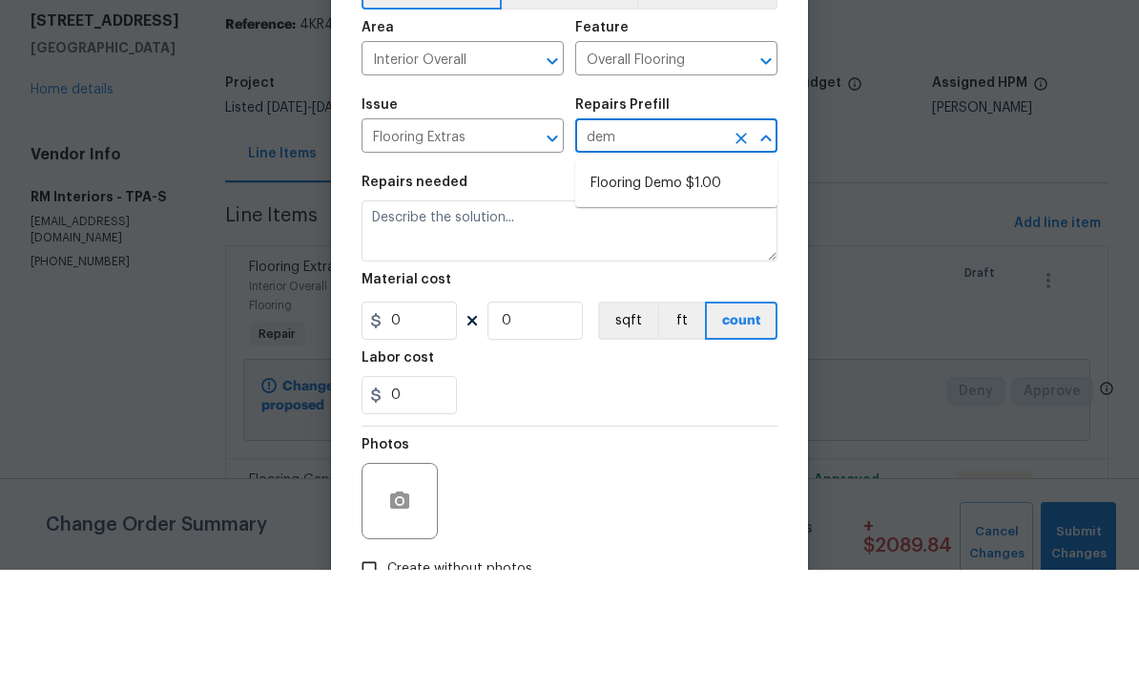
click at [690, 289] on li "Flooring Demo $1.00" at bounding box center [676, 304] width 202 height 31
type input "Flooring Demo $1.00"
type textarea "Demo existing flooring."
type input "1"
type input "Flooring Demo $1.00"
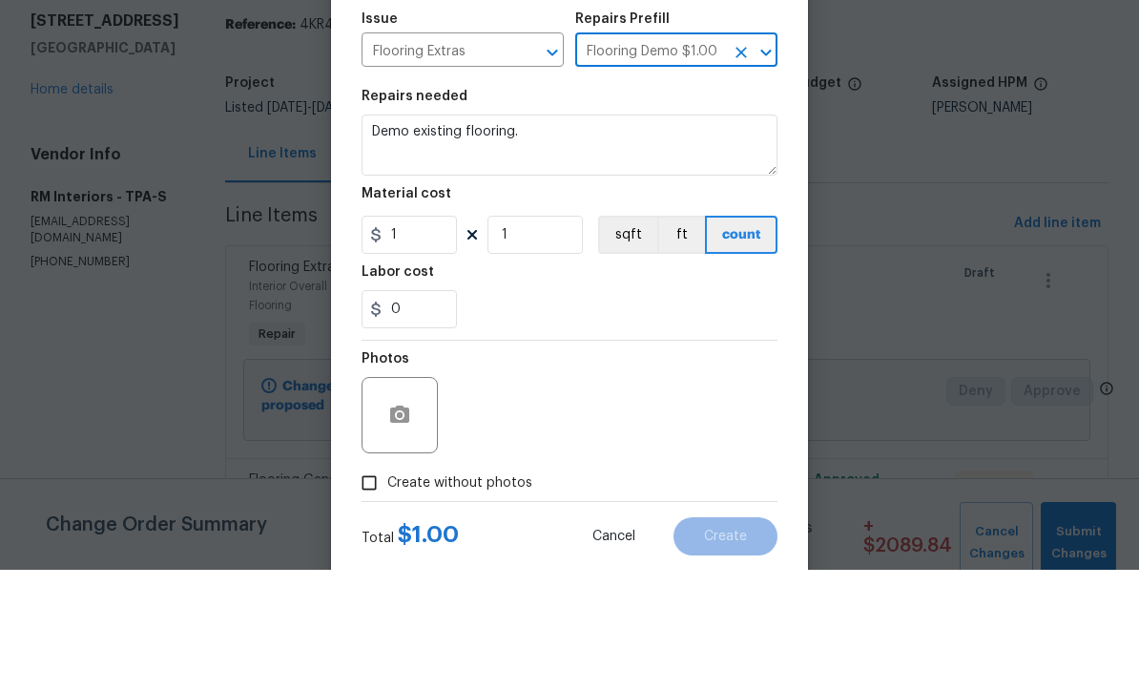
scroll to position [85, 0]
click at [435, 338] on input "1" at bounding box center [409, 357] width 95 height 38
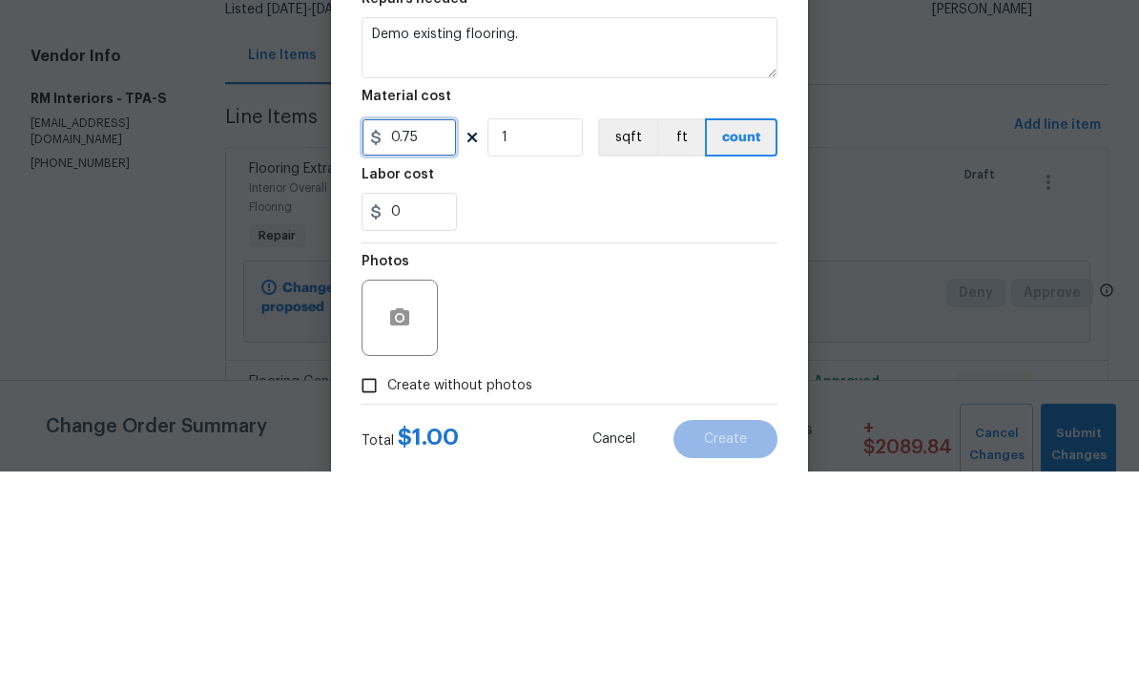
type input "0.75"
click at [557, 338] on input "1" at bounding box center [534, 357] width 95 height 38
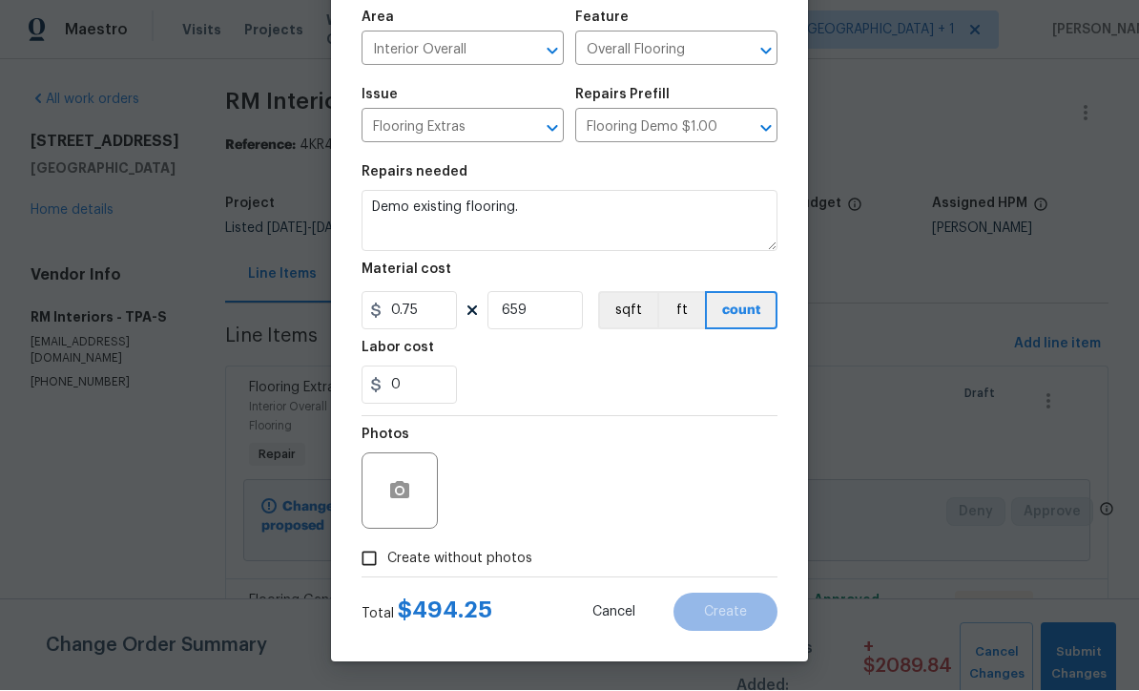
scroll to position [135, 0]
type input "659"
click at [361, 569] on input "Create without photos" at bounding box center [369, 559] width 36 height 36
checkbox input "true"
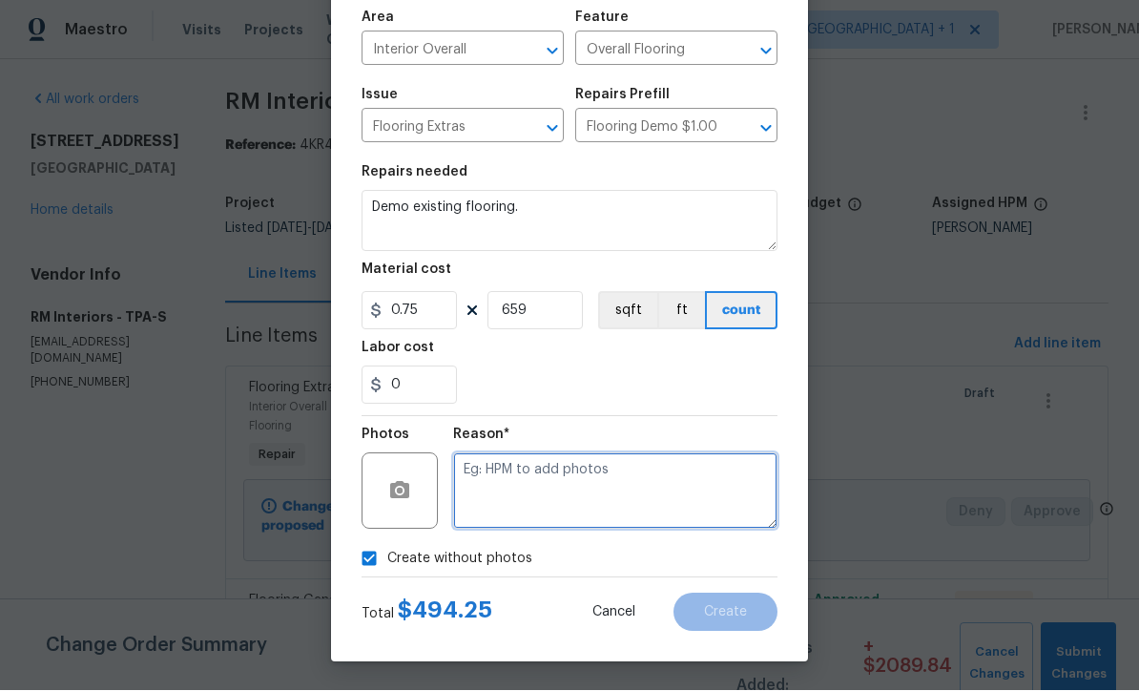
click at [657, 497] on textarea at bounding box center [615, 491] width 324 height 76
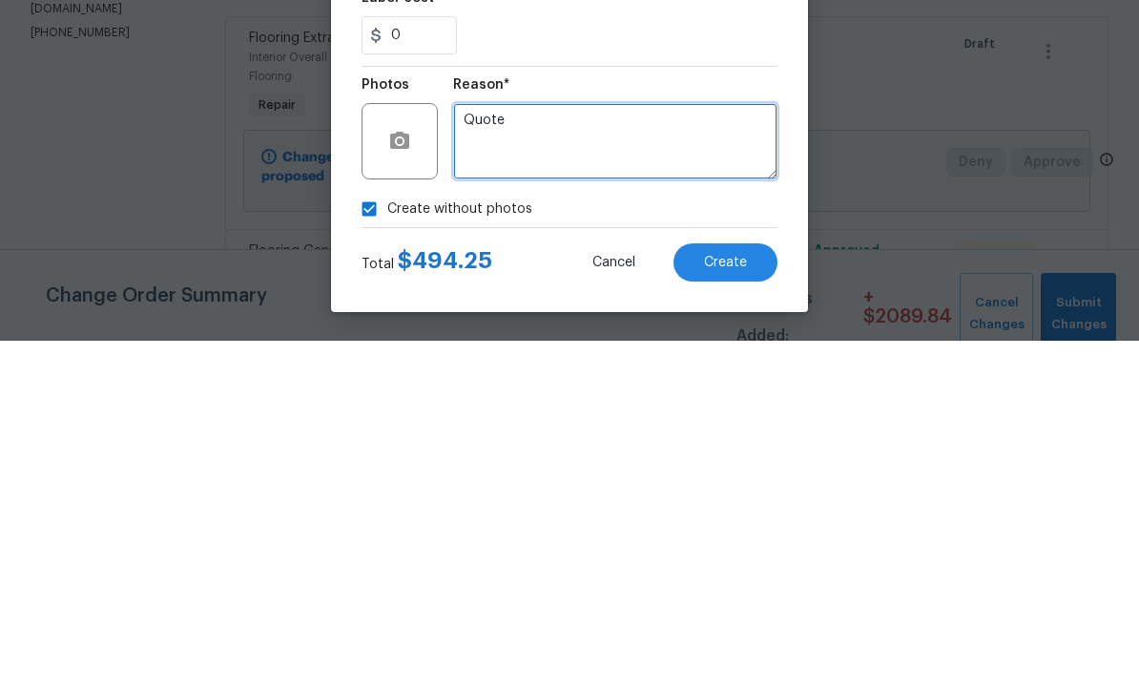
type textarea "Quote"
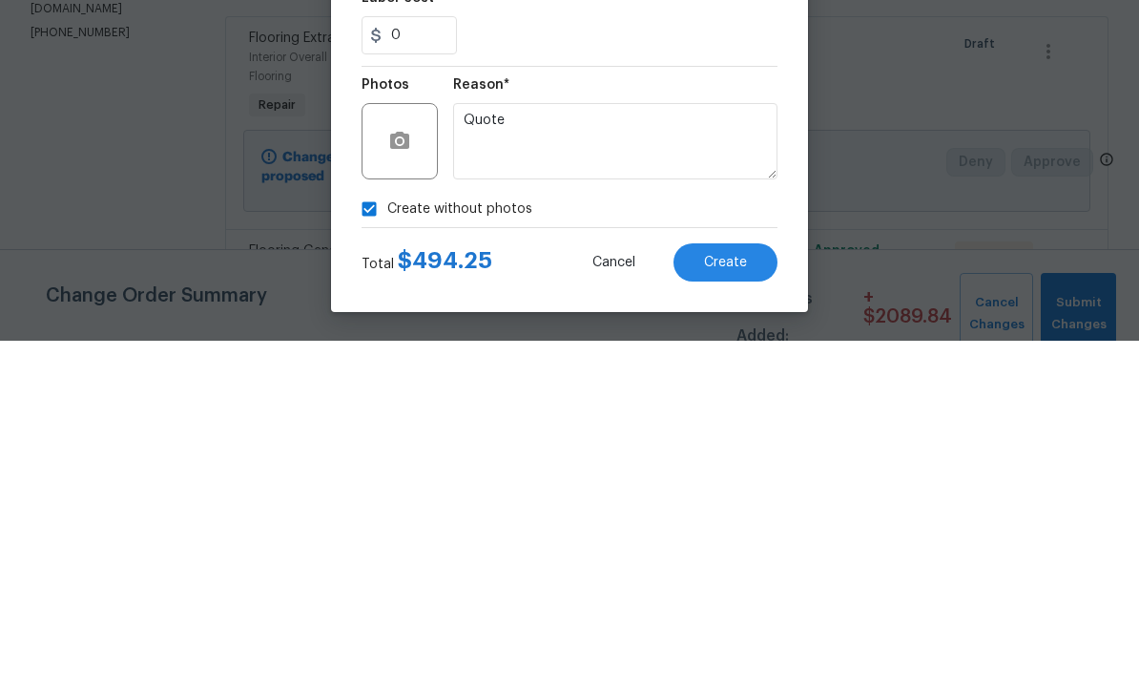
click at [753, 593] on button "Create" at bounding box center [725, 612] width 104 height 38
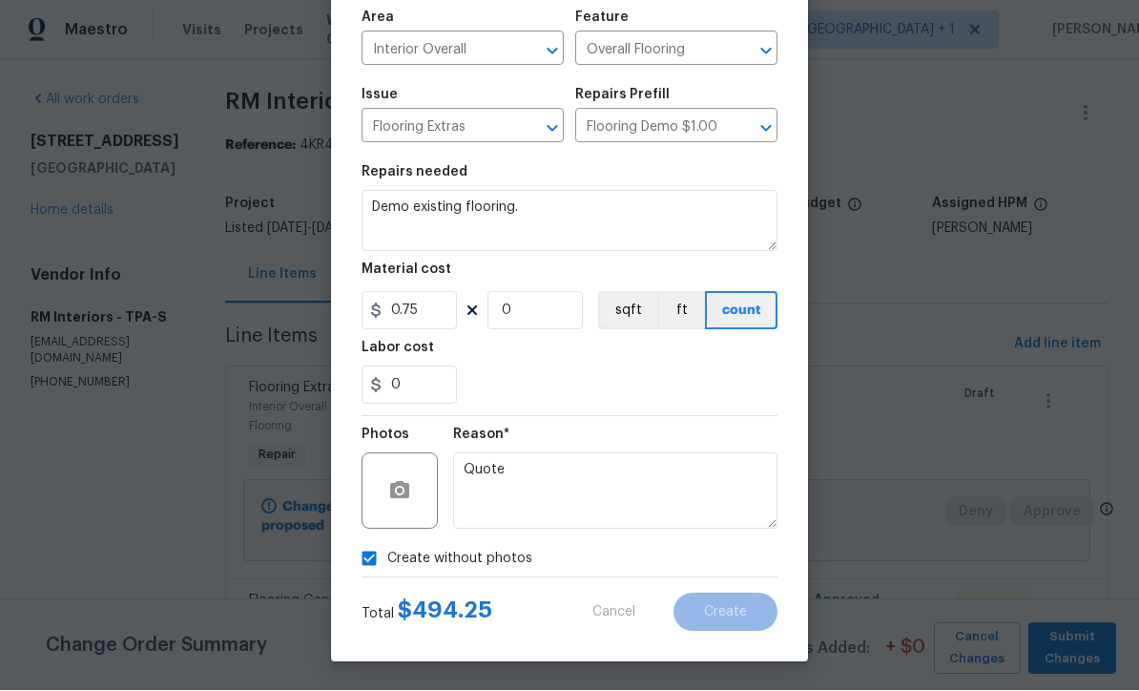
scroll to position [0, 0]
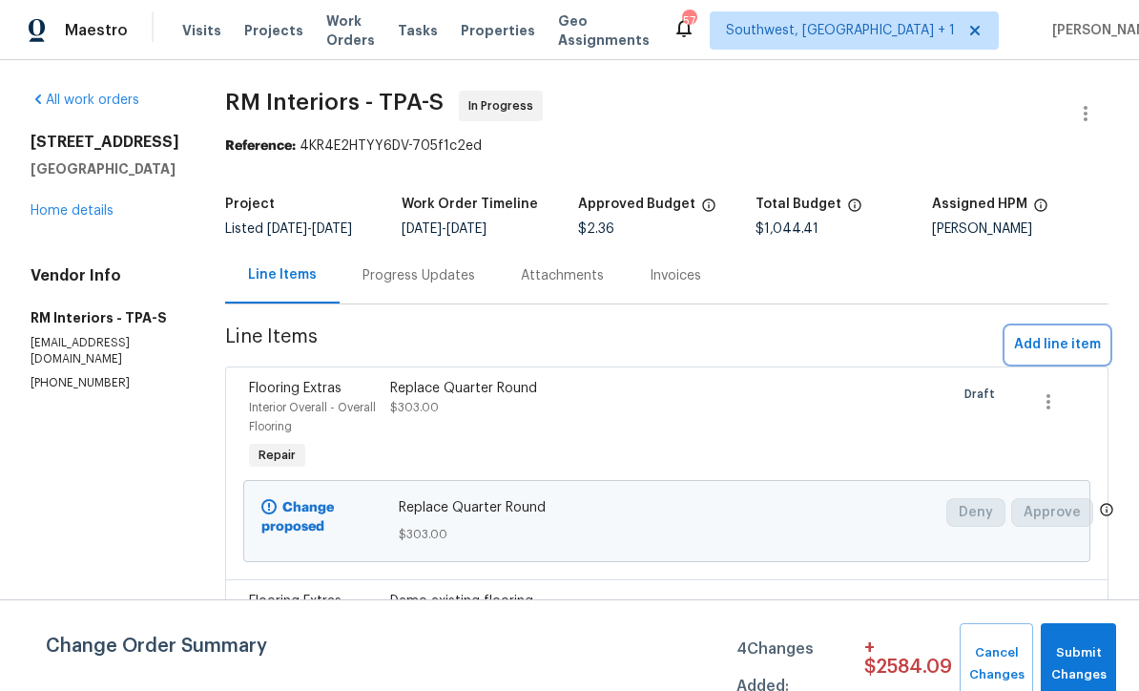
click at [1066, 338] on span "Add line item" at bounding box center [1057, 345] width 87 height 24
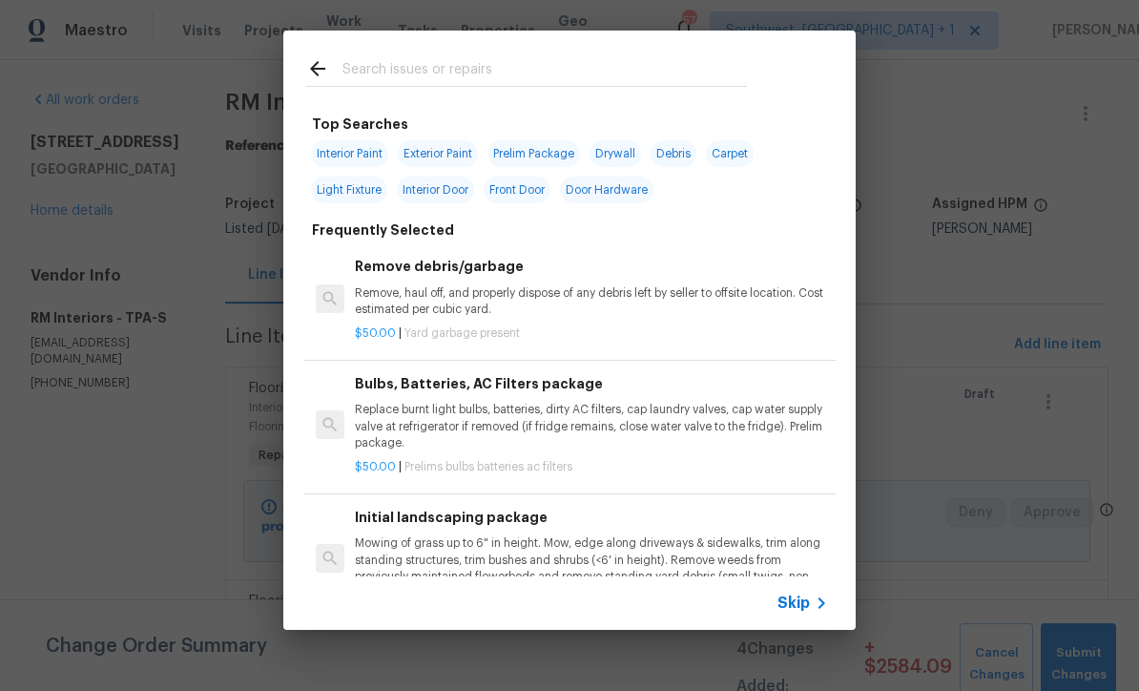
click at [795, 613] on div "Skip" at bounding box center [804, 602] width 55 height 23
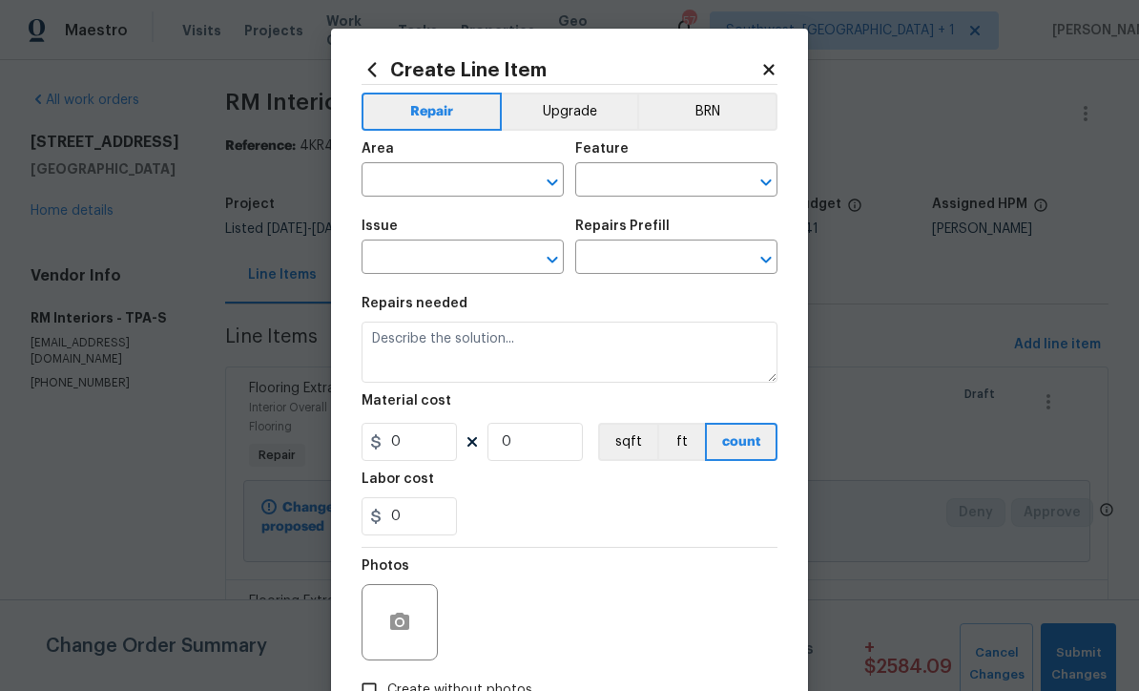
click at [475, 184] on input "text" at bounding box center [436, 182] width 149 height 30
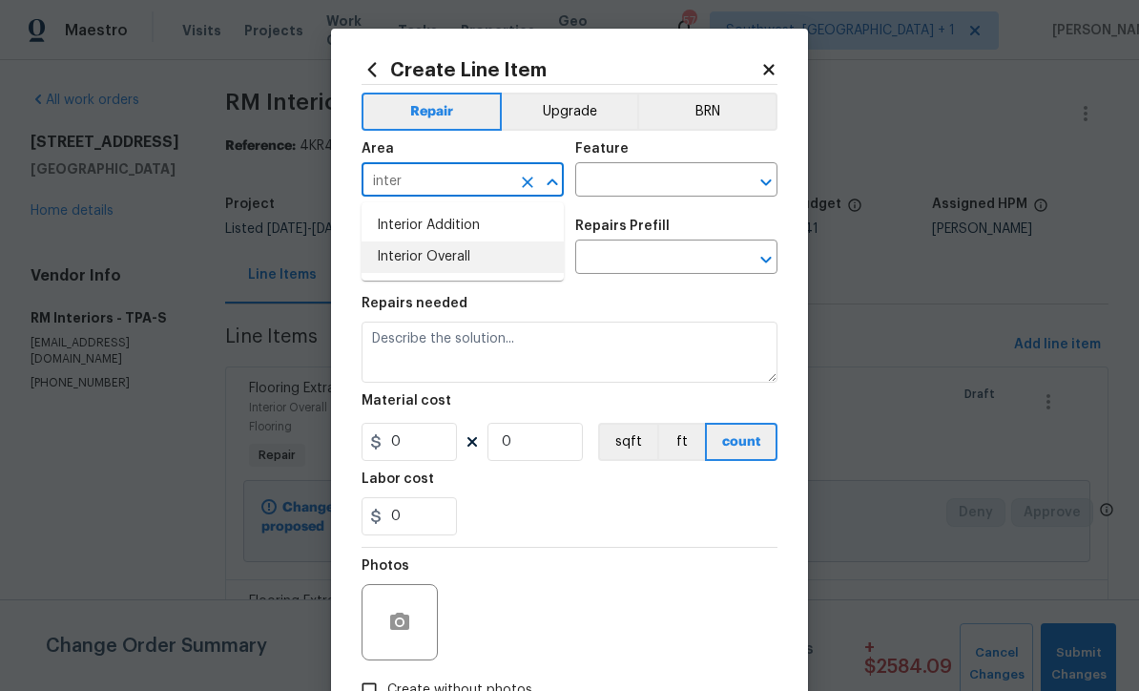
click at [478, 258] on li "Interior Overall" at bounding box center [463, 256] width 202 height 31
click at [653, 185] on input "text" at bounding box center [649, 182] width 149 height 30
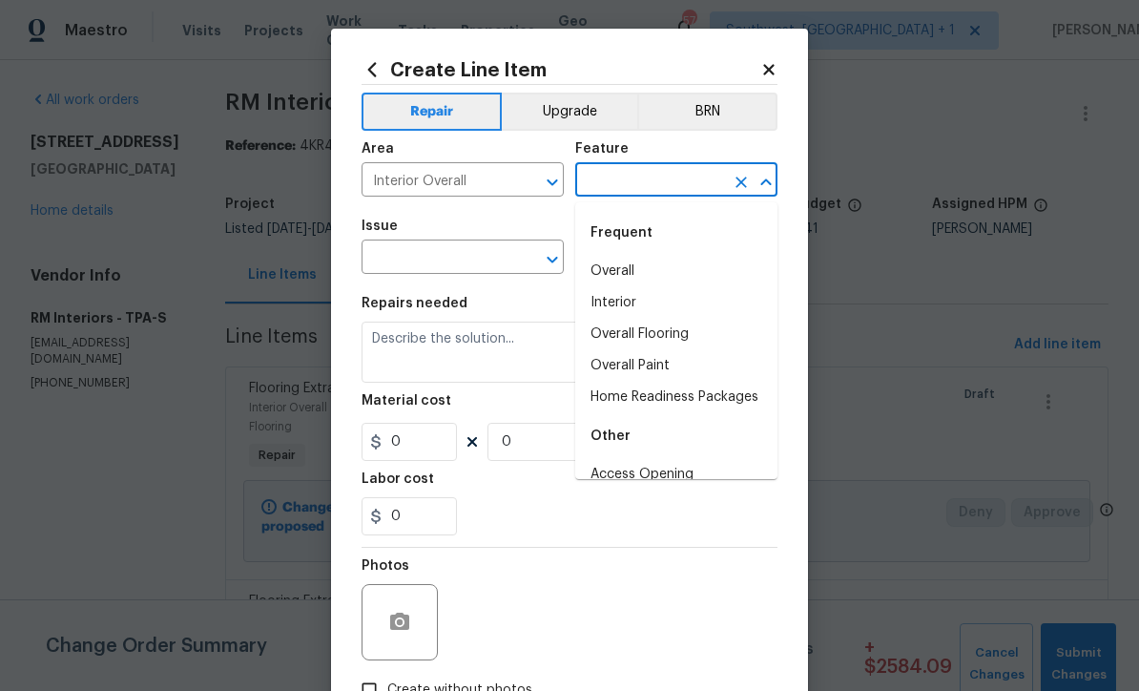
click at [484, 179] on input "Interior Overall" at bounding box center [436, 182] width 149 height 30
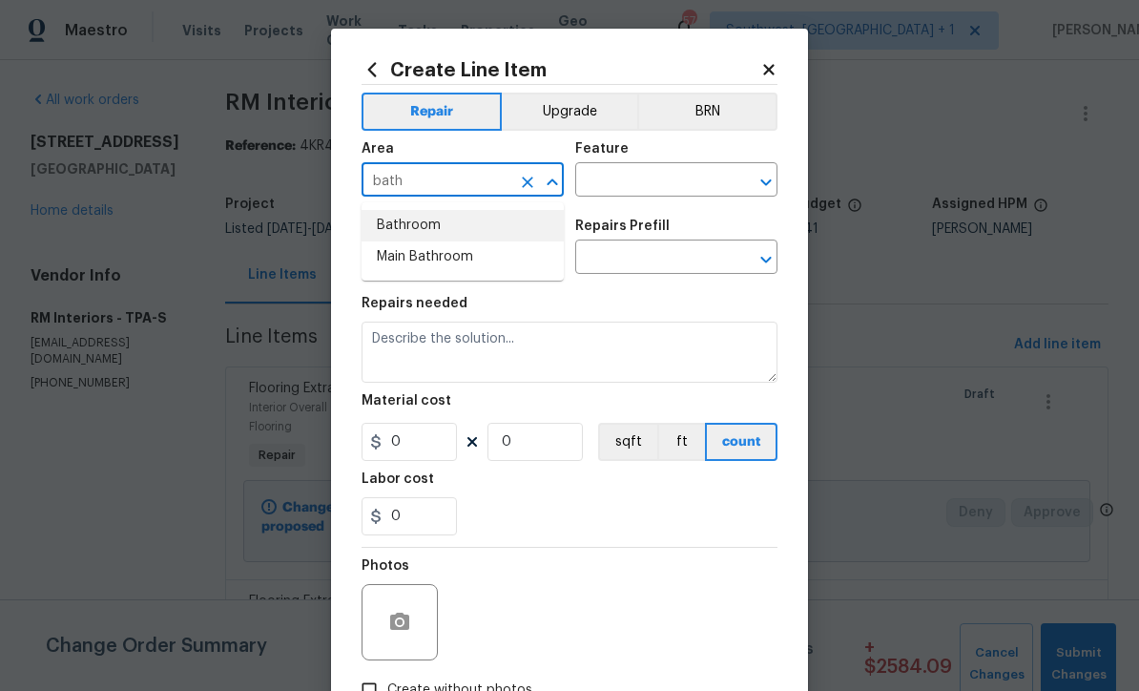
click at [431, 227] on li "Bathroom" at bounding box center [463, 225] width 202 height 31
type input "Bathroom"
click at [641, 183] on input "text" at bounding box center [649, 182] width 149 height 30
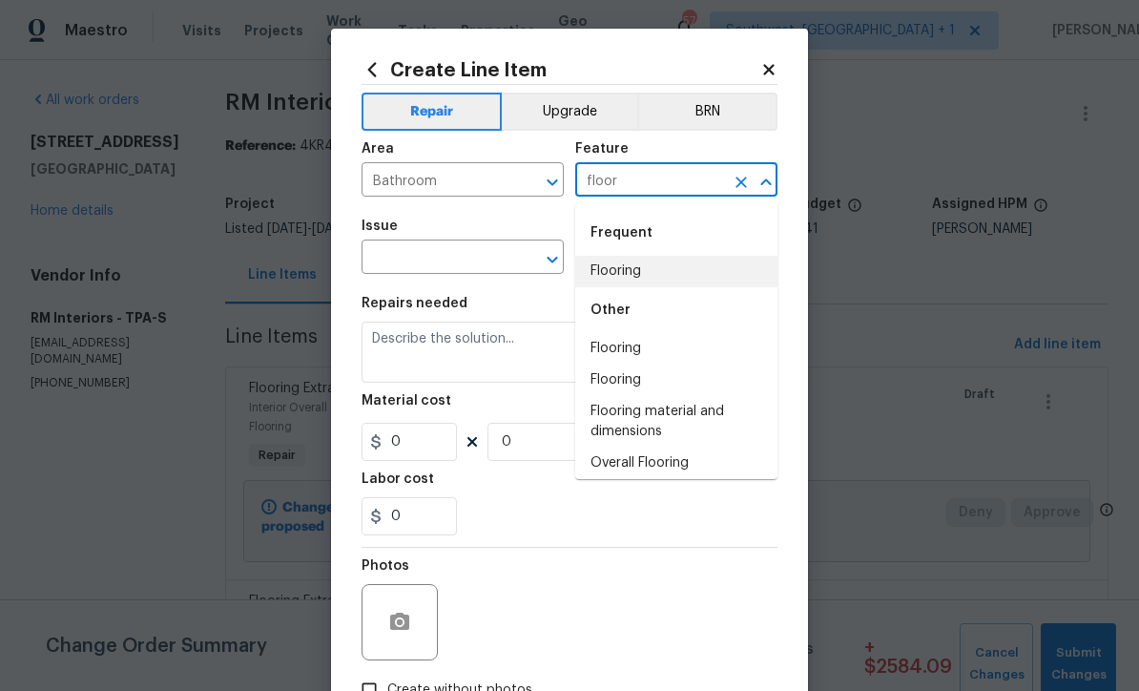
click at [638, 271] on li "Flooring" at bounding box center [676, 271] width 202 height 31
type input "Flooring"
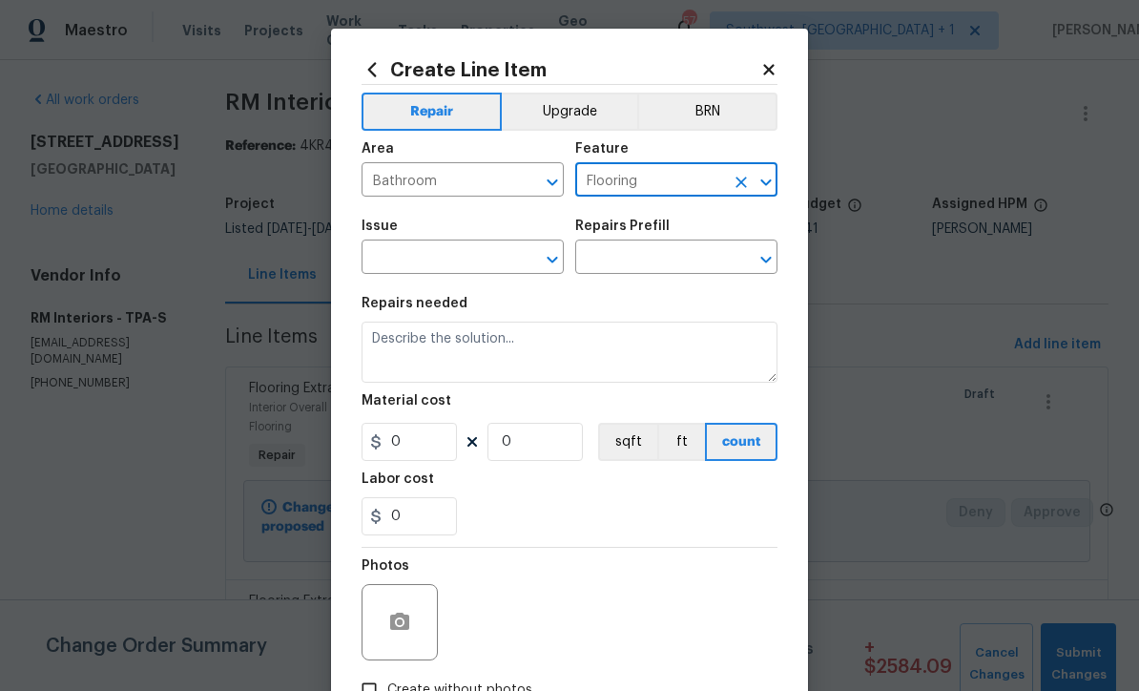
click at [496, 258] on input "text" at bounding box center [436, 259] width 149 height 30
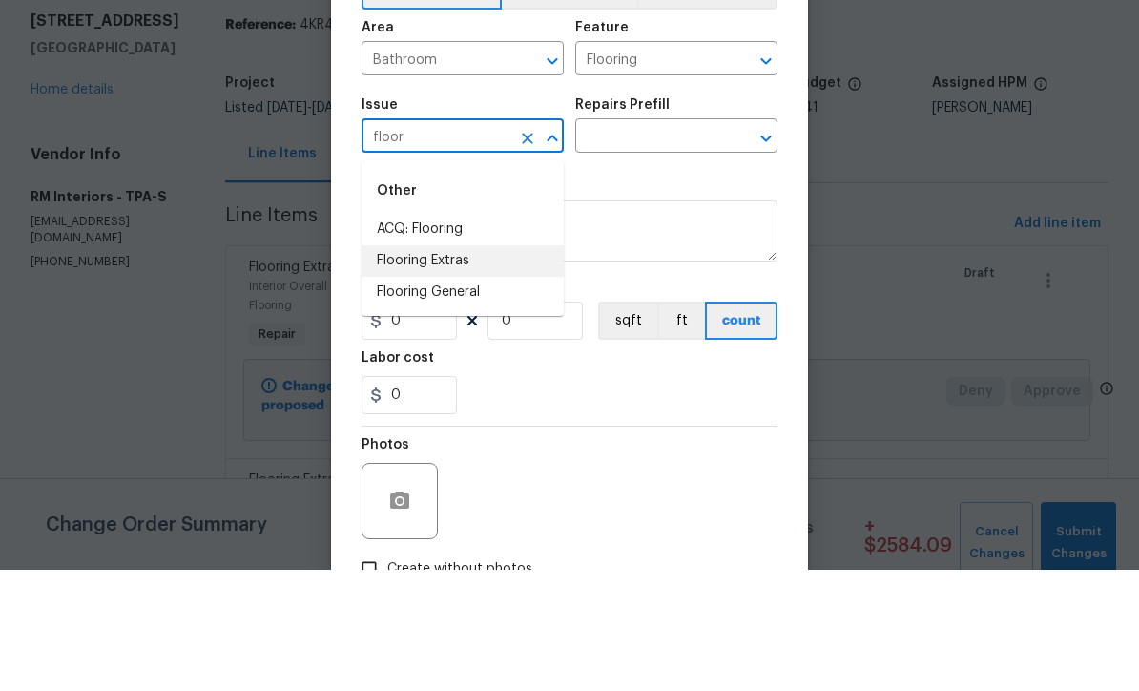
click at [456, 366] on li "Flooring Extras" at bounding box center [463, 381] width 202 height 31
type input "Flooring Extras"
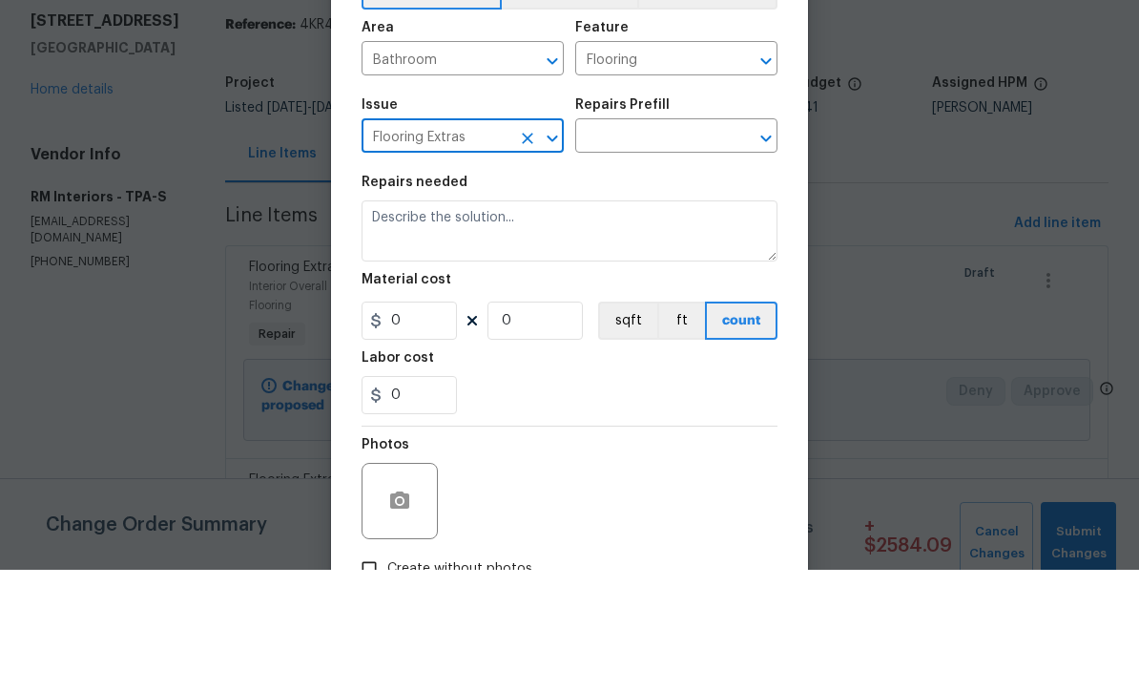
click at [654, 244] on input "text" at bounding box center [649, 259] width 149 height 30
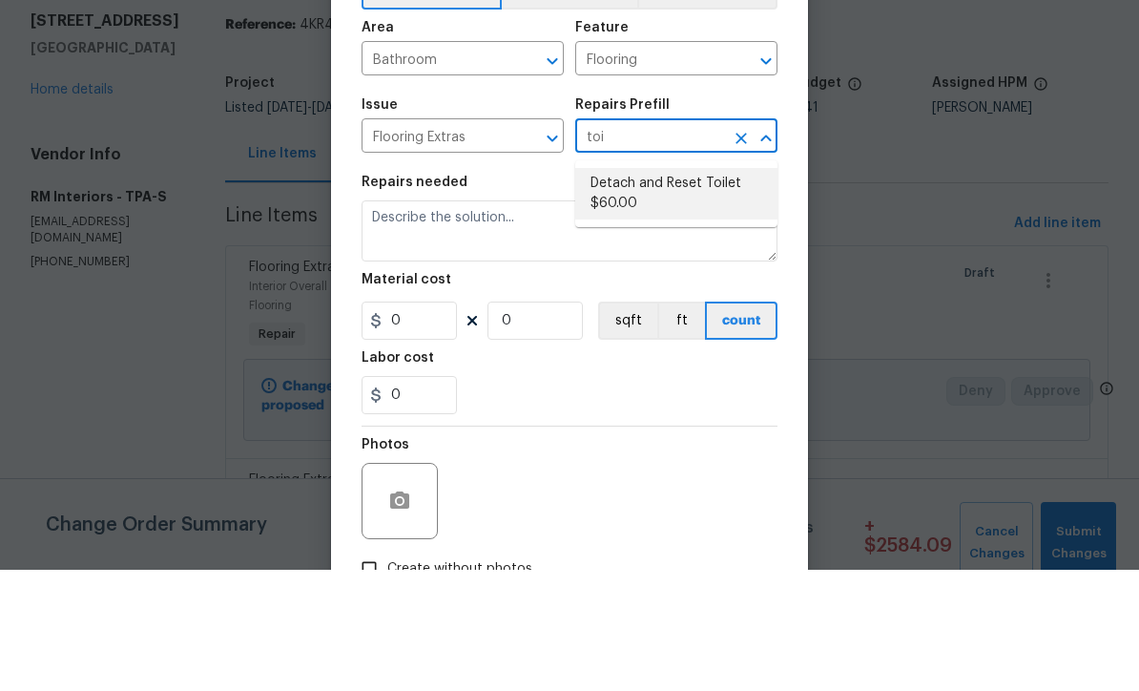
click at [685, 289] on li "Detach and Reset Toilet $60.00" at bounding box center [676, 315] width 202 height 52
type input "Detach and Reset Toilet $60.00"
type input "Overall Flooring"
type textarea "Remove and Re install toilet. Includes new wax ring"
type input "1"
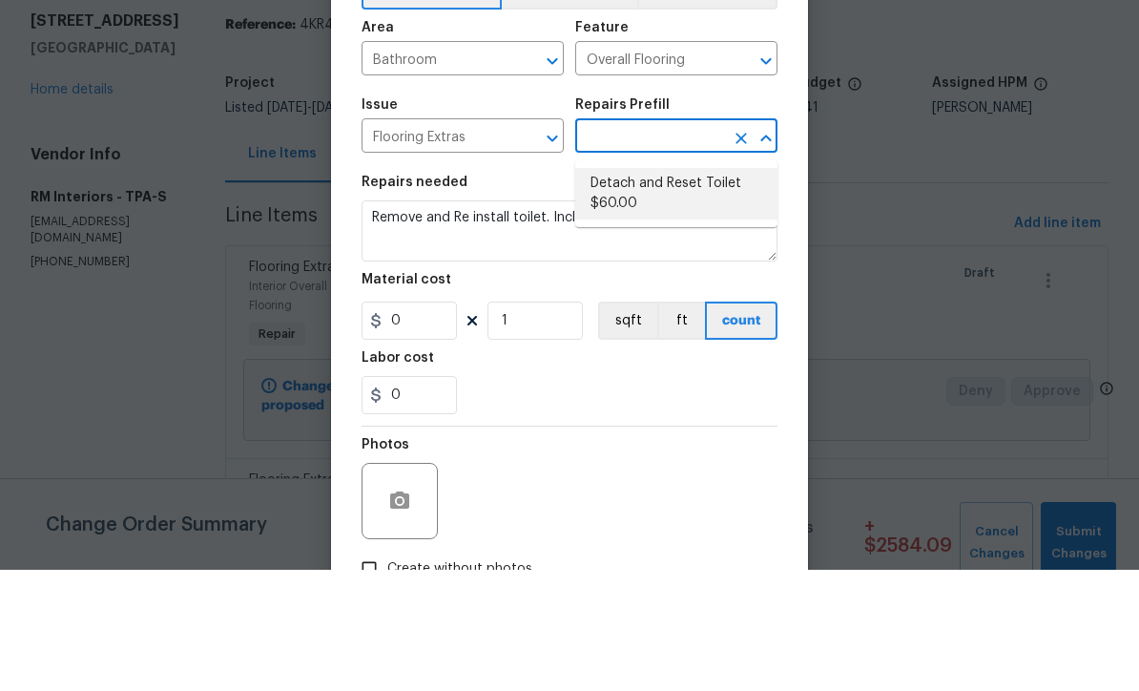
type input "Detach and Reset Toilet $60.00"
type input "60"
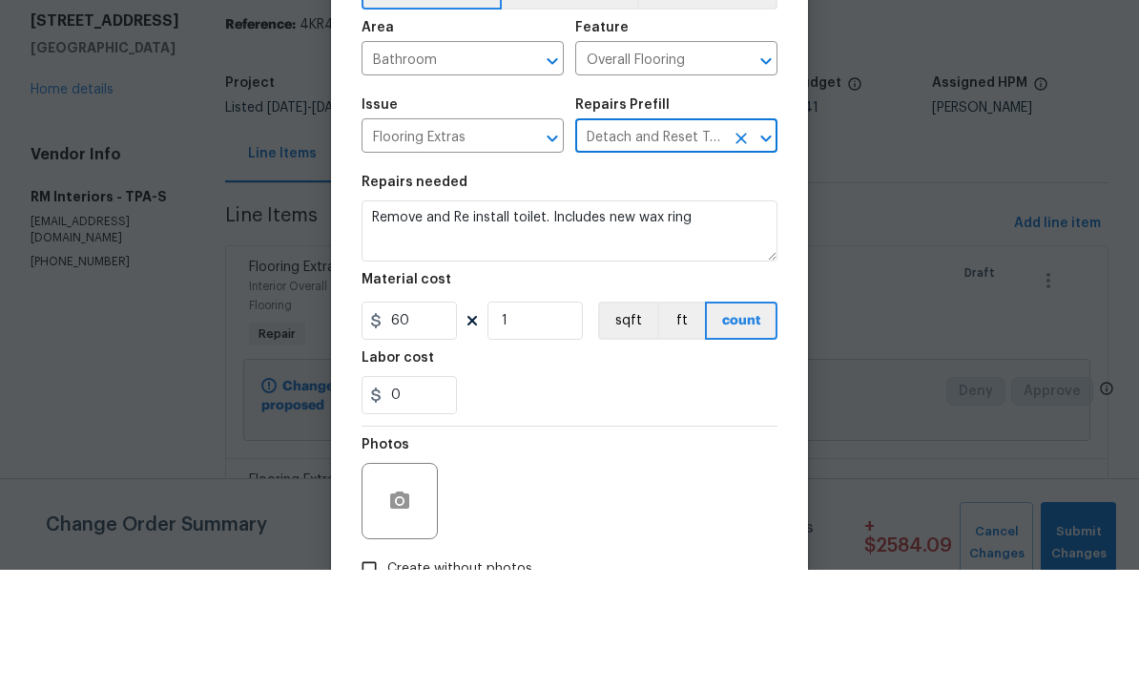
scroll to position [63, 0]
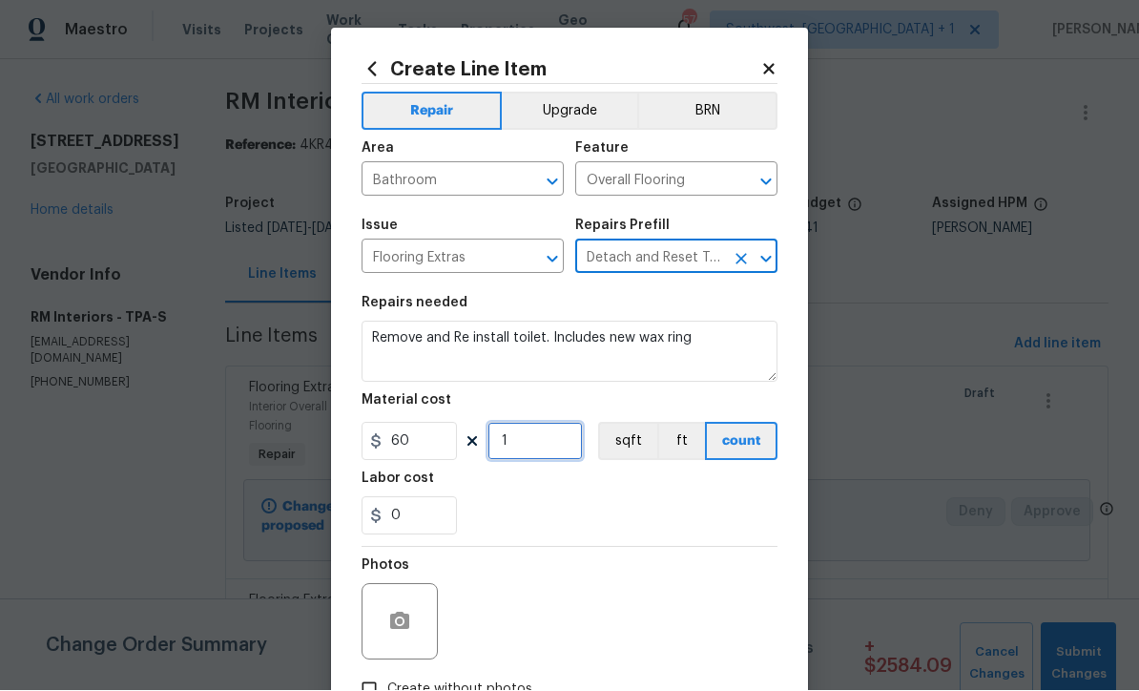
click at [571, 451] on input "1" at bounding box center [534, 442] width 95 height 38
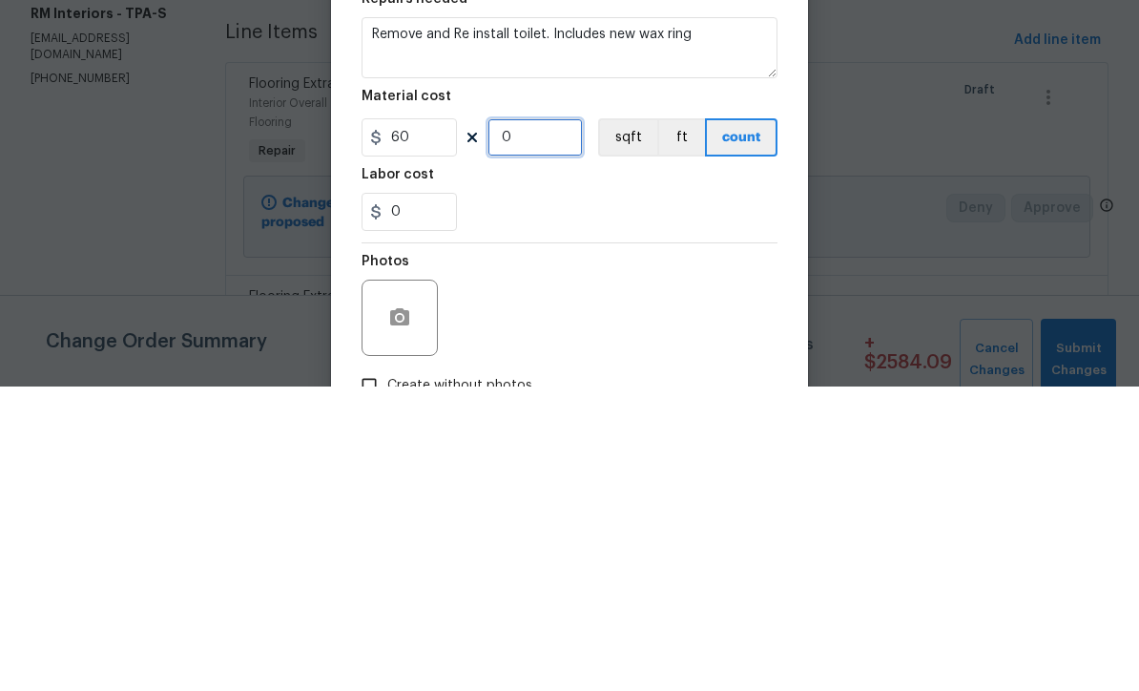
type input "2"
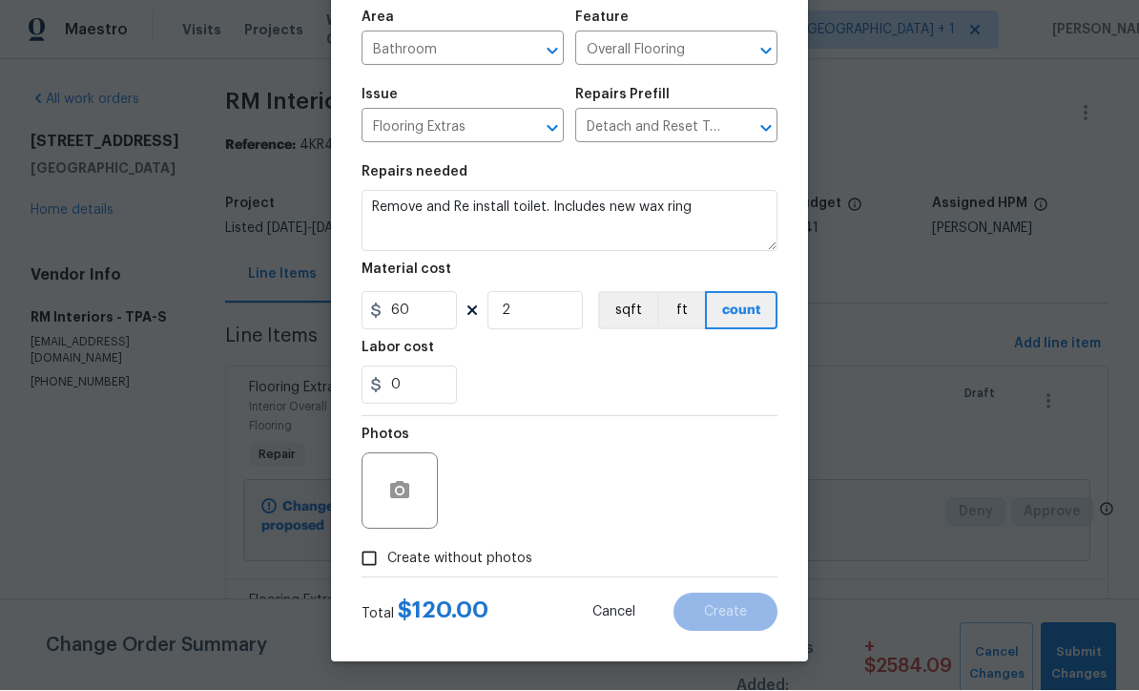
scroll to position [135, 0]
click at [396, 493] on icon "button" at bounding box center [399, 490] width 19 height 17
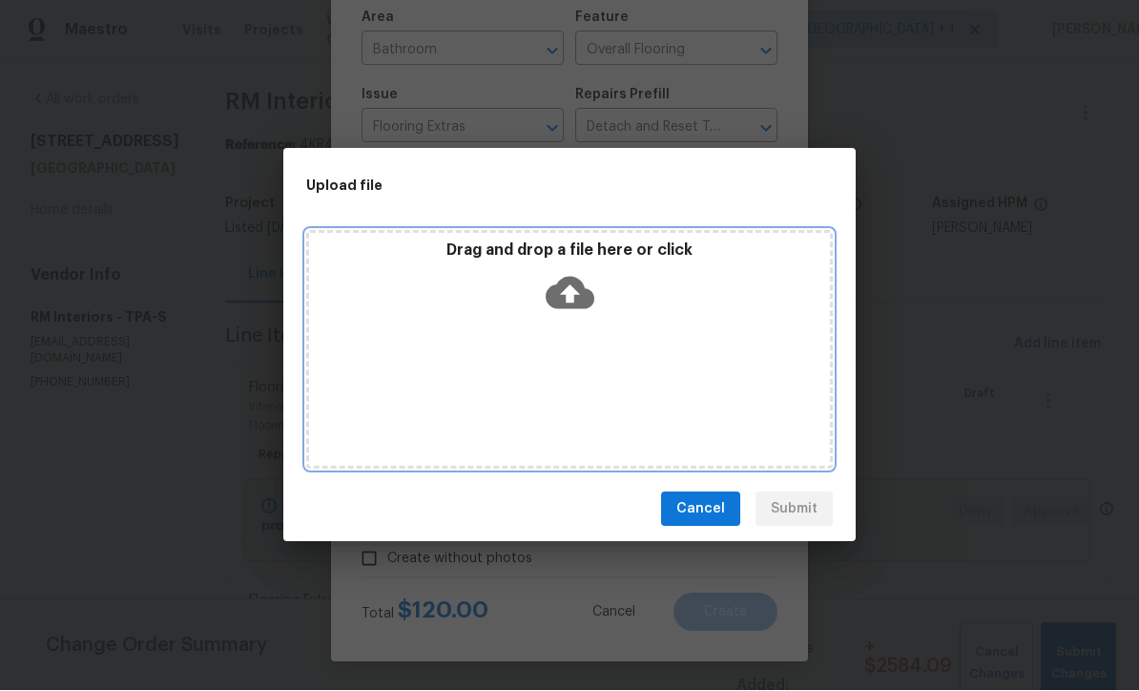
click at [574, 290] on icon at bounding box center [570, 293] width 49 height 49
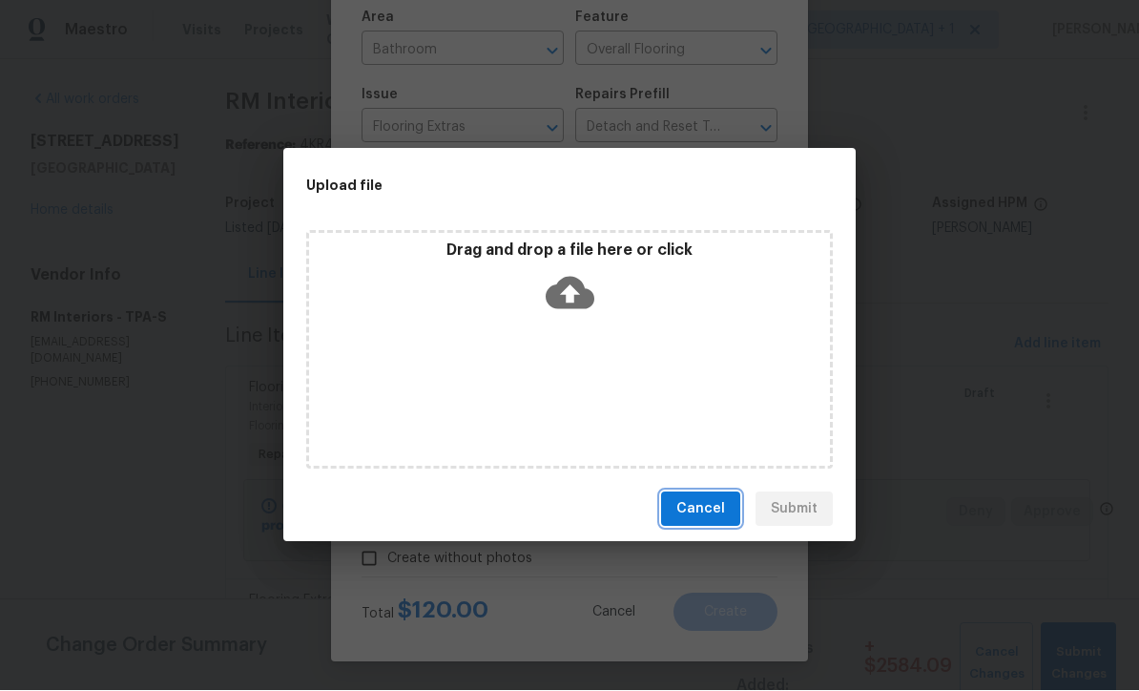
click at [712, 513] on span "Cancel" at bounding box center [700, 510] width 49 height 24
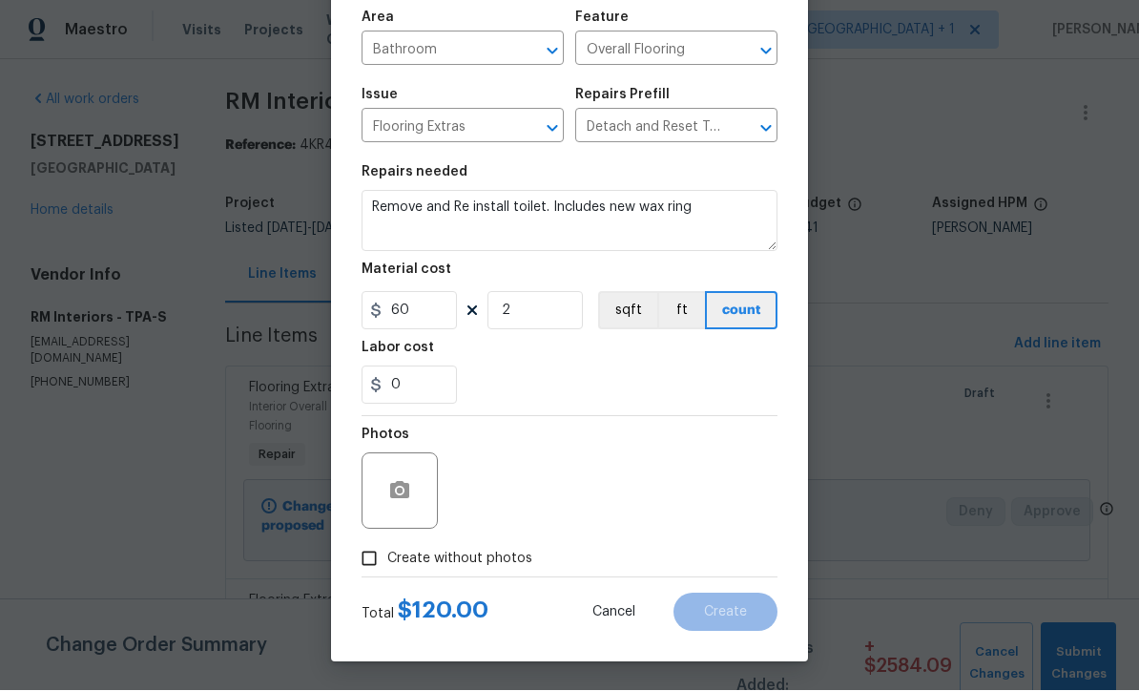
click at [361, 572] on input "Create without photos" at bounding box center [369, 559] width 36 height 36
checkbox input "true"
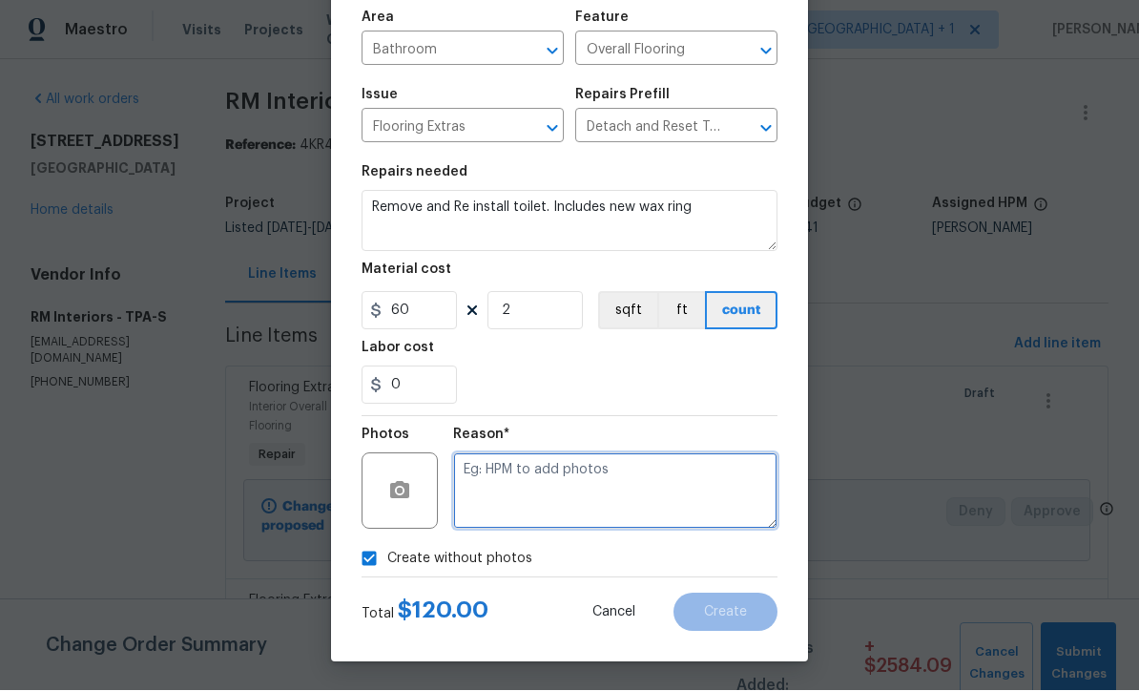
click at [641, 488] on textarea at bounding box center [615, 491] width 324 height 76
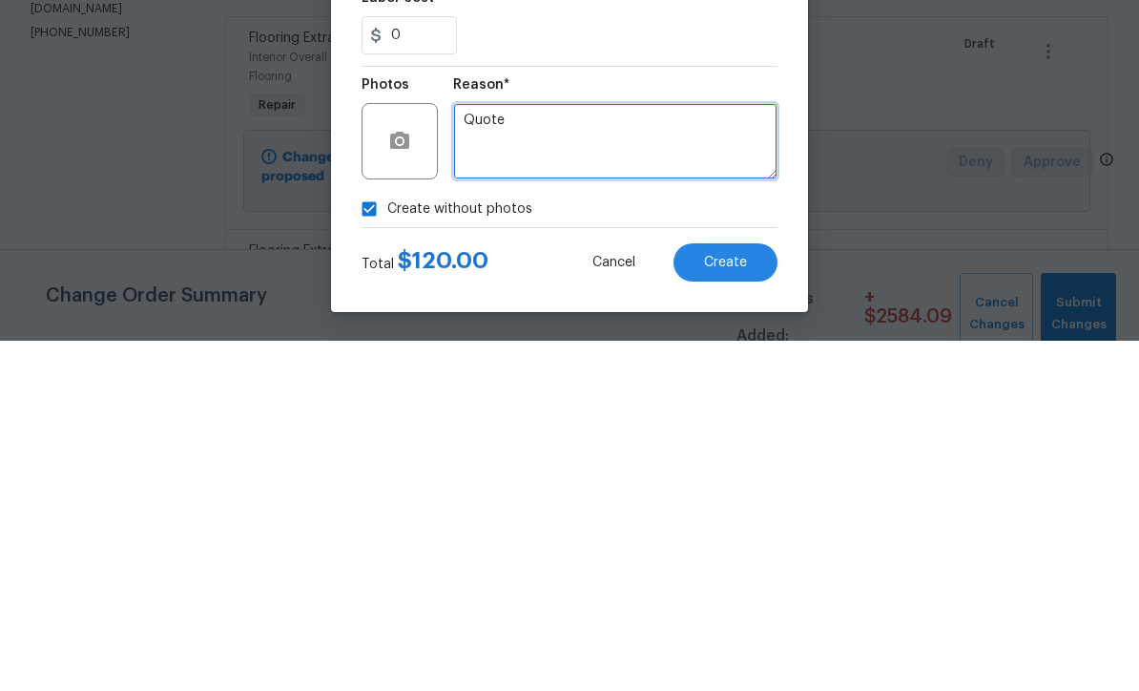
type textarea "Quote"
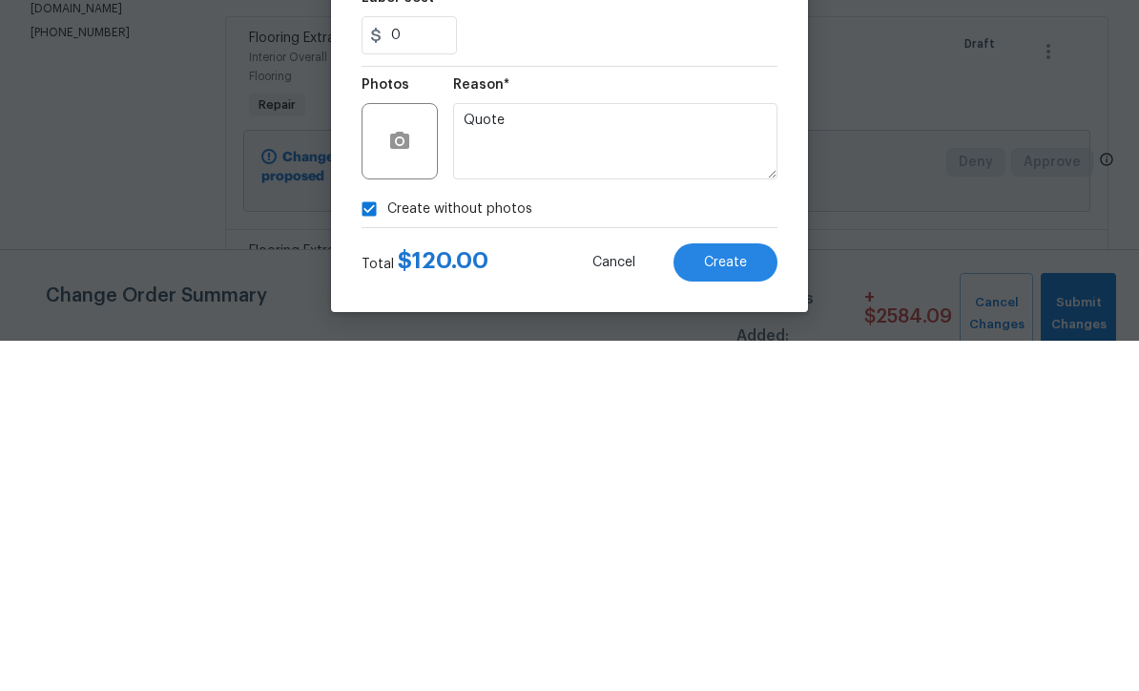
click at [735, 606] on span "Create" at bounding box center [725, 613] width 43 height 14
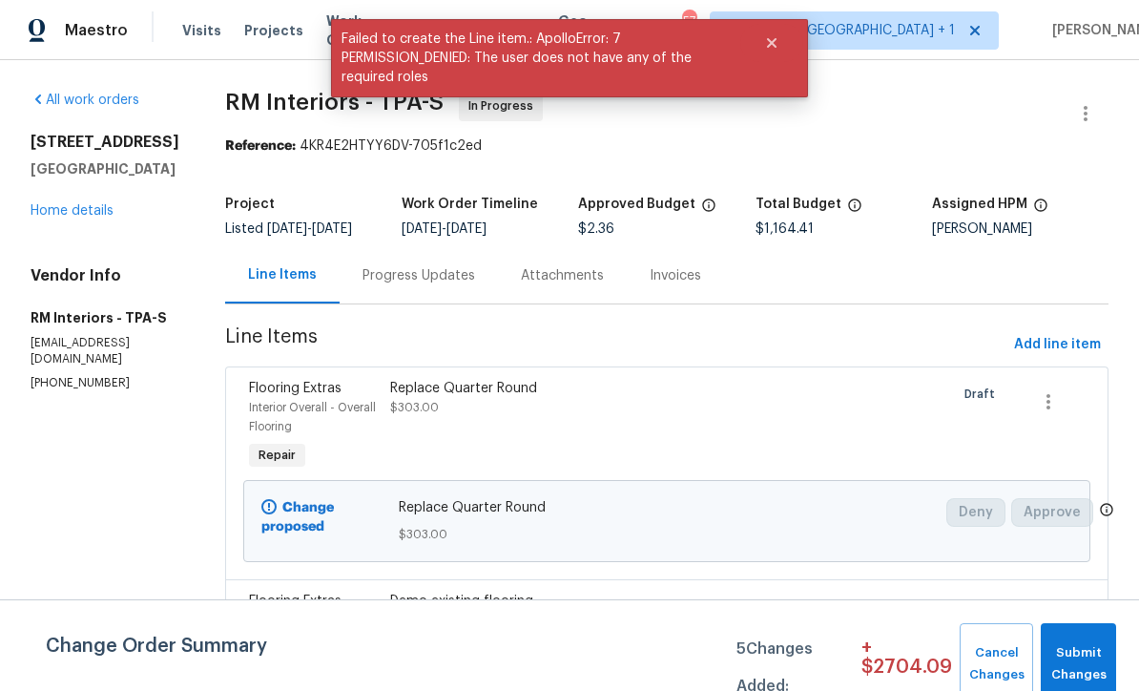
scroll to position [0, 0]
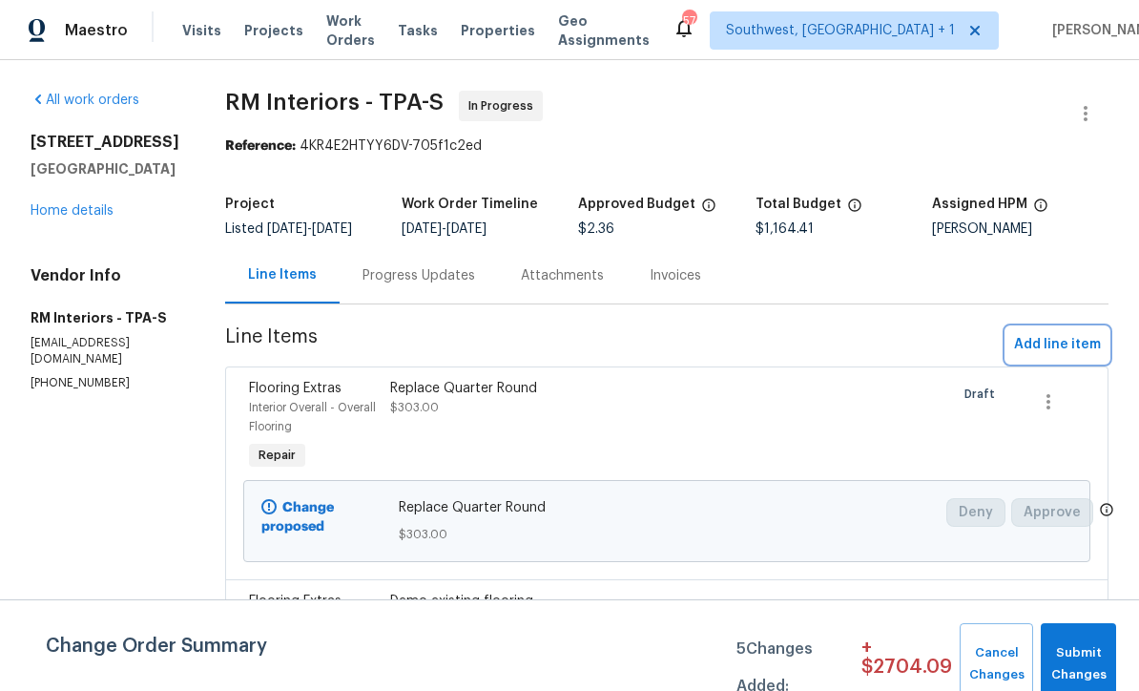
click at [1069, 347] on span "Add line item" at bounding box center [1057, 345] width 87 height 24
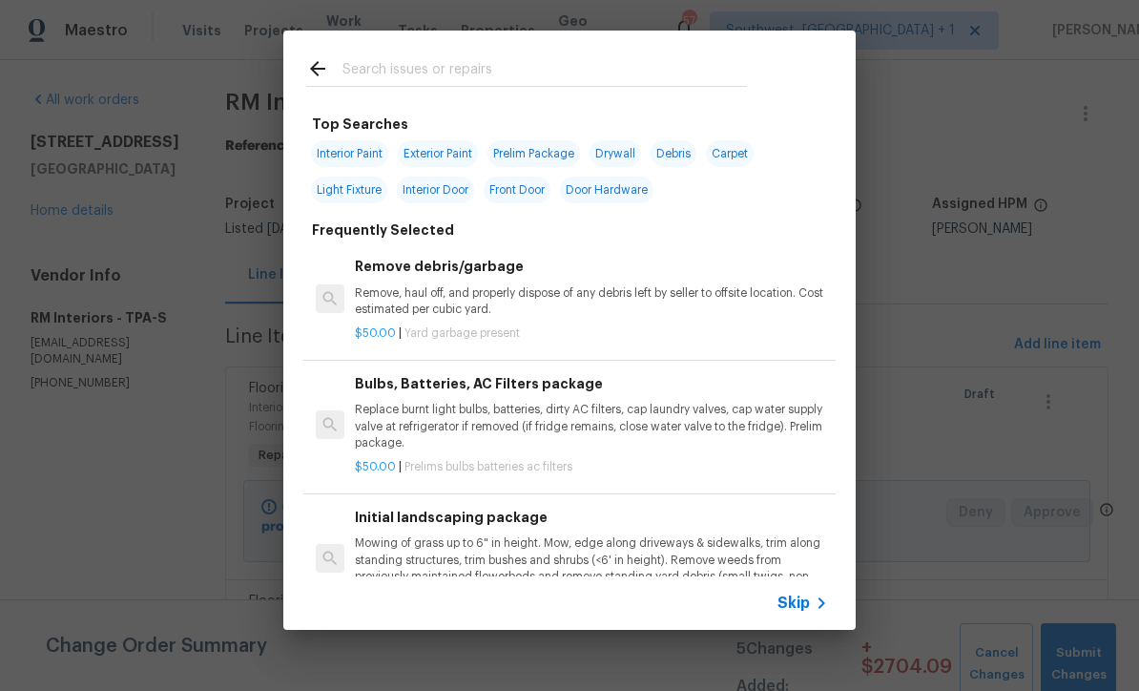
click at [804, 611] on span "Skip" at bounding box center [793, 602] width 32 height 19
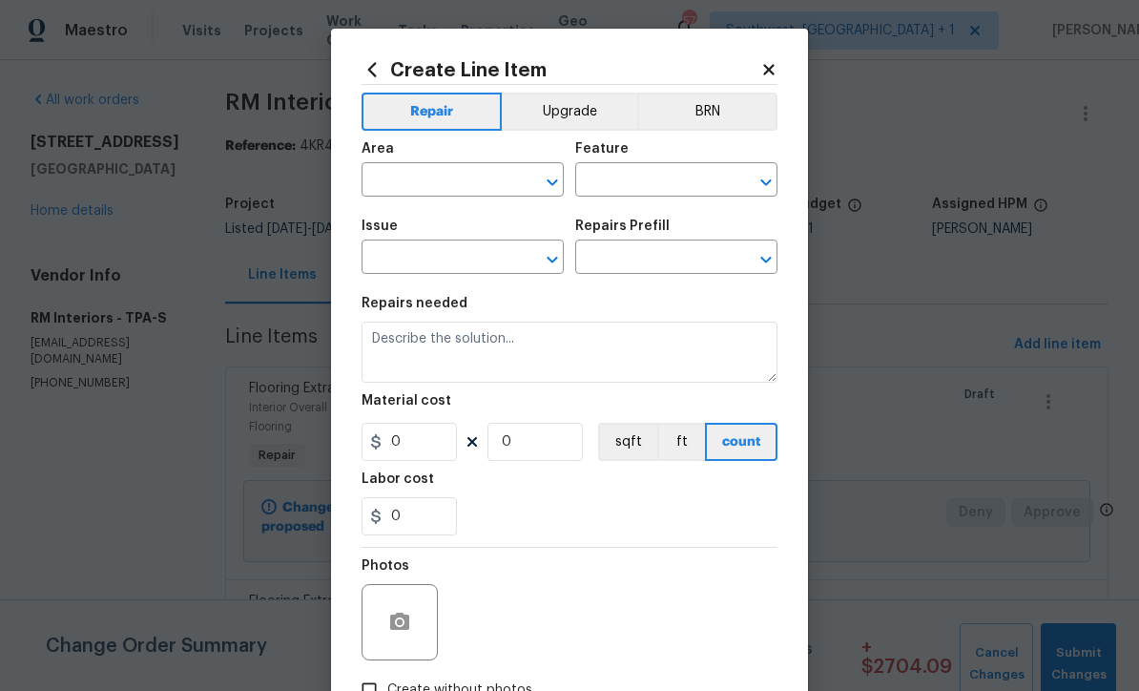
click at [478, 186] on input "text" at bounding box center [436, 182] width 149 height 30
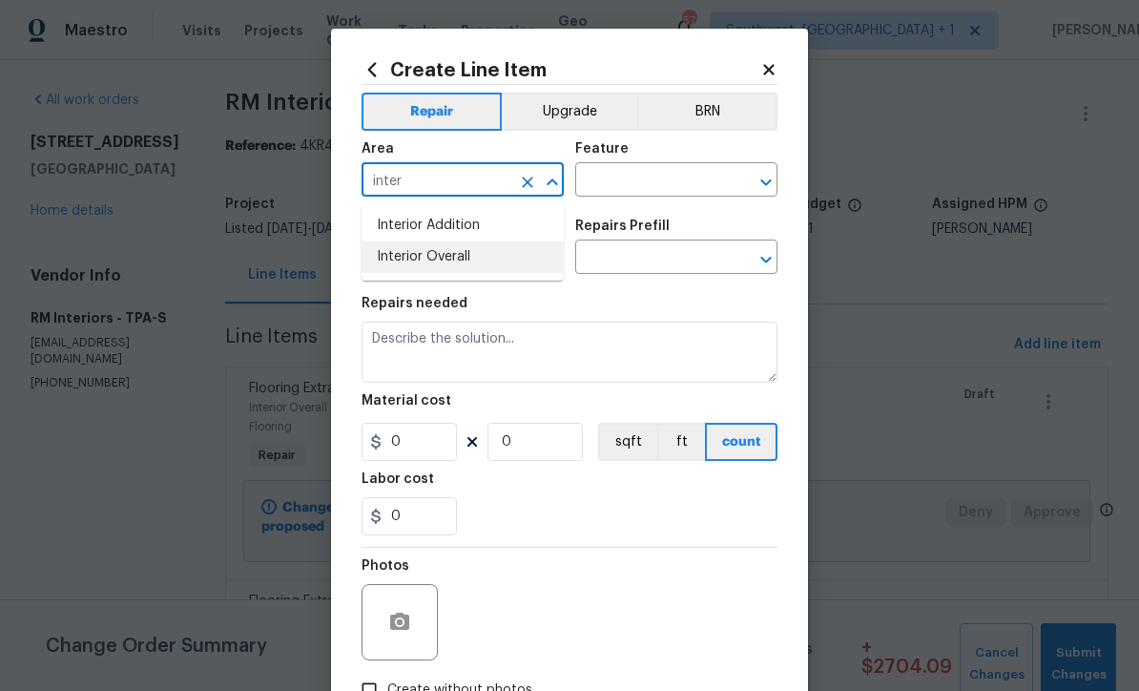
click at [464, 257] on li "Interior Overall" at bounding box center [463, 256] width 202 height 31
type input "Interior Overall"
click at [664, 186] on input "text" at bounding box center [649, 182] width 149 height 30
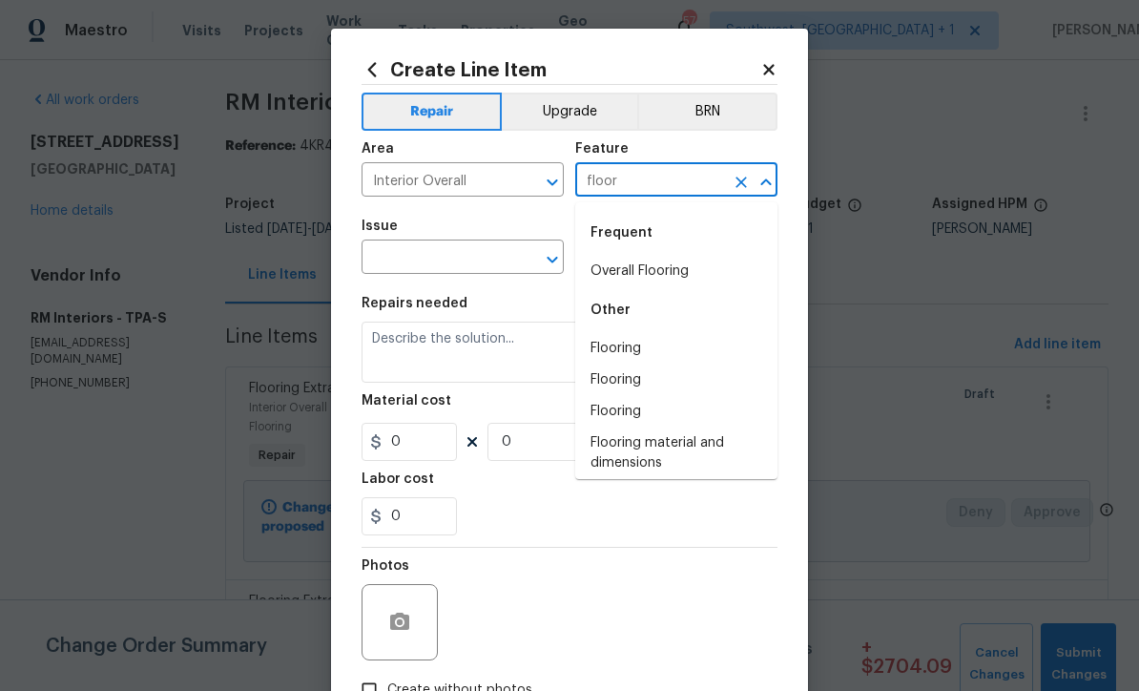
click at [660, 272] on li "Overall Flooring" at bounding box center [676, 271] width 202 height 31
type input "Overall Flooring"
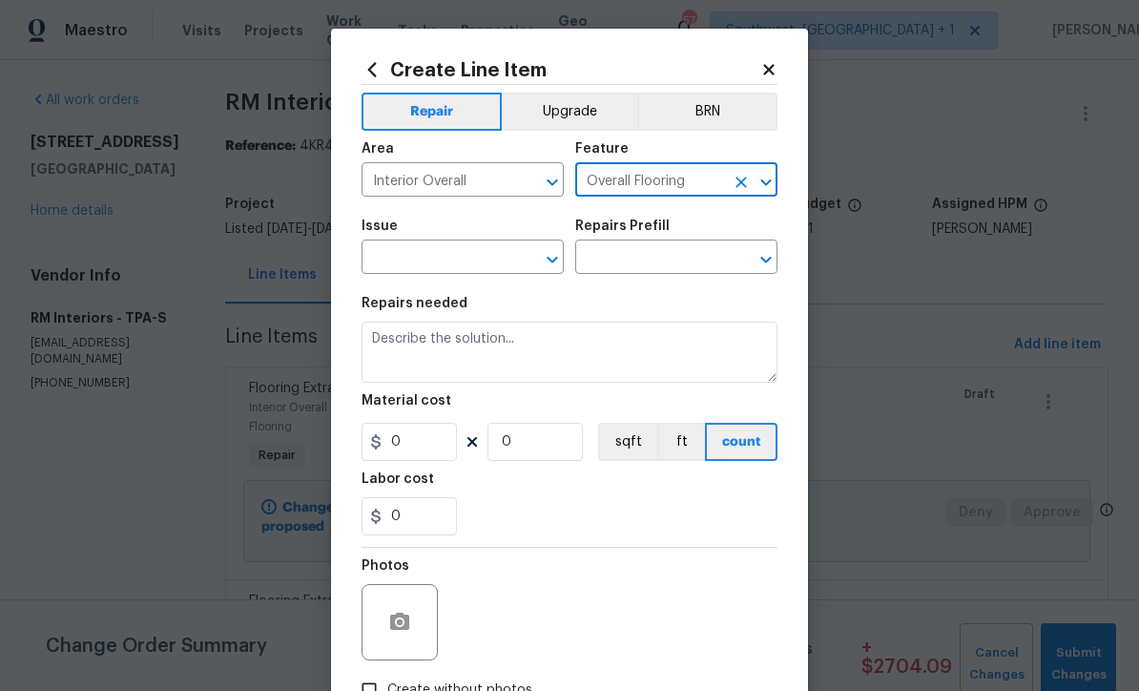
click at [507, 255] on input "text" at bounding box center [436, 259] width 149 height 30
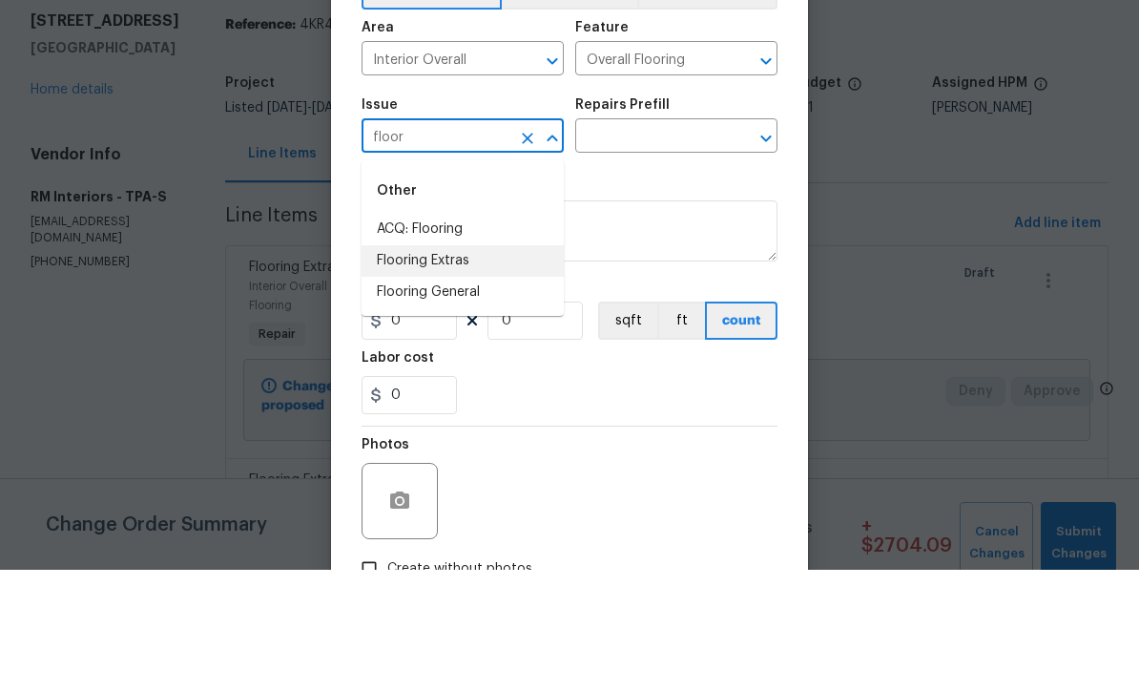
click at [451, 366] on li "Flooring Extras" at bounding box center [463, 381] width 202 height 31
type input "Flooring Extras"
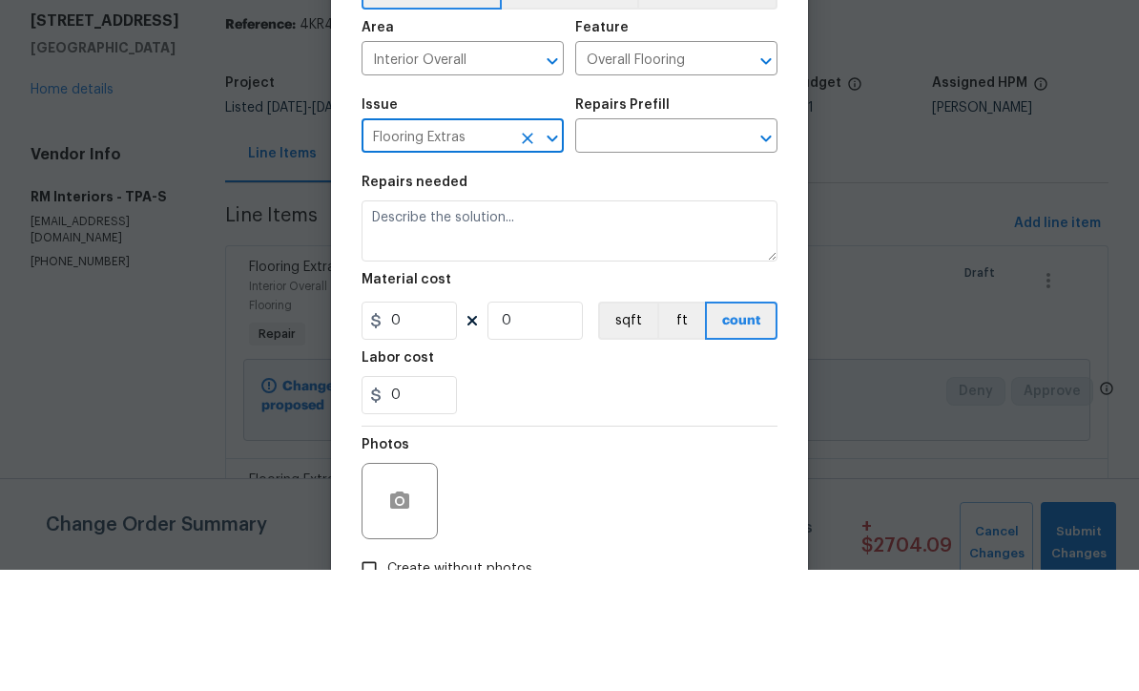
click at [666, 244] on input "text" at bounding box center [649, 259] width 149 height 30
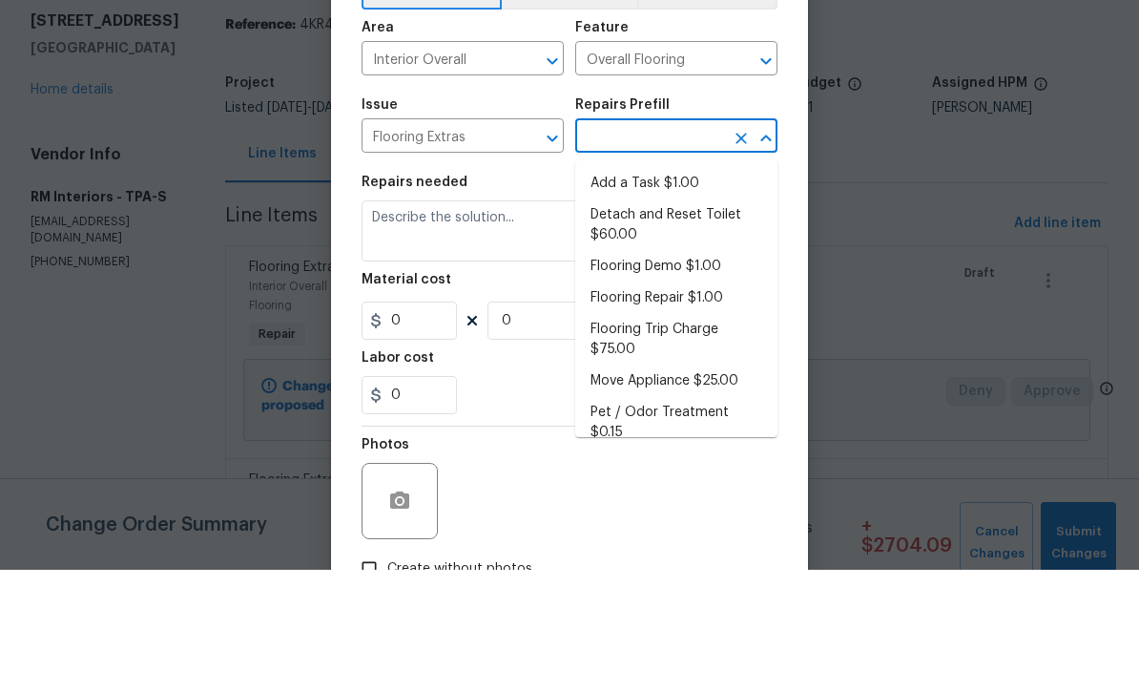
click at [677, 289] on li "Add a Task $1.00" at bounding box center [676, 304] width 202 height 31
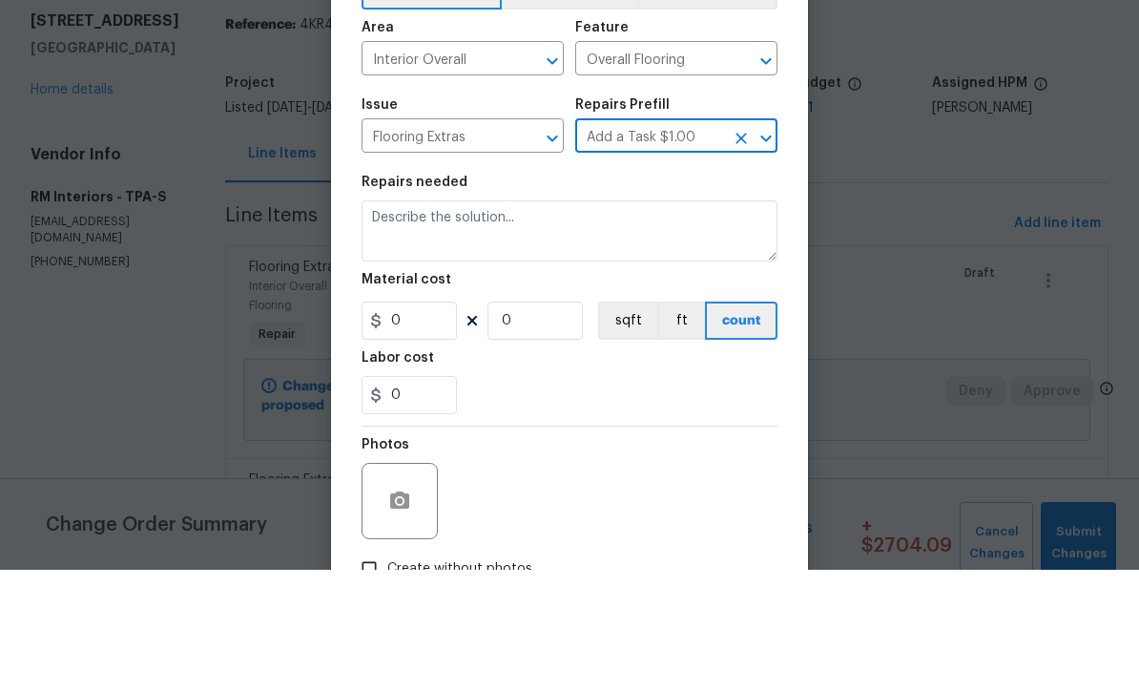
type input "Add a Task $1.00"
type textarea "HPM to detail"
type input "1"
type input "Add a Task $1.00"
type input "1"
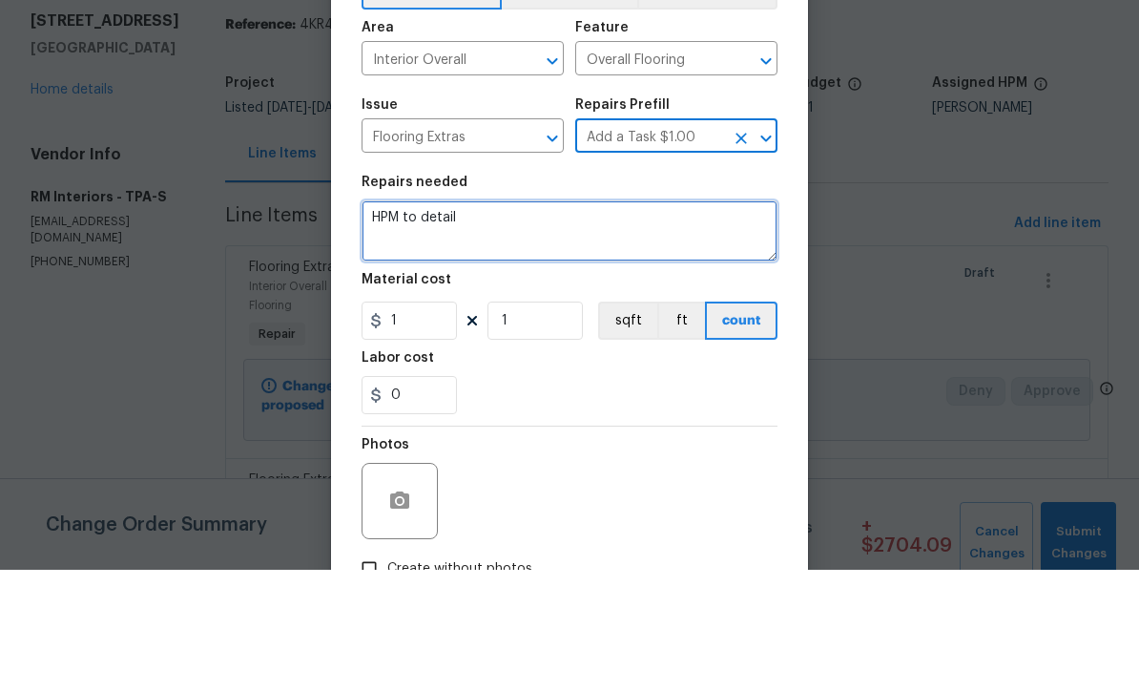
click at [569, 321] on textarea "HPM to detail" at bounding box center [570, 351] width 416 height 61
type textarea "H"
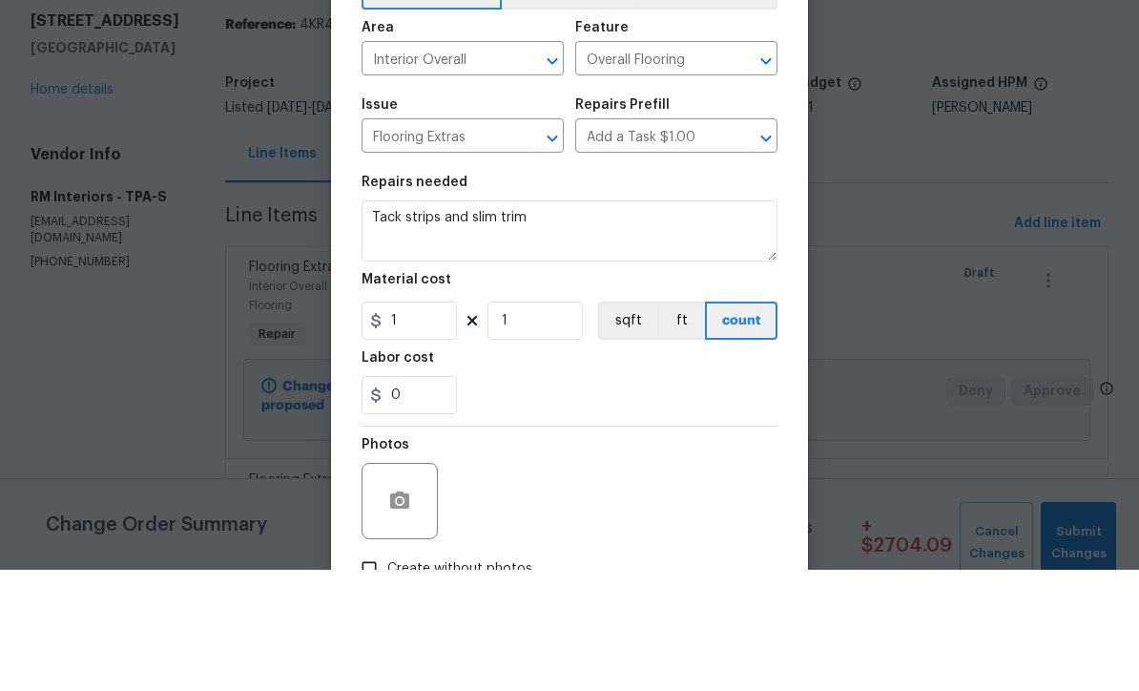
scroll to position [63, 0]
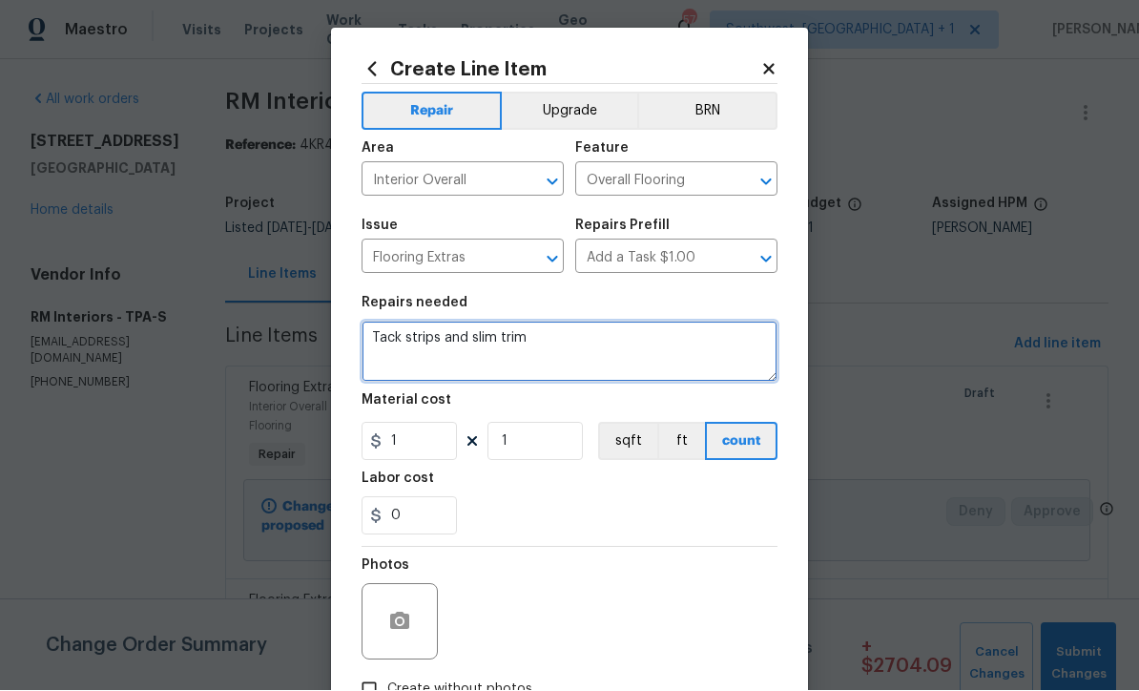
type textarea "Tack strips and slim trim"
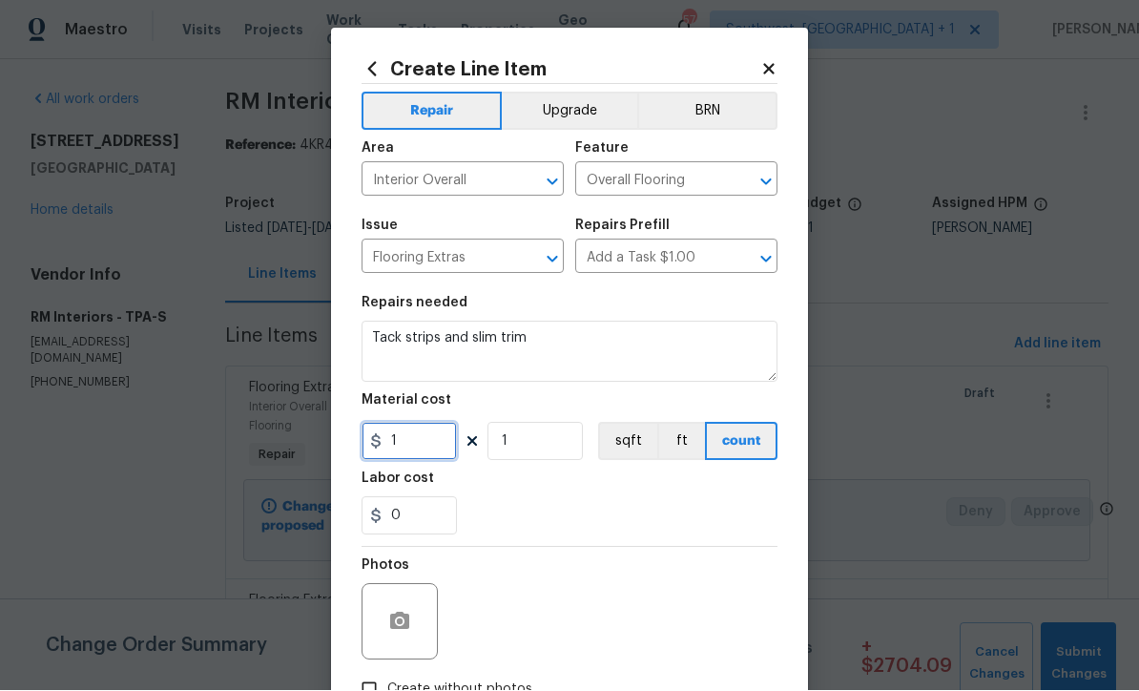
click at [420, 461] on input "1" at bounding box center [409, 442] width 95 height 38
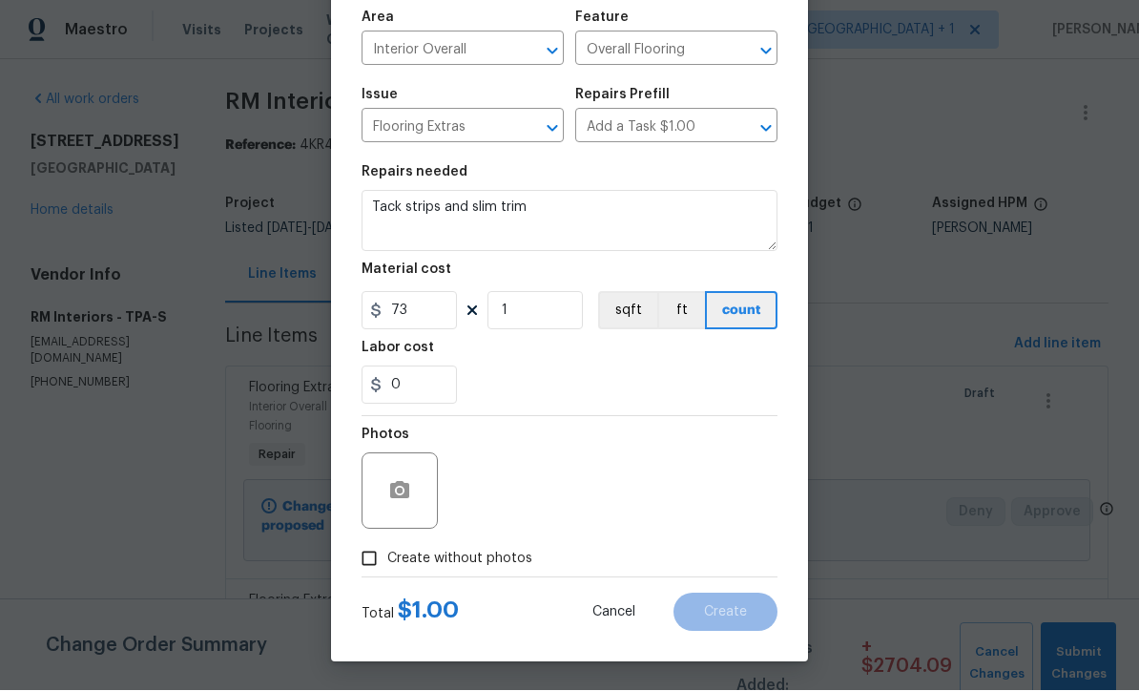
scroll to position [135, 0]
type input "73"
click at [359, 562] on input "Create without photos" at bounding box center [369, 559] width 36 height 36
checkbox input "true"
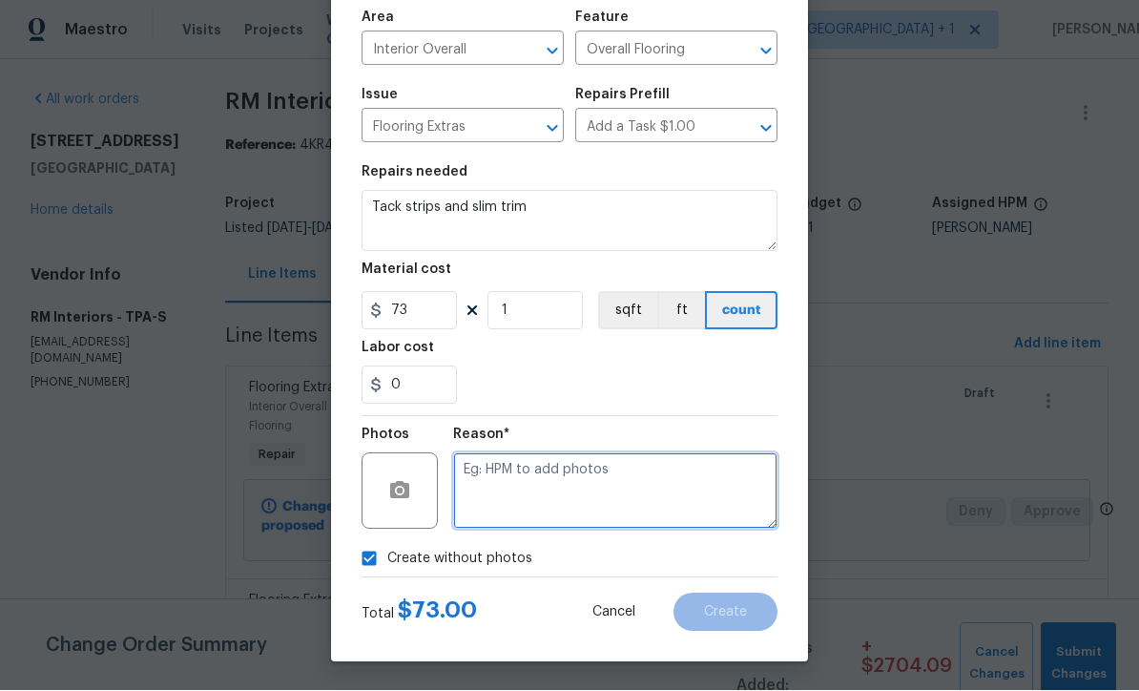
click at [648, 492] on textarea at bounding box center [615, 491] width 324 height 76
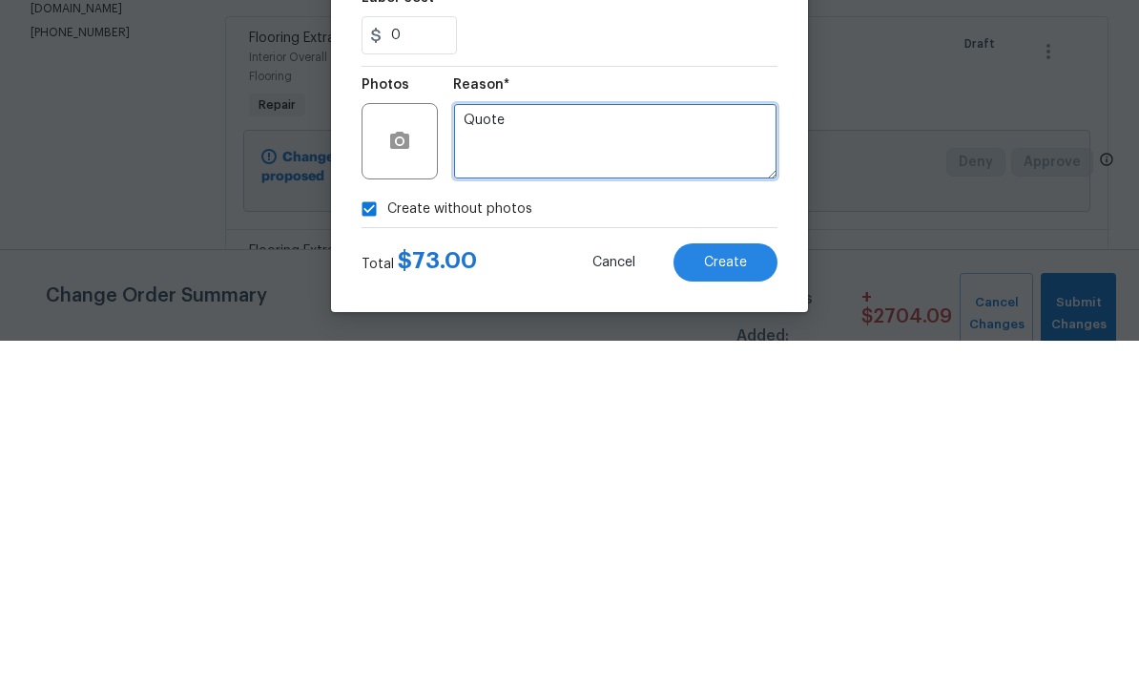
type textarea "Quote"
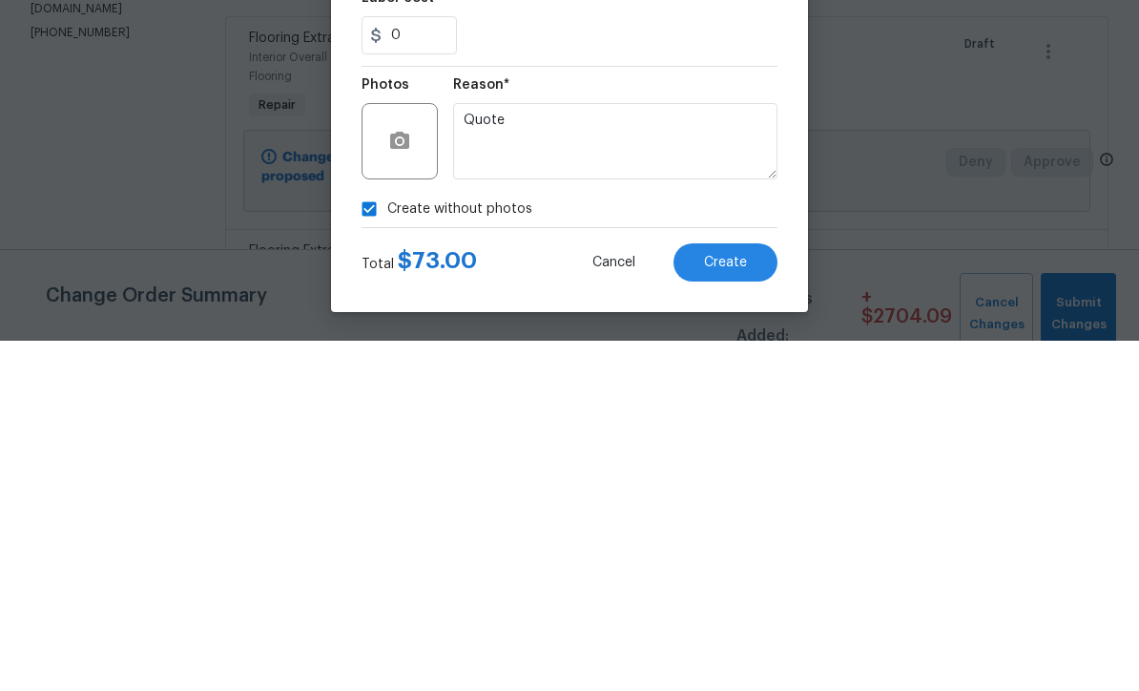
click at [741, 606] on span "Create" at bounding box center [725, 613] width 43 height 14
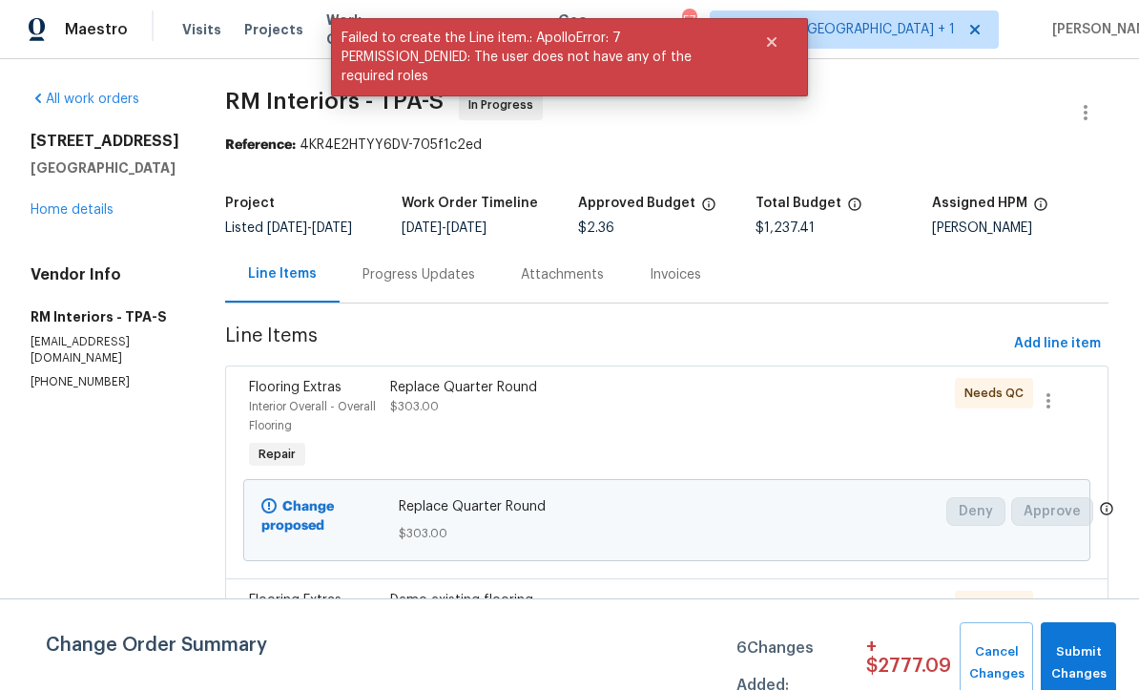
scroll to position [1, 0]
click at [1086, 659] on span "Submit Changes" at bounding box center [1078, 664] width 56 height 44
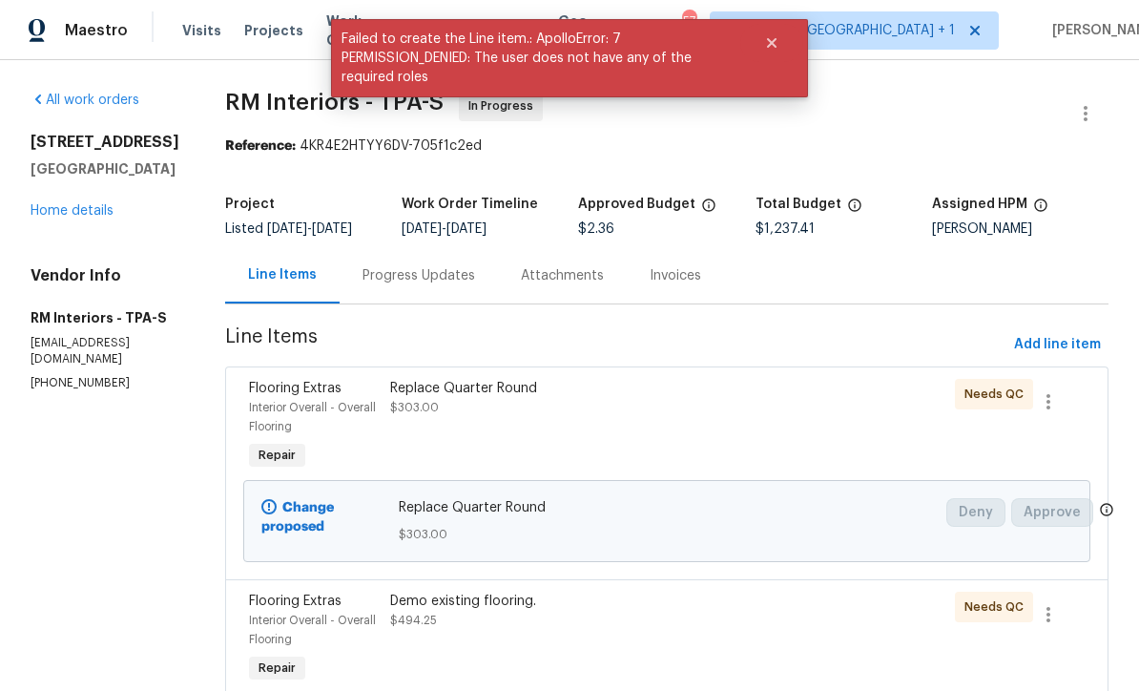
scroll to position [0, 0]
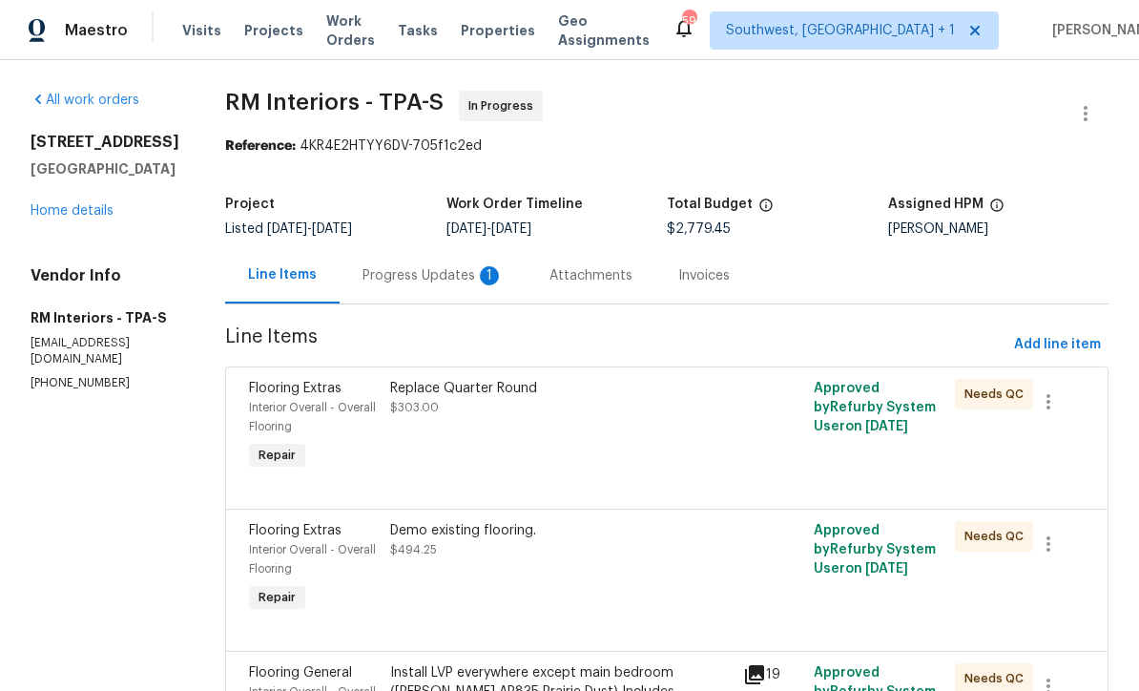
click at [412, 278] on div "Progress Updates 1" at bounding box center [433, 275] width 141 height 19
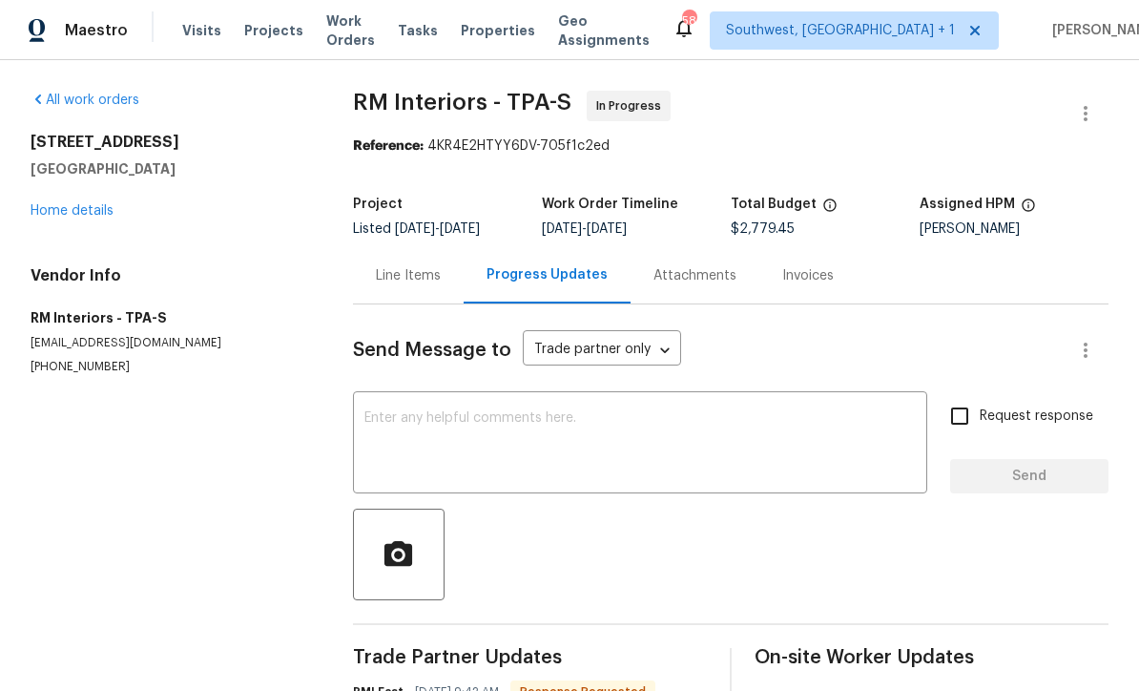
click at [50, 211] on link "Home details" at bounding box center [72, 210] width 83 height 13
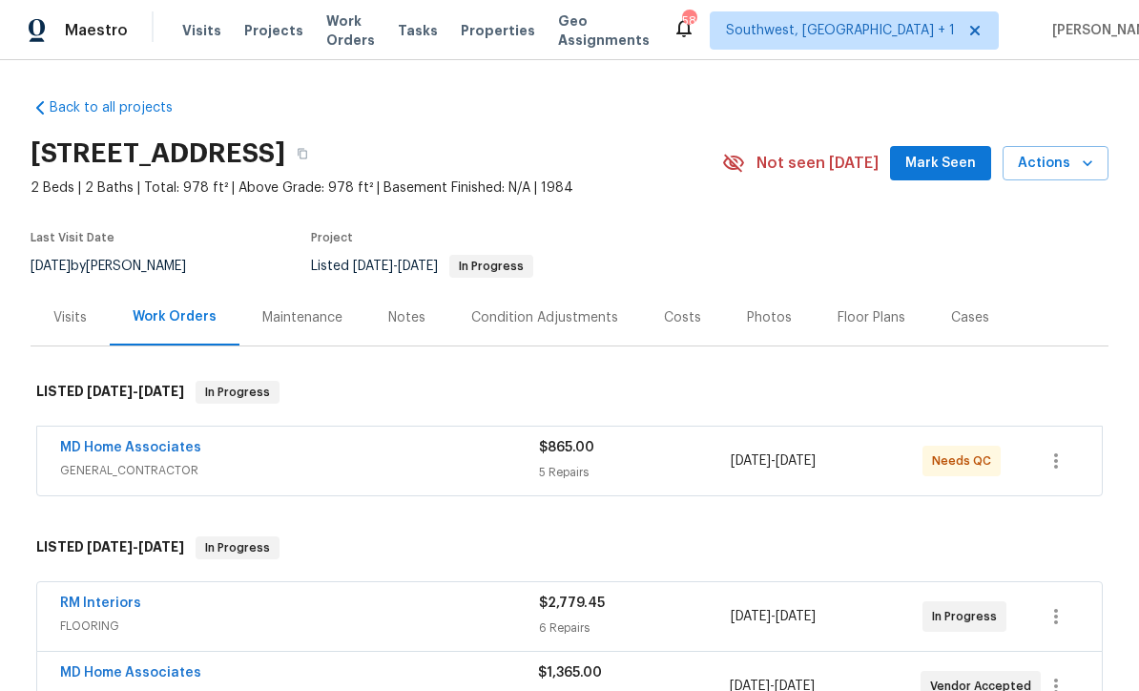
click at [250, 39] on span "Projects" at bounding box center [273, 30] width 59 height 19
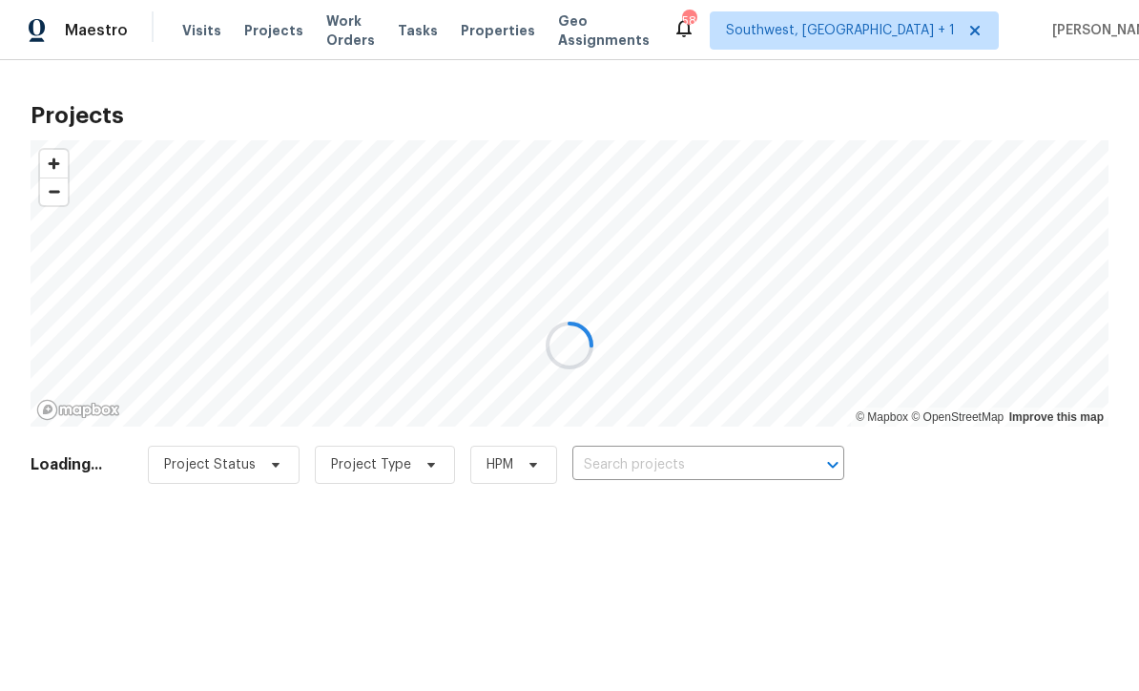
click at [716, 464] on div at bounding box center [569, 345] width 1139 height 691
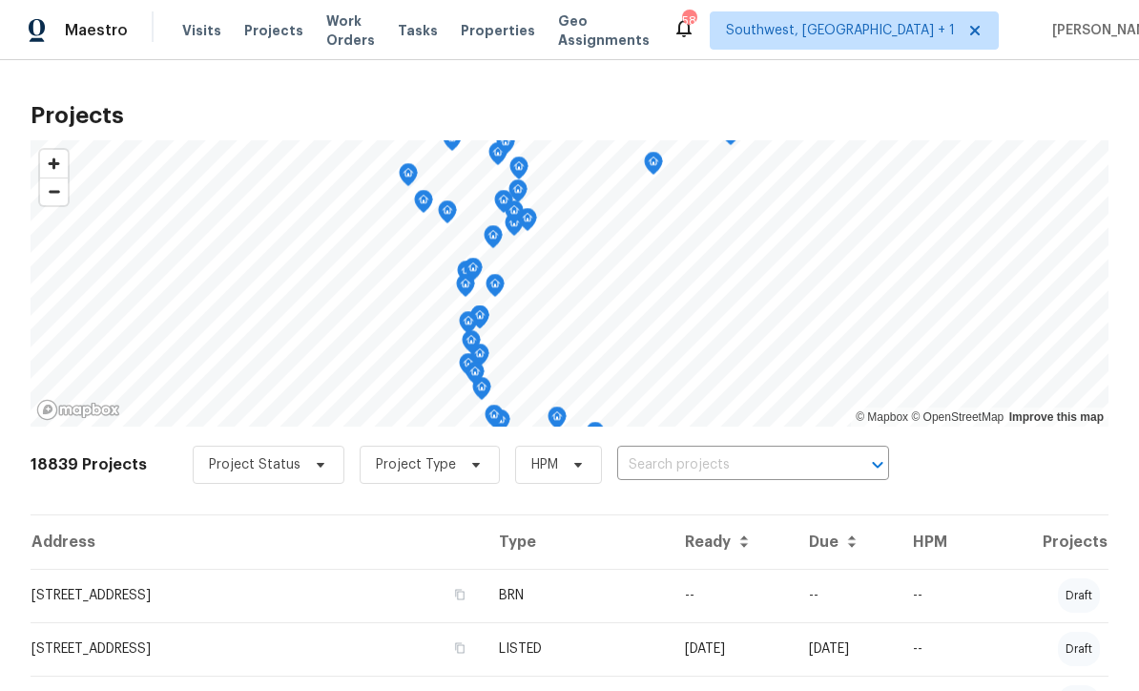
click at [714, 471] on input "text" at bounding box center [726, 465] width 218 height 30
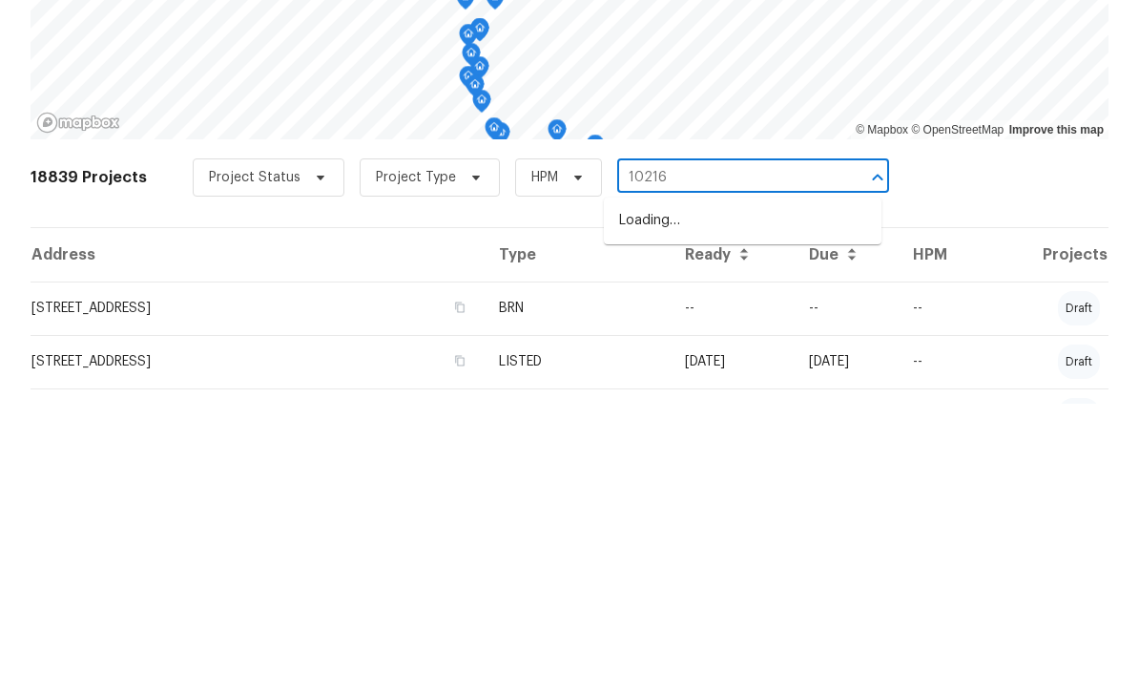
type input "10216"
click at [756, 524] on li "10216 Woodborne Pl, Bradenton, FL 34202" at bounding box center [743, 539] width 278 height 31
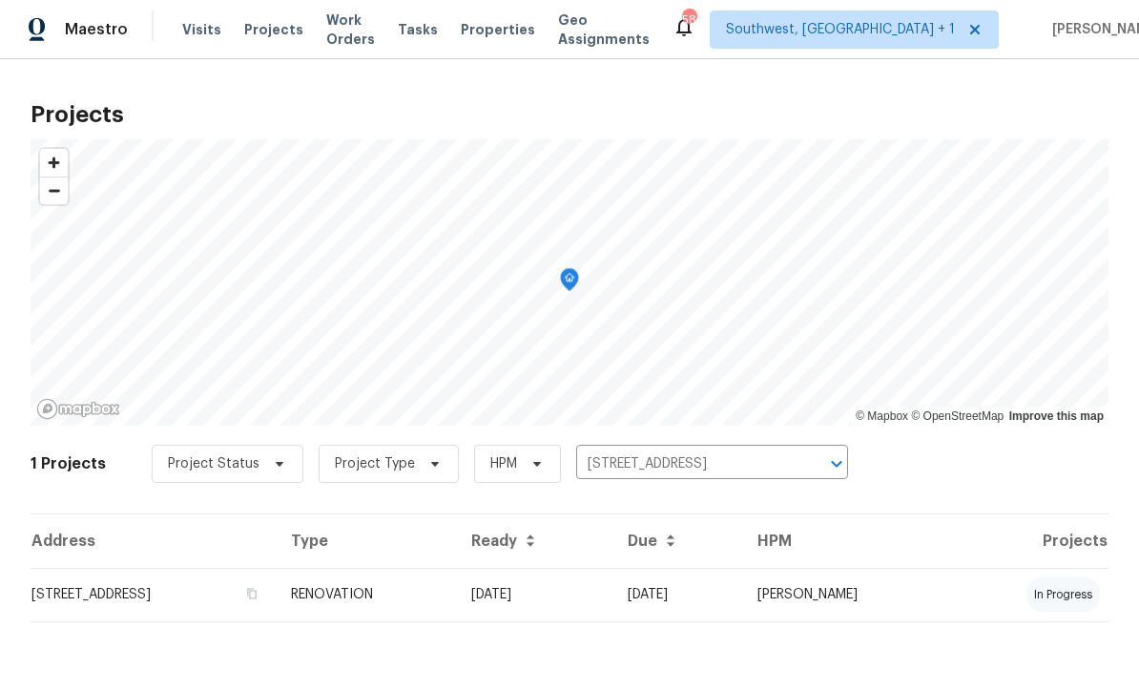
click at [612, 607] on td "06/02/25" at bounding box center [534, 595] width 156 height 53
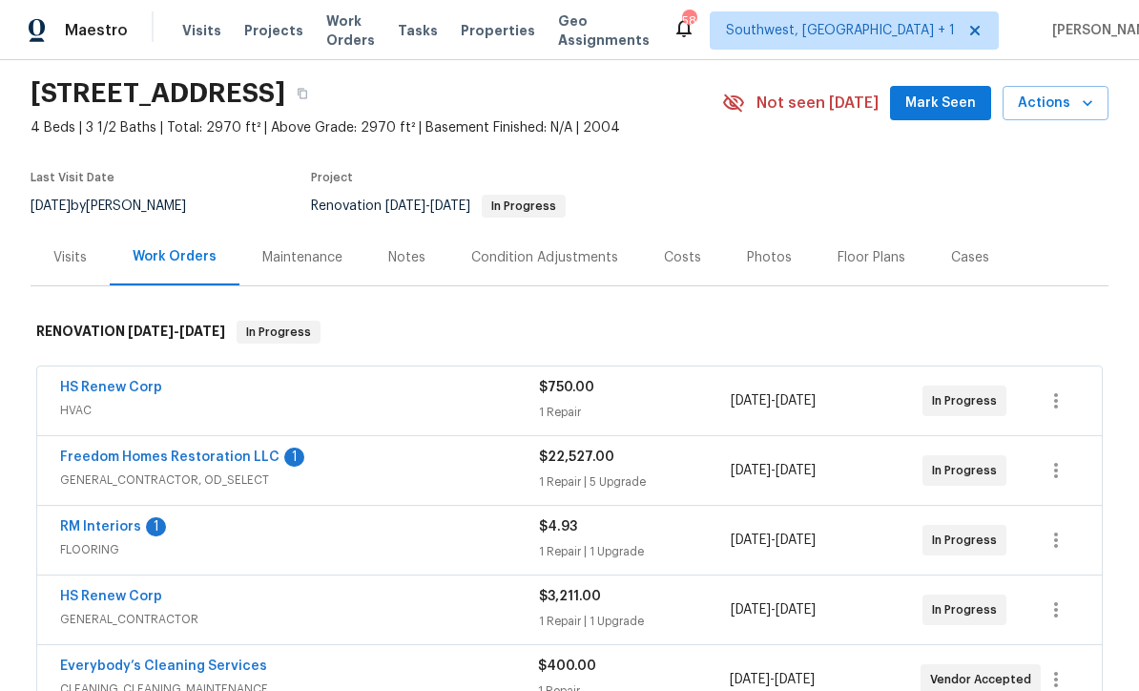
scroll to position [155, 0]
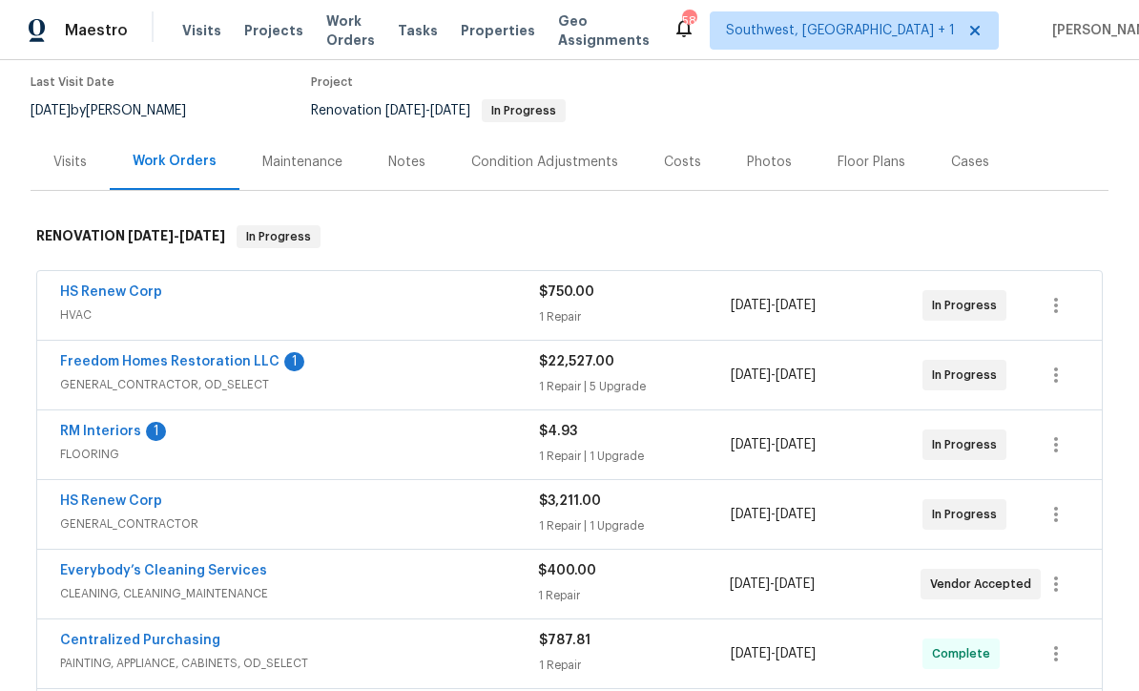
click at [84, 365] on link "Freedom Homes Restoration LLC" at bounding box center [169, 361] width 219 height 13
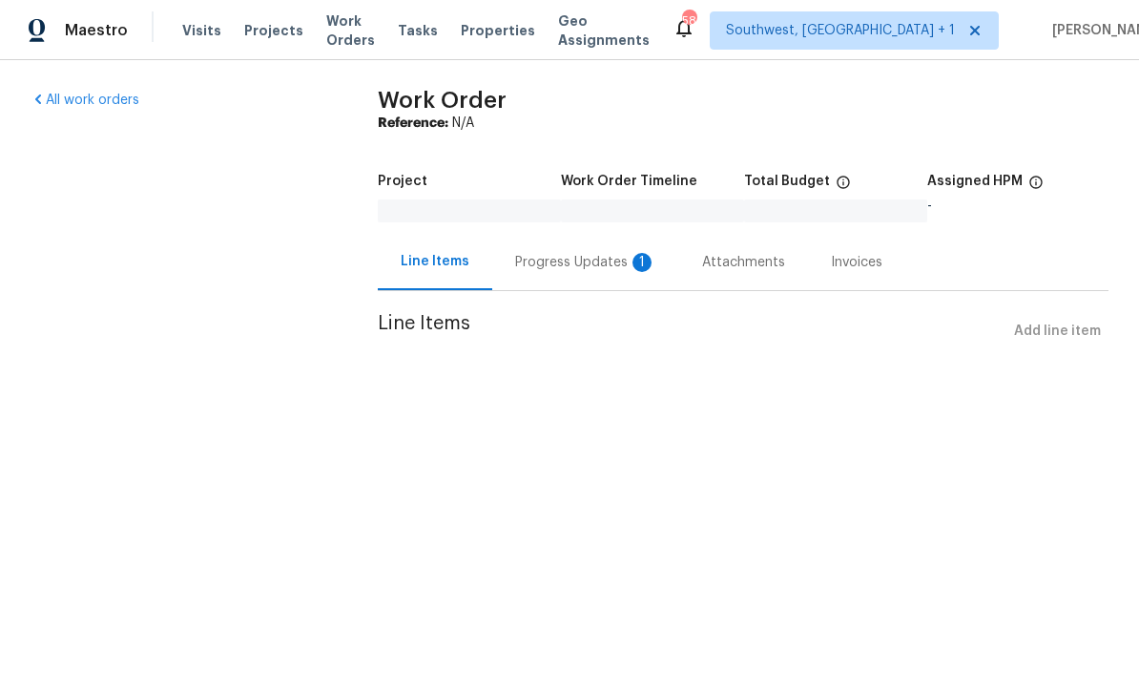
click at [590, 265] on div "Progress Updates 1" at bounding box center [585, 262] width 141 height 19
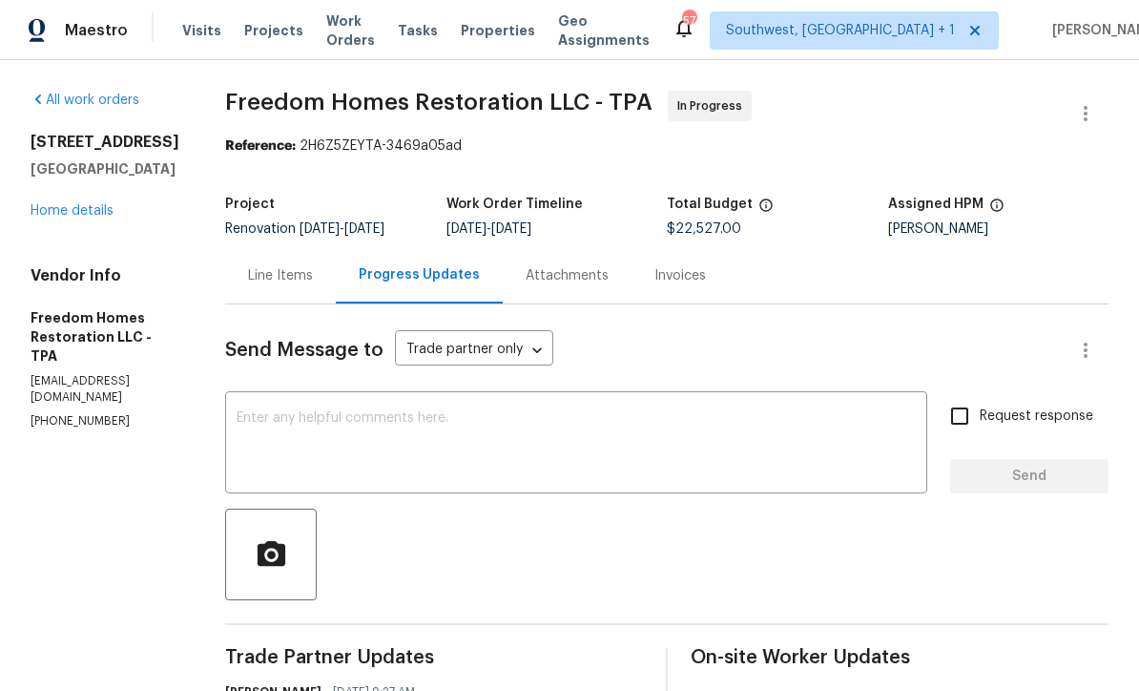
click at [58, 210] on link "Home details" at bounding box center [72, 210] width 83 height 13
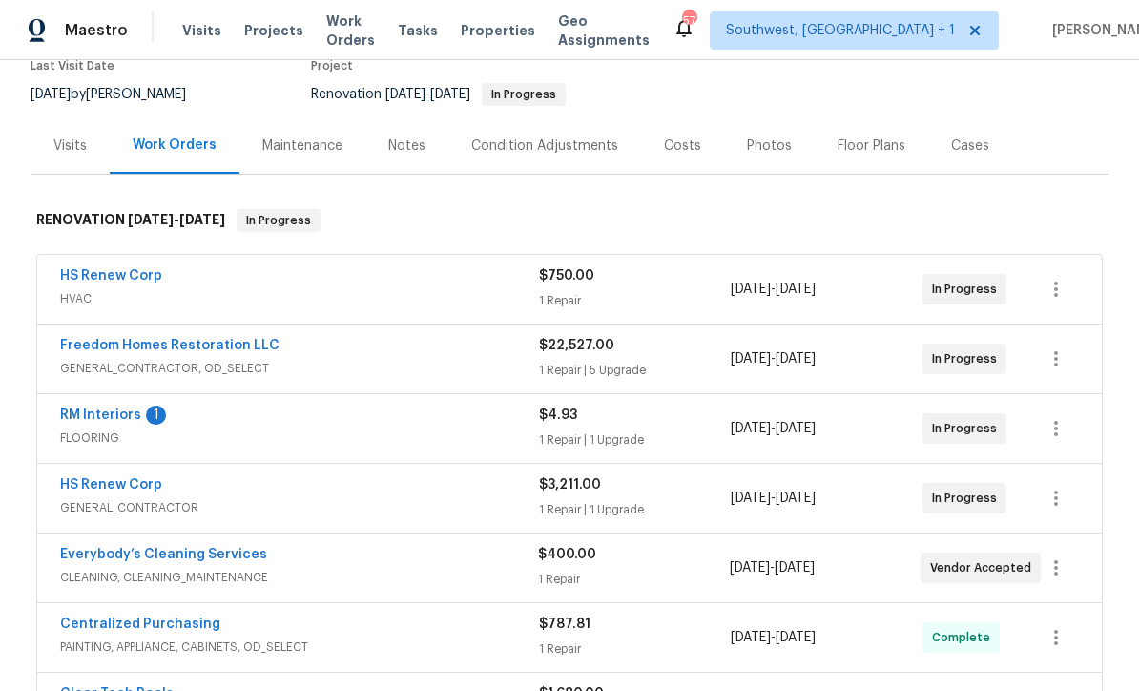
scroll to position [179, 0]
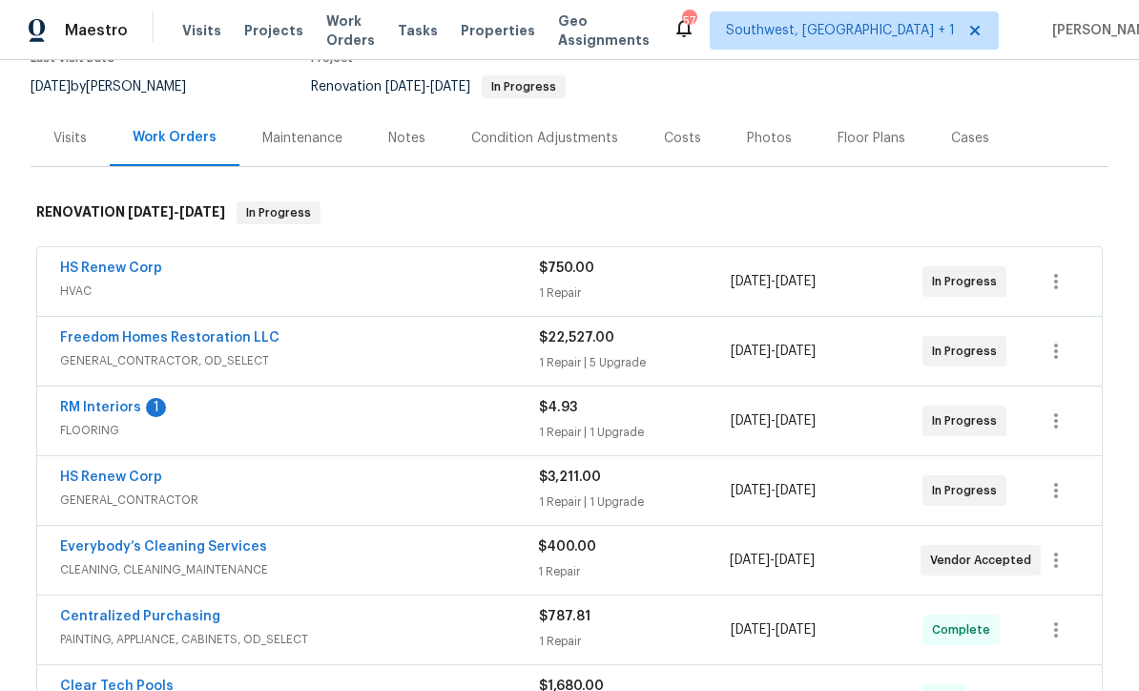
click at [81, 401] on link "RM Interiors" at bounding box center [100, 407] width 81 height 13
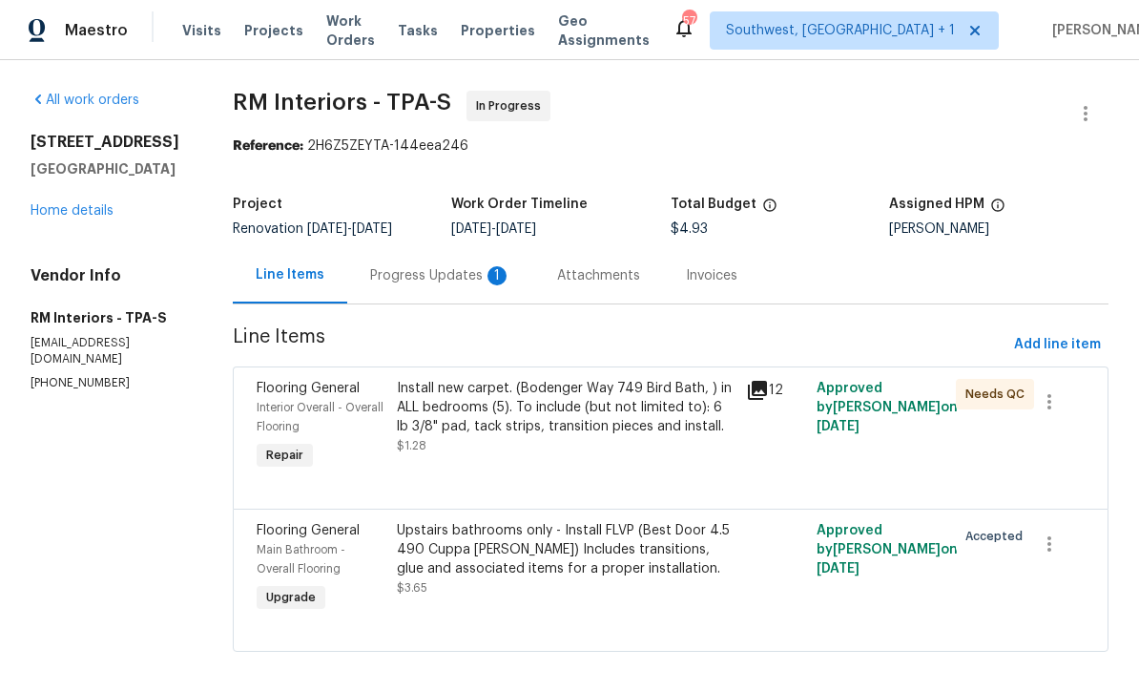
scroll to position [18, 0]
click at [438, 267] on div "Progress Updates 1" at bounding box center [440, 275] width 187 height 56
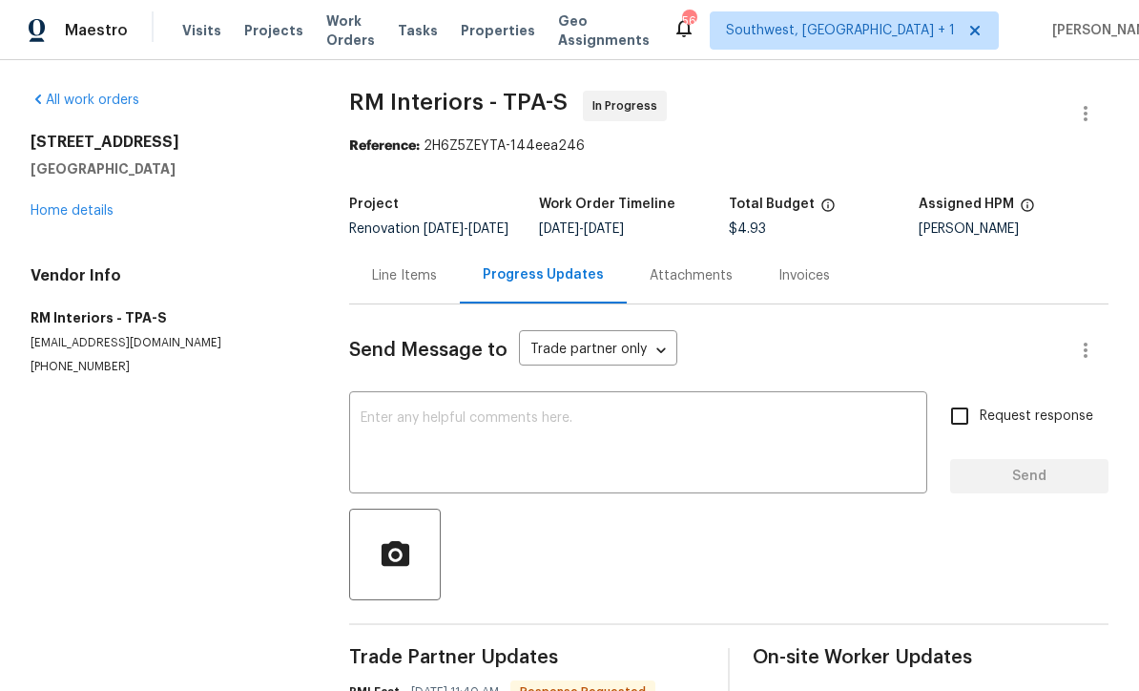
click at [426, 278] on div "Line Items" at bounding box center [404, 275] width 65 height 19
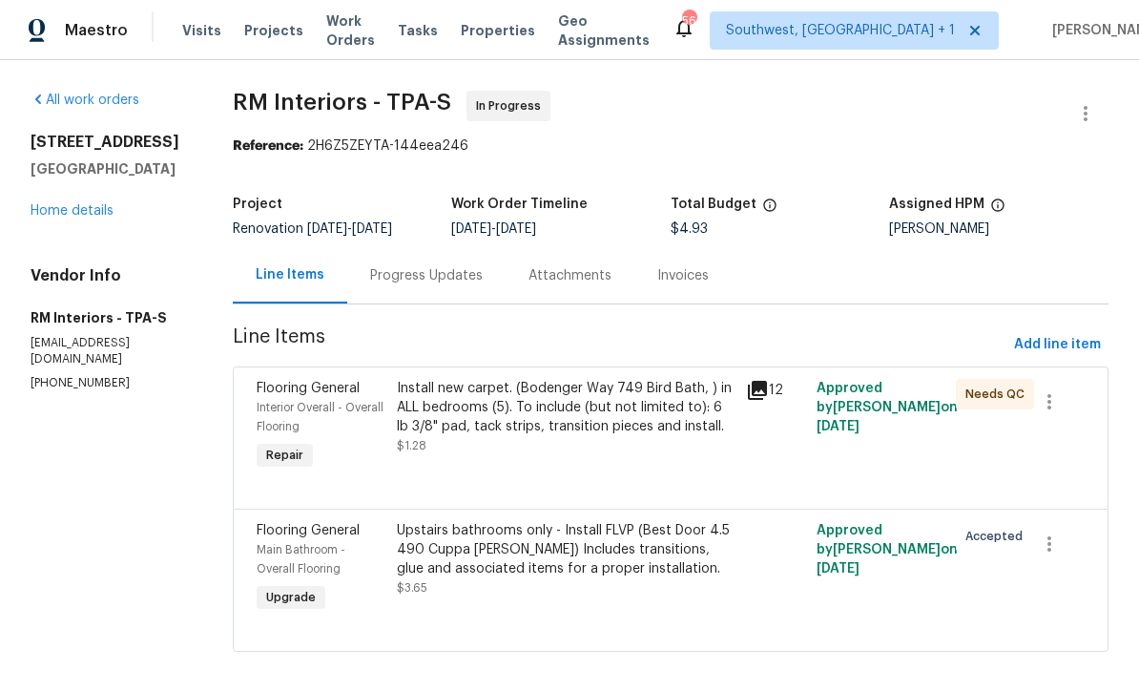
click at [266, 30] on span "Projects" at bounding box center [273, 30] width 59 height 19
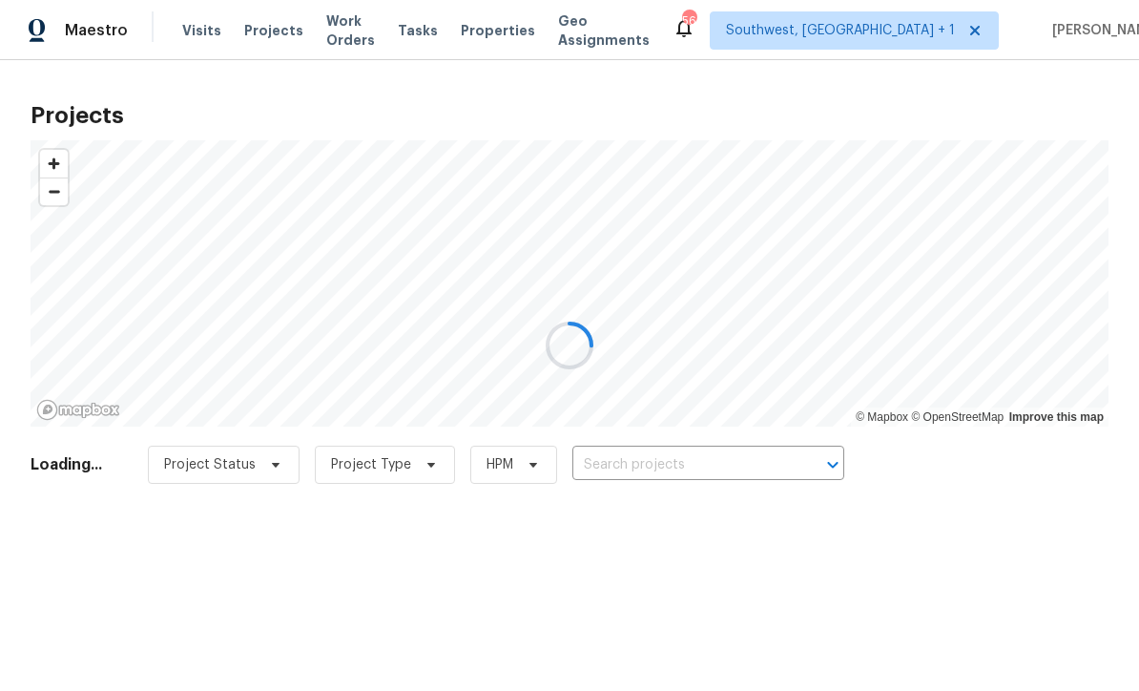
click at [701, 465] on div at bounding box center [569, 345] width 1139 height 691
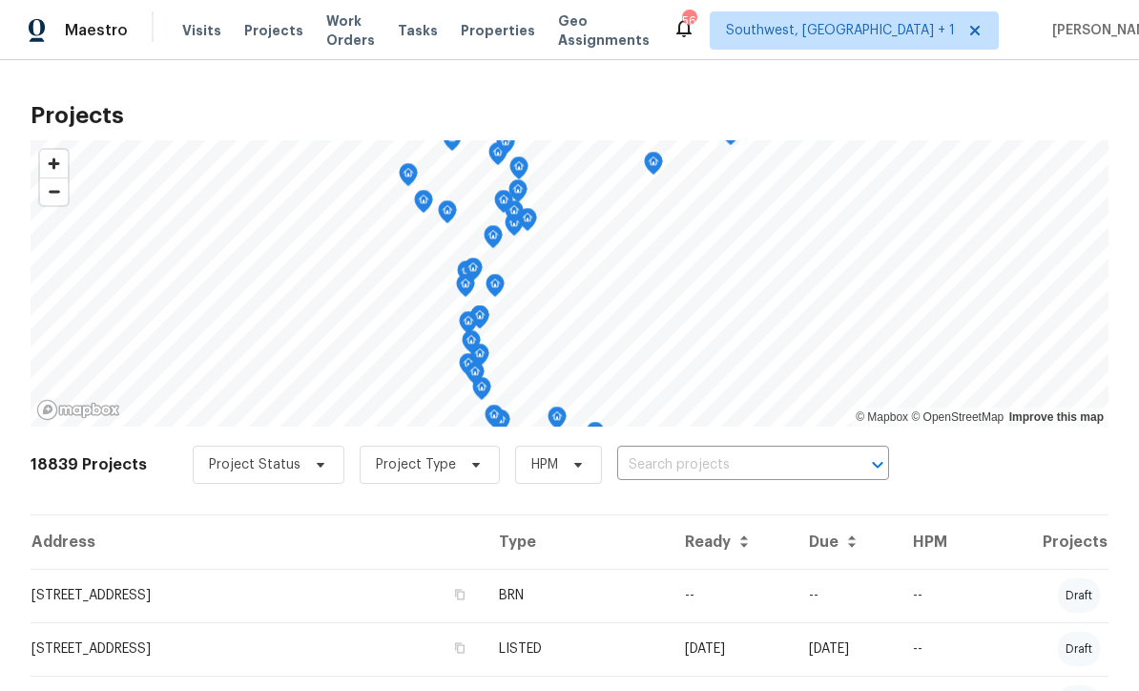
click at [702, 467] on input "text" at bounding box center [726, 465] width 218 height 30
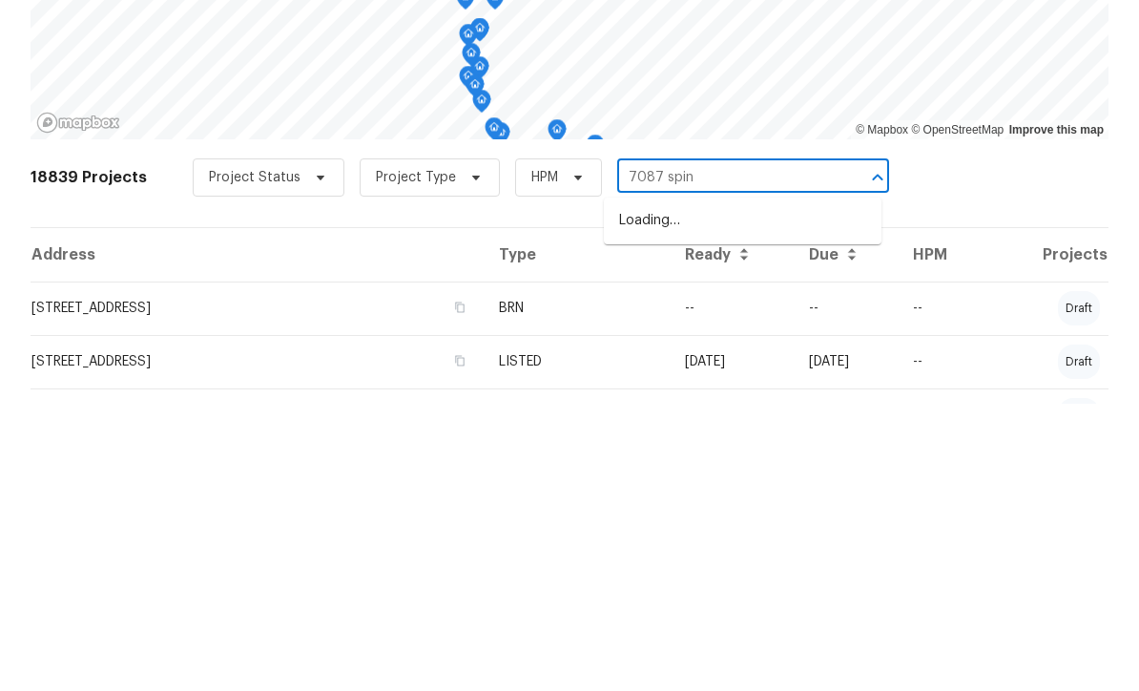
type input "7087 spinn"
click at [716, 492] on li "[STREET_ADDRESS]" at bounding box center [743, 507] width 278 height 31
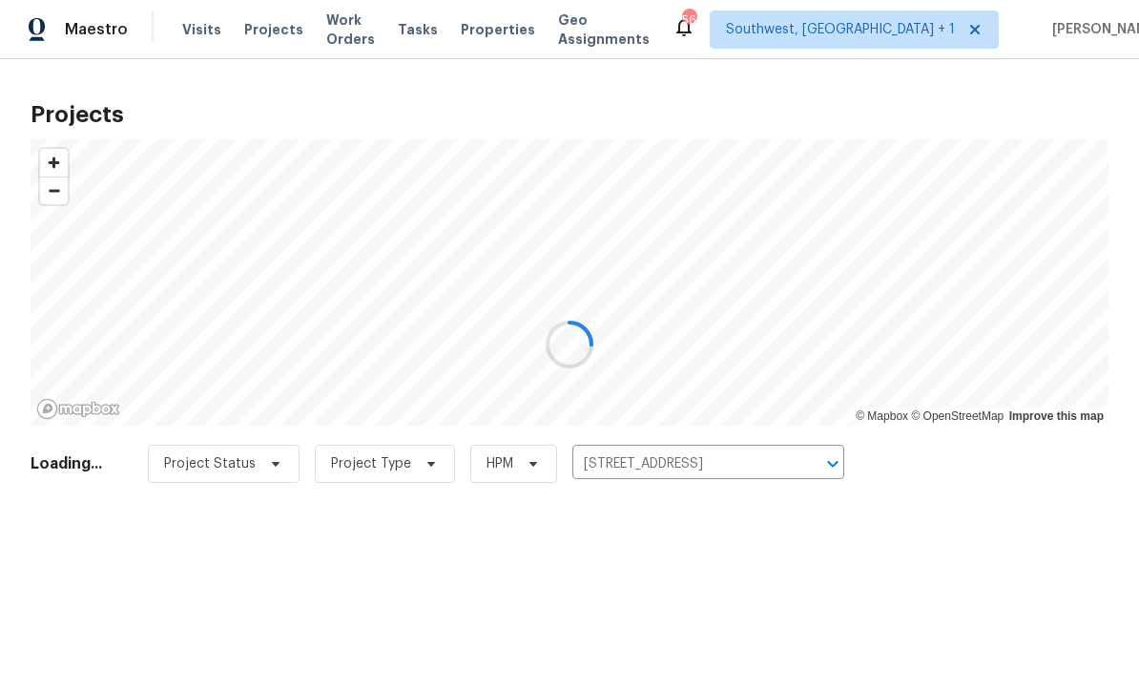
scroll to position [1, 0]
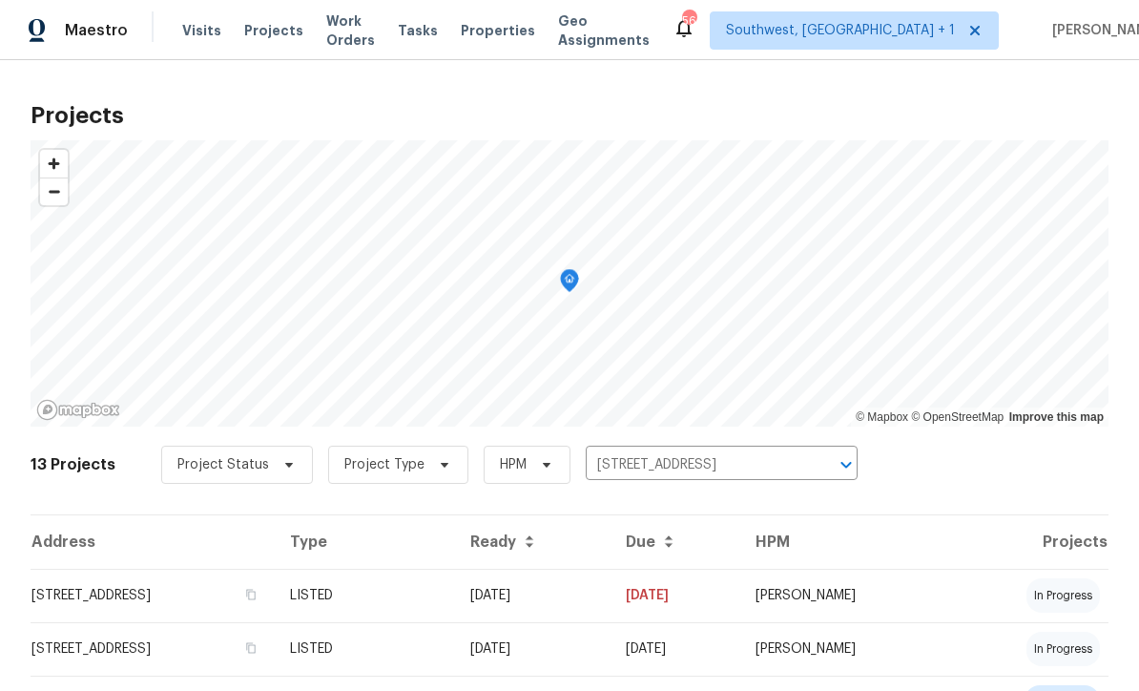
click at [611, 599] on td "[DATE]" at bounding box center [532, 595] width 155 height 53
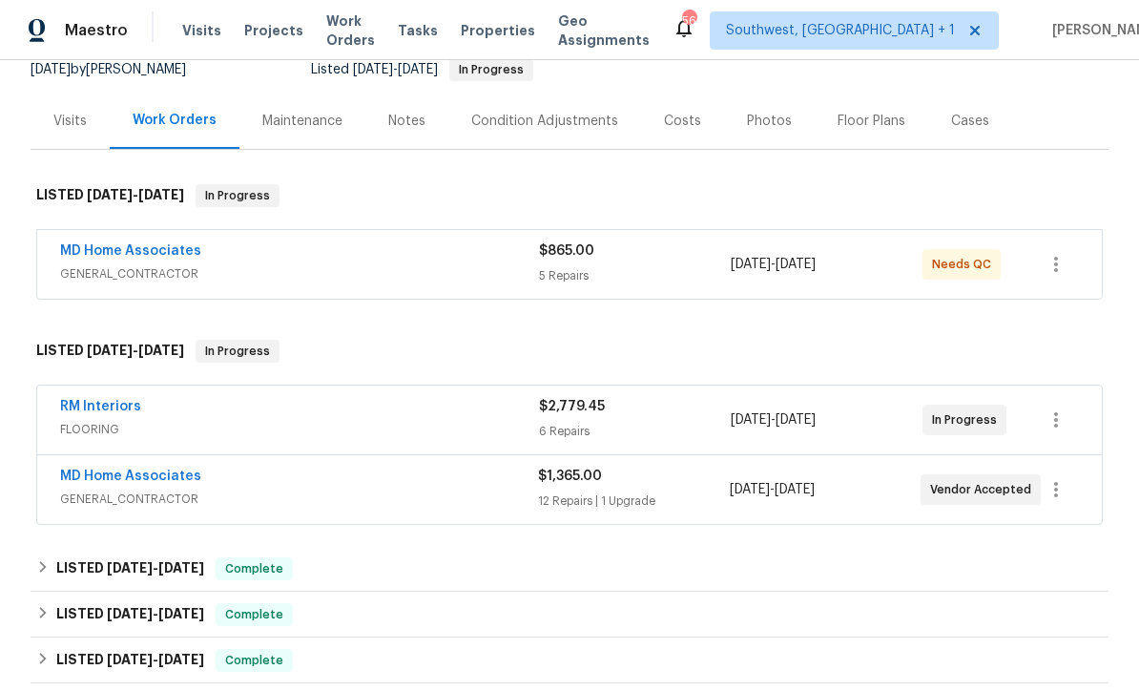
scroll to position [198, 0]
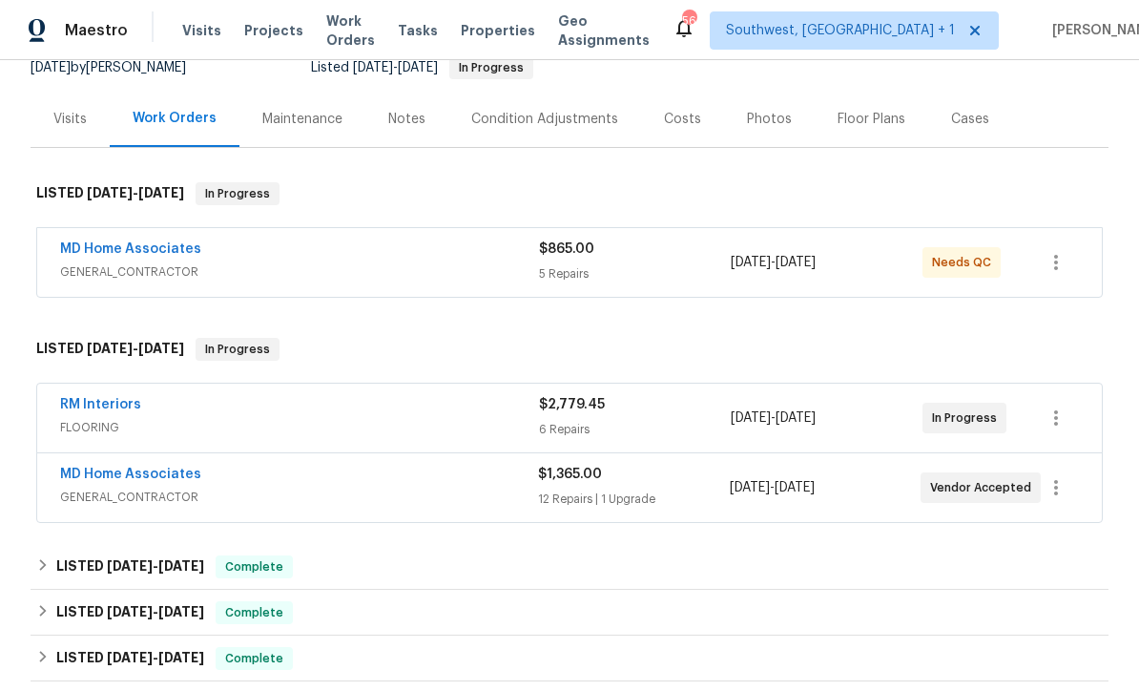
click at [73, 399] on link "RM Interiors" at bounding box center [100, 404] width 81 height 13
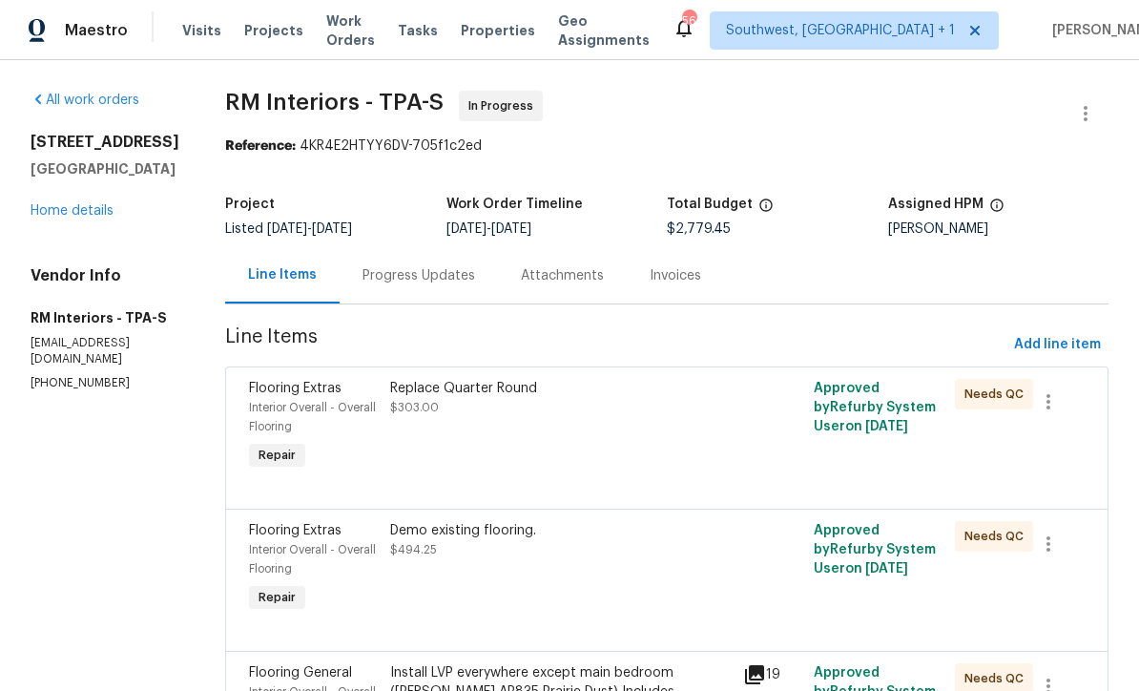
click at [368, 276] on div "Progress Updates" at bounding box center [419, 275] width 113 height 19
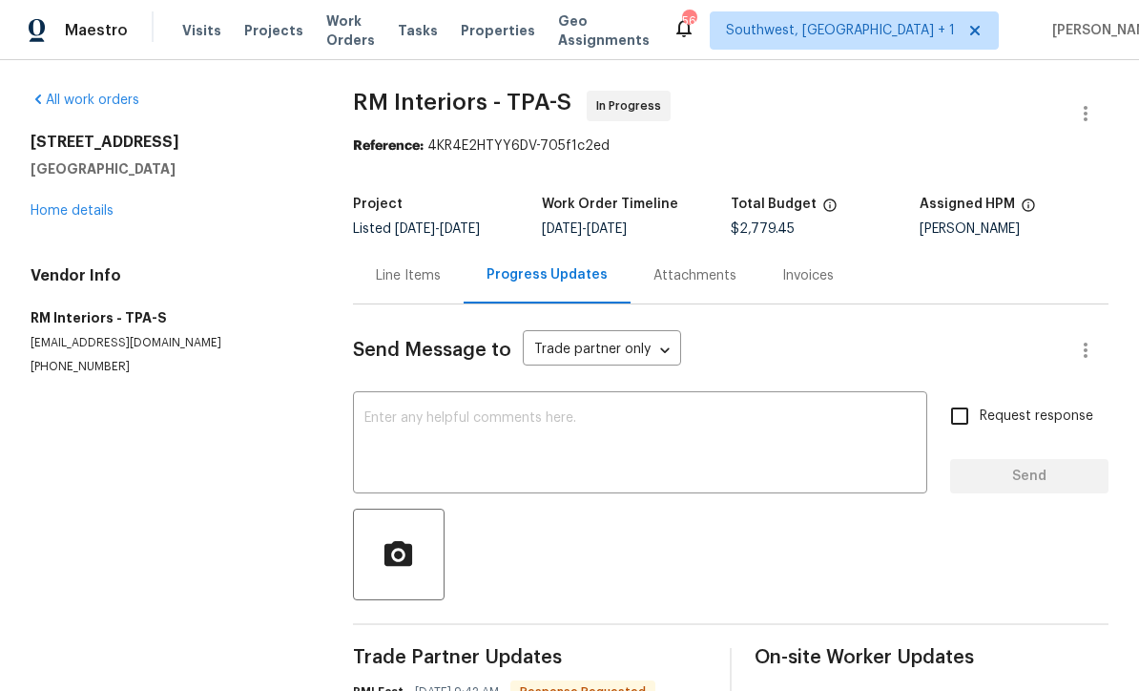
click at [59, 212] on link "Home details" at bounding box center [72, 210] width 83 height 13
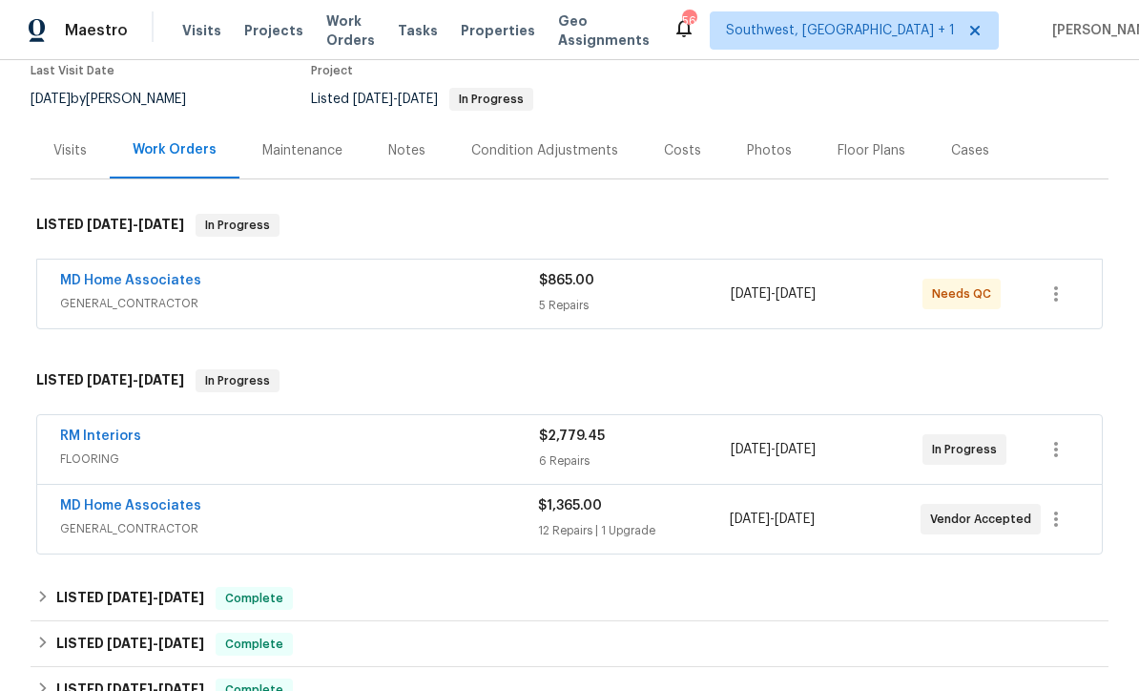
scroll to position [166, 0]
click at [76, 439] on link "RM Interiors" at bounding box center [100, 436] width 81 height 13
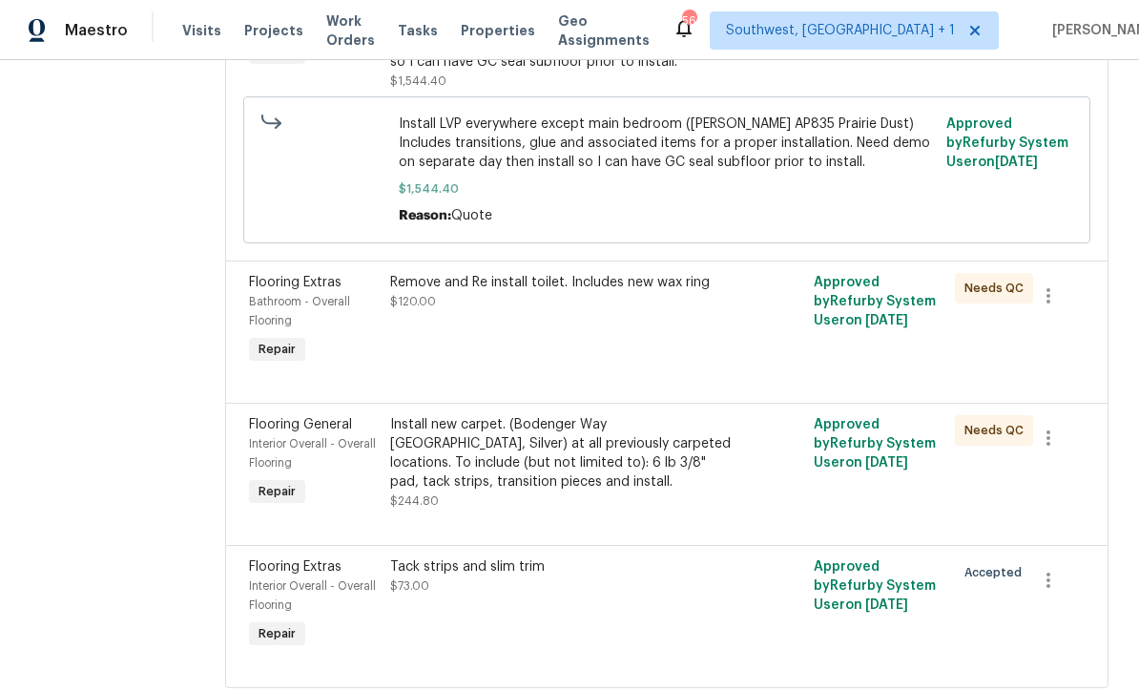
scroll to position [686, 0]
click at [689, 612] on div "Tack strips and slim trim $73.00" at bounding box center [560, 605] width 353 height 107
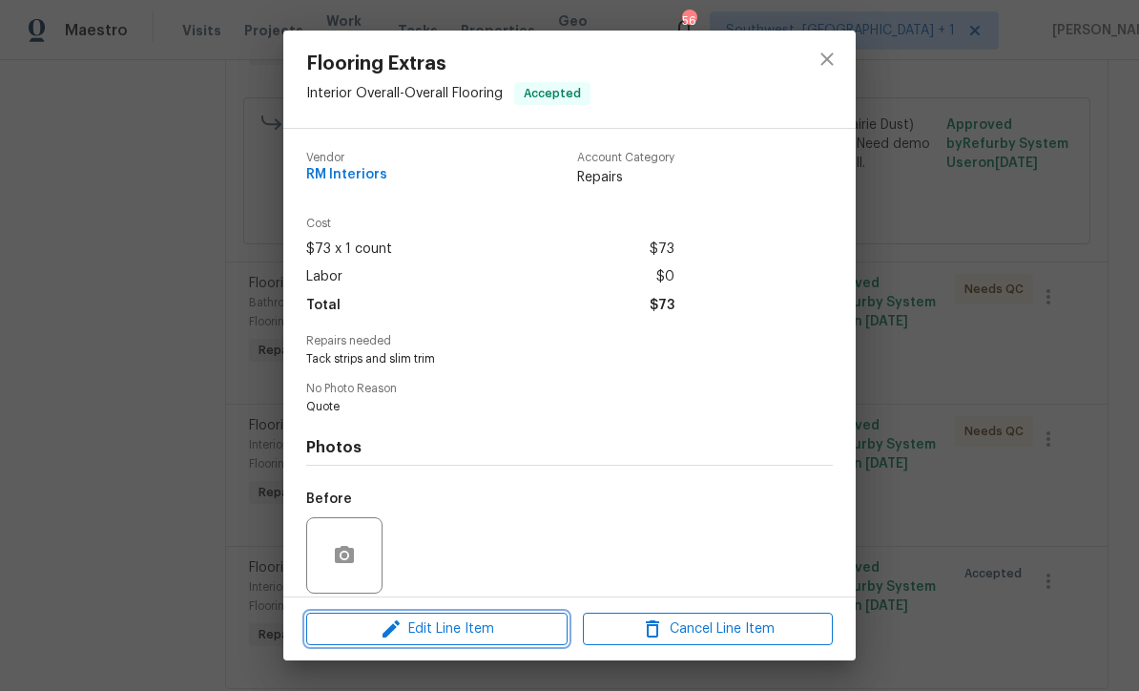
click at [508, 632] on span "Edit Line Item" at bounding box center [437, 629] width 250 height 24
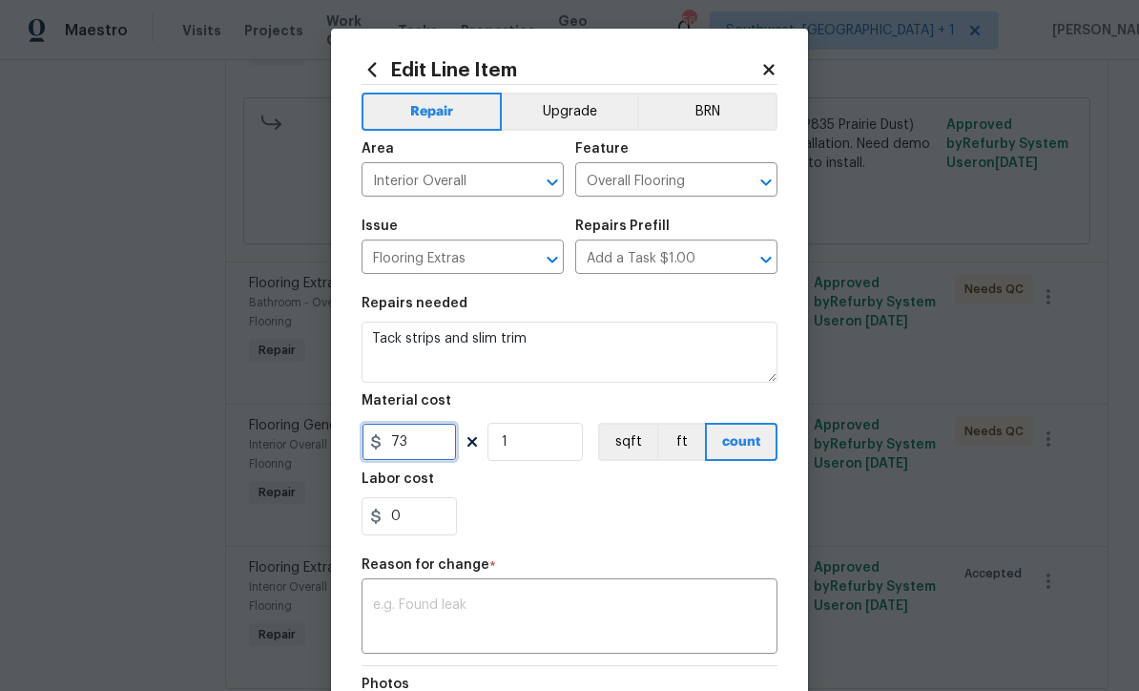
click at [439, 447] on input "73" at bounding box center [409, 442] width 95 height 38
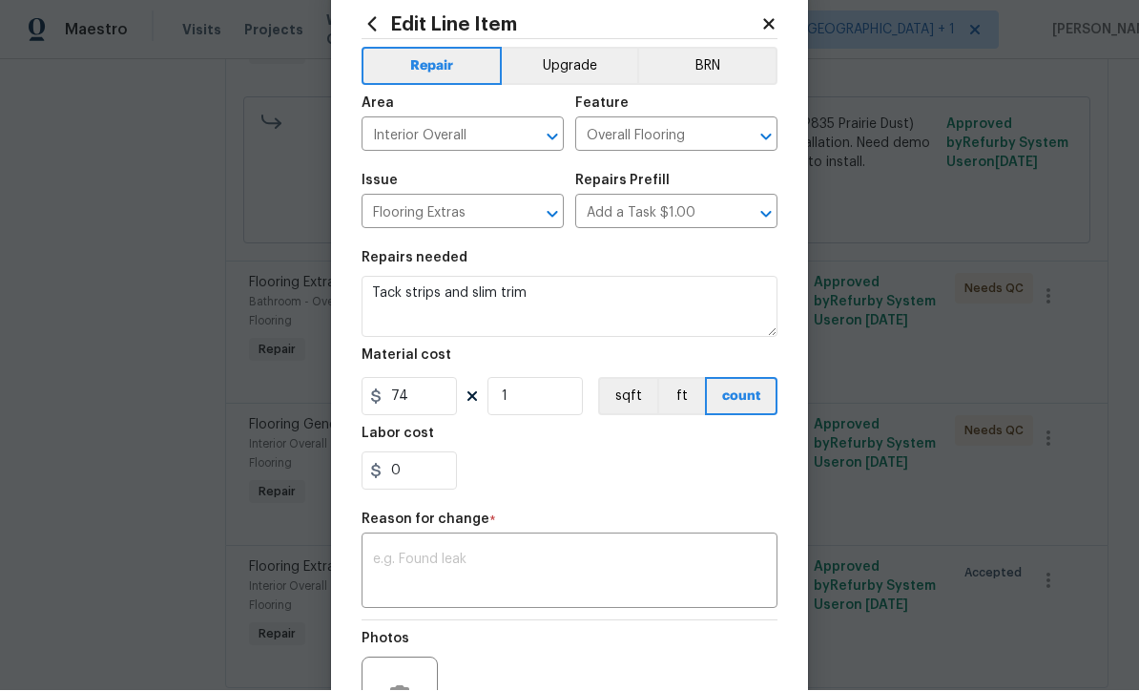
scroll to position [52, 0]
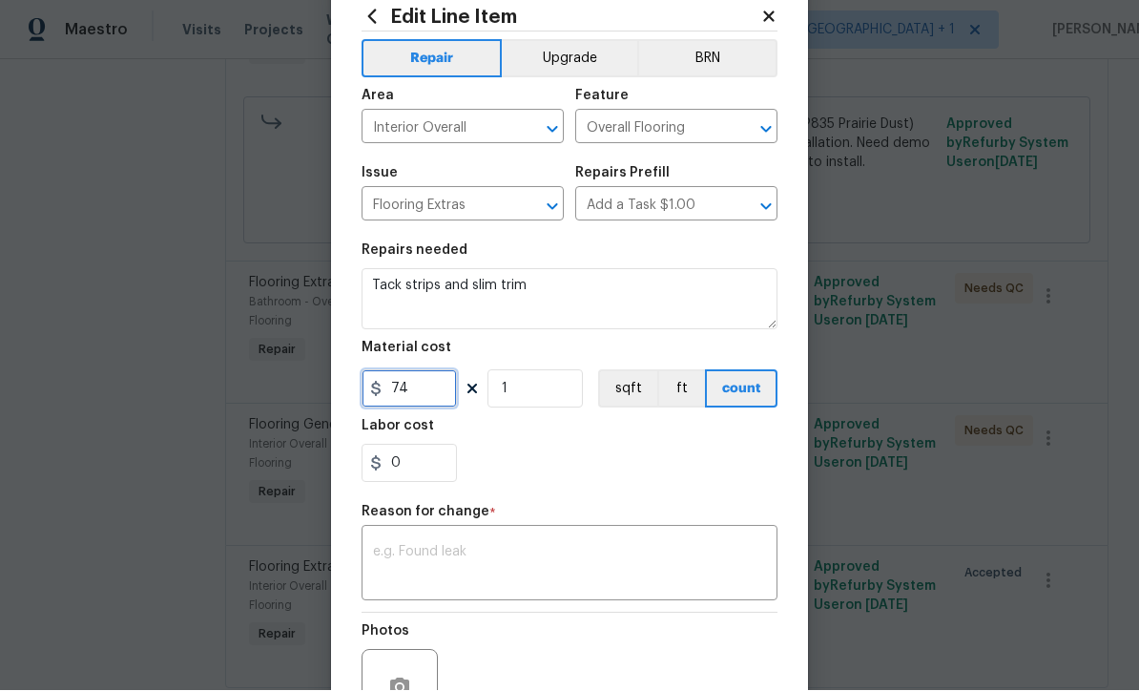
type input "74"
click at [664, 579] on textarea at bounding box center [569, 566] width 393 height 40
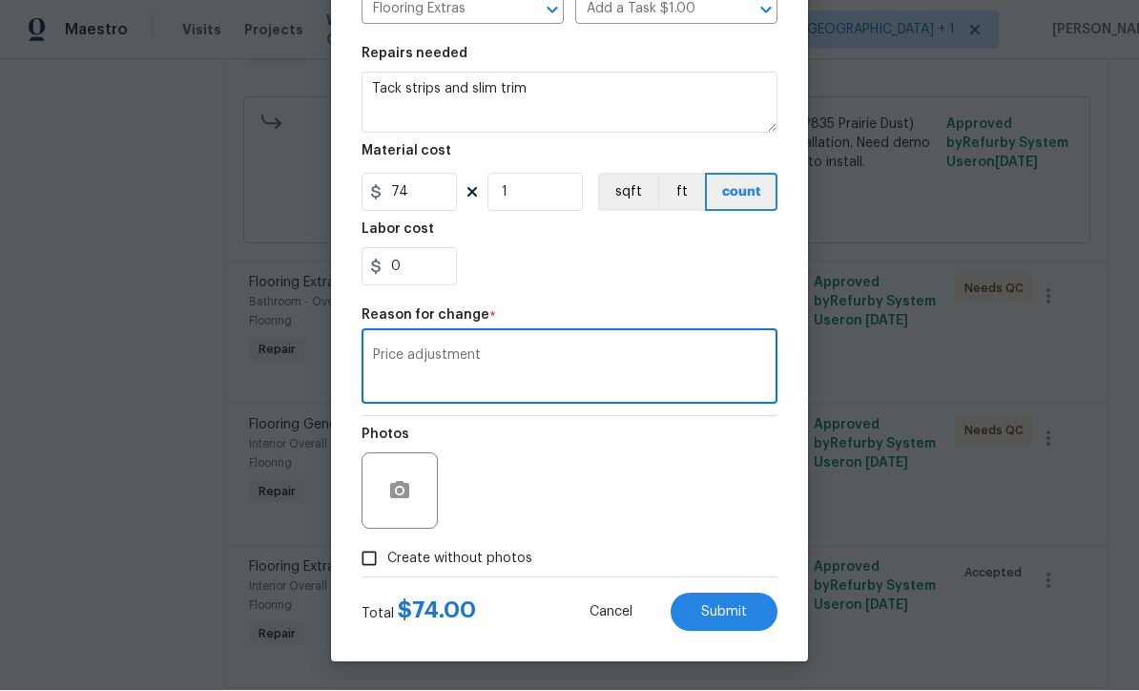
scroll to position [253, 0]
type textarea "Price adjustment"
click at [735, 617] on span "Submit" at bounding box center [724, 613] width 46 height 14
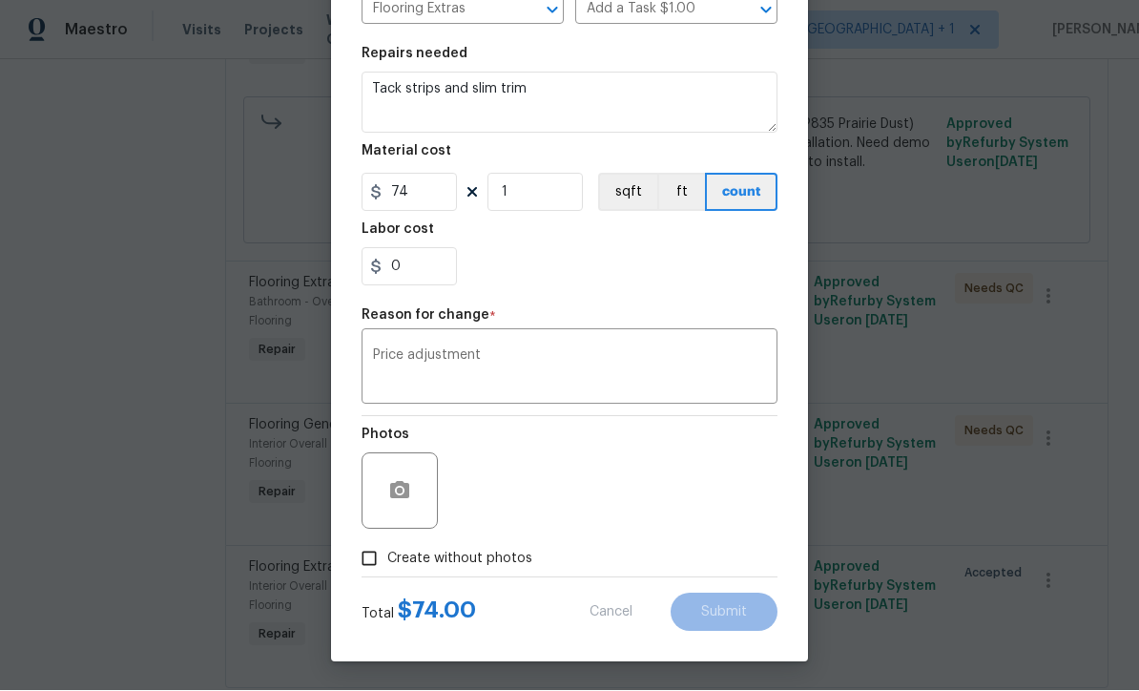
type input "73"
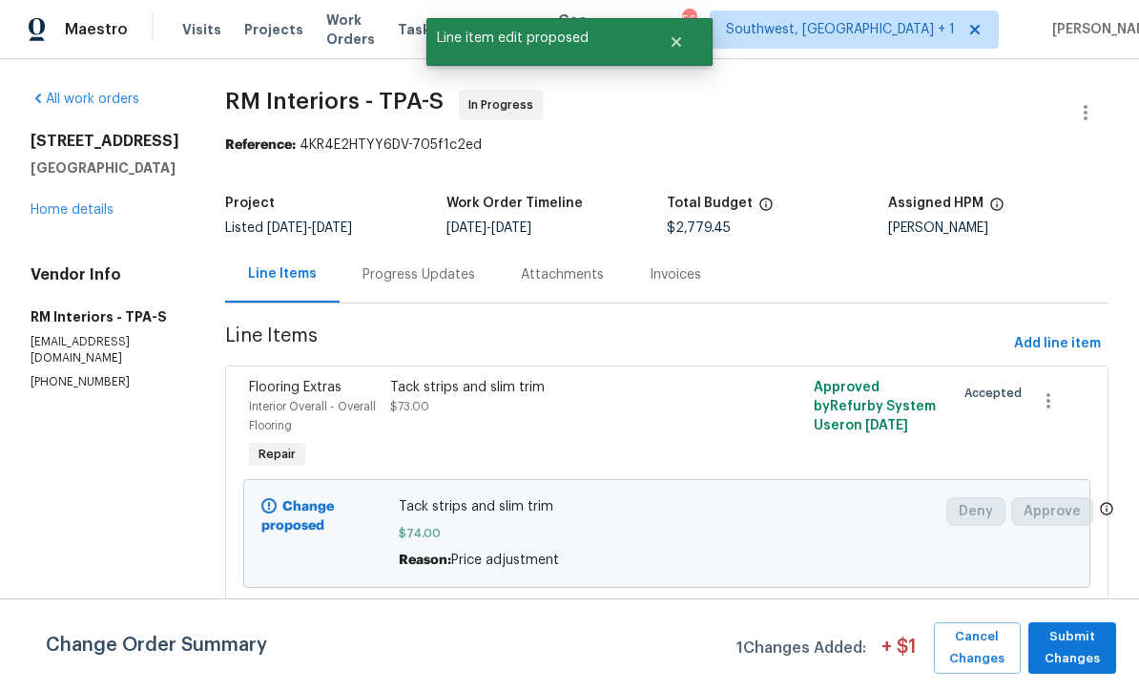
scroll to position [1, 0]
click at [1083, 662] on span "Submit Changes" at bounding box center [1072, 649] width 69 height 44
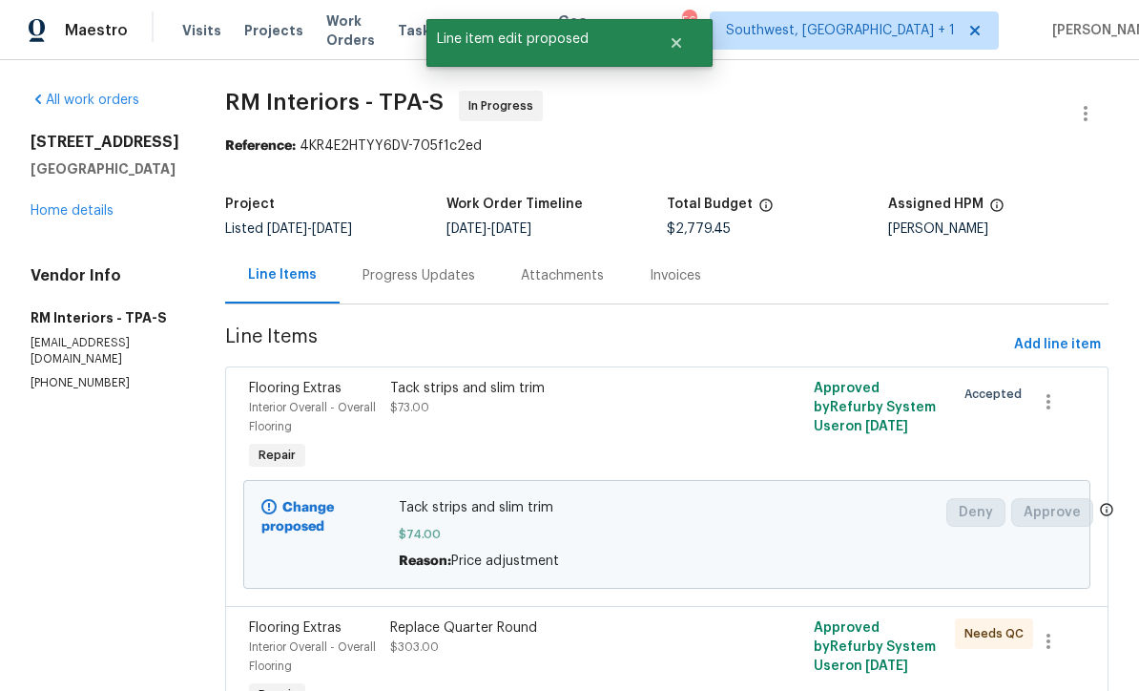
click at [54, 218] on link "Home details" at bounding box center [72, 210] width 83 height 13
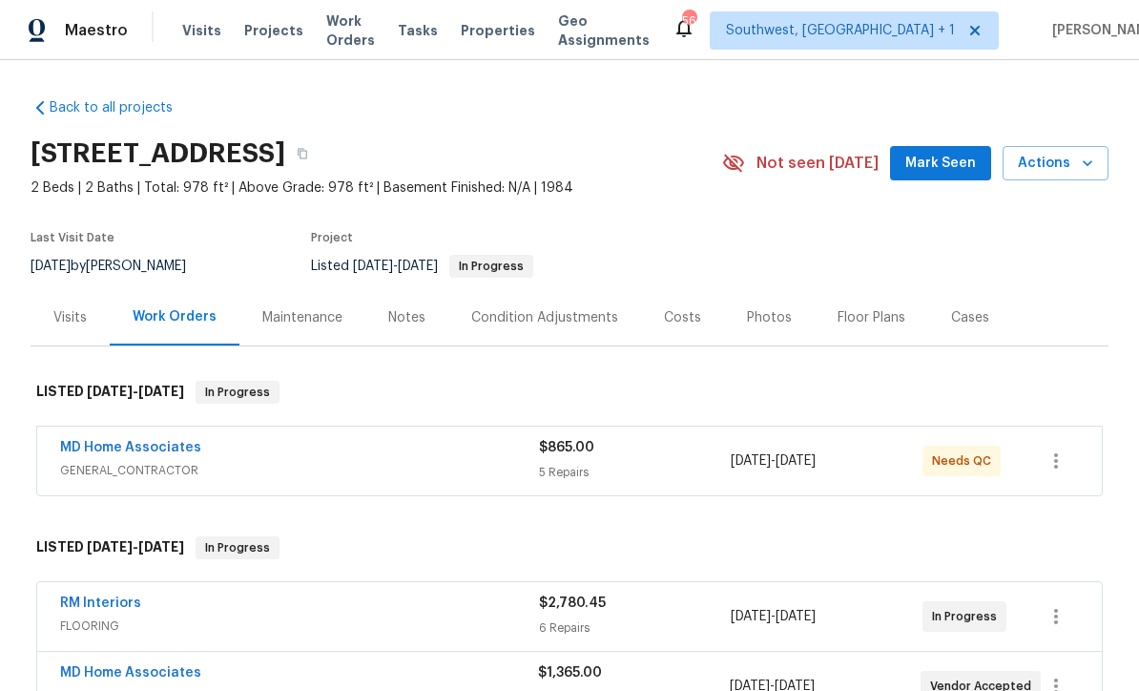
click at [682, 472] on div "5 Repairs" at bounding box center [635, 472] width 192 height 19
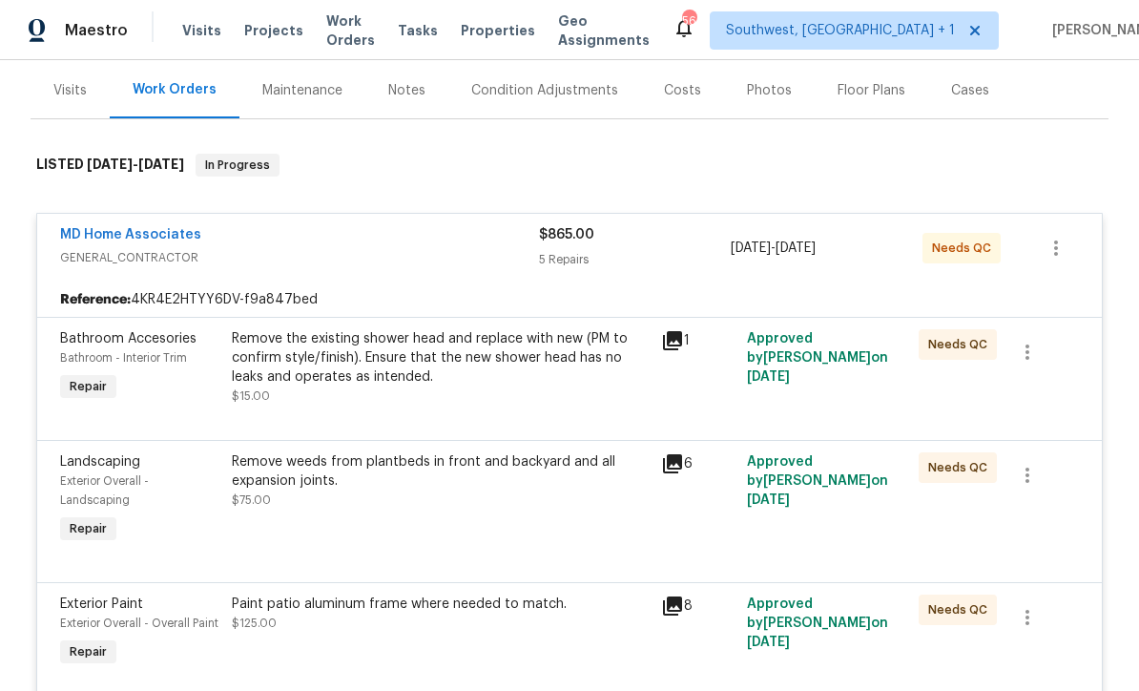
scroll to position [234, 0]
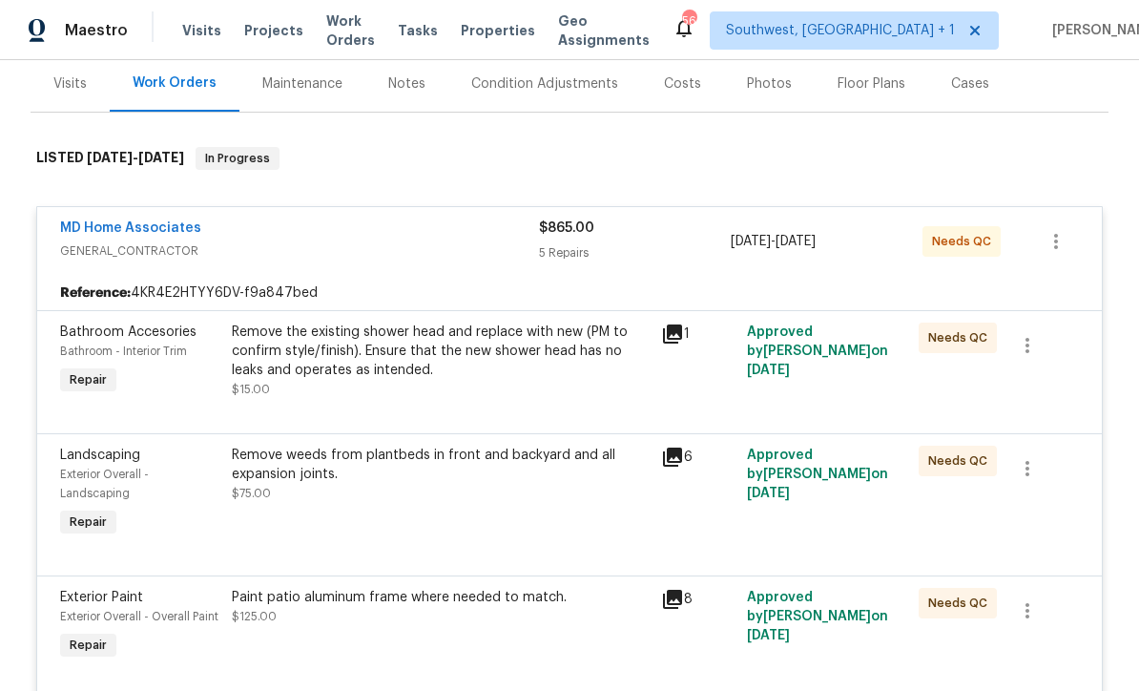
click at [352, 387] on div "Remove the existing shower head and replace with new (PM to confirm style/finis…" at bounding box center [441, 360] width 418 height 76
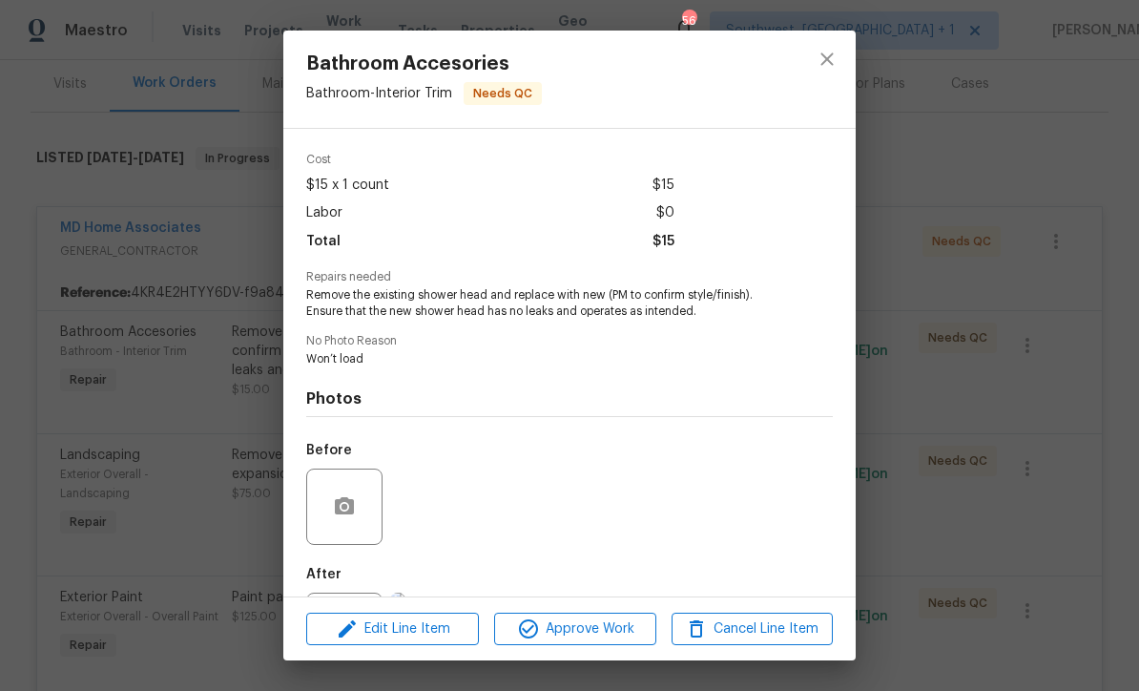
scroll to position [153, 0]
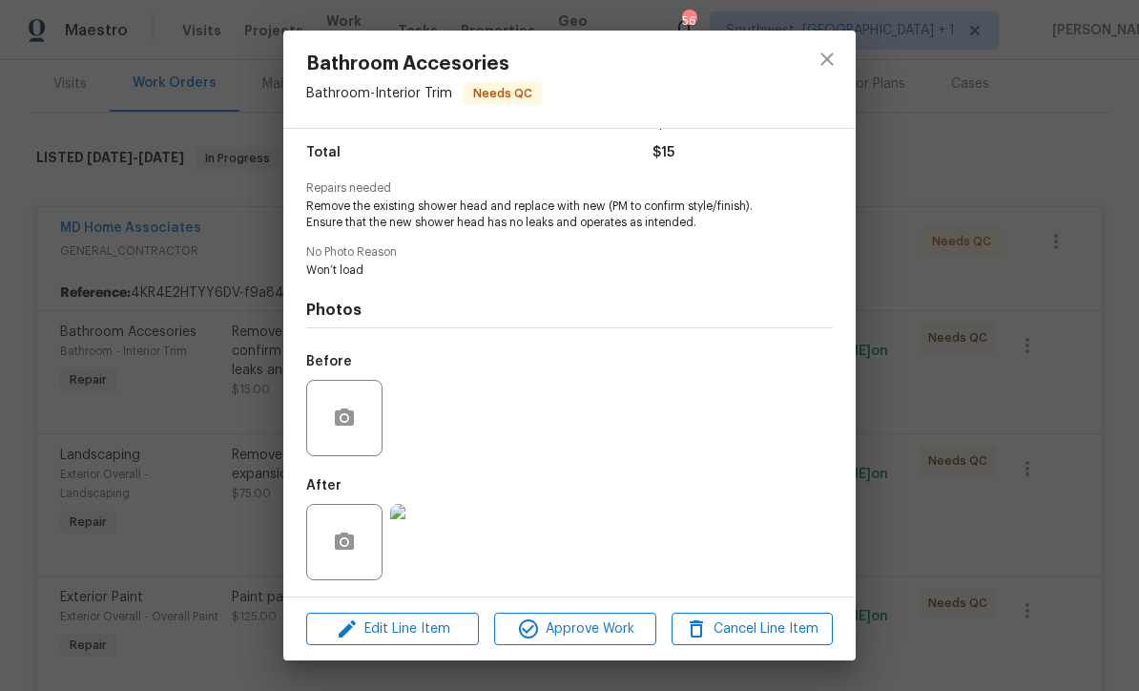
click at [412, 546] on img at bounding box center [428, 542] width 76 height 76
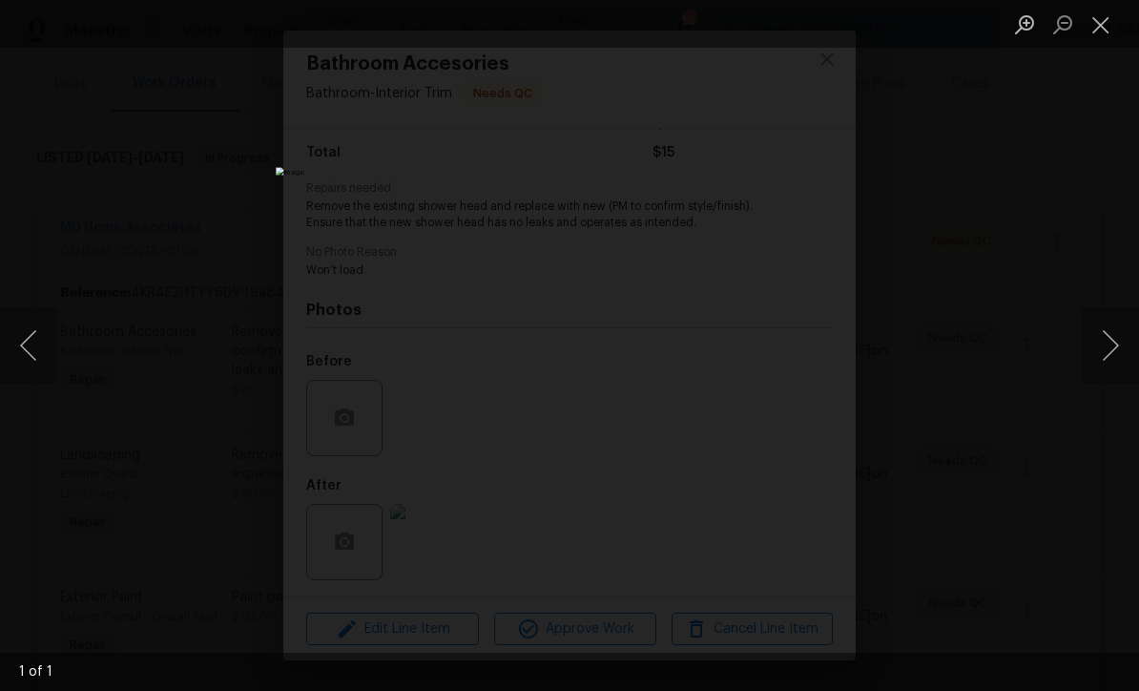
click at [1104, 25] on button "Close lightbox" at bounding box center [1101, 24] width 38 height 33
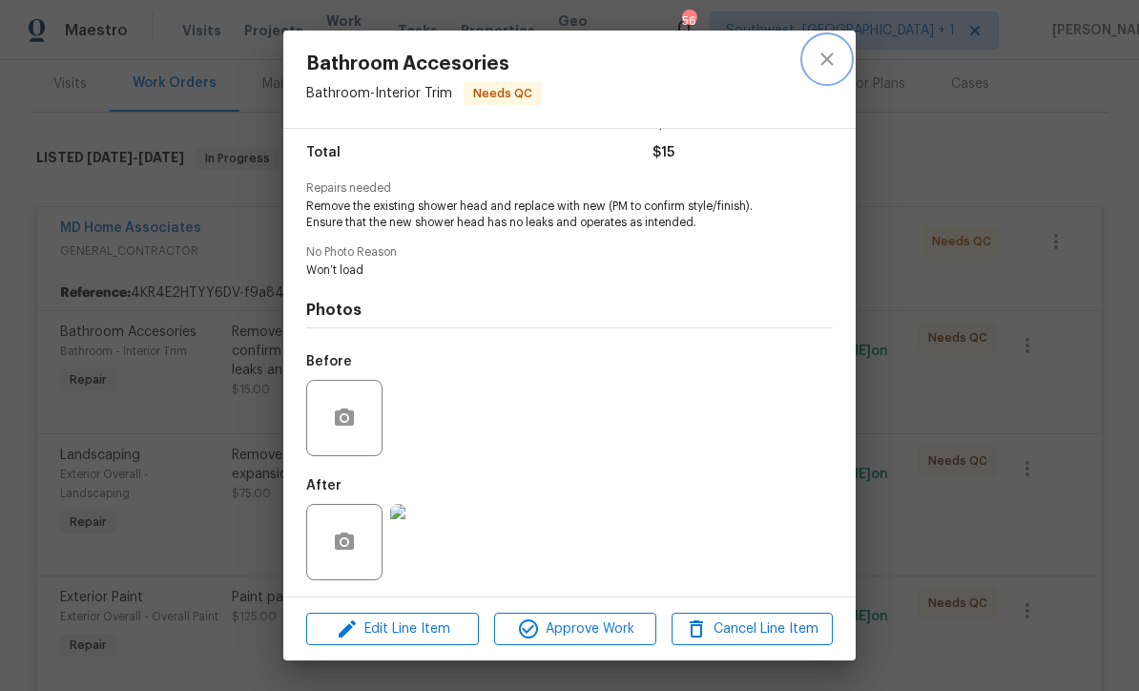
click at [830, 57] on icon "close" at bounding box center [826, 58] width 12 height 12
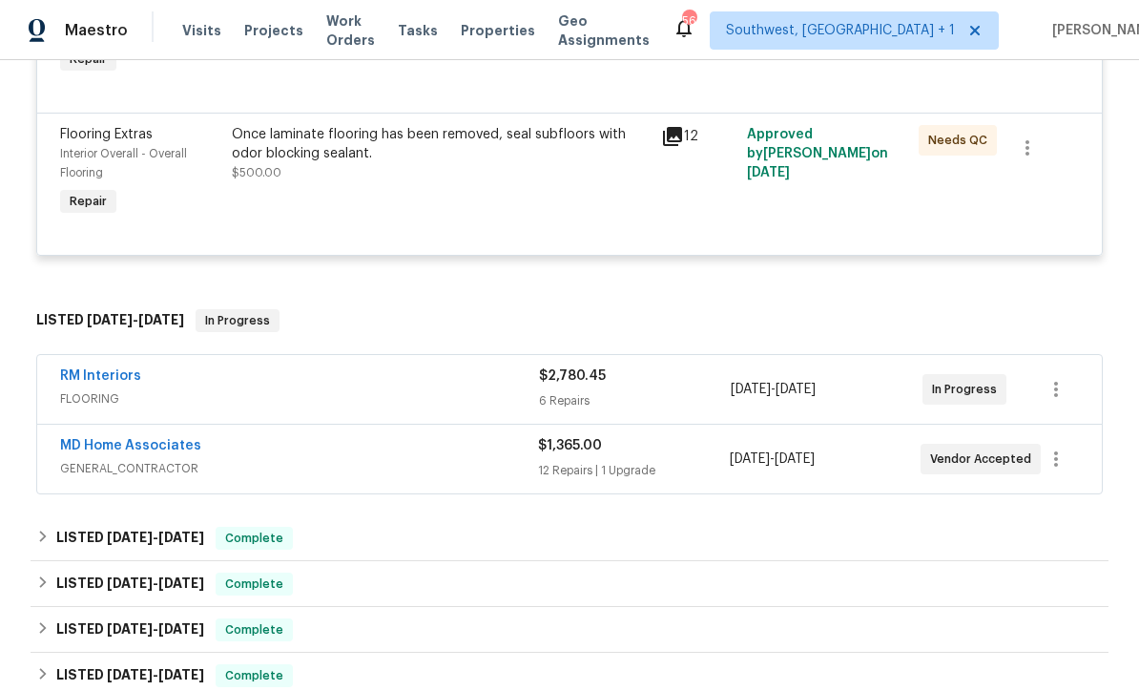
scroll to position [950, 0]
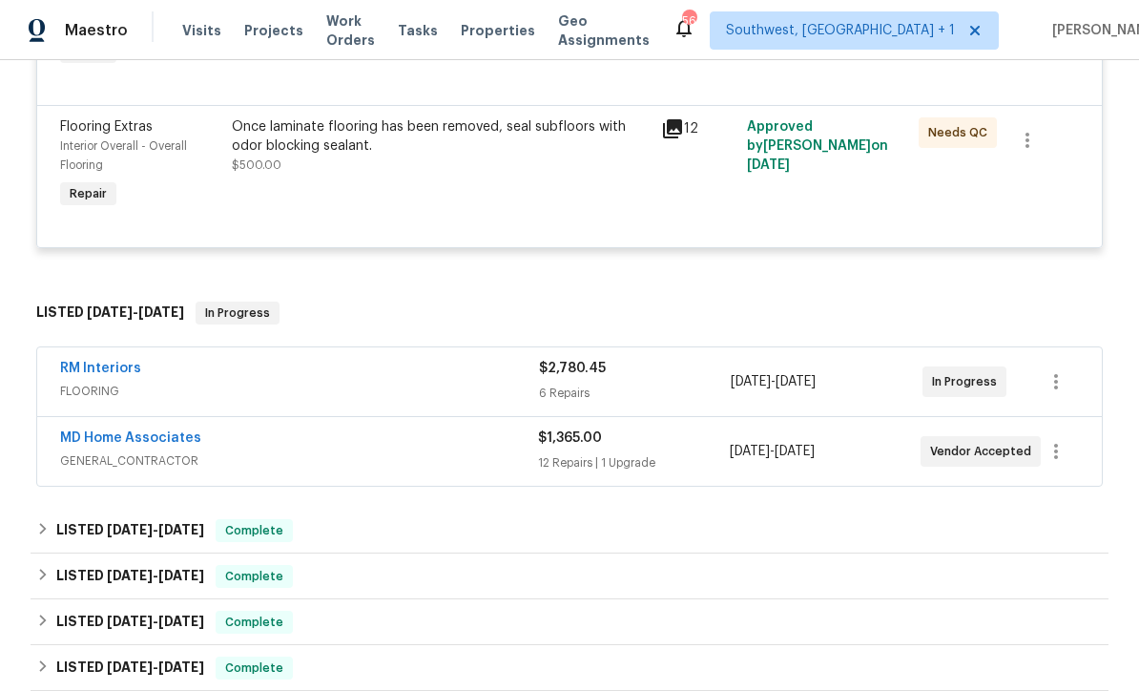
click at [95, 441] on link "MD Home Associates" at bounding box center [130, 437] width 141 height 13
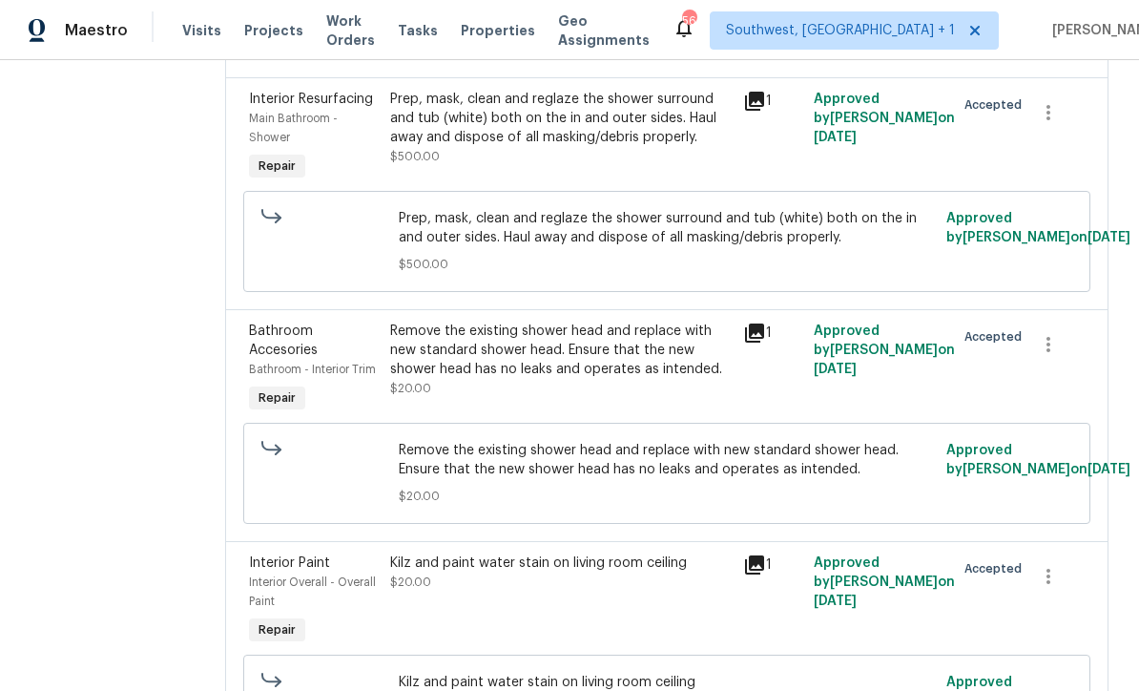
scroll to position [2317, 0]
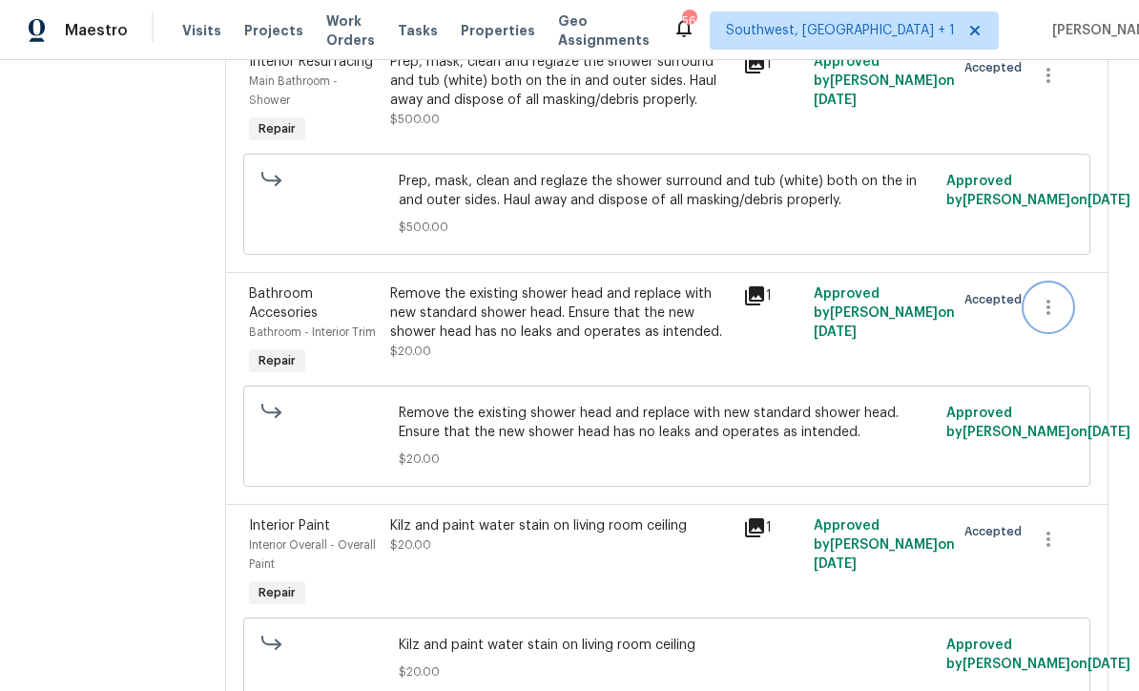
click at [1051, 319] on icon "button" at bounding box center [1048, 307] width 23 height 23
click at [1068, 384] on li "Cancel" at bounding box center [1063, 378] width 73 height 31
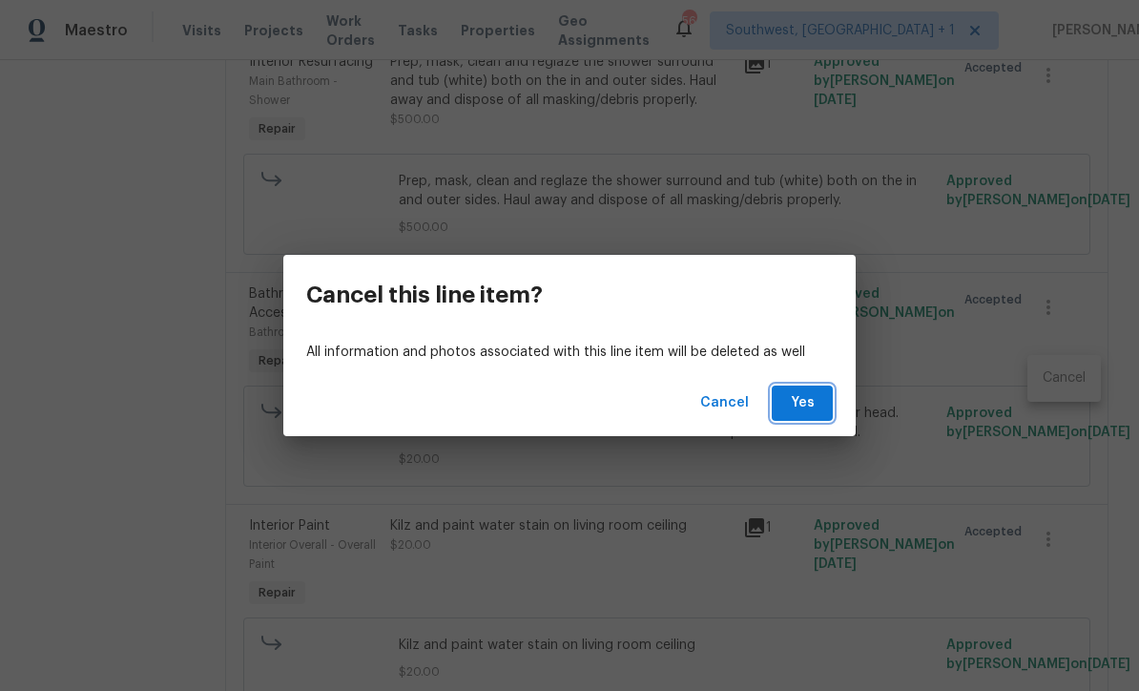
click at [807, 412] on span "Yes" at bounding box center [802, 403] width 31 height 24
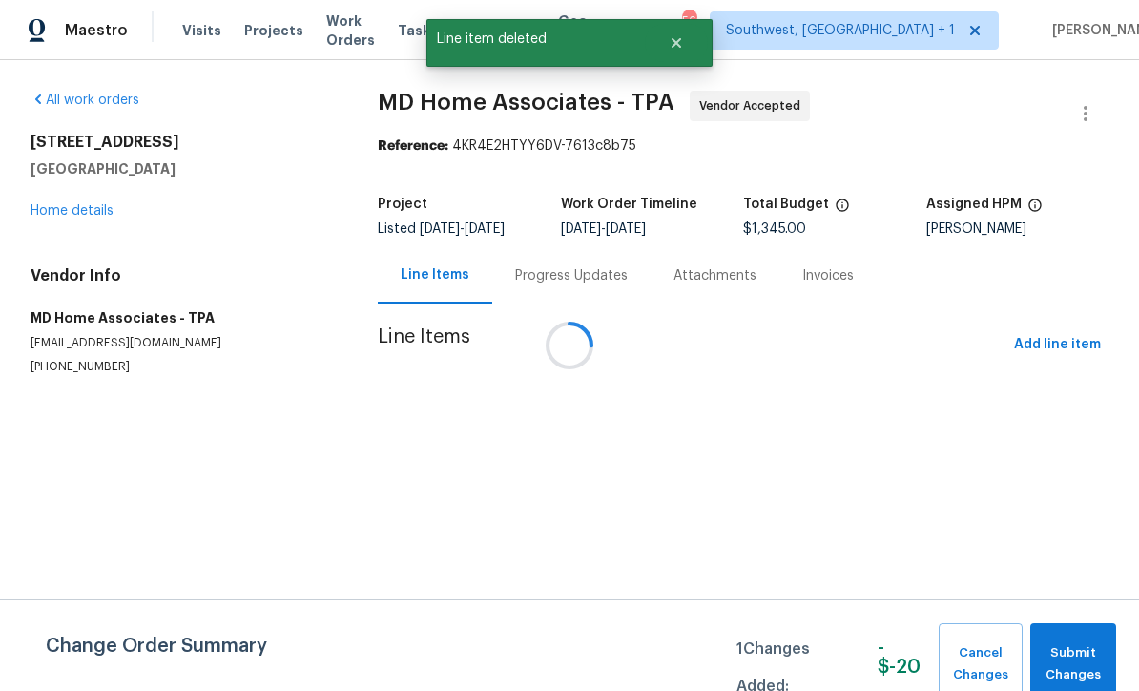
scroll to position [0, 0]
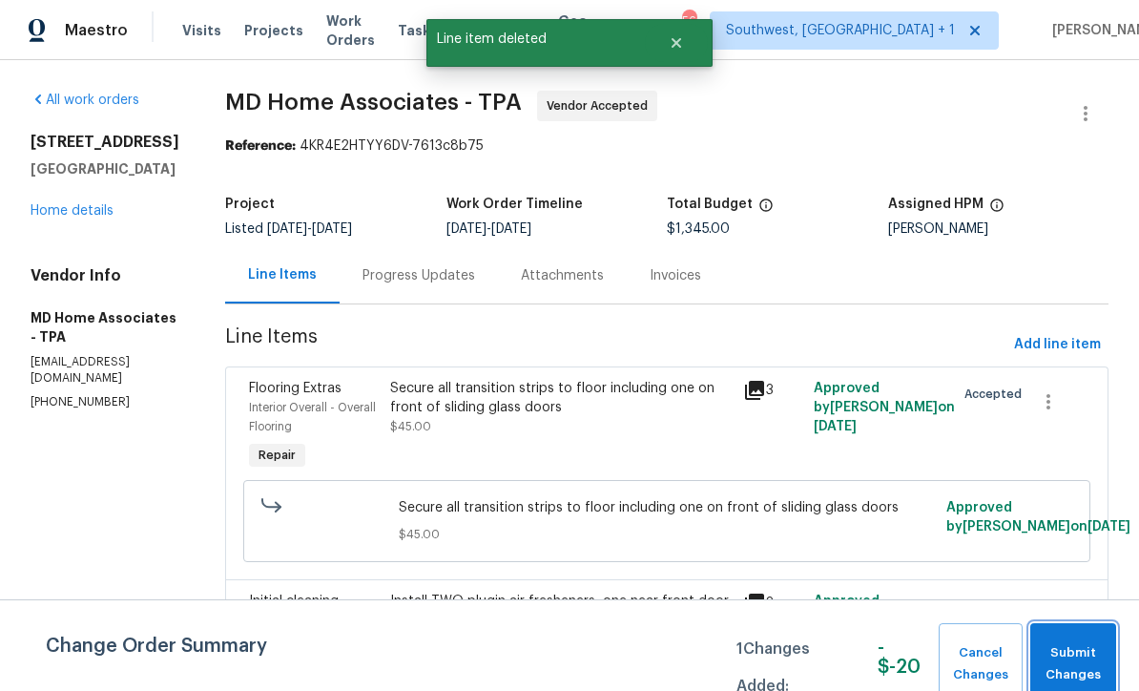
click at [1077, 672] on span "Submit Changes" at bounding box center [1073, 664] width 67 height 44
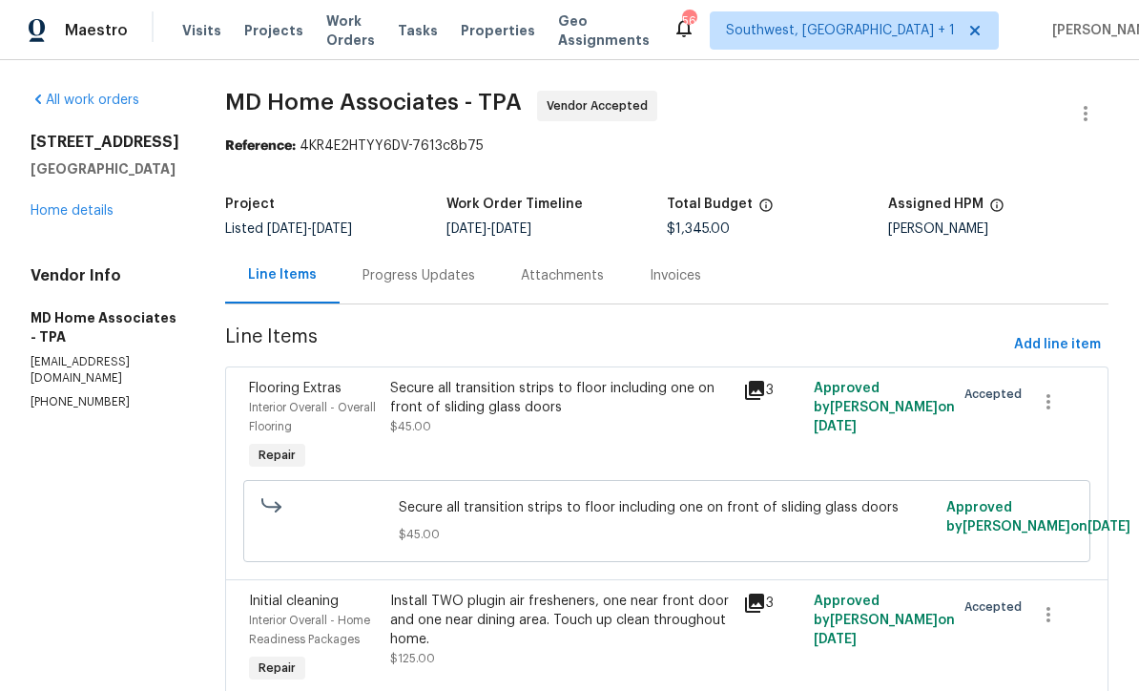
click at [259, 38] on span "Projects" at bounding box center [273, 30] width 59 height 19
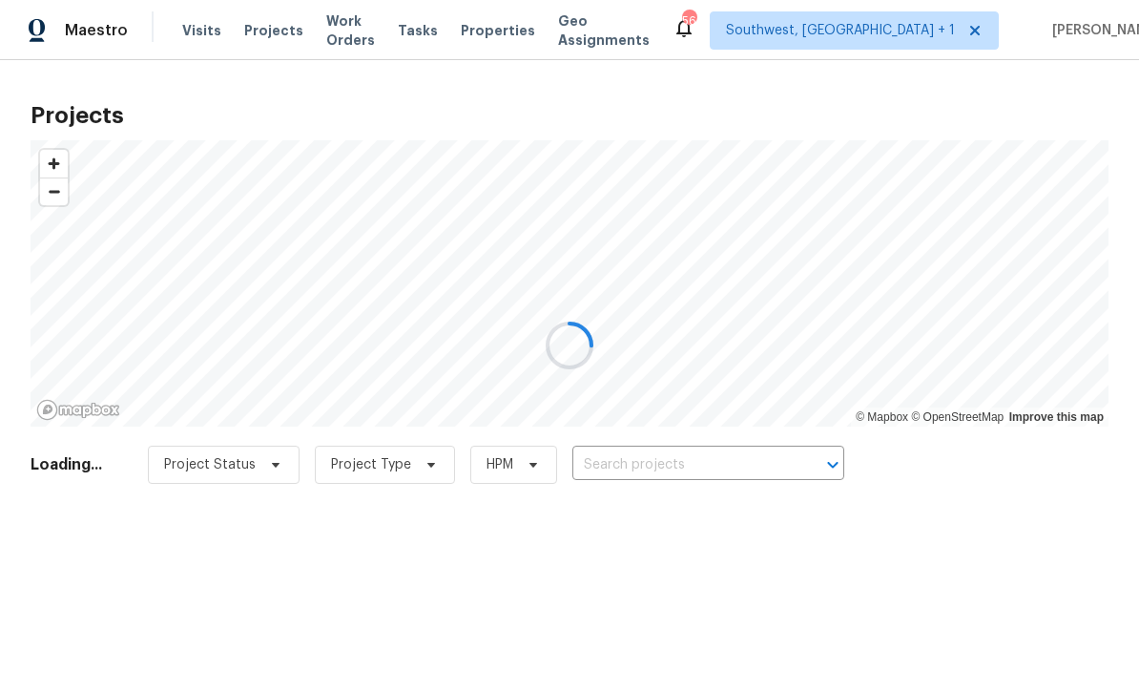
click at [682, 462] on div at bounding box center [569, 345] width 1139 height 691
click at [681, 466] on div at bounding box center [569, 345] width 1139 height 691
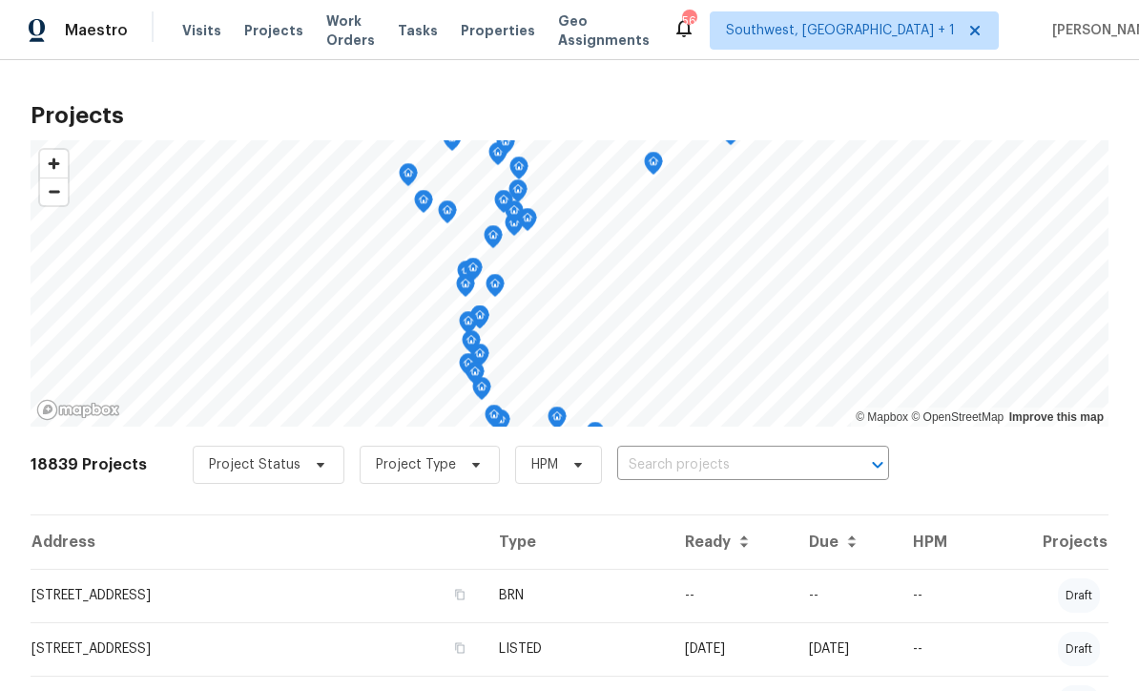
click at [741, 464] on input "text" at bounding box center [726, 465] width 218 height 30
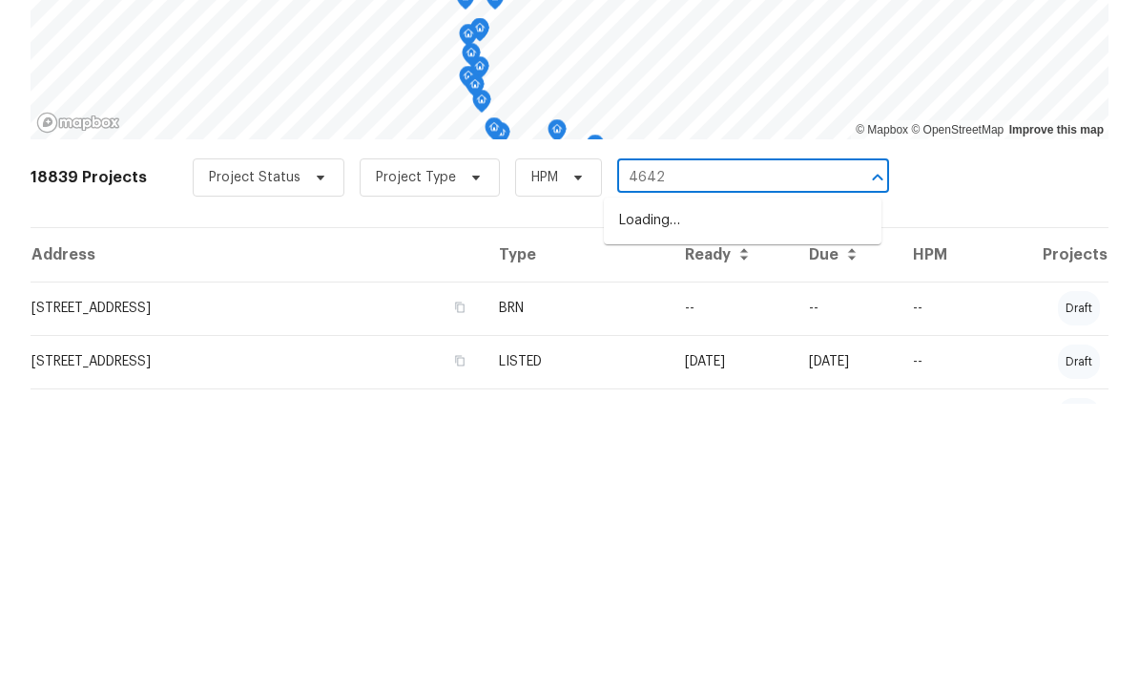
type input "4642"
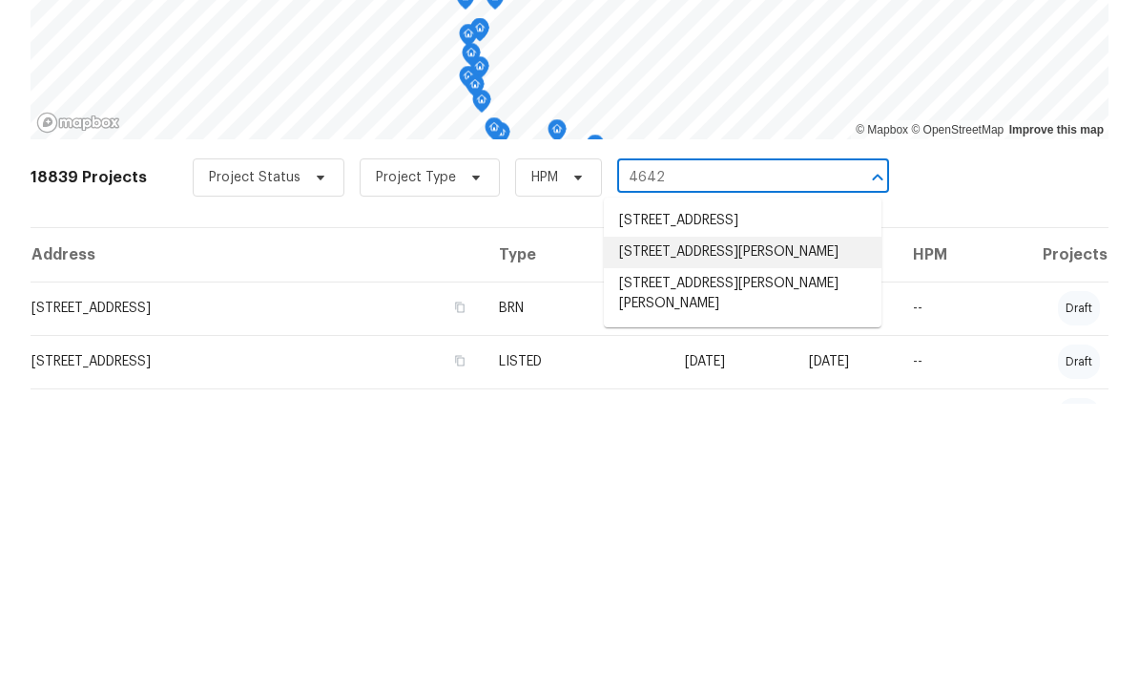
click at [732, 524] on li "[STREET_ADDRESS][PERSON_NAME]" at bounding box center [743, 539] width 278 height 31
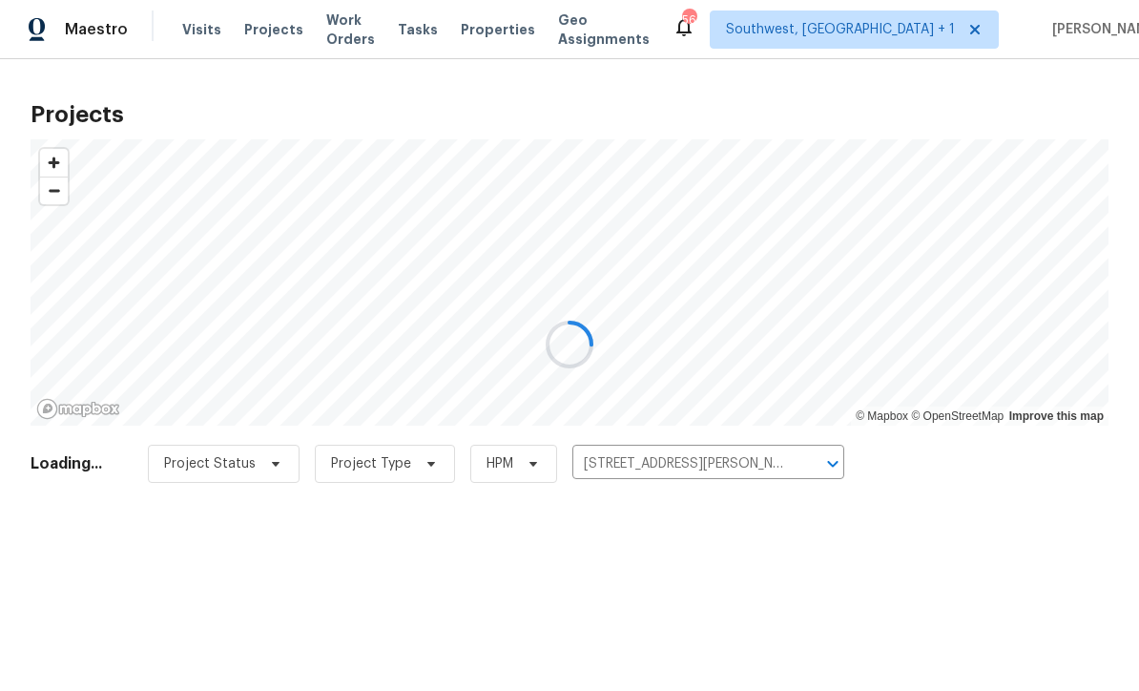
scroll to position [1, 0]
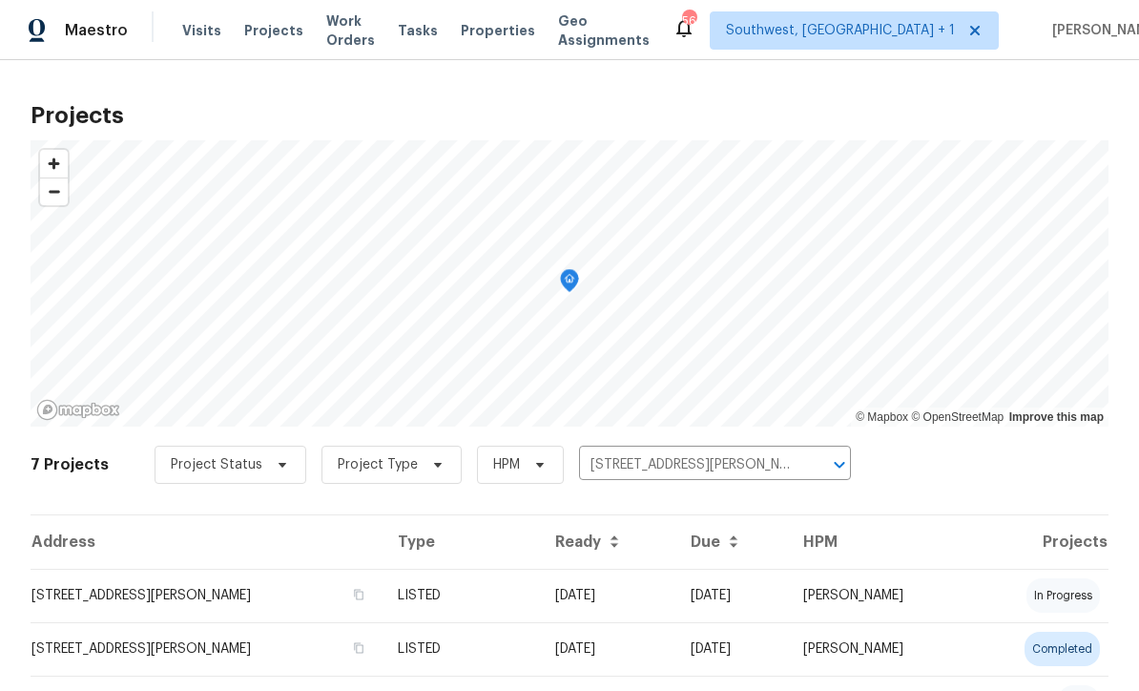
click at [629, 603] on td "[DATE]" at bounding box center [607, 595] width 135 height 53
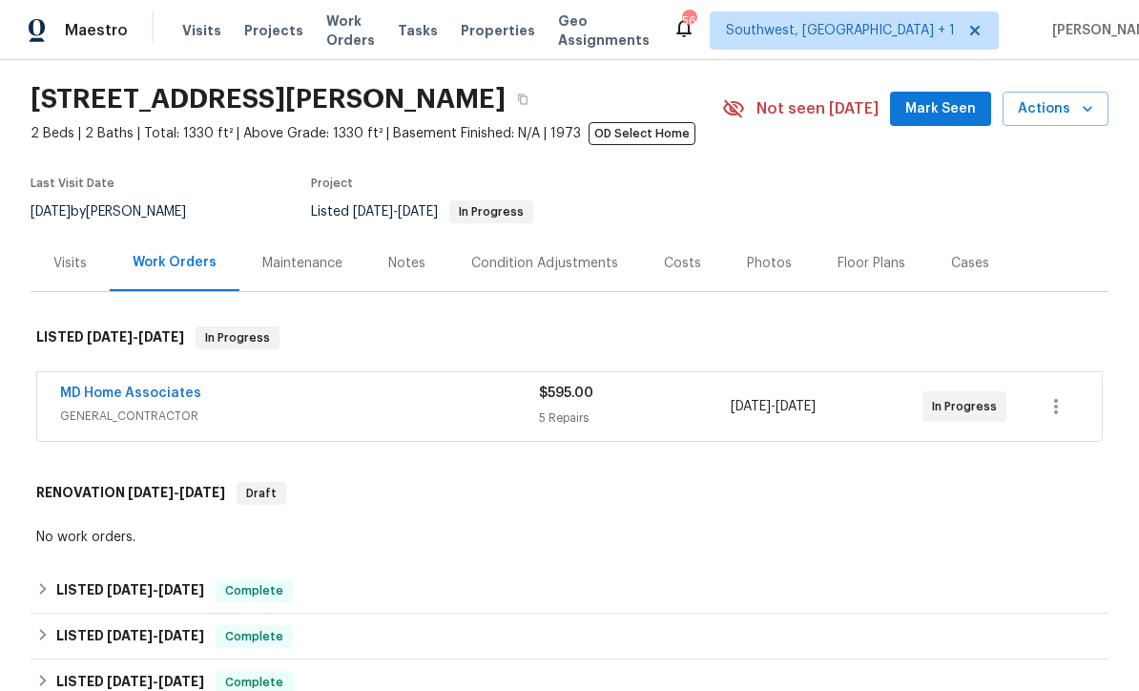
scroll to position [92, 0]
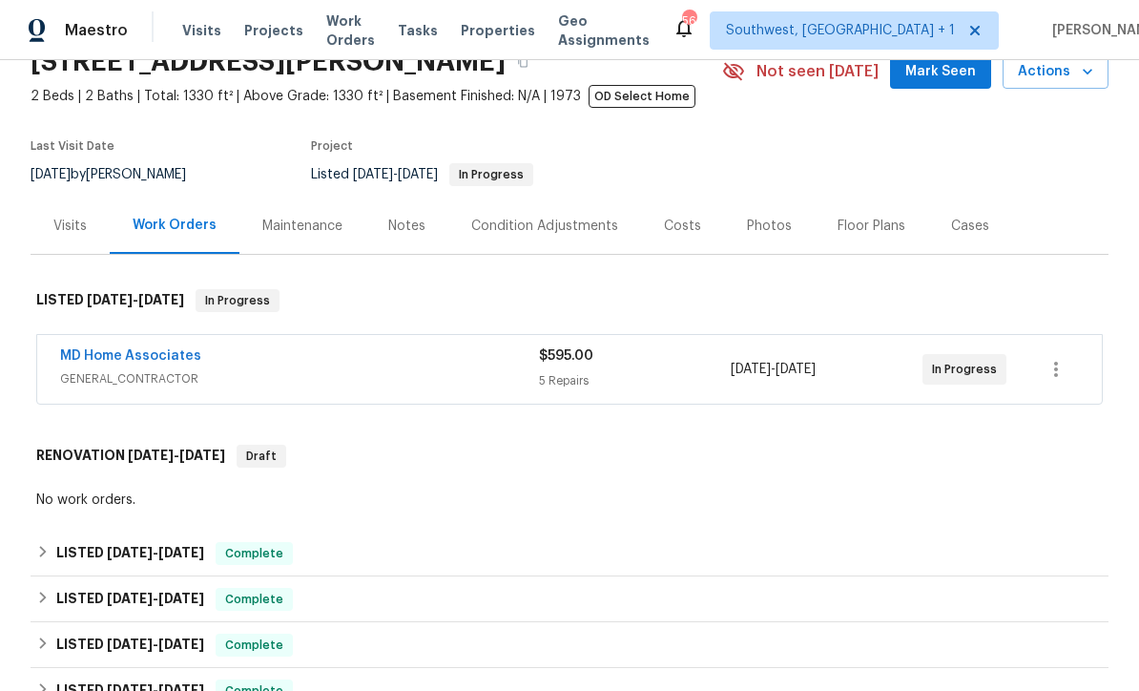
click at [100, 350] on link "MD Home Associates" at bounding box center [130, 355] width 141 height 13
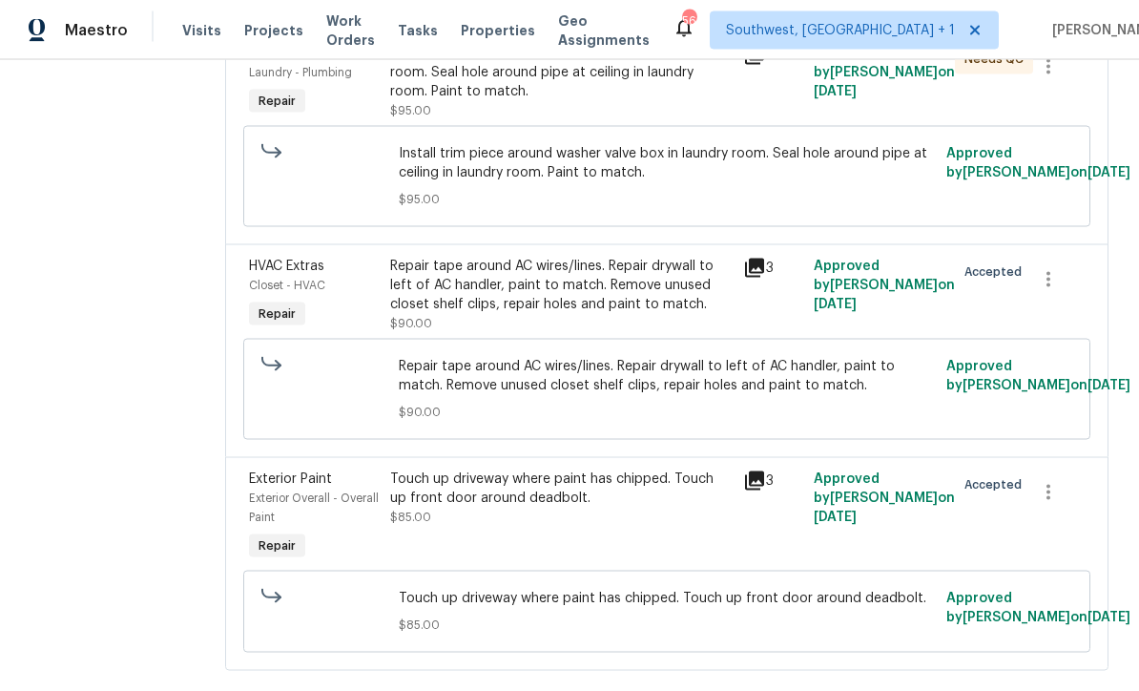
scroll to position [63, 0]
click at [1047, 481] on icon "button" at bounding box center [1048, 492] width 23 height 23
click at [1057, 447] on li "Cancel" at bounding box center [1063, 445] width 73 height 31
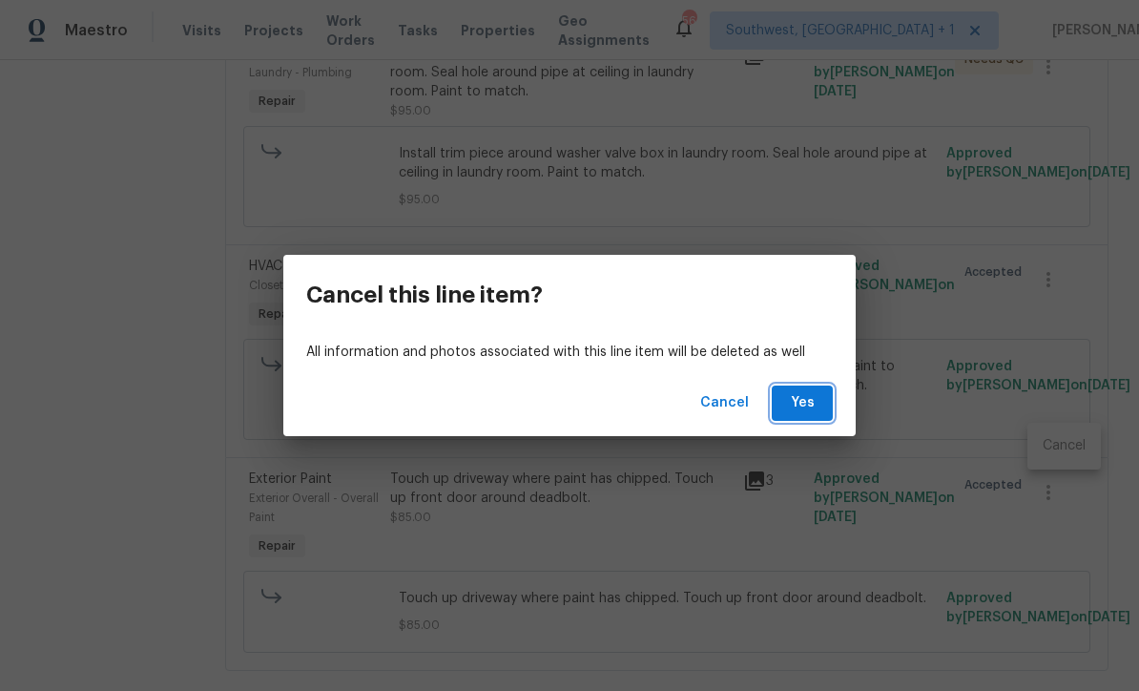
click at [808, 409] on span "Yes" at bounding box center [802, 403] width 31 height 24
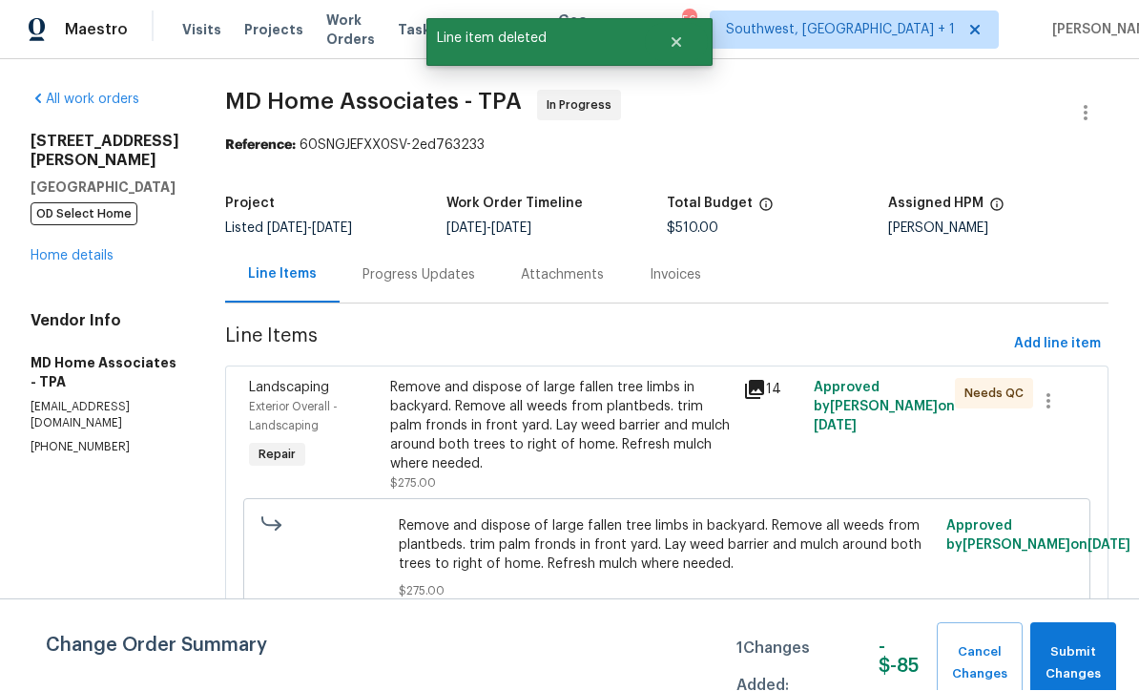
scroll to position [1, 0]
click at [1089, 662] on span "Submit Changes" at bounding box center [1073, 664] width 67 height 44
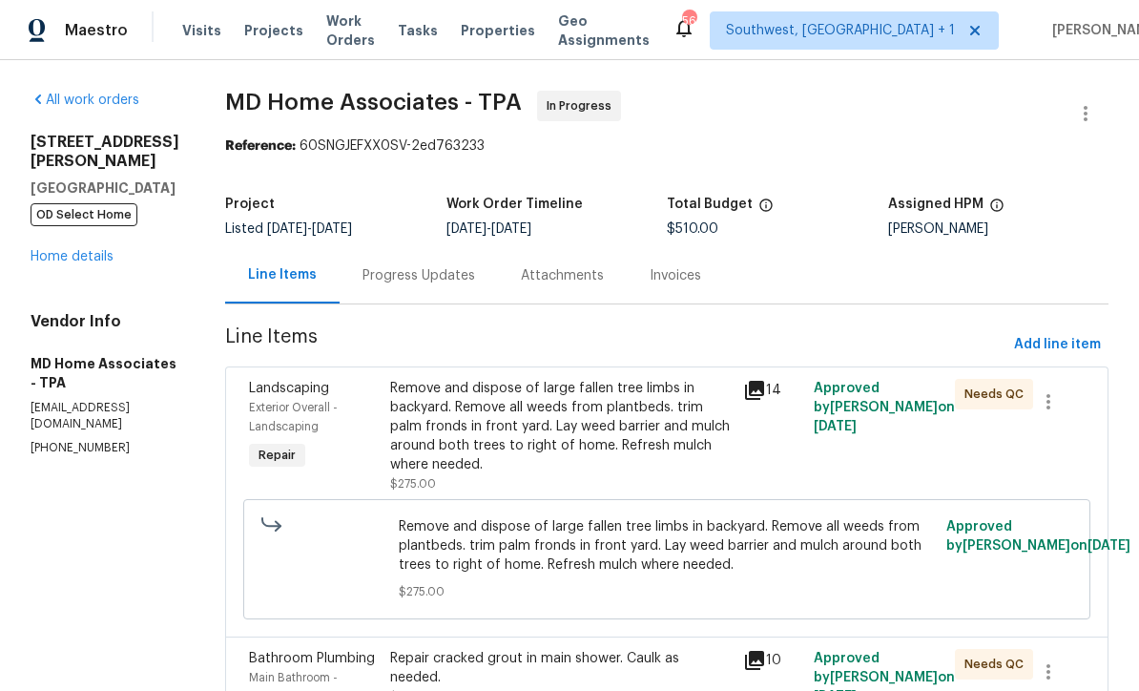
scroll to position [0, 0]
click at [408, 277] on div "Progress Updates" at bounding box center [419, 275] width 113 height 19
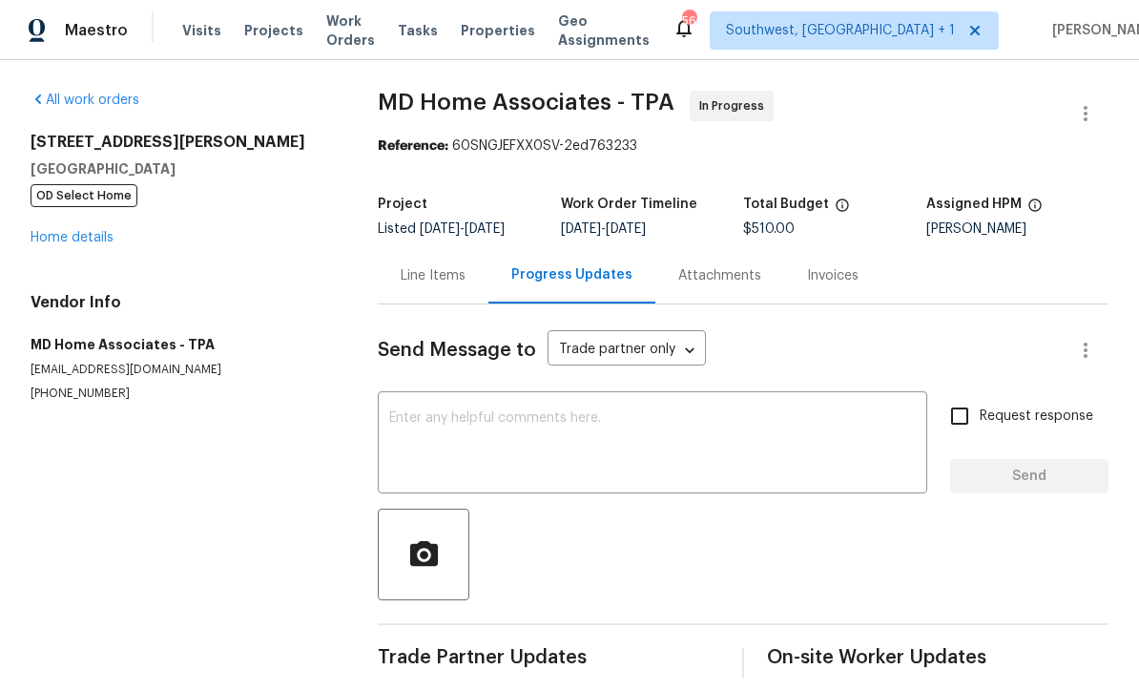
scroll to position [19, 0]
click at [404, 411] on textarea at bounding box center [652, 444] width 527 height 67
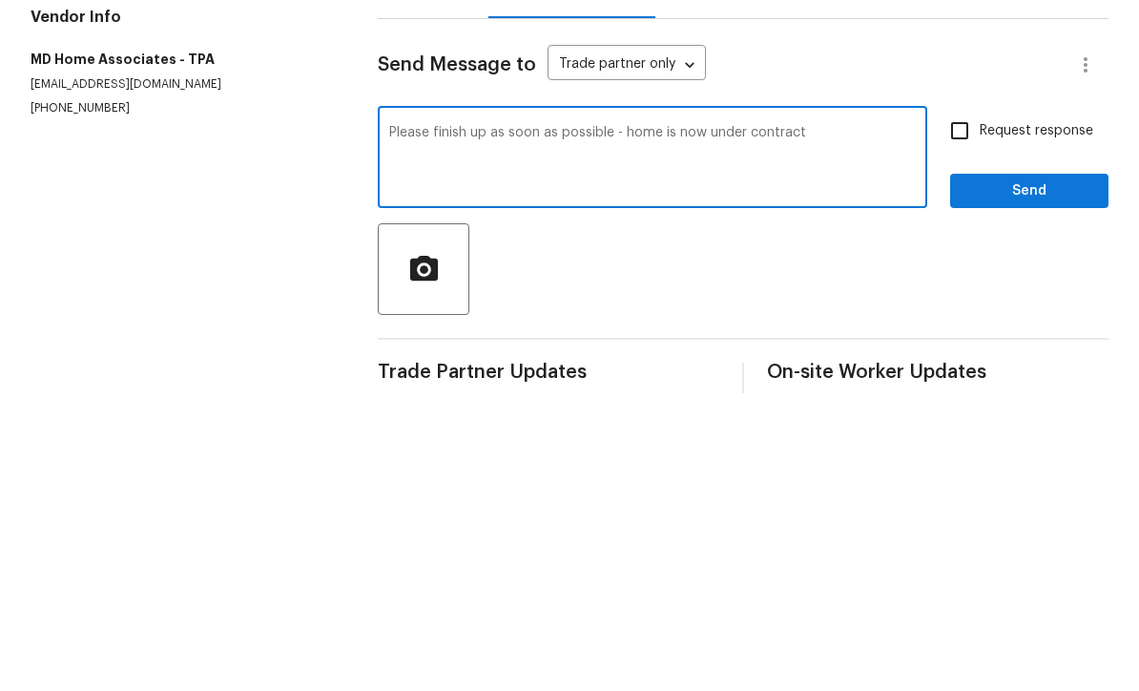
type textarea "Please finish up as soon as possible - home is now under contract"
click at [963, 396] on input "Request response" at bounding box center [960, 416] width 40 height 40
checkbox input "true"
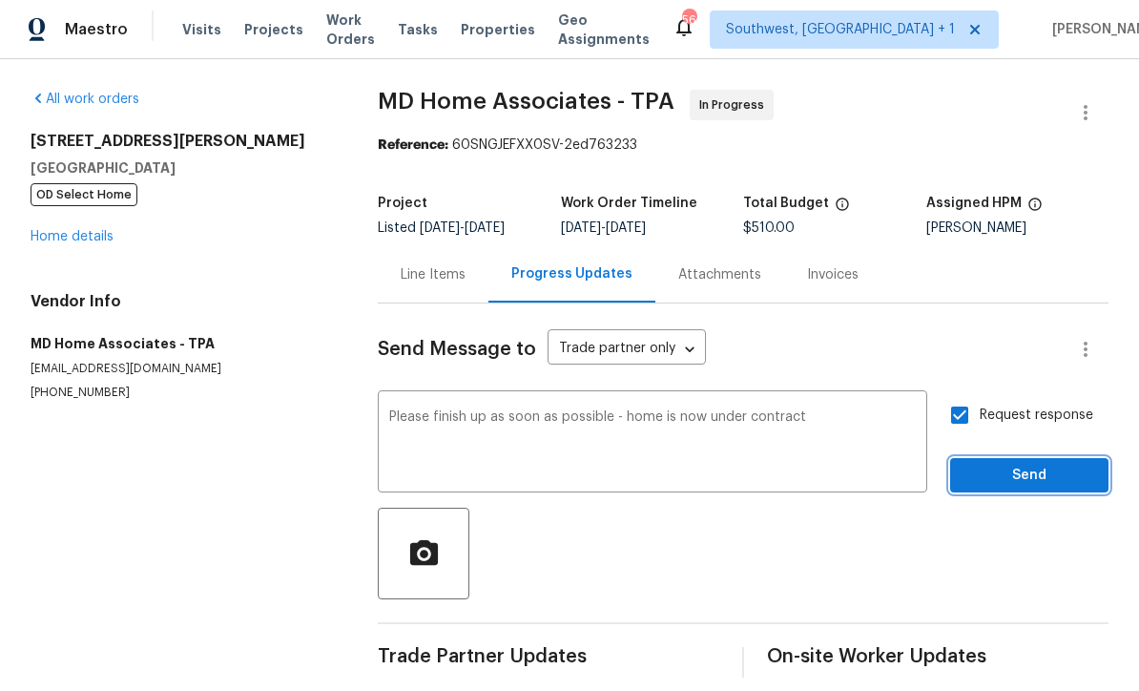
click at [1033, 465] on span "Send" at bounding box center [1029, 477] width 128 height 24
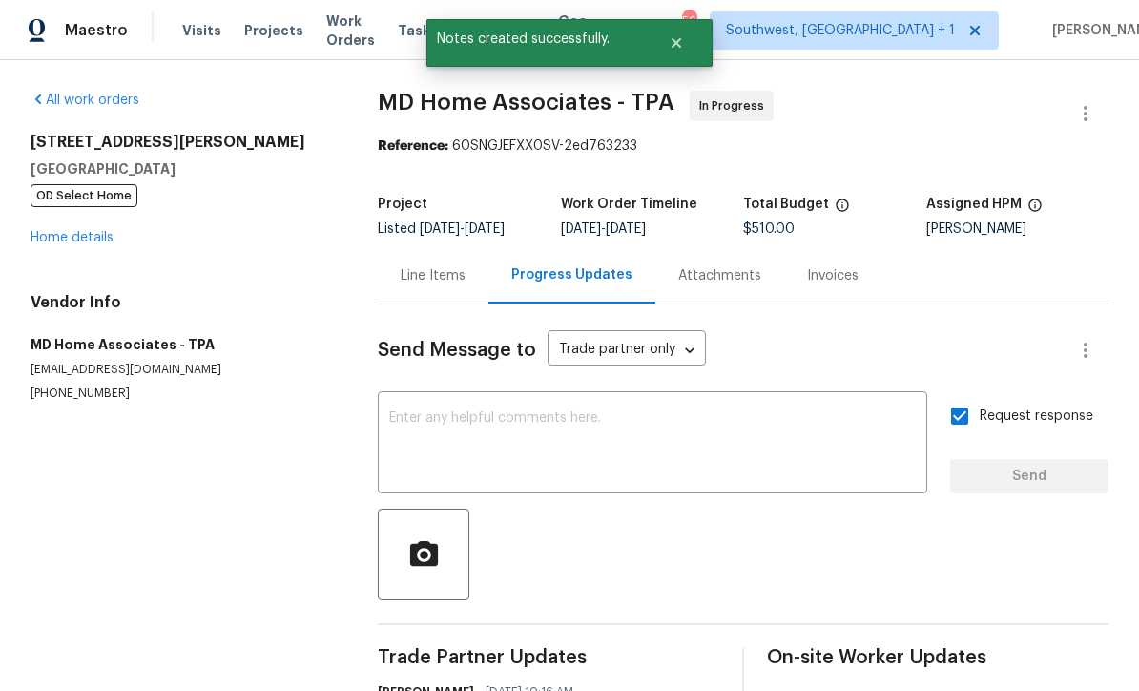
click at [47, 231] on link "Home details" at bounding box center [72, 237] width 83 height 13
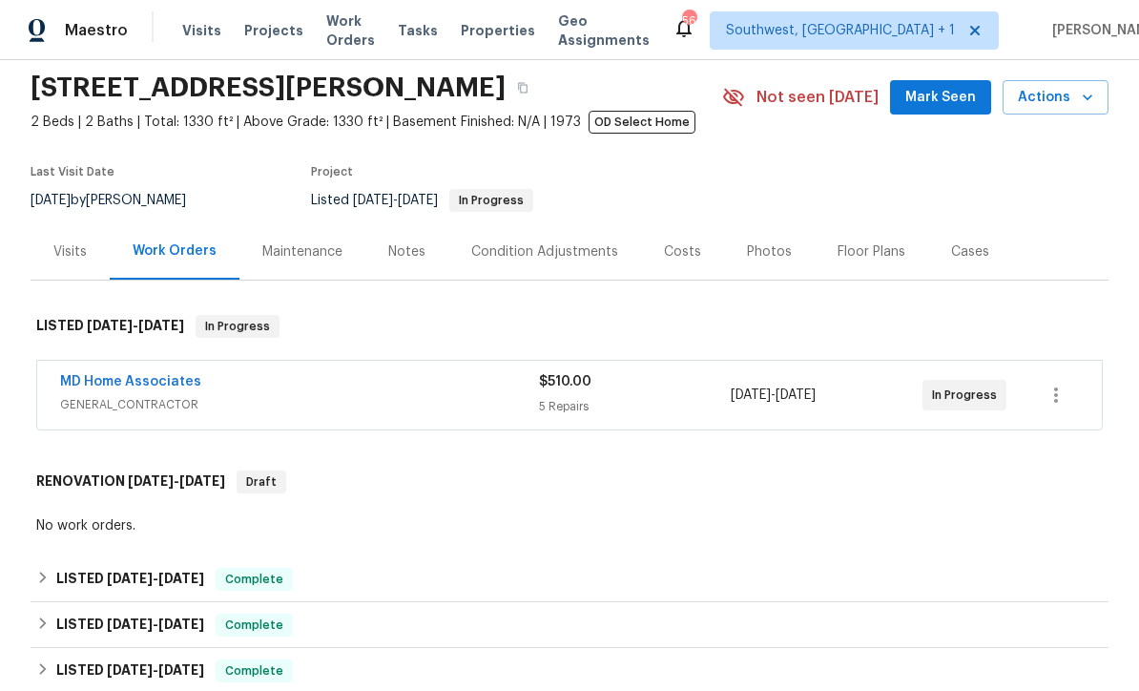
scroll to position [67, 0]
click at [108, 386] on link "MD Home Associates" at bounding box center [130, 380] width 141 height 13
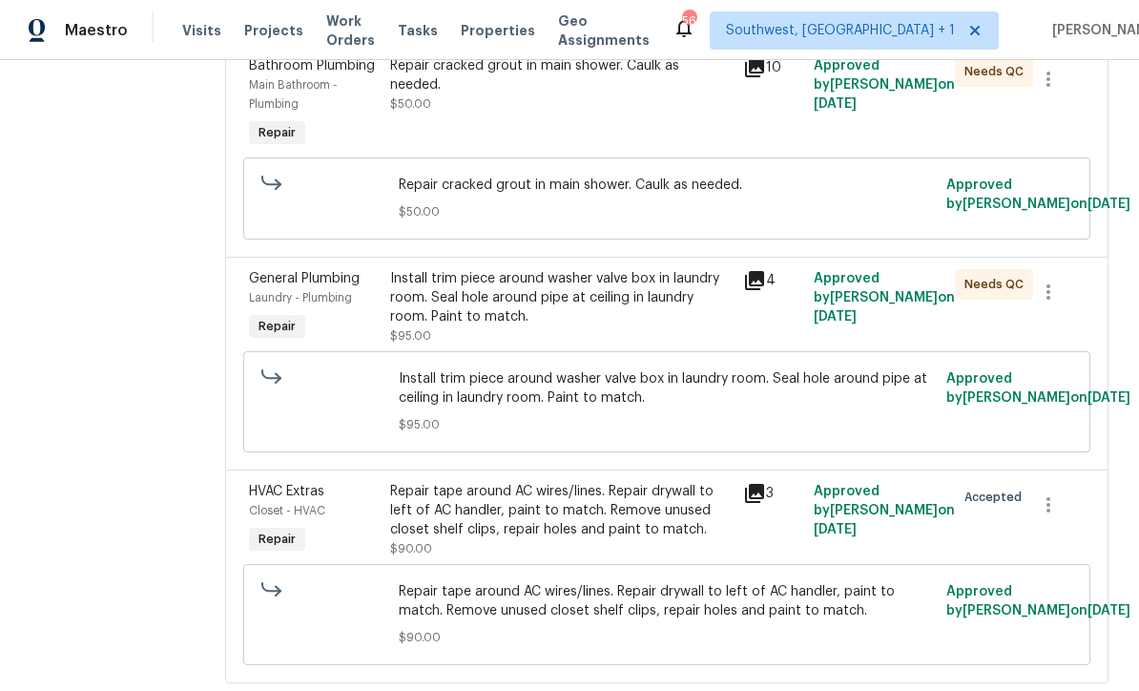
scroll to position [591, 0]
click at [689, 321] on div "Install trim piece around washer valve box in laundry room. Seal hole around pi…" at bounding box center [561, 298] width 342 height 57
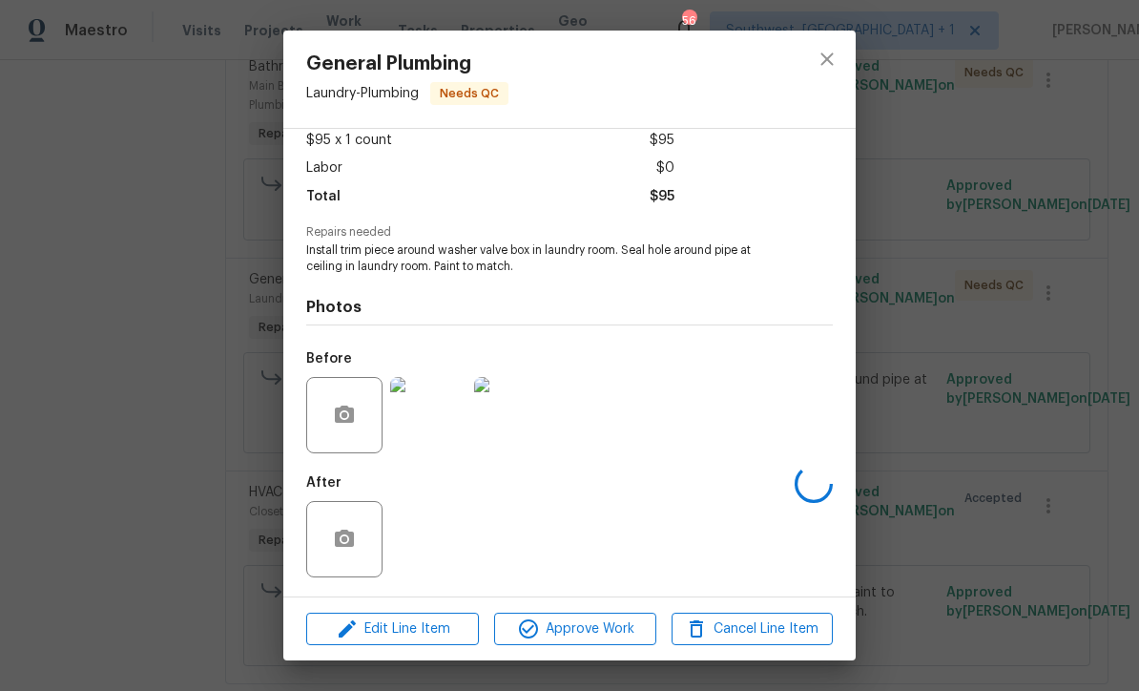
scroll to position [113, 0]
click at [489, 519] on img at bounding box center [512, 539] width 76 height 76
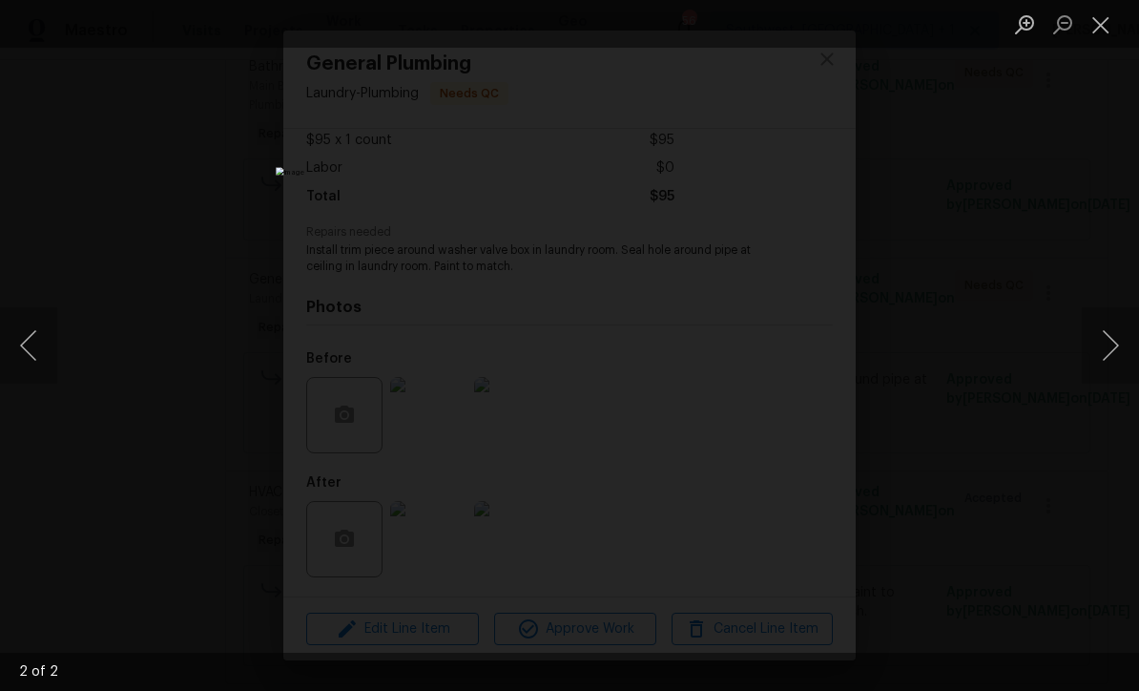
click at [1097, 33] on button "Close lightbox" at bounding box center [1101, 24] width 38 height 33
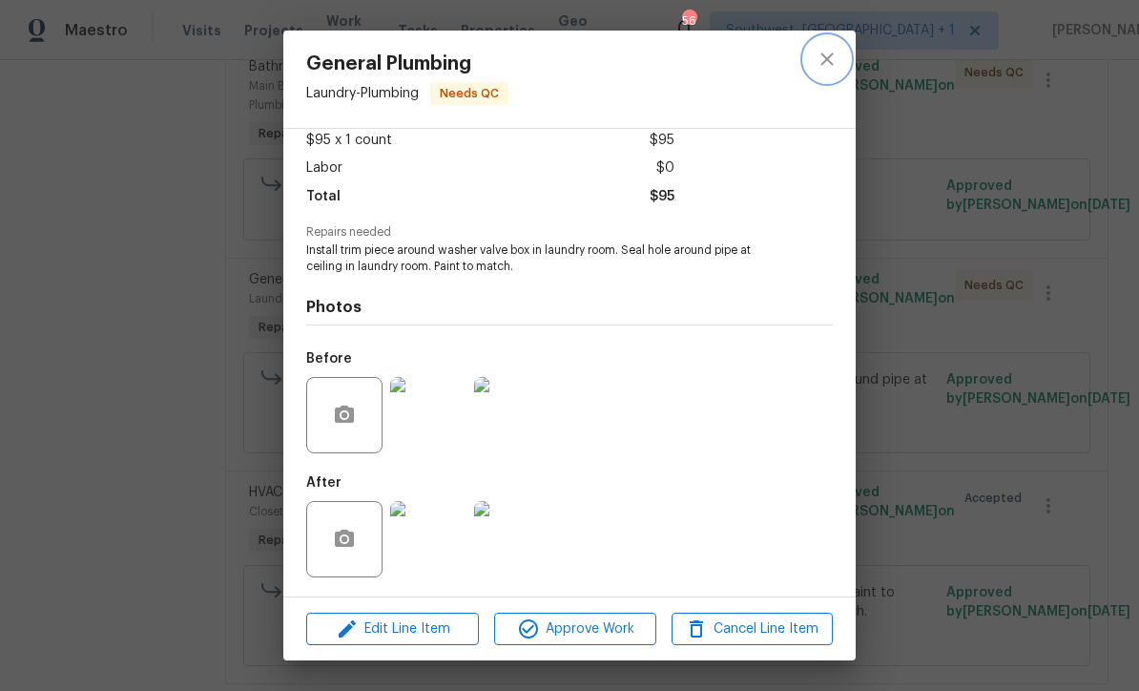
click at [832, 62] on icon "close" at bounding box center [827, 59] width 23 height 23
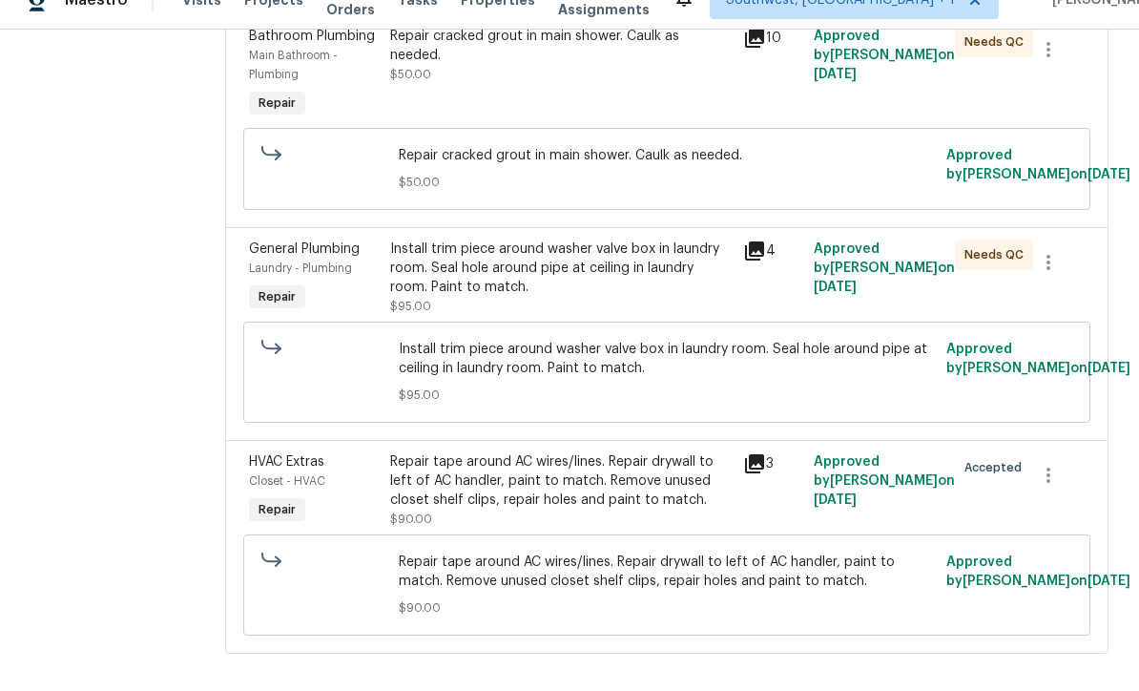
scroll to position [63, 0]
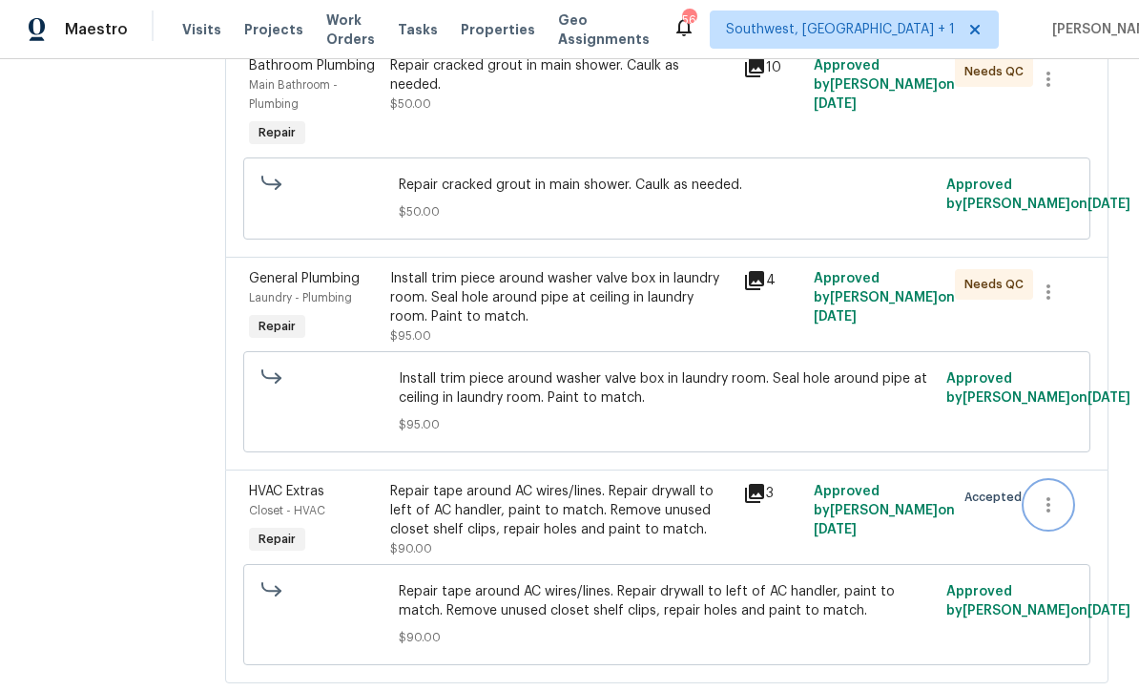
click at [1055, 494] on icon "button" at bounding box center [1048, 505] width 23 height 23
click at [1057, 469] on li "Cancel" at bounding box center [1063, 458] width 73 height 31
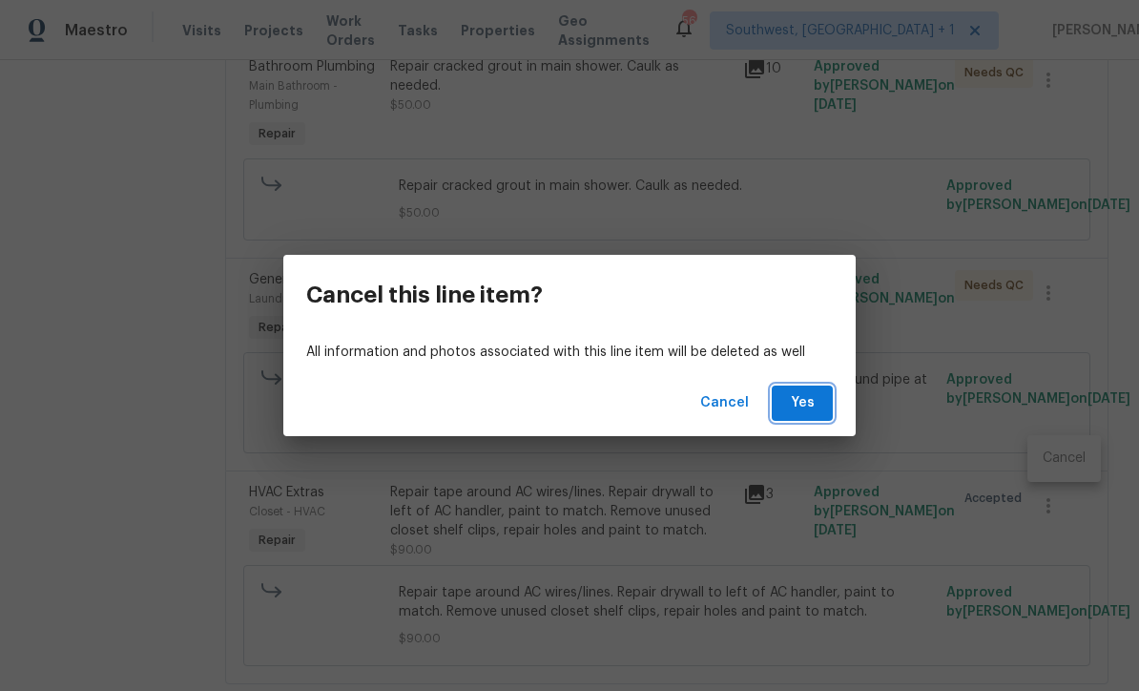
click at [805, 404] on span "Yes" at bounding box center [802, 403] width 31 height 24
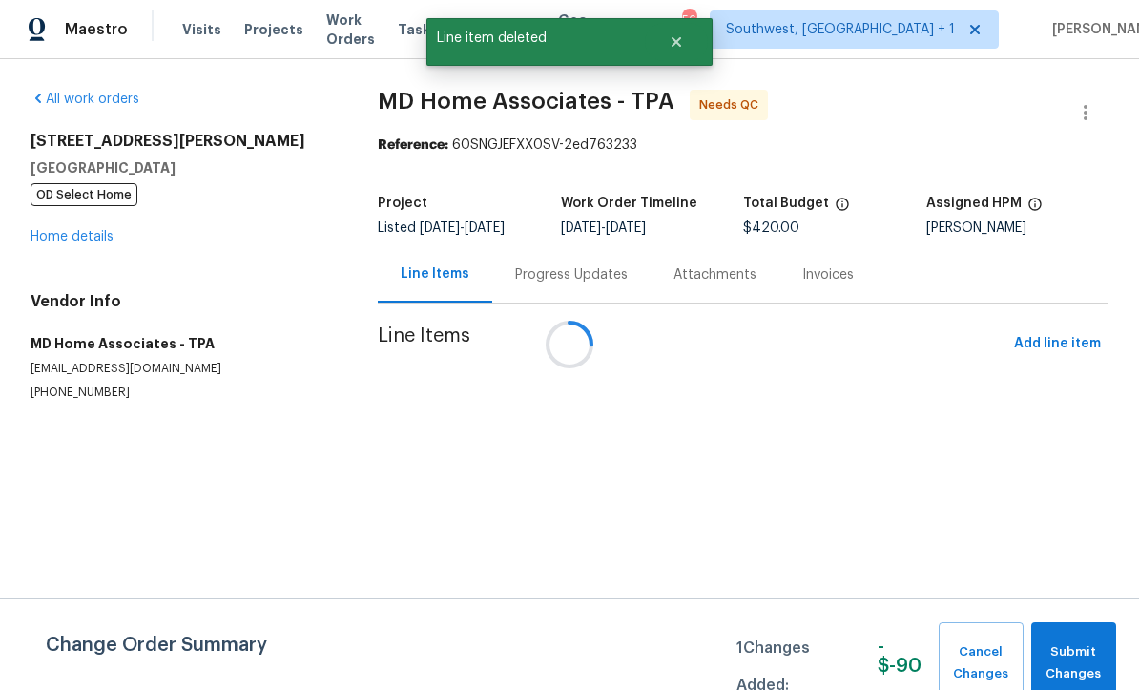
scroll to position [1, 0]
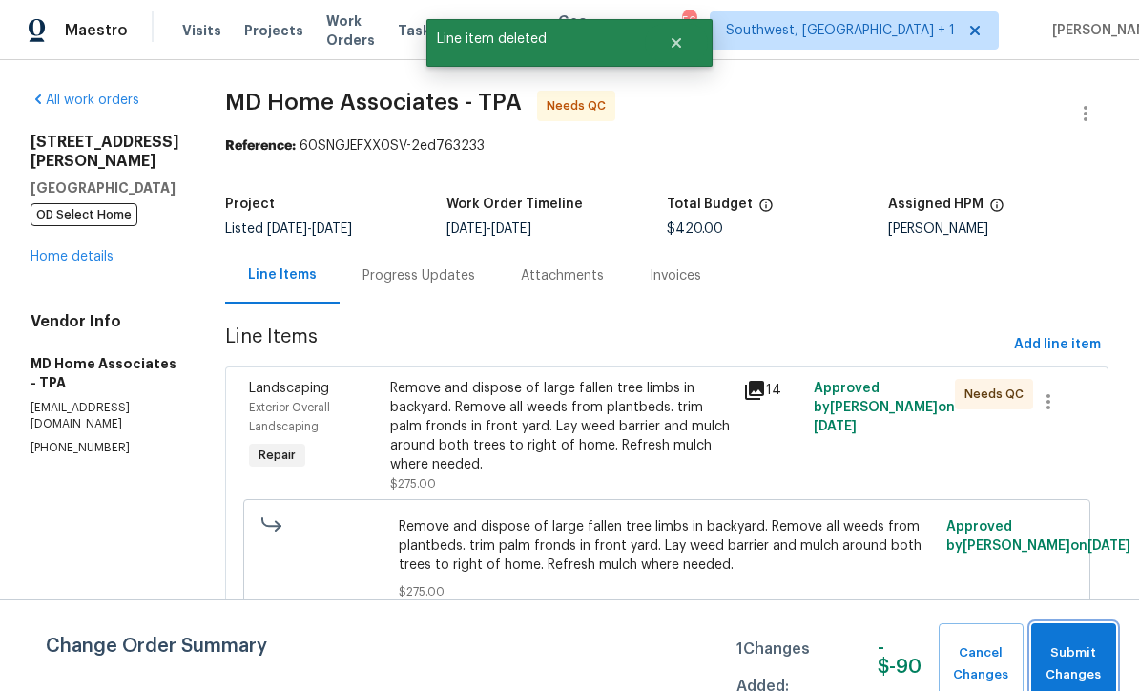
click at [1085, 658] on span "Submit Changes" at bounding box center [1074, 664] width 66 height 44
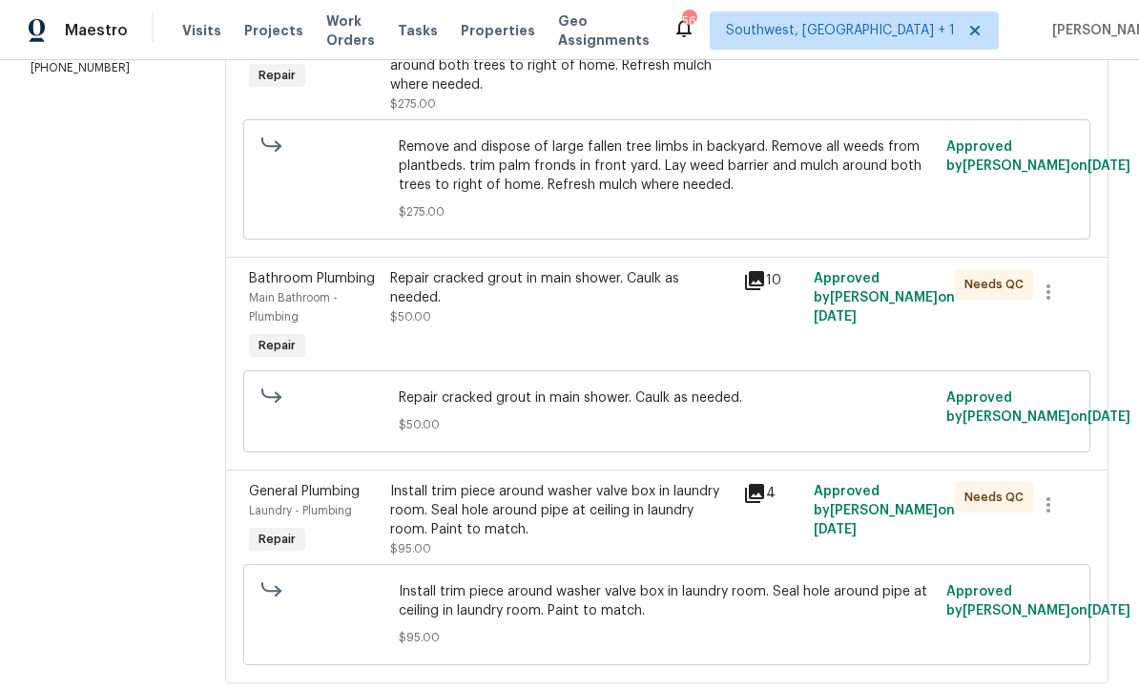
scroll to position [378, 0]
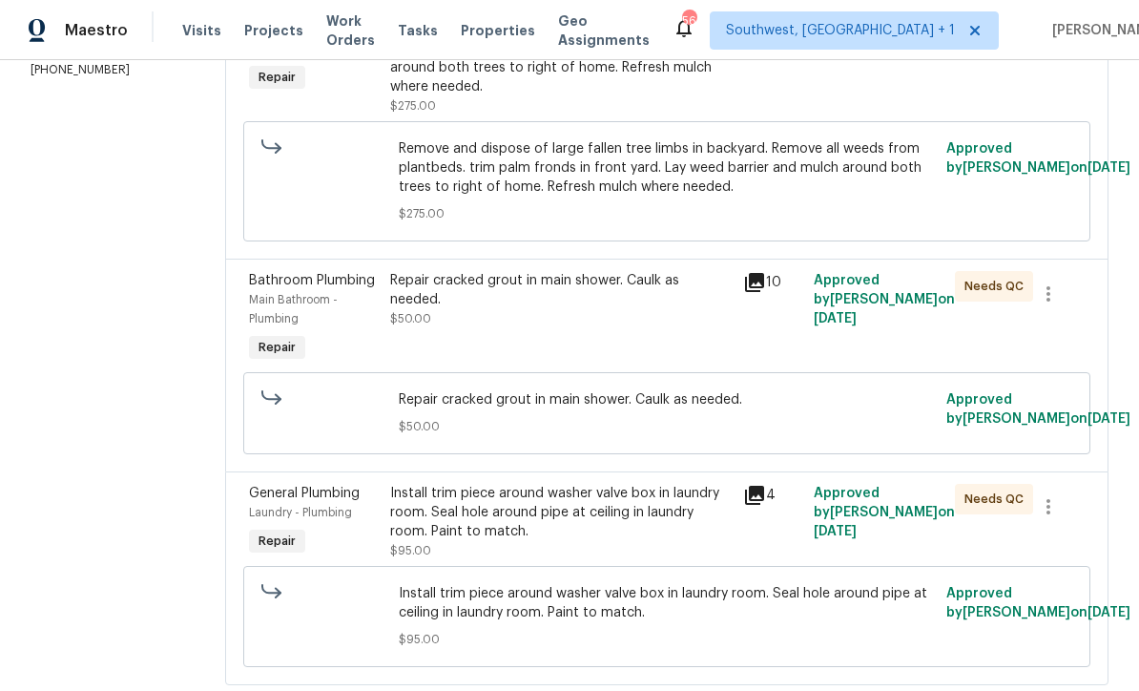
click at [411, 284] on div "Repair cracked grout in main shower. Caulk as needed." at bounding box center [561, 290] width 342 height 38
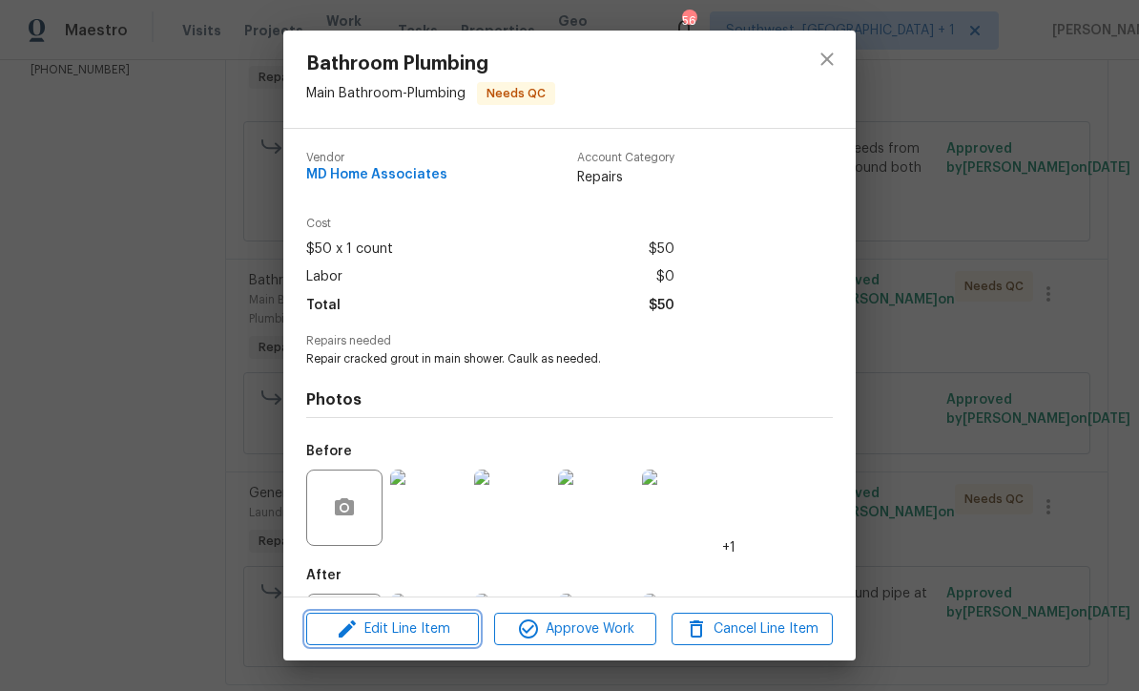
click at [432, 638] on span "Edit Line Item" at bounding box center [392, 629] width 161 height 24
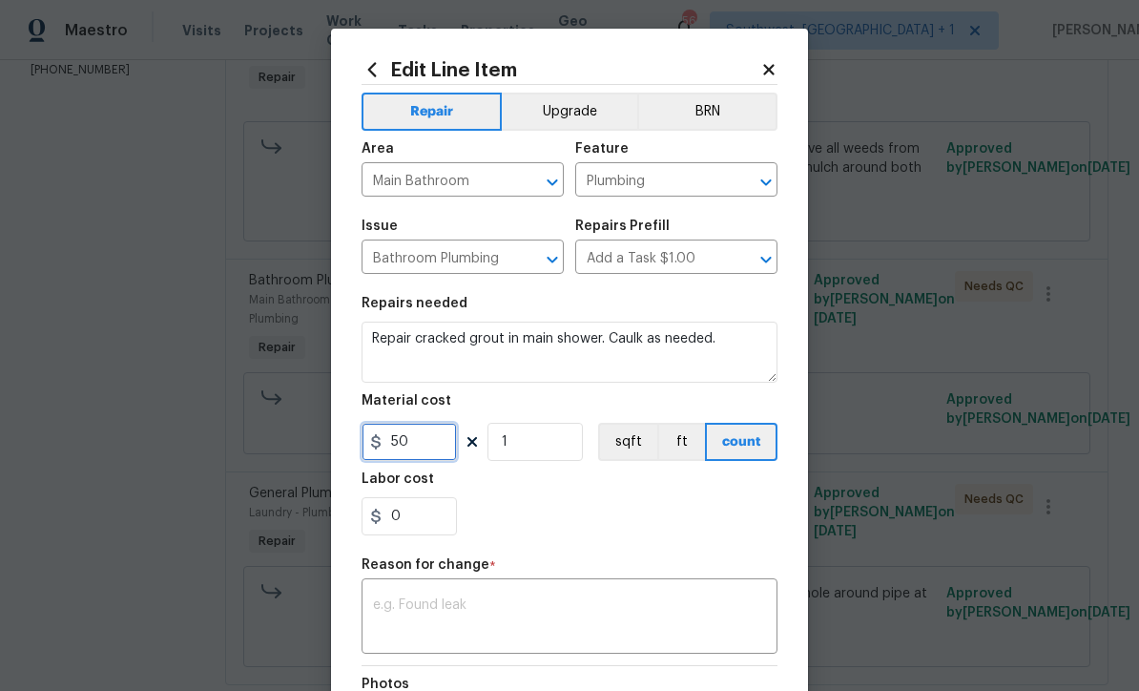
click at [454, 453] on input "50" at bounding box center [409, 442] width 95 height 38
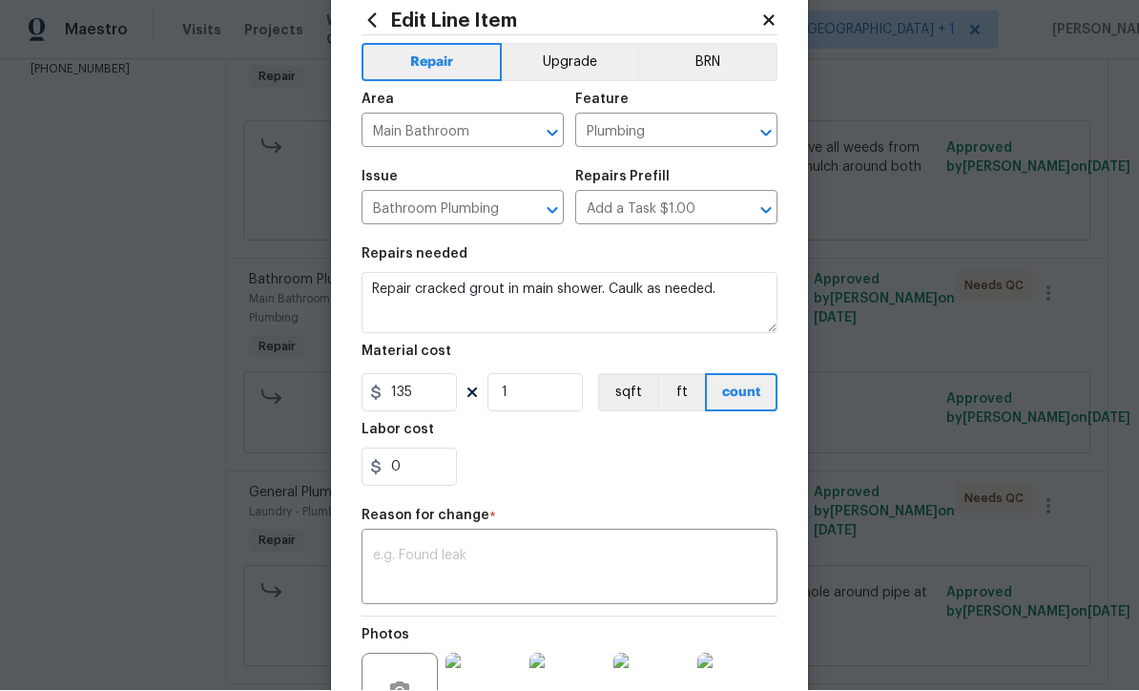
scroll to position [50, 0]
type input "135"
click at [635, 578] on textarea at bounding box center [569, 569] width 393 height 40
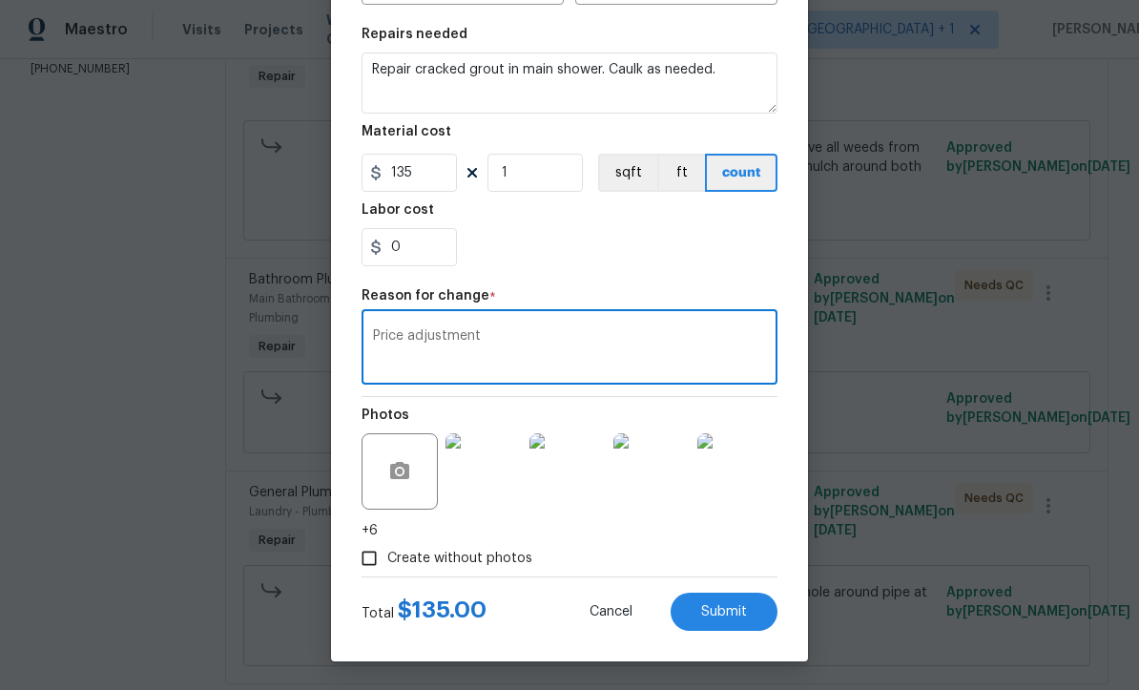
scroll to position [272, 0]
type textarea "Price adjustment"
click at [730, 623] on button "Submit" at bounding box center [724, 612] width 107 height 38
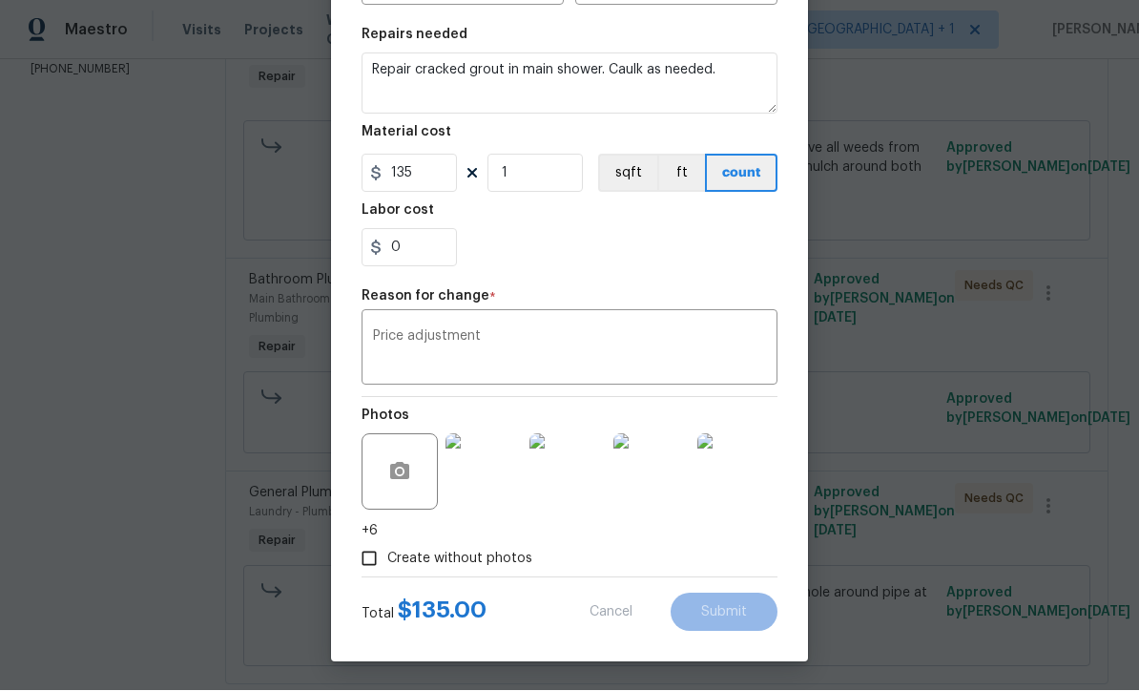
type input "50"
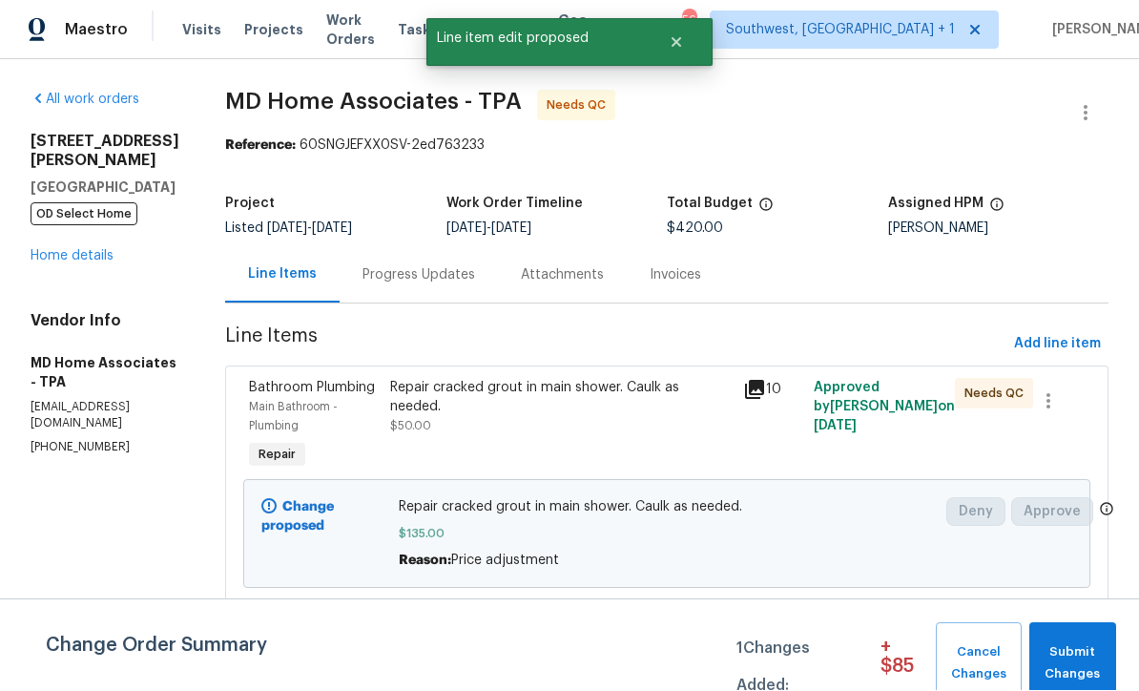
scroll to position [1, 0]
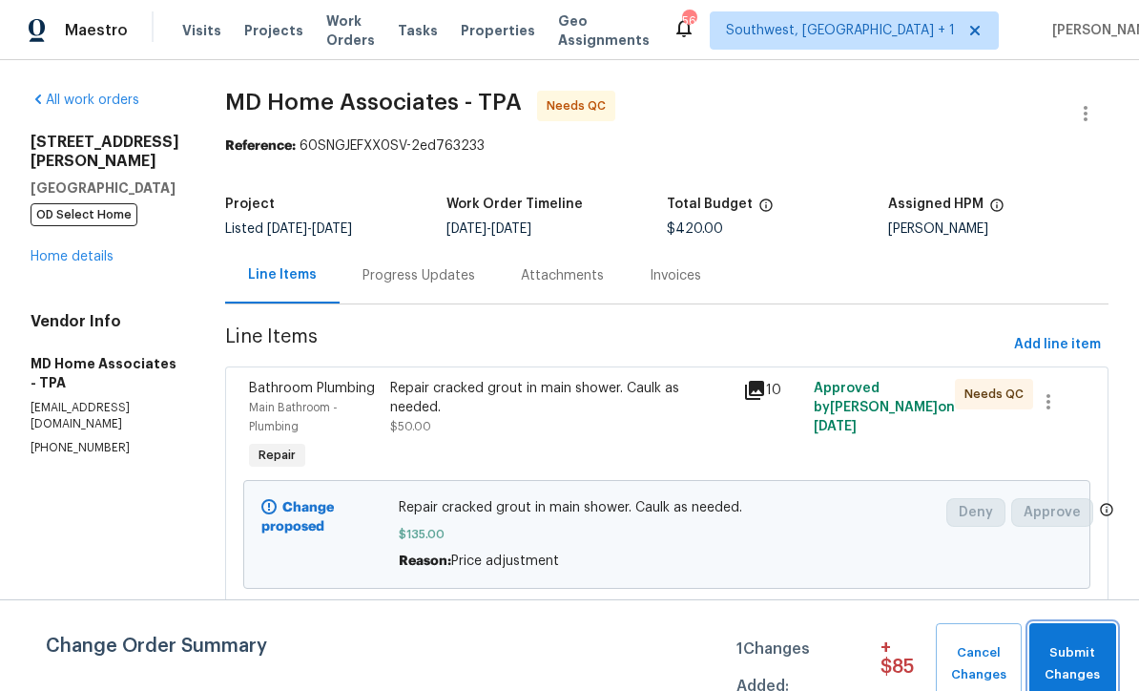
click at [1082, 658] on span "Submit Changes" at bounding box center [1073, 664] width 68 height 44
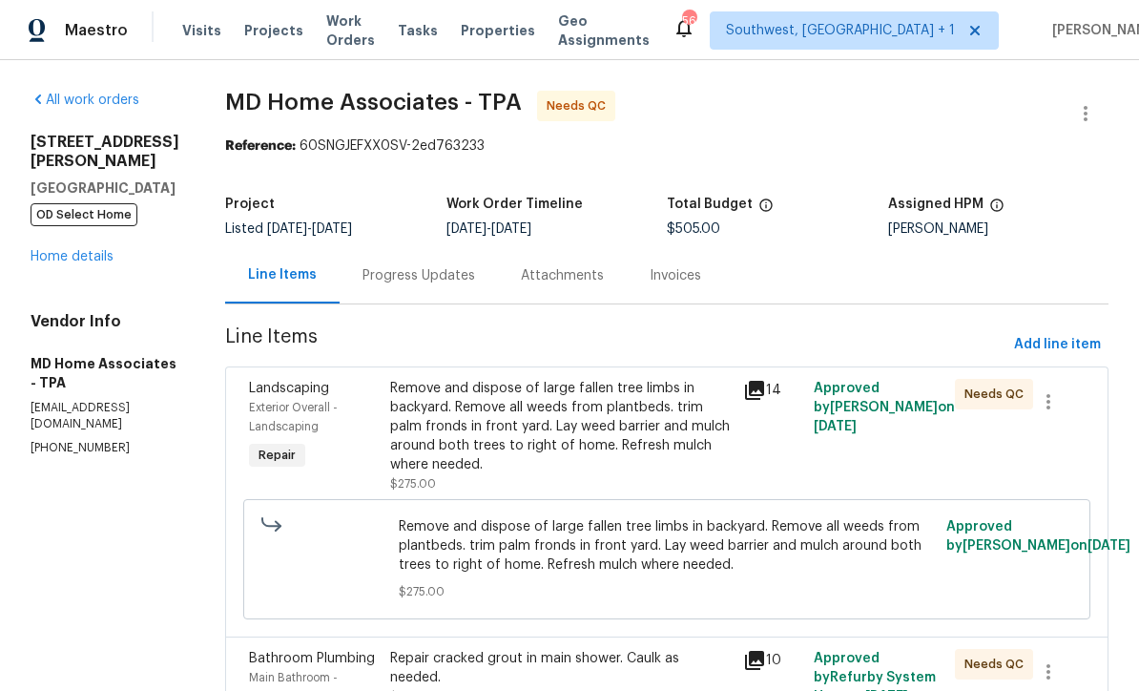
scroll to position [0, 0]
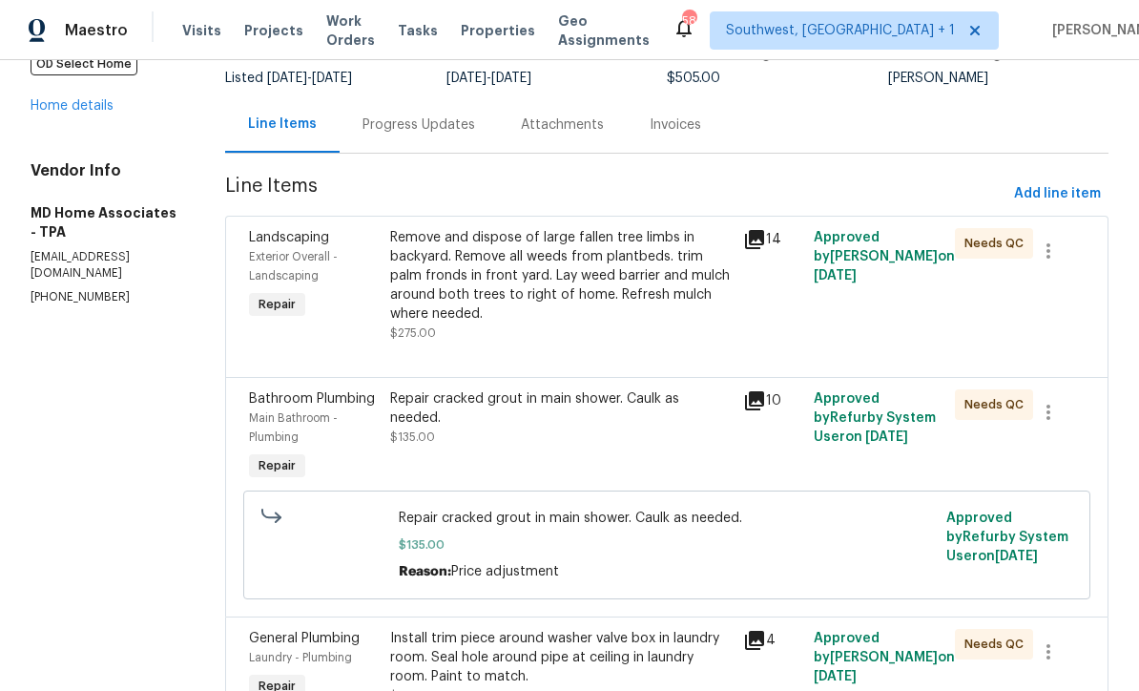
scroll to position [155, 0]
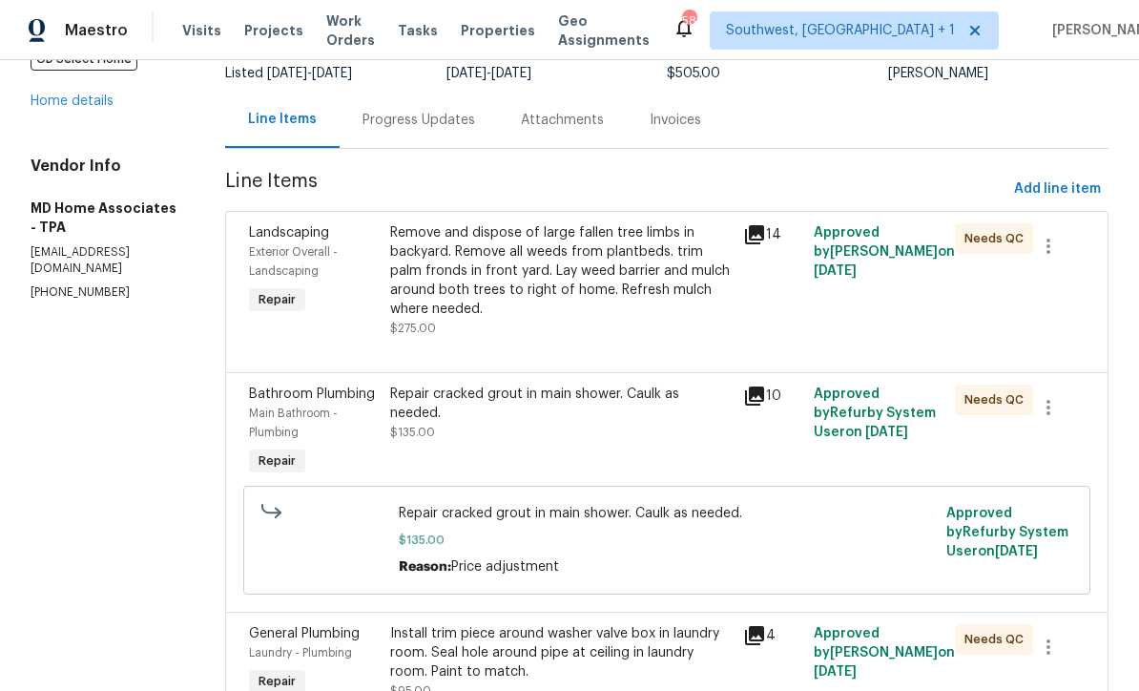
click at [622, 293] on div "Remove and dispose of large fallen tree limbs in backyard. Remove all weeds fro…" at bounding box center [561, 270] width 342 height 95
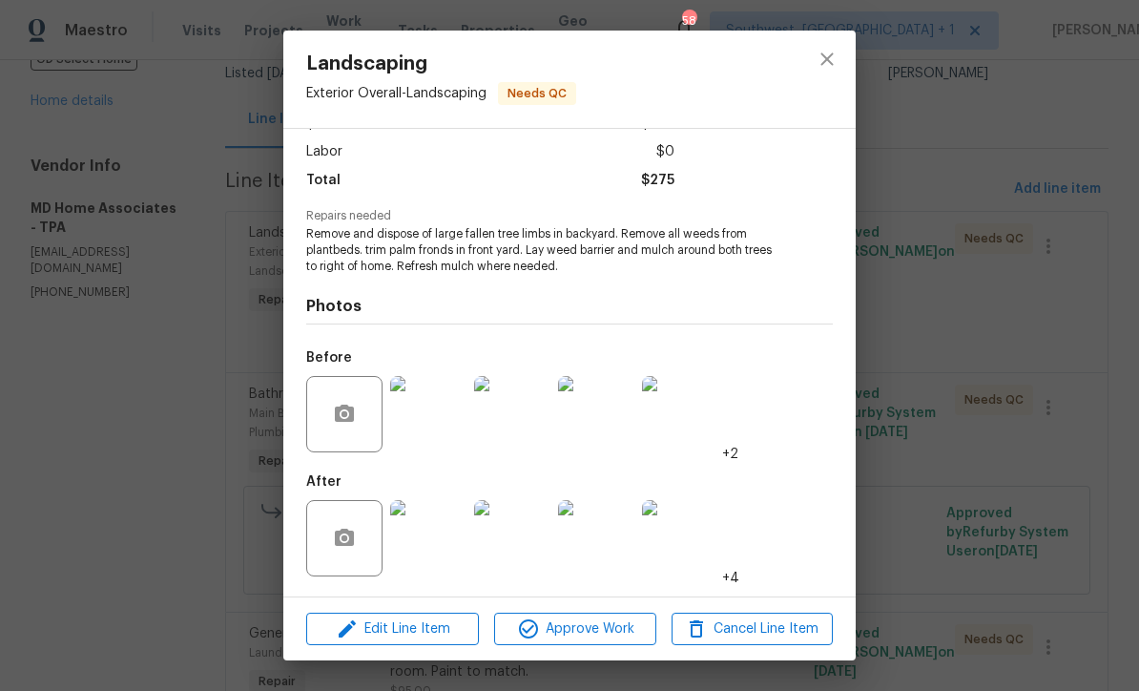
scroll to position [128, 0]
click at [444, 558] on img at bounding box center [428, 538] width 76 height 76
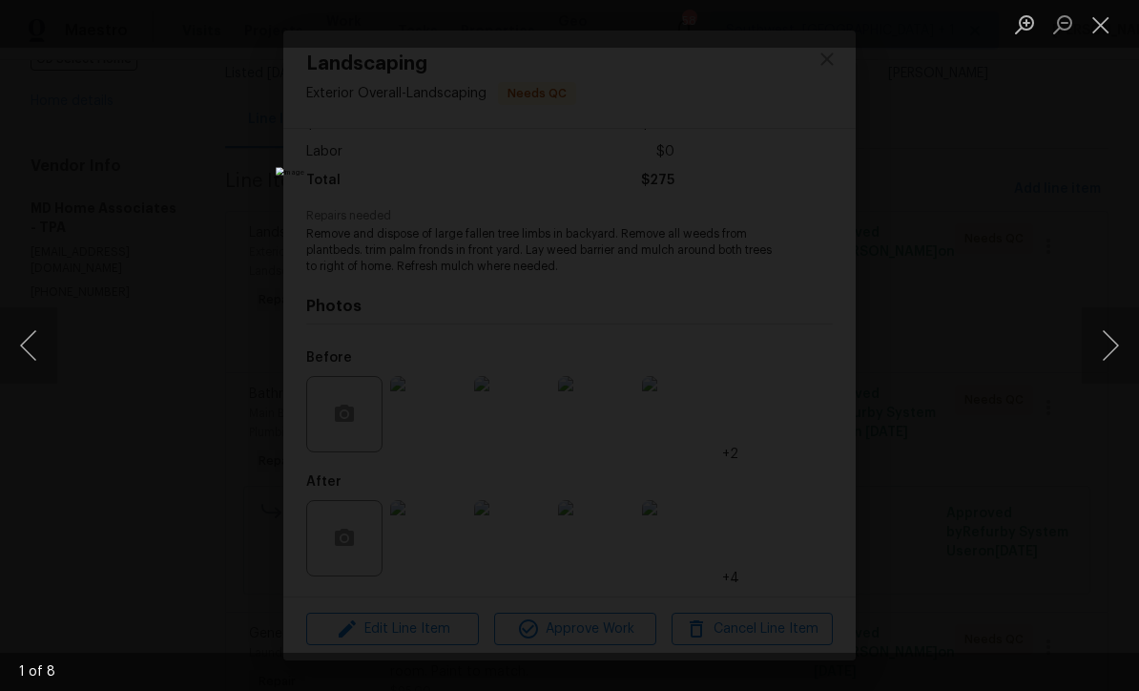
click at [1118, 359] on button "Next image" at bounding box center [1110, 345] width 57 height 76
click at [1113, 371] on button "Next image" at bounding box center [1110, 345] width 57 height 76
click at [1110, 372] on button "Next image" at bounding box center [1110, 345] width 57 height 76
click at [1112, 370] on button "Next image" at bounding box center [1110, 345] width 57 height 76
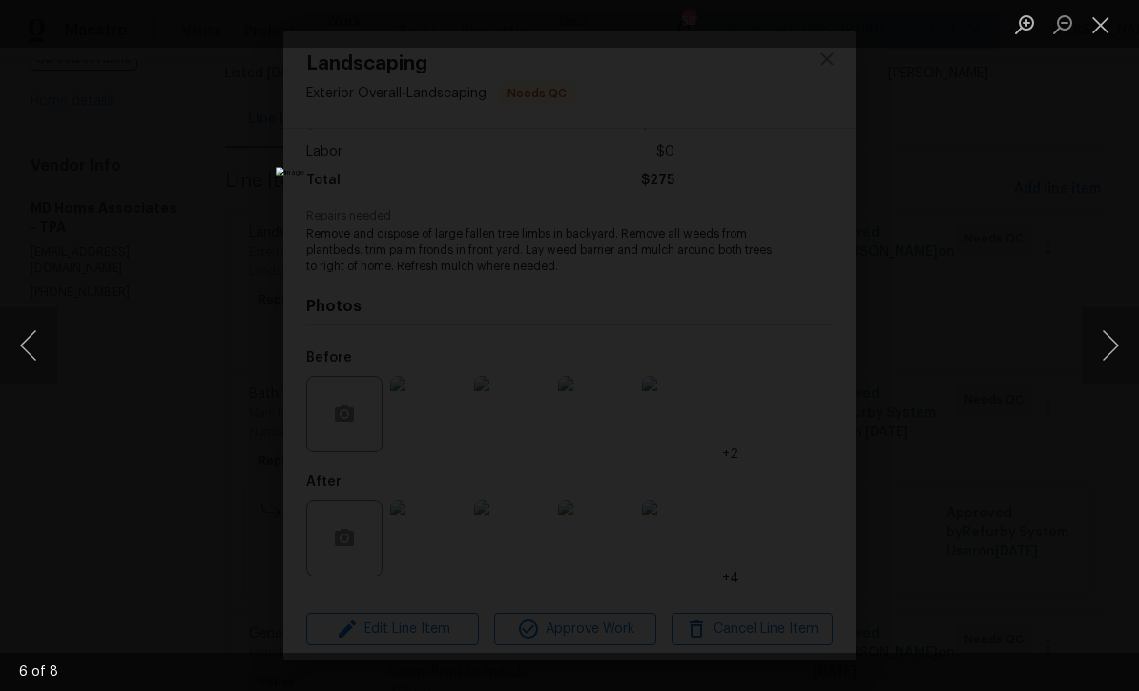
click at [1114, 368] on button "Next image" at bounding box center [1110, 345] width 57 height 76
click at [1113, 366] on button "Next image" at bounding box center [1110, 345] width 57 height 76
click at [1125, 368] on button "Next image" at bounding box center [1110, 345] width 57 height 76
click at [1098, 33] on button "Close lightbox" at bounding box center [1101, 24] width 38 height 33
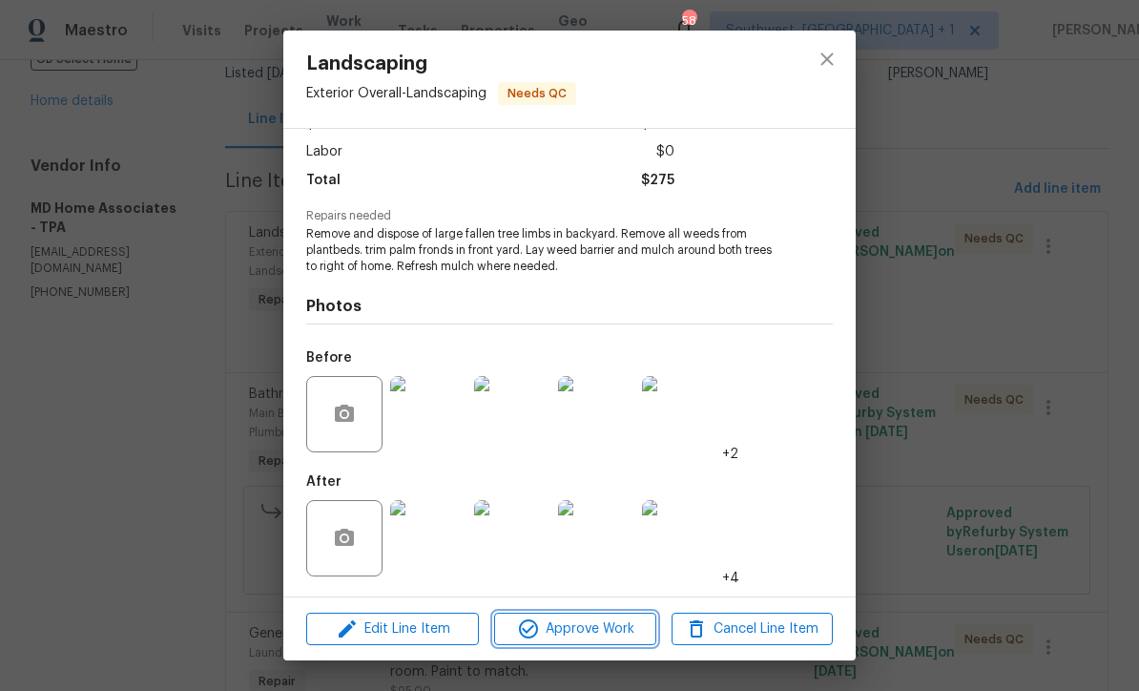
click at [606, 627] on span "Approve Work" at bounding box center [575, 629] width 150 height 24
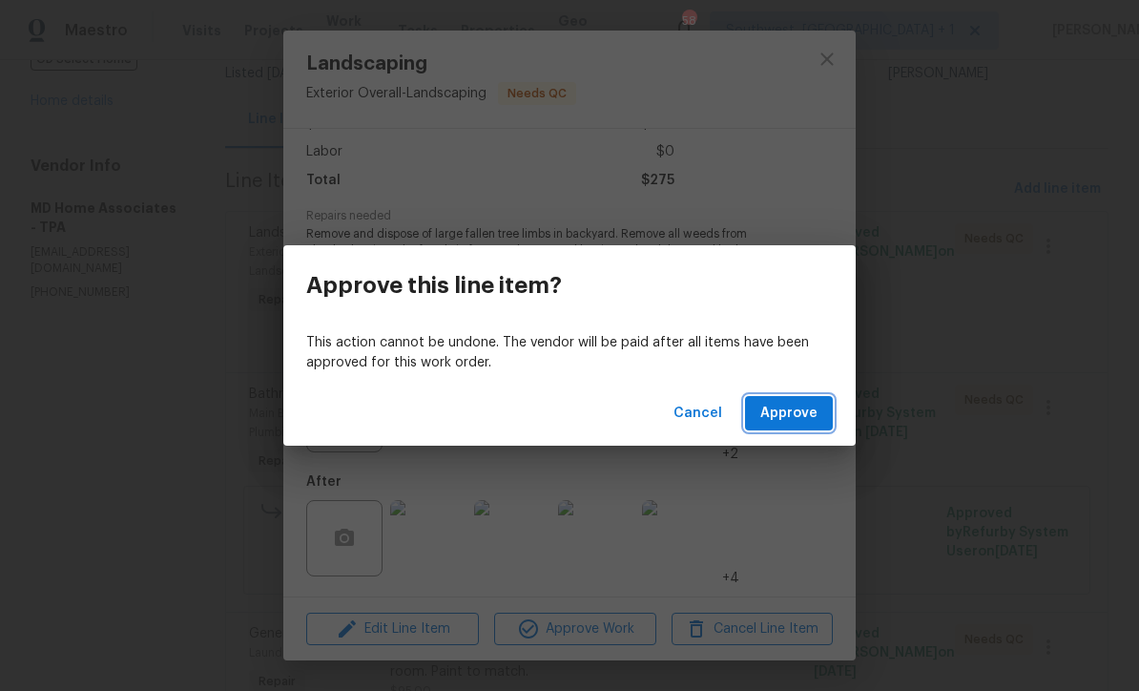
click at [804, 411] on span "Approve" at bounding box center [788, 414] width 57 height 24
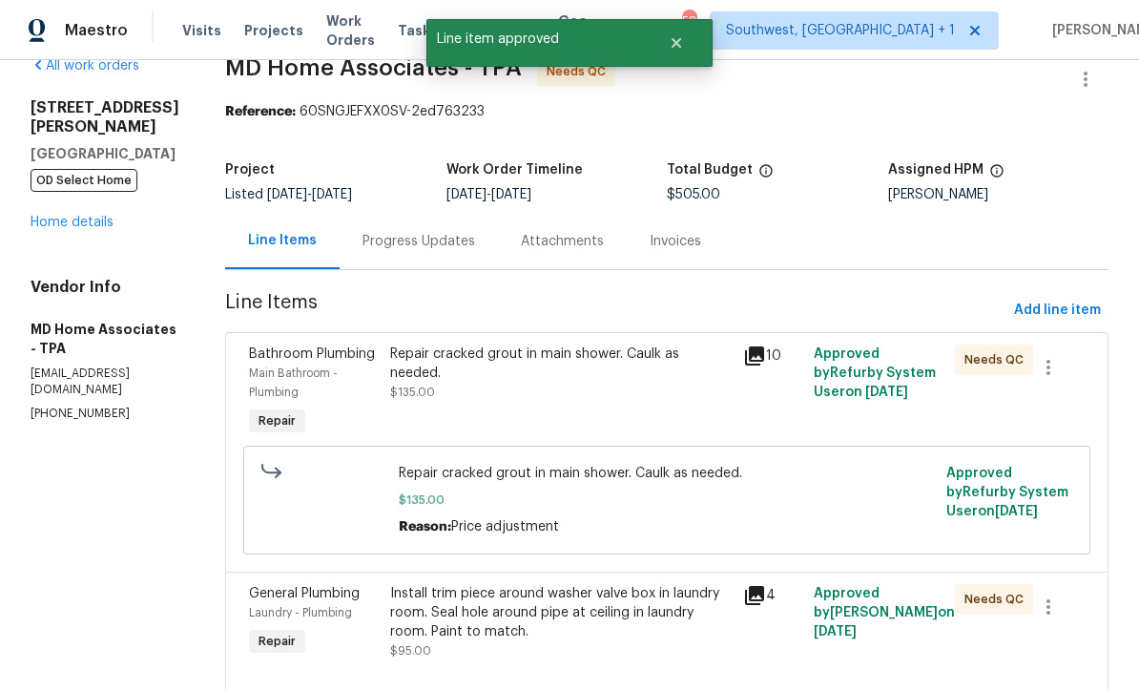
scroll to position [68, 0]
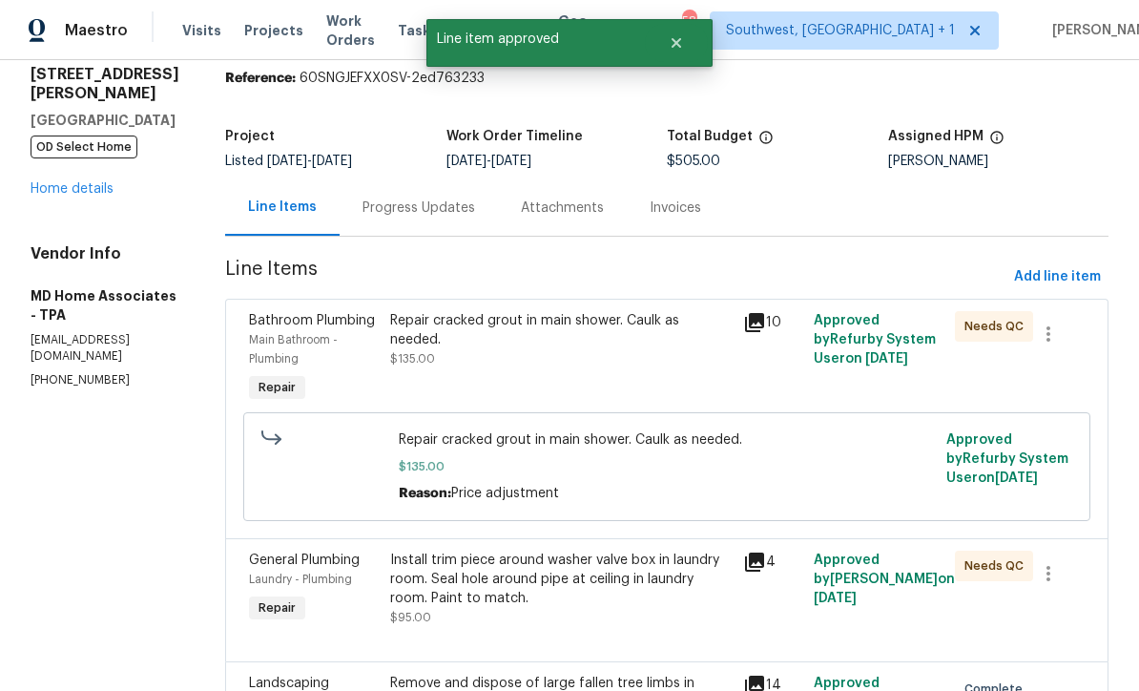
click at [641, 377] on div "Repair cracked grout in main shower. Caulk as needed. $135.00" at bounding box center [560, 358] width 353 height 107
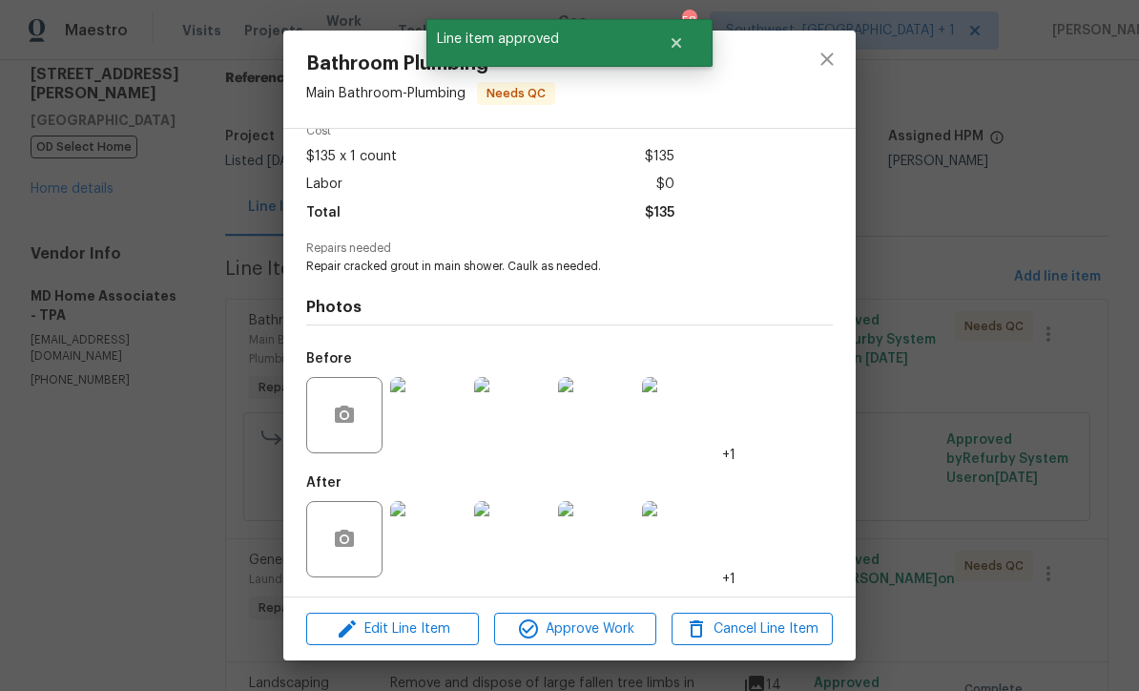
scroll to position [97, 0]
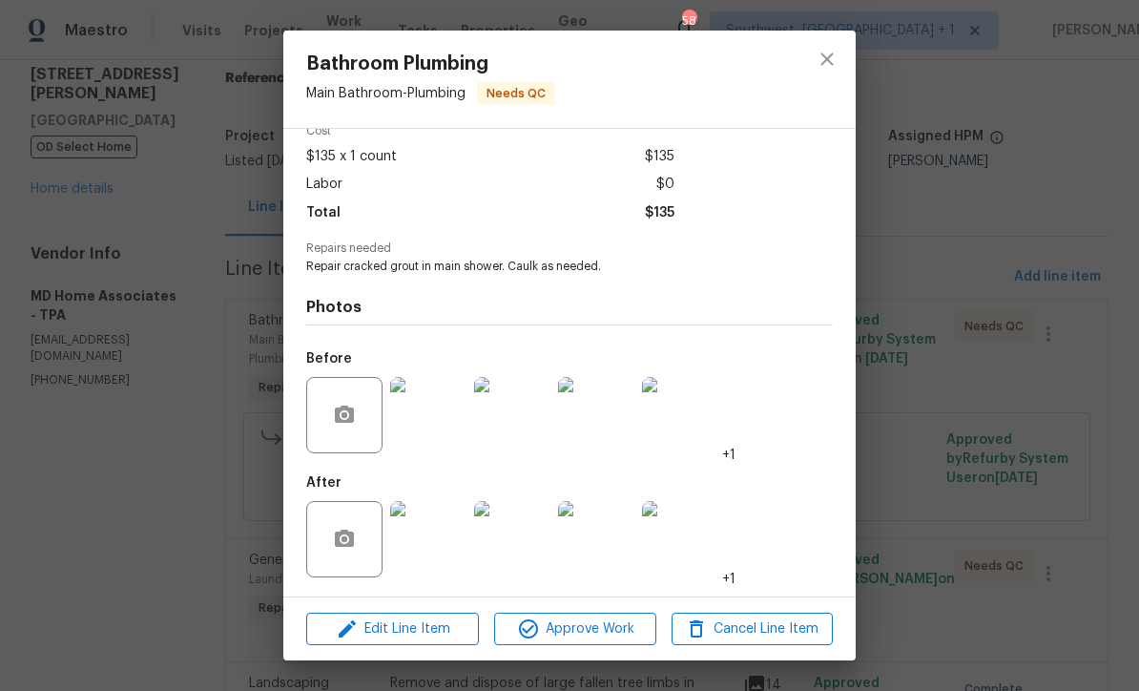
click at [440, 544] on img at bounding box center [428, 539] width 76 height 76
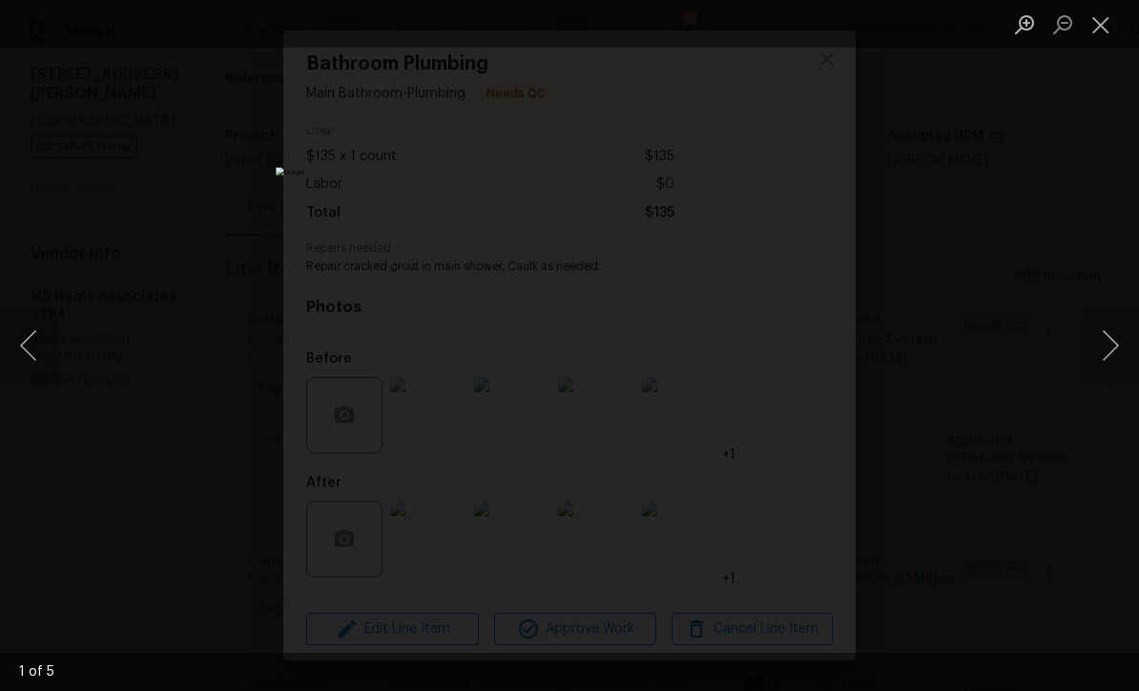
click at [1101, 364] on button "Next image" at bounding box center [1110, 345] width 57 height 76
click at [1111, 350] on button "Next image" at bounding box center [1110, 345] width 57 height 76
click at [1102, 344] on button "Next image" at bounding box center [1110, 345] width 57 height 76
click at [1098, 32] on button "Close lightbox" at bounding box center [1101, 24] width 38 height 33
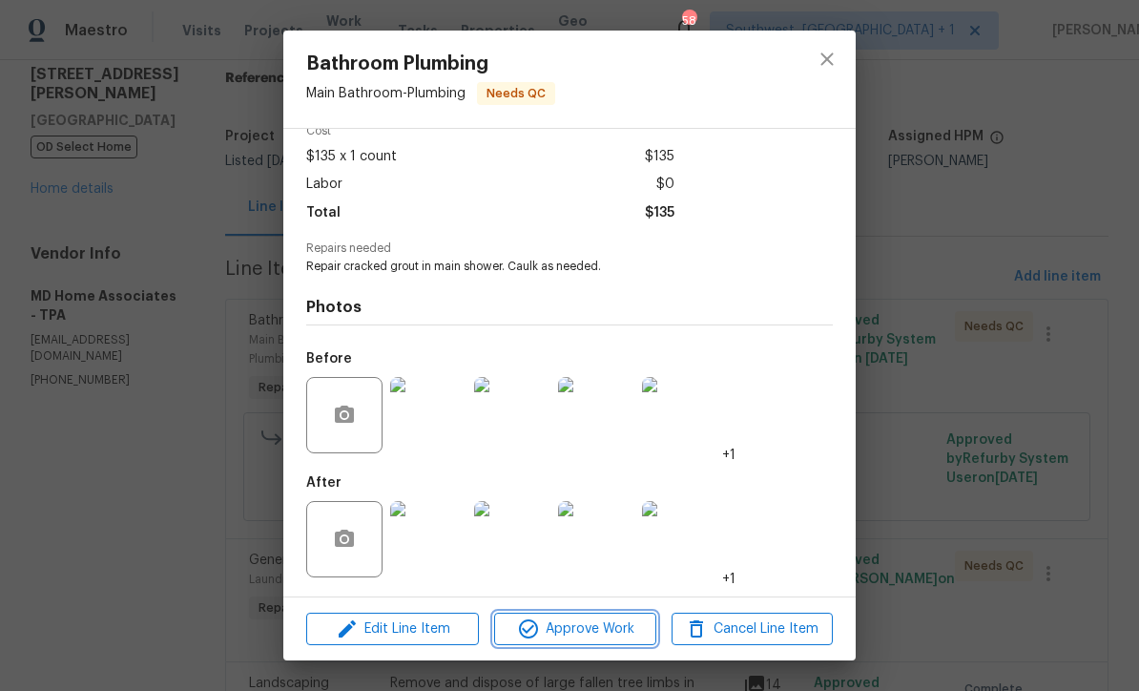
click at [616, 640] on span "Approve Work" at bounding box center [575, 629] width 150 height 24
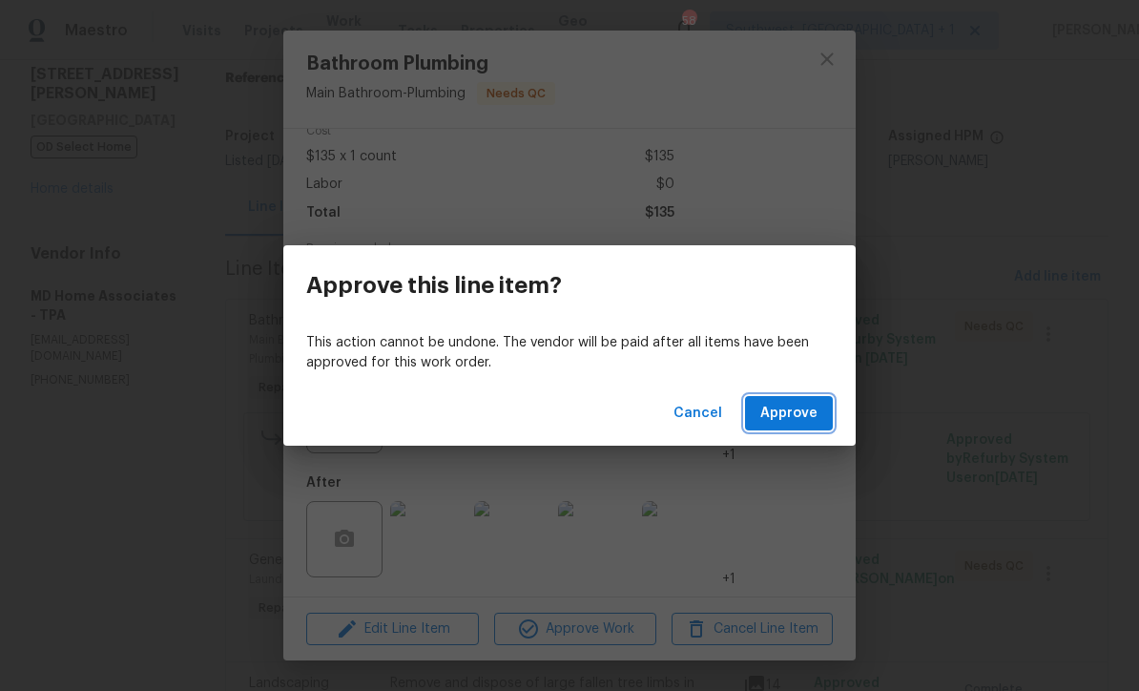
click at [806, 415] on span "Approve" at bounding box center [788, 414] width 57 height 24
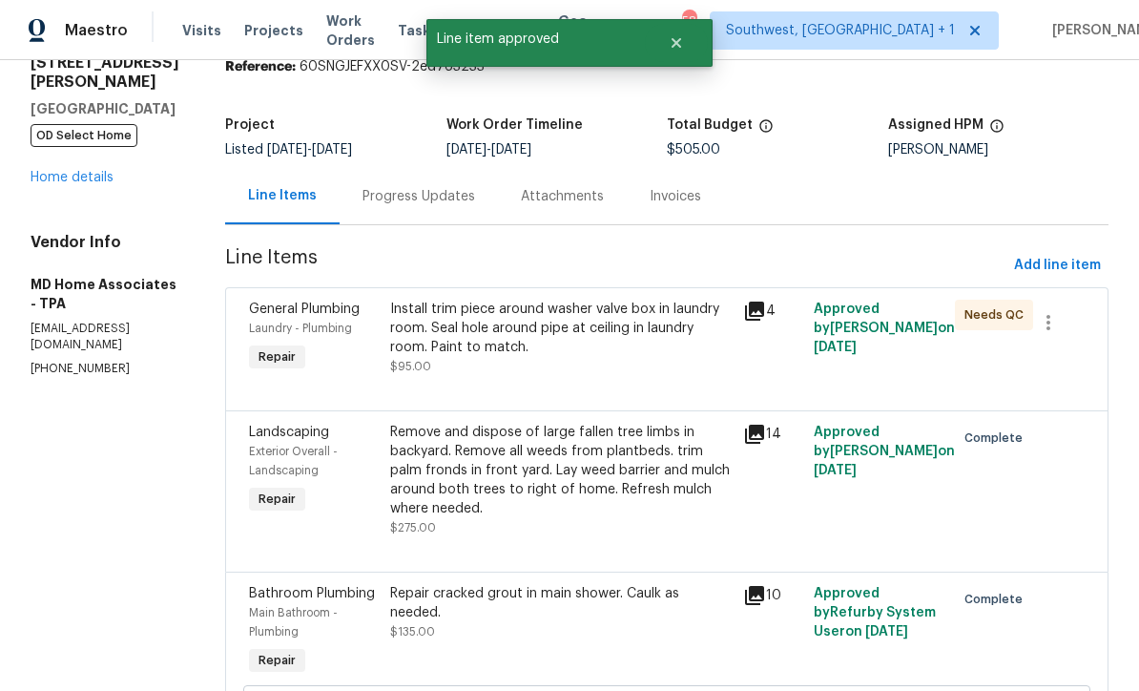
scroll to position [84, 0]
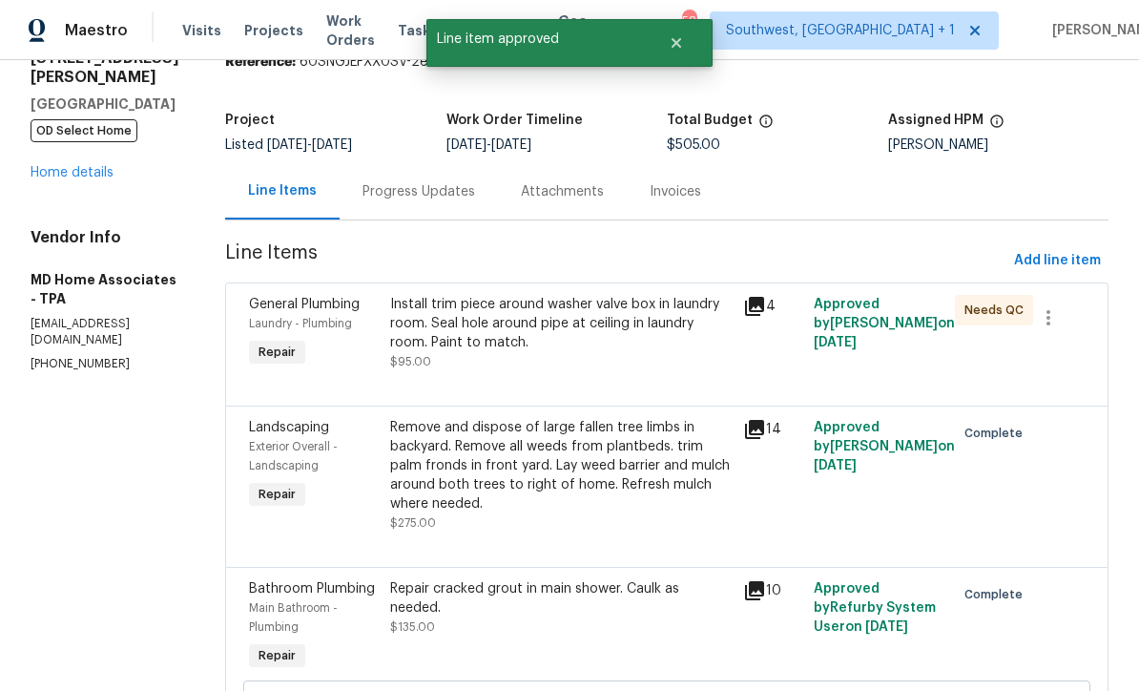
click at [668, 348] on div "Install trim piece around washer valve box in laundry room. Seal hole around pi…" at bounding box center [561, 323] width 342 height 57
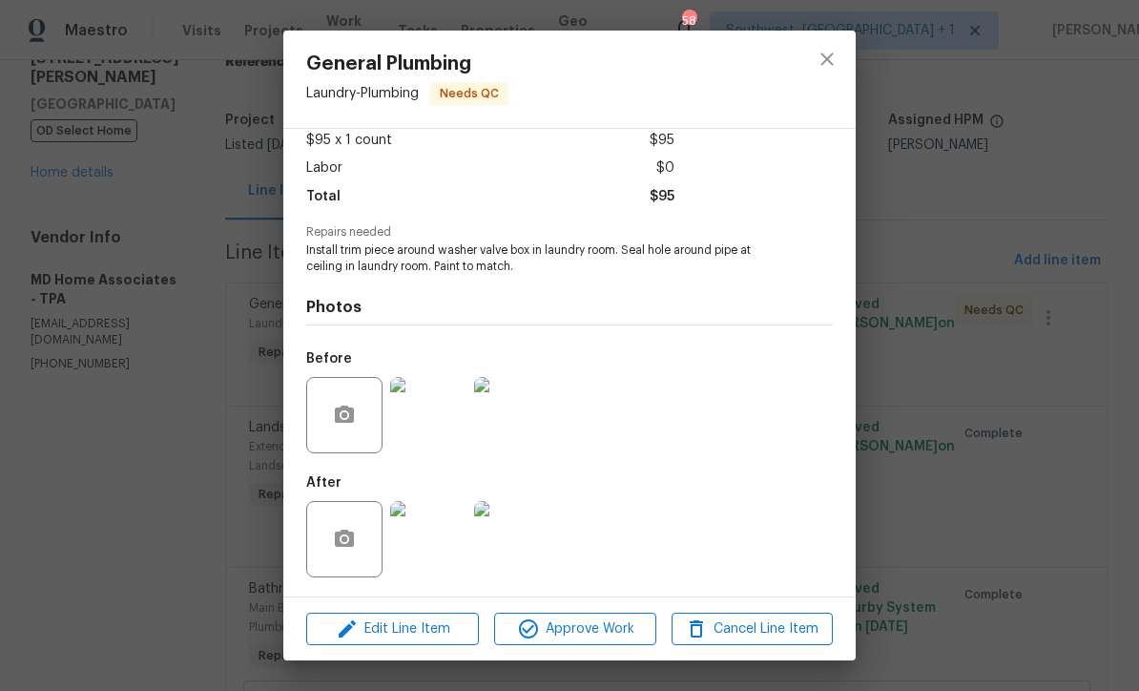
scroll to position [113, 0]
click at [625, 637] on span "Approve Work" at bounding box center [575, 629] width 150 height 24
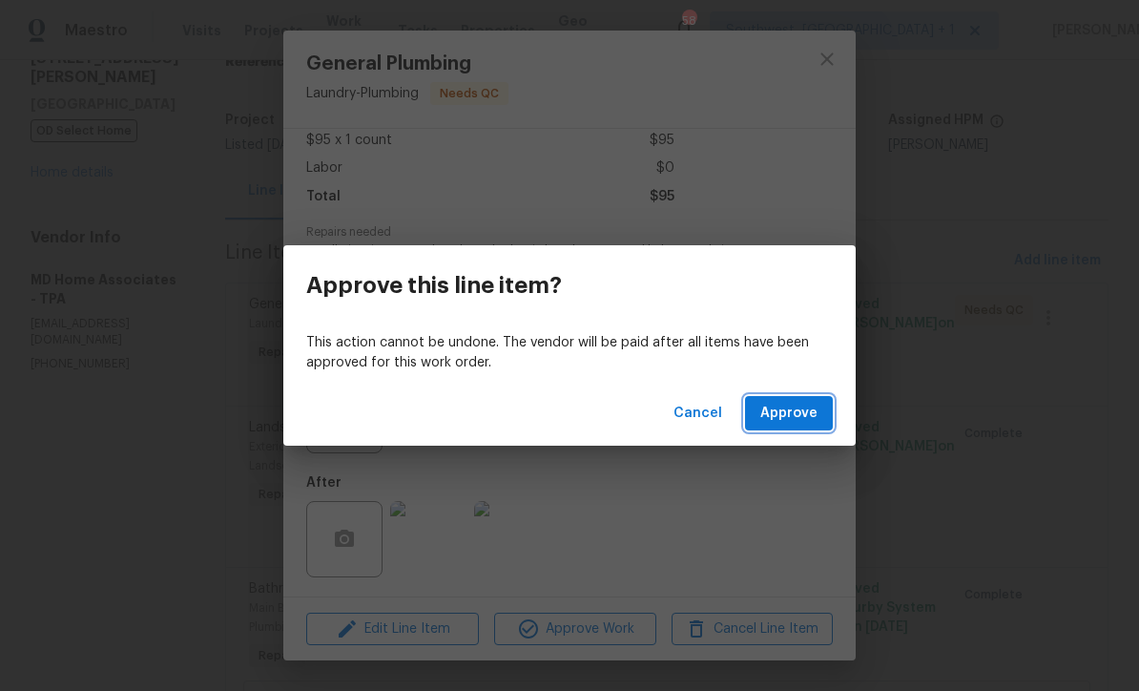
click at [808, 411] on span "Approve" at bounding box center [788, 414] width 57 height 24
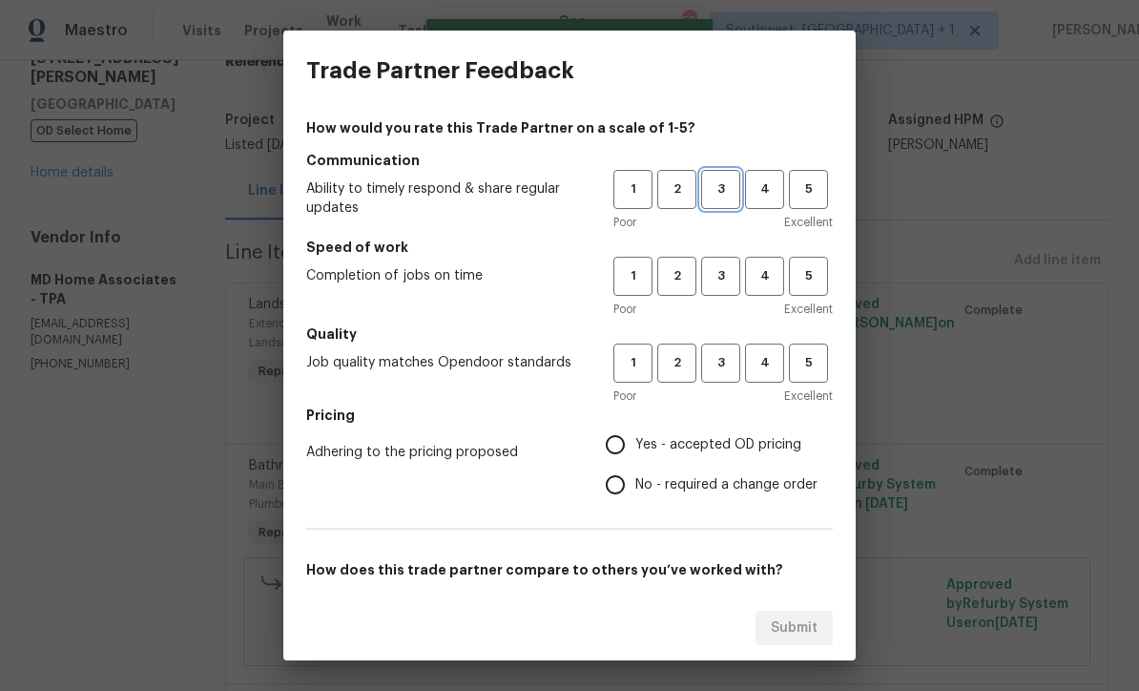
click at [731, 197] on span "3" at bounding box center [720, 189] width 35 height 22
click at [709, 281] on span "3" at bounding box center [720, 276] width 35 height 22
click at [721, 370] on span "3" at bounding box center [720, 363] width 35 height 22
click at [613, 445] on input "Yes - accepted OD pricing" at bounding box center [615, 445] width 40 height 40
radio input "true"
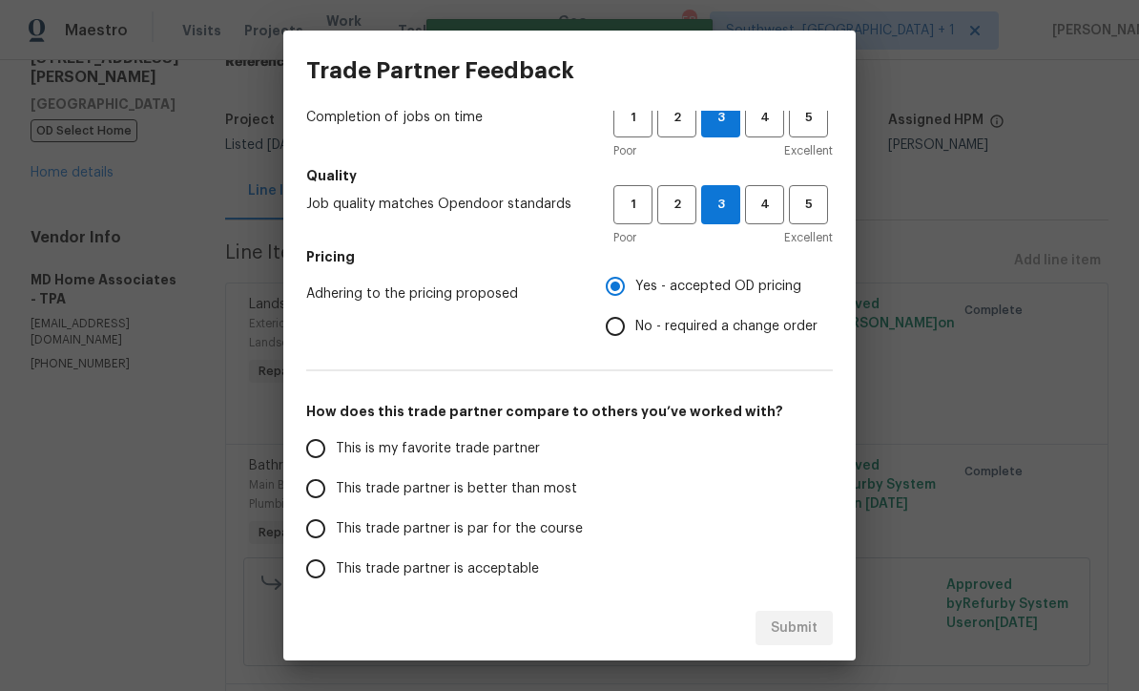
scroll to position [160, 0]
click at [320, 528] on input "This trade partner is par for the course" at bounding box center [316, 527] width 40 height 40
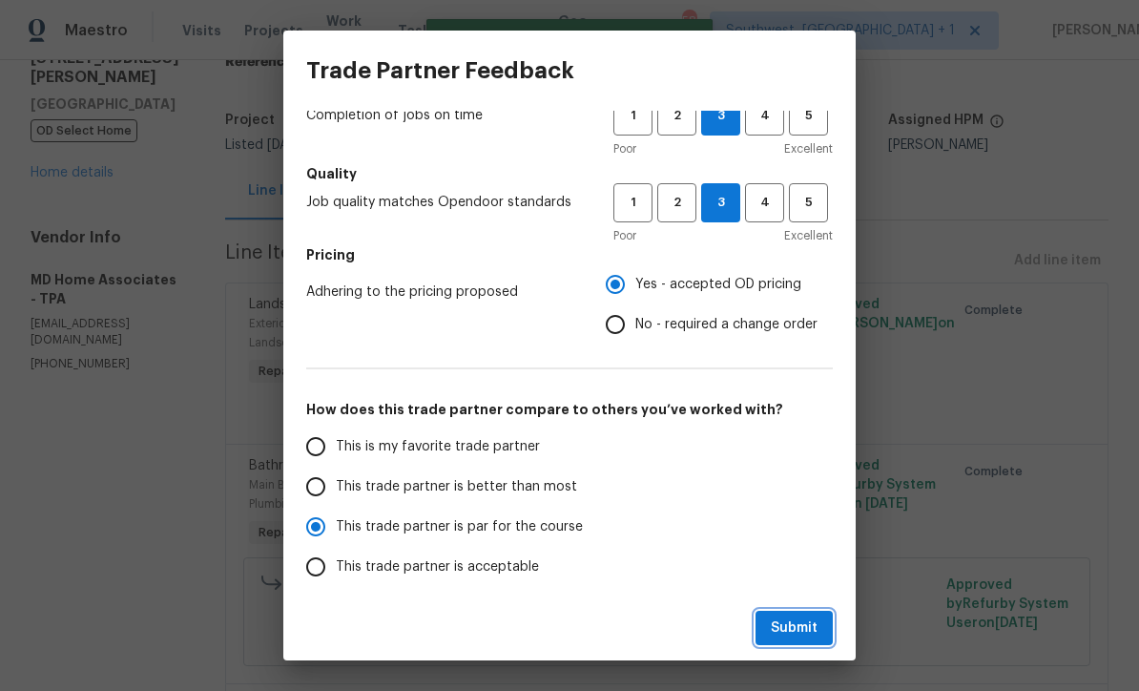
click at [801, 632] on span "Submit" at bounding box center [794, 628] width 47 height 24
radio input "true"
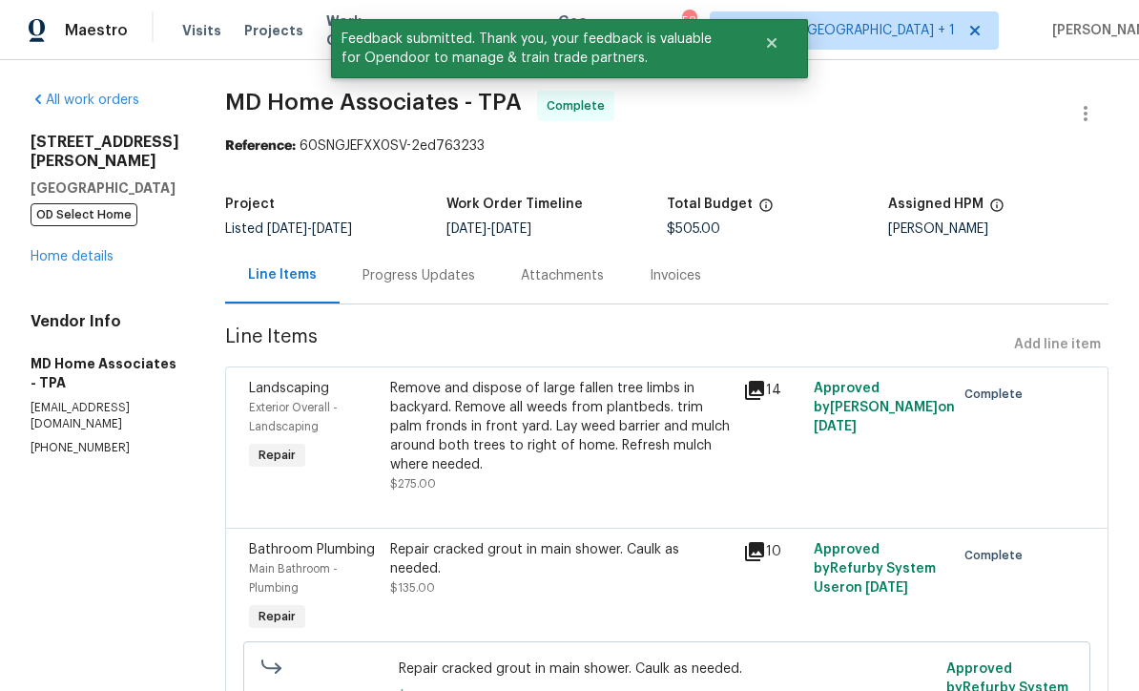
scroll to position [0, 0]
click at [254, 31] on span "Projects" at bounding box center [273, 30] width 59 height 19
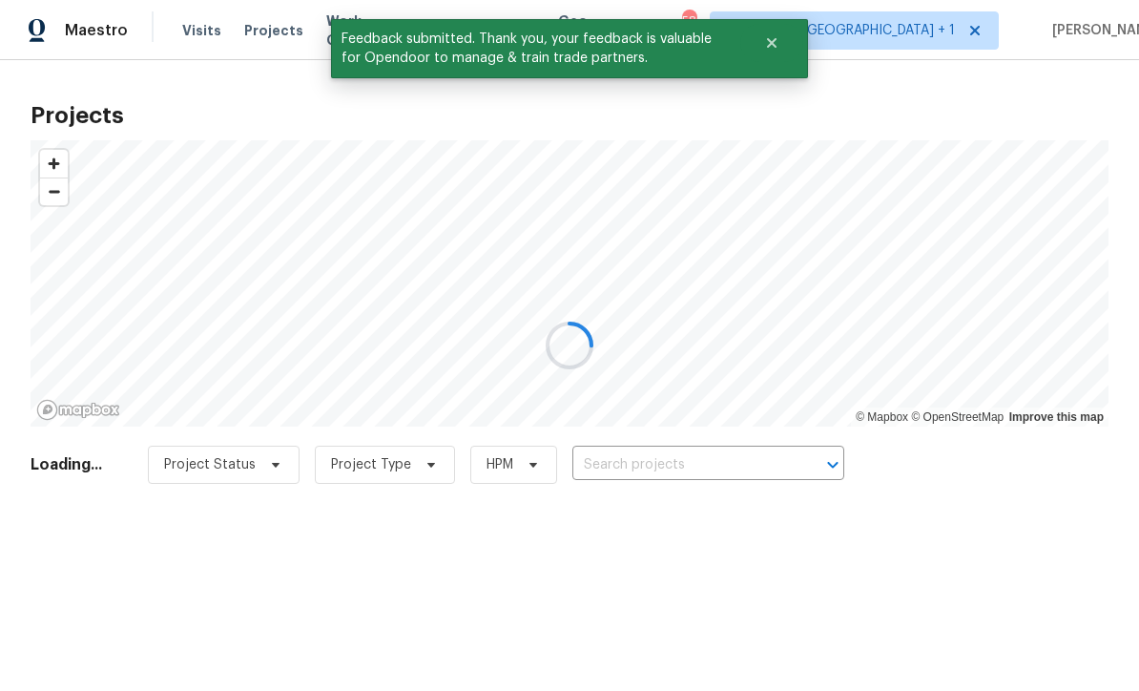
click at [702, 465] on div at bounding box center [569, 345] width 1139 height 691
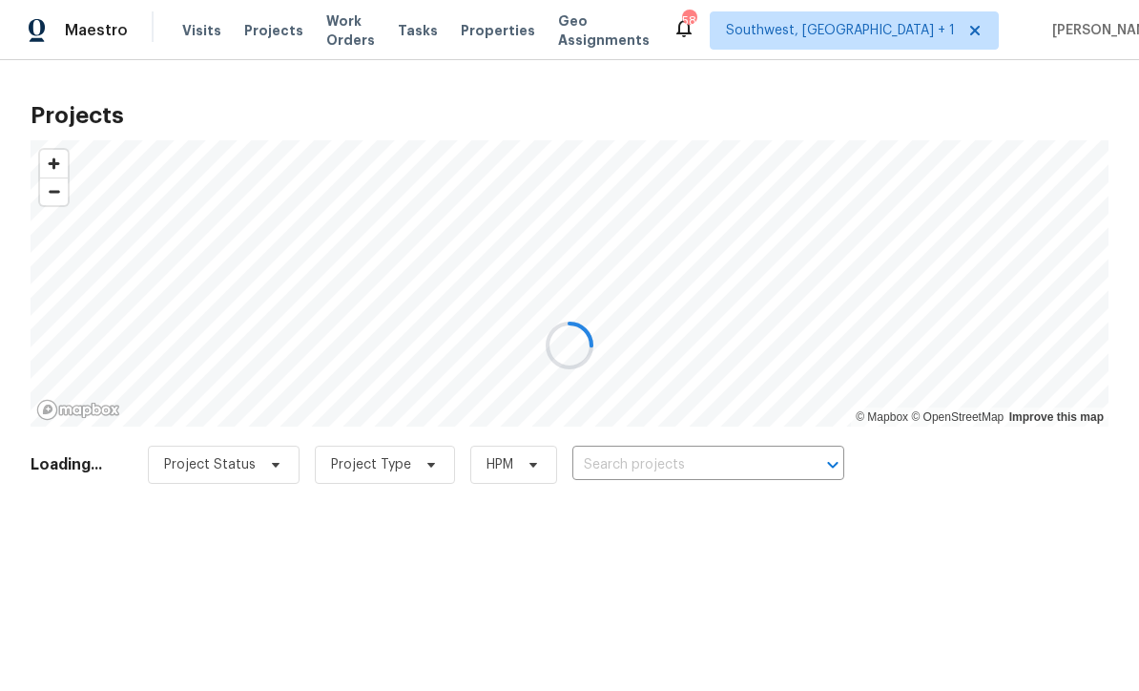
click at [715, 470] on div at bounding box center [569, 345] width 1139 height 691
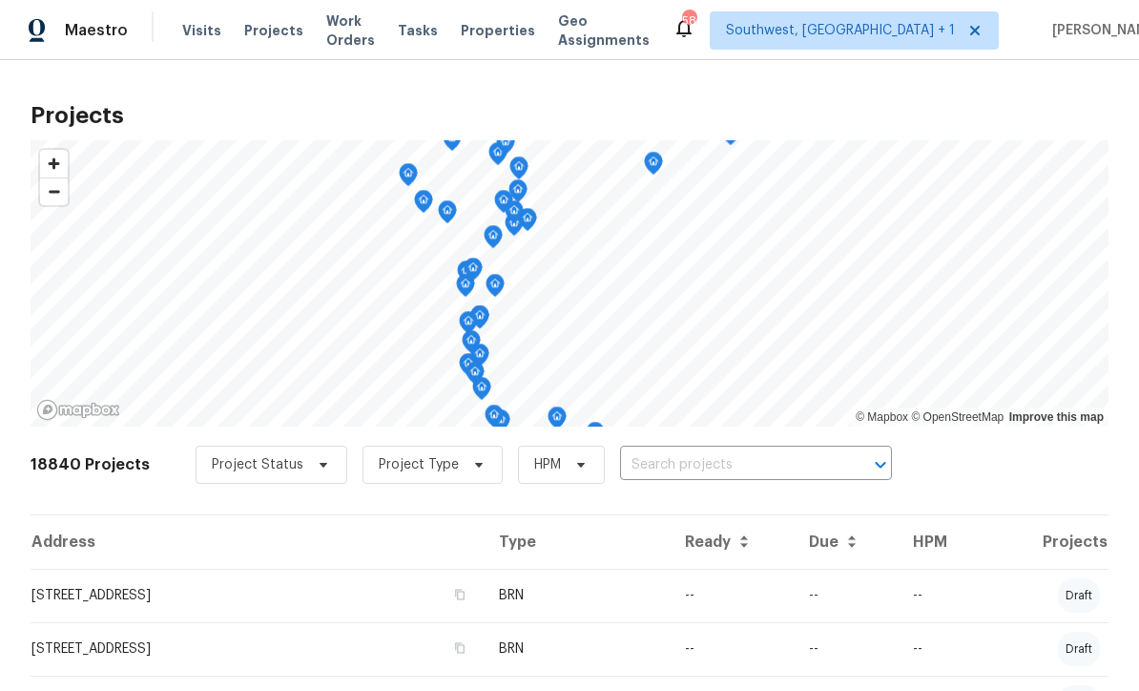
click at [715, 462] on input "text" at bounding box center [729, 465] width 218 height 30
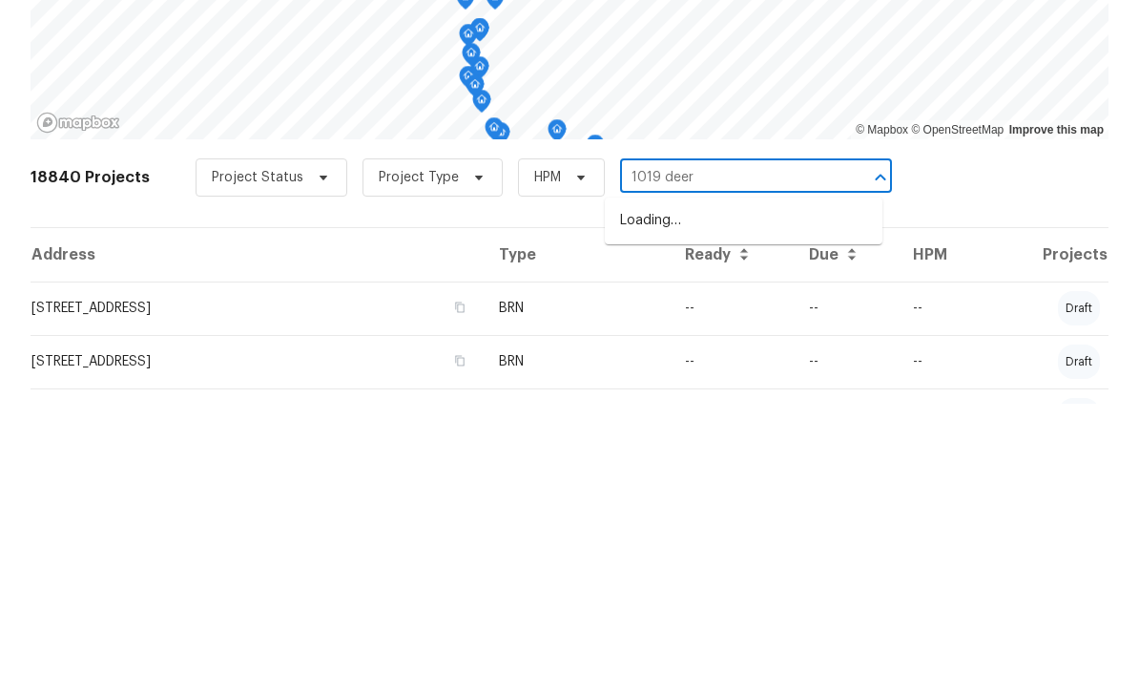
type input "1019 deer"
click at [753, 492] on li "[STREET_ADDRESS]" at bounding box center [744, 507] width 278 height 31
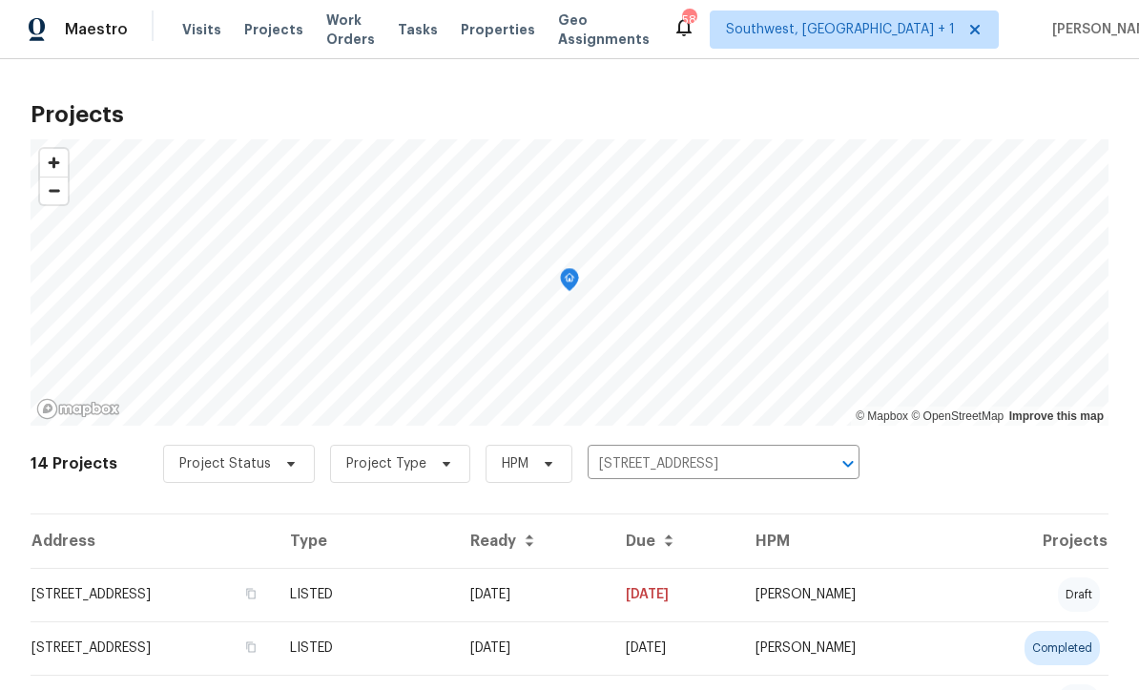
scroll to position [1, 0]
click at [672, 603] on td "[DATE]" at bounding box center [676, 595] width 130 height 53
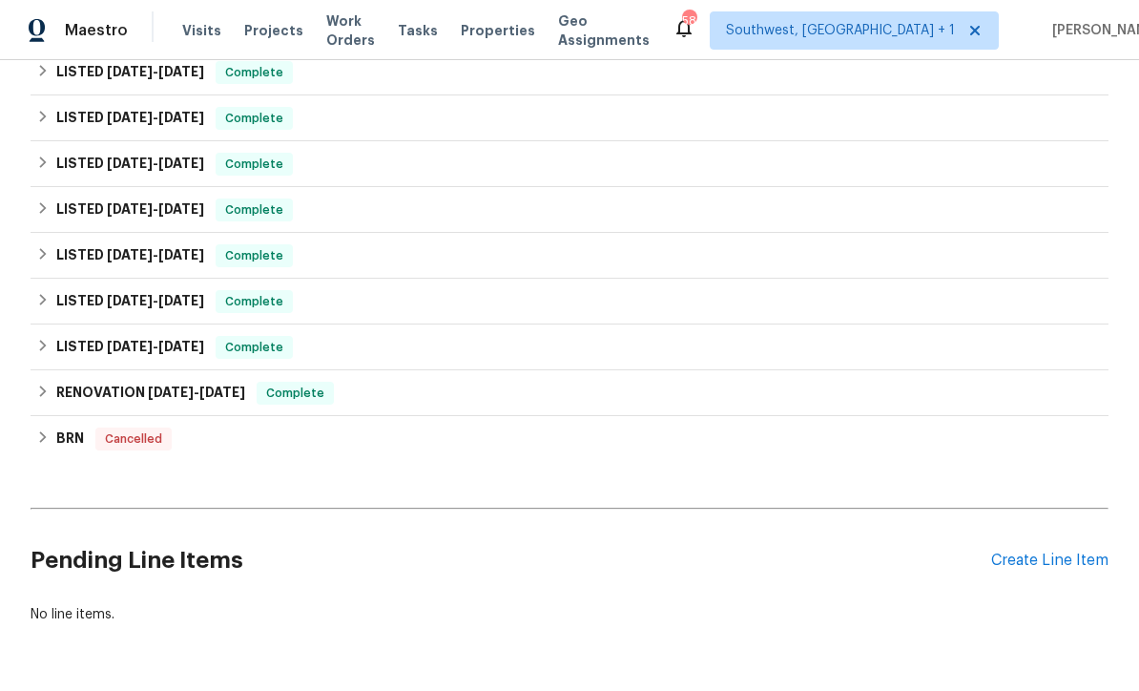
scroll to position [755, 0]
click at [1038, 559] on div "Create Line Item" at bounding box center [1049, 561] width 117 height 18
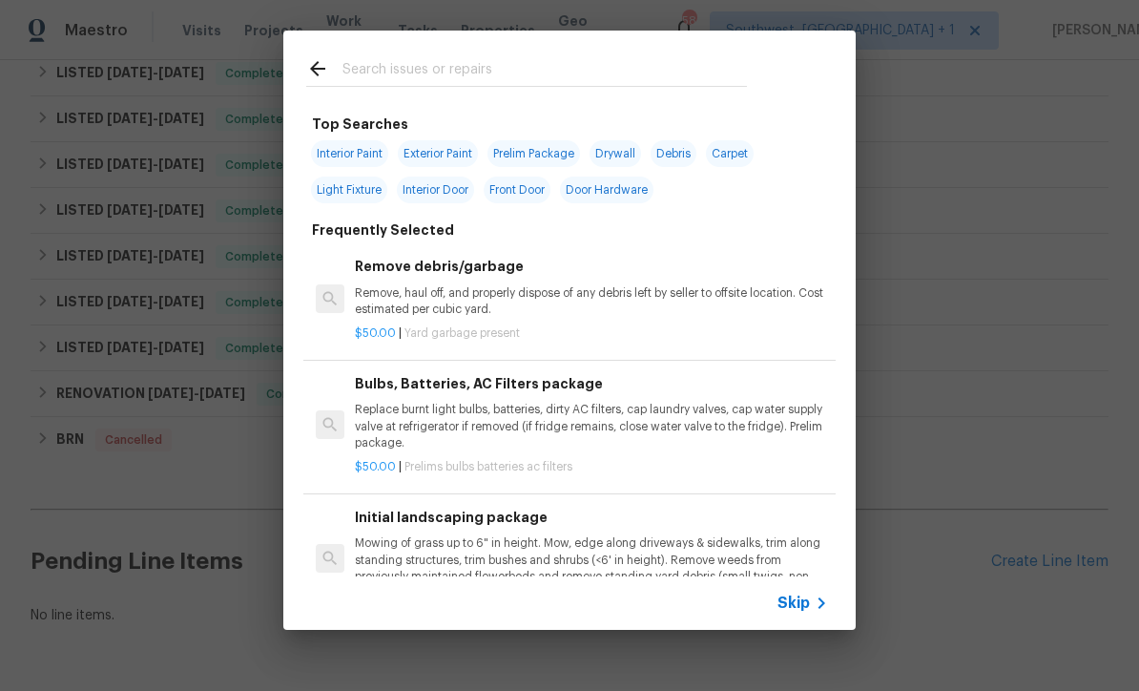
click at [813, 609] on icon at bounding box center [821, 602] width 23 height 23
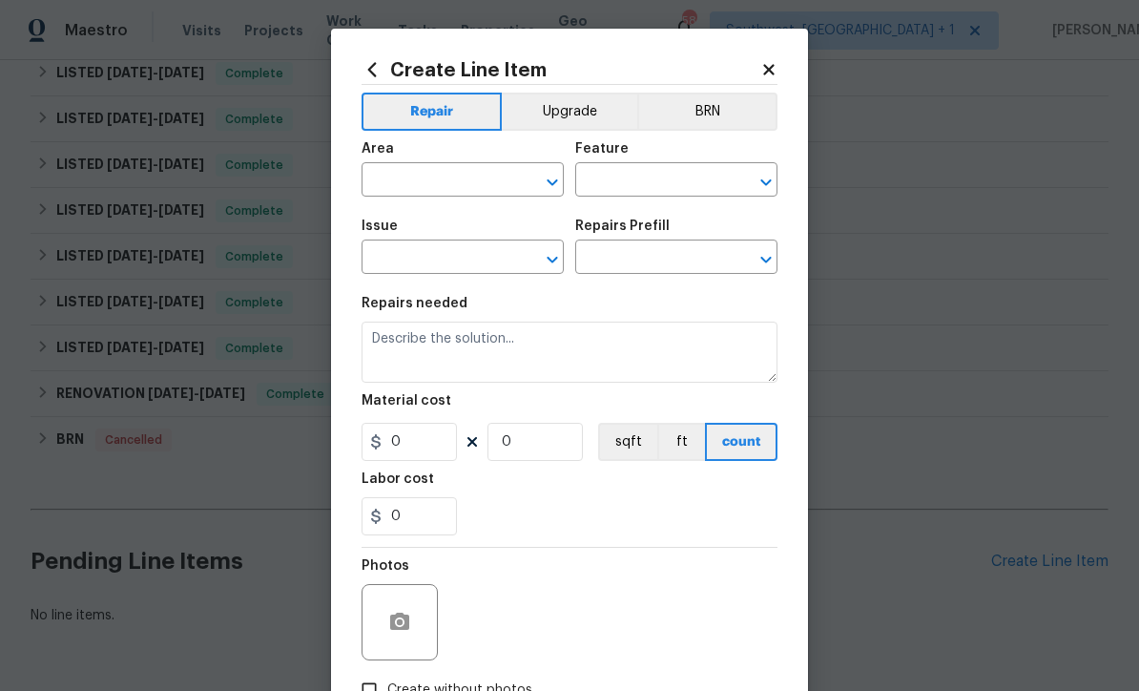
click at [450, 168] on input "text" at bounding box center [436, 182] width 149 height 30
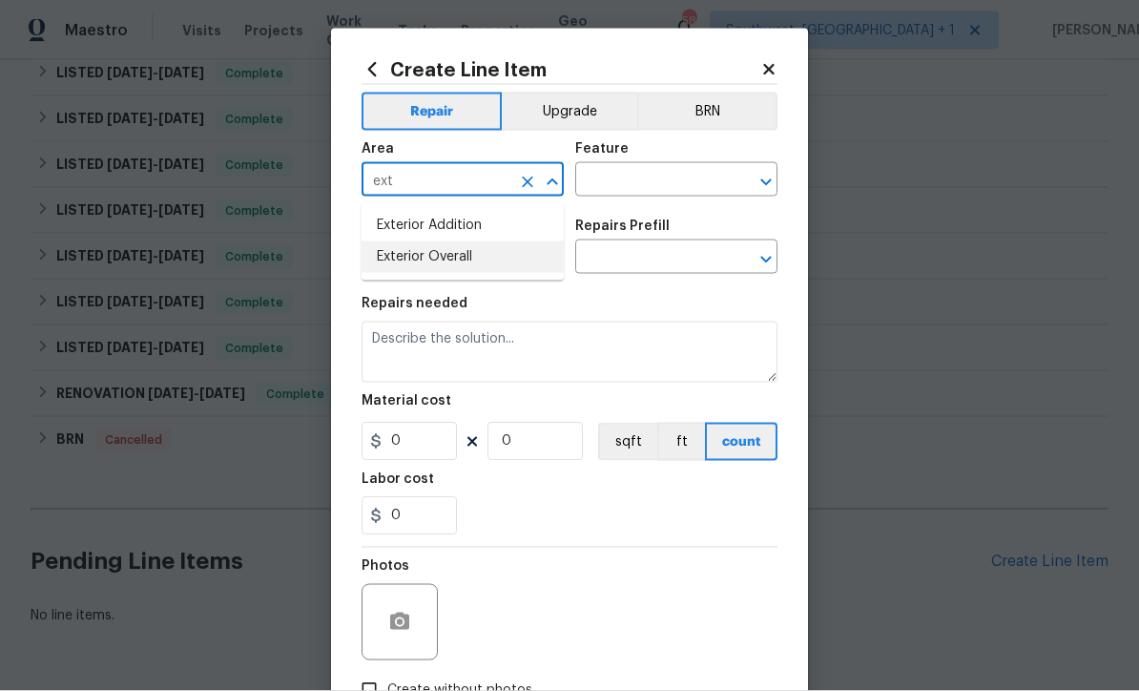
click at [468, 262] on li "Exterior Overall" at bounding box center [463, 256] width 202 height 31
type input "Exterior Overall"
click at [653, 182] on input "text" at bounding box center [649, 182] width 149 height 30
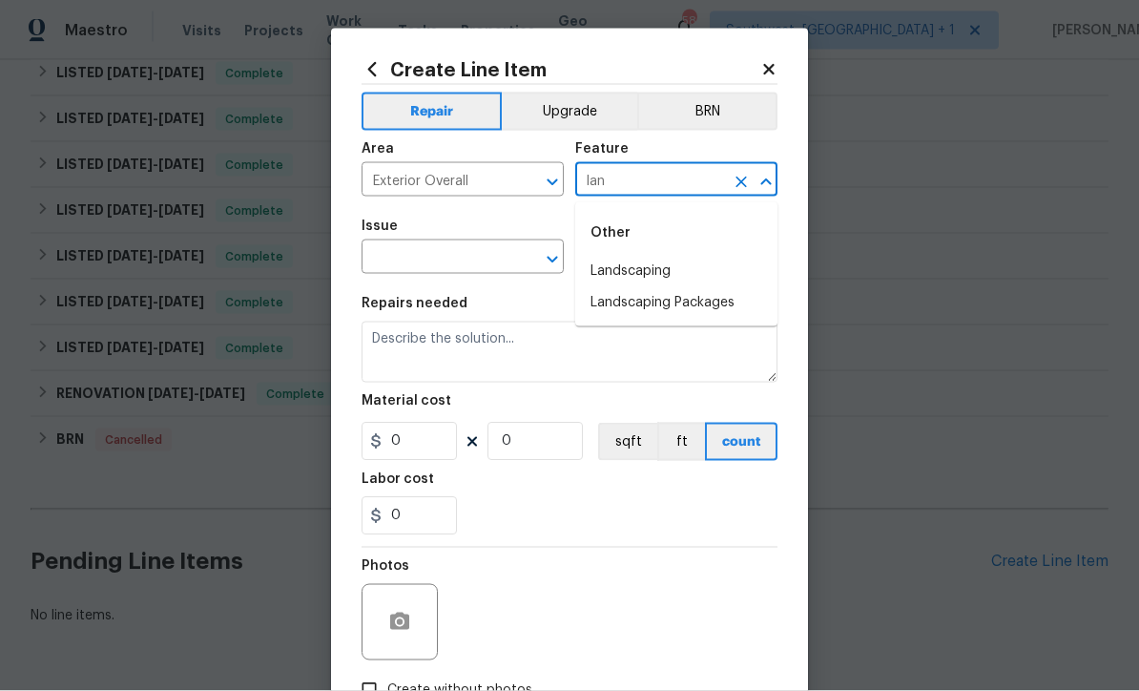
click at [664, 265] on li "Landscaping" at bounding box center [676, 271] width 202 height 31
type input "Landscaping"
click at [489, 262] on input "text" at bounding box center [436, 259] width 149 height 30
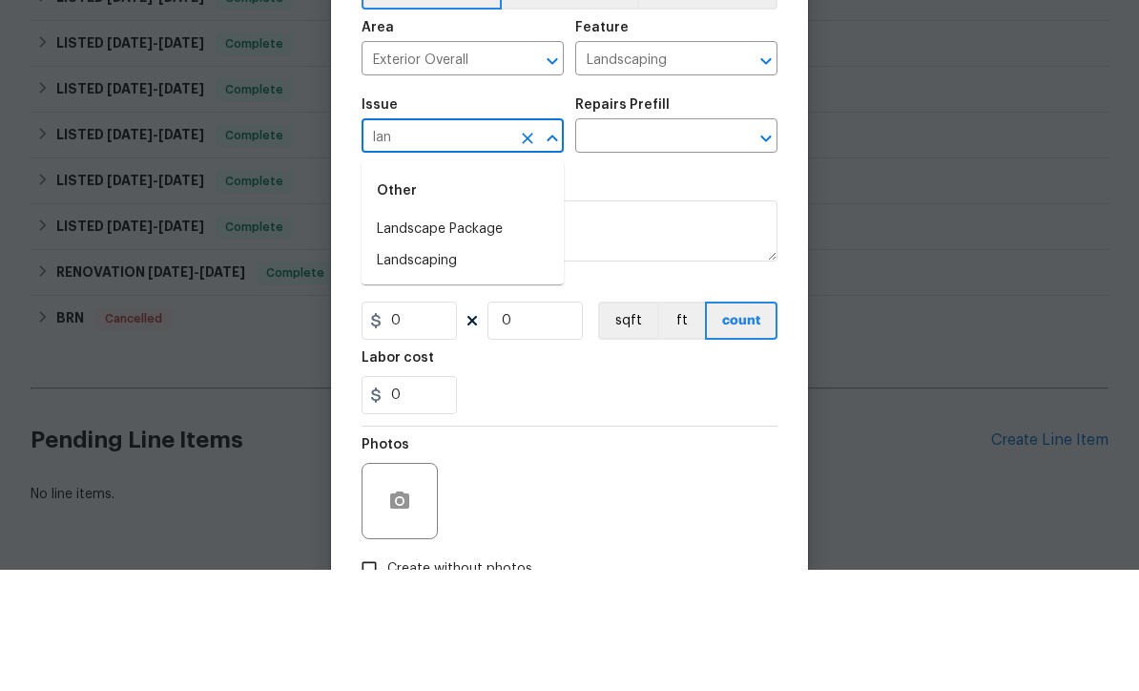
click at [448, 366] on li "Landscaping" at bounding box center [463, 381] width 202 height 31
type input "Landscaping"
click at [672, 244] on input "text" at bounding box center [649, 259] width 149 height 30
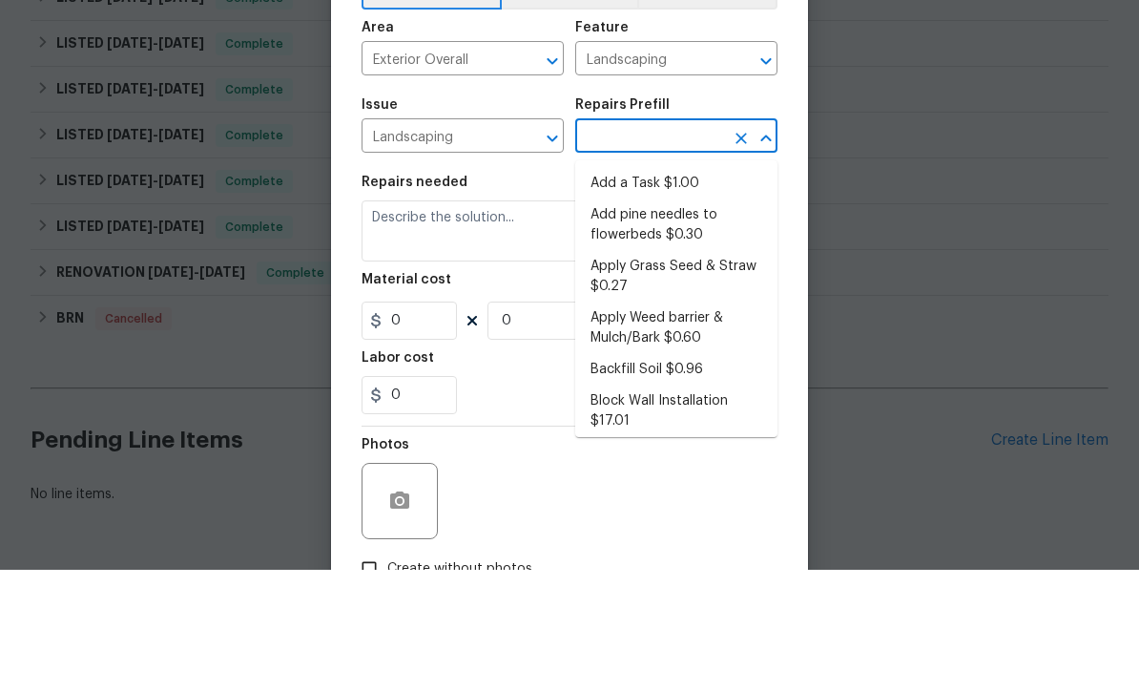
click at [668, 289] on li "Add a Task $1.00" at bounding box center [676, 304] width 202 height 31
type input "Add a Task $1.00"
type textarea "HPM to detail"
type input "1"
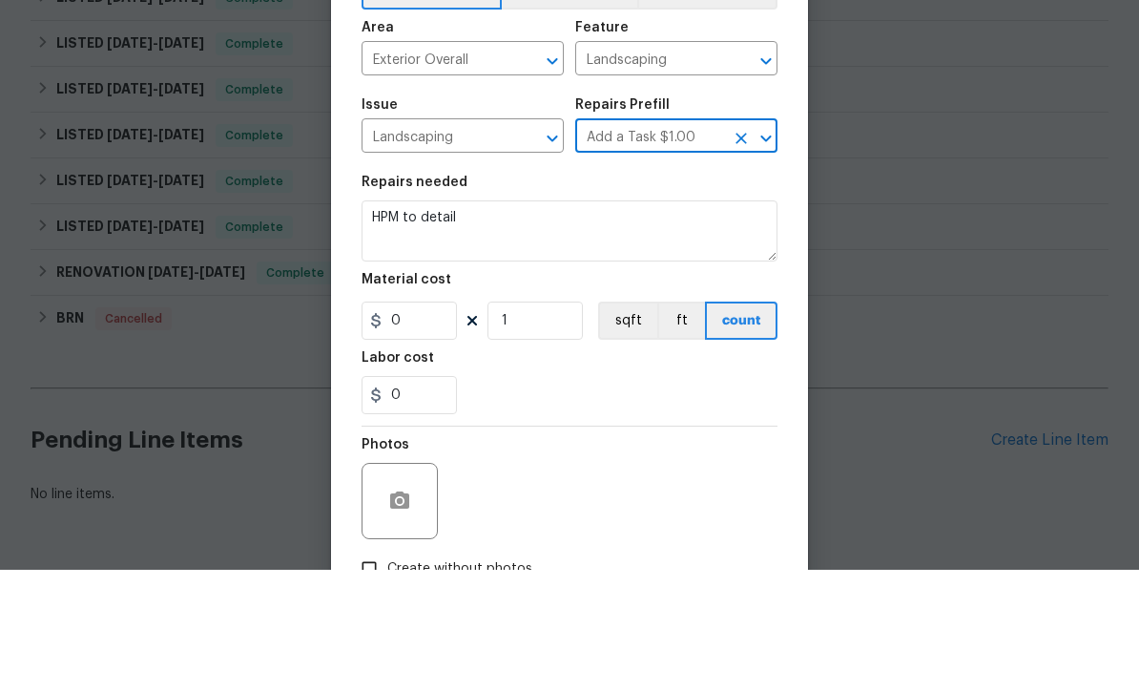
type input "1"
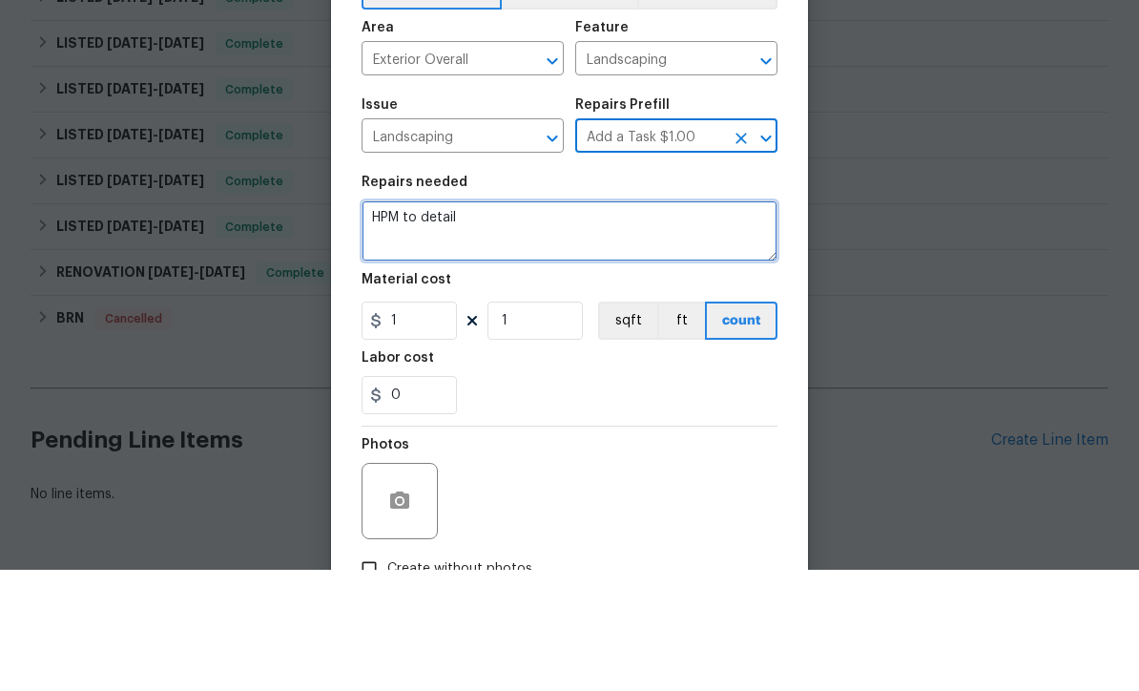
click at [555, 321] on textarea "HPM to detail" at bounding box center [570, 351] width 416 height 61
type textarea "H"
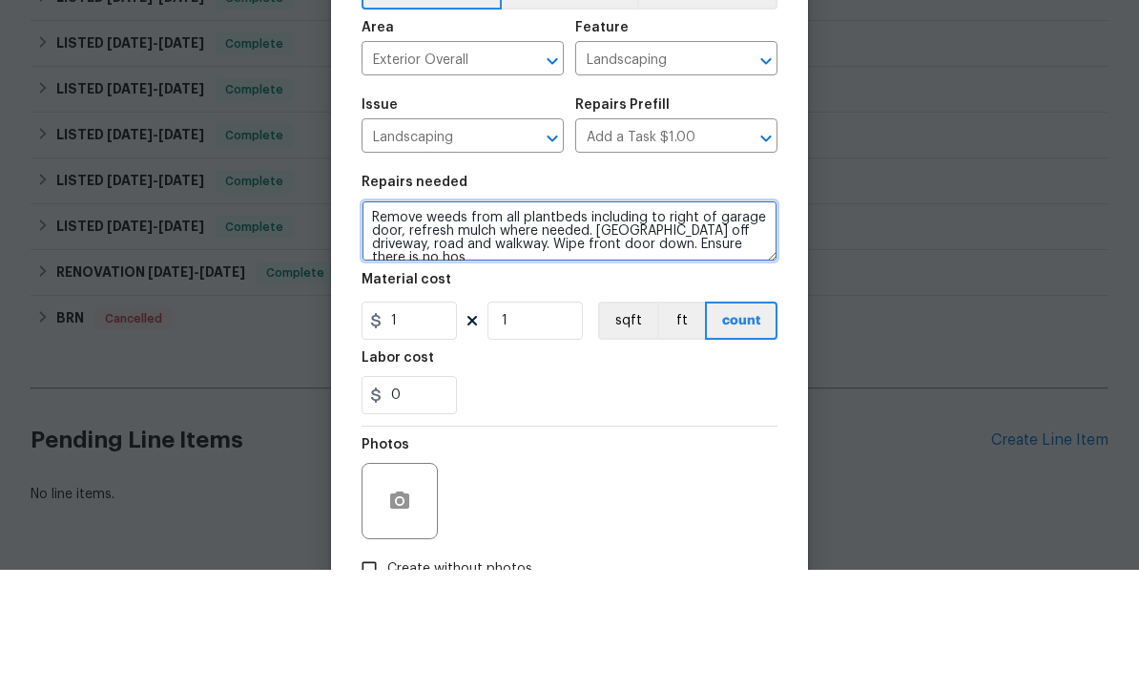
scroll to position [4, 0]
click at [537, 321] on textarea "Remove weeds from all plantbeds including to right of garage door, refresh mulc…" at bounding box center [570, 351] width 416 height 61
click at [485, 321] on textarea "Remove weeds from all plantbeds including to right of garage door, refresh mulc…" at bounding box center [570, 351] width 416 height 61
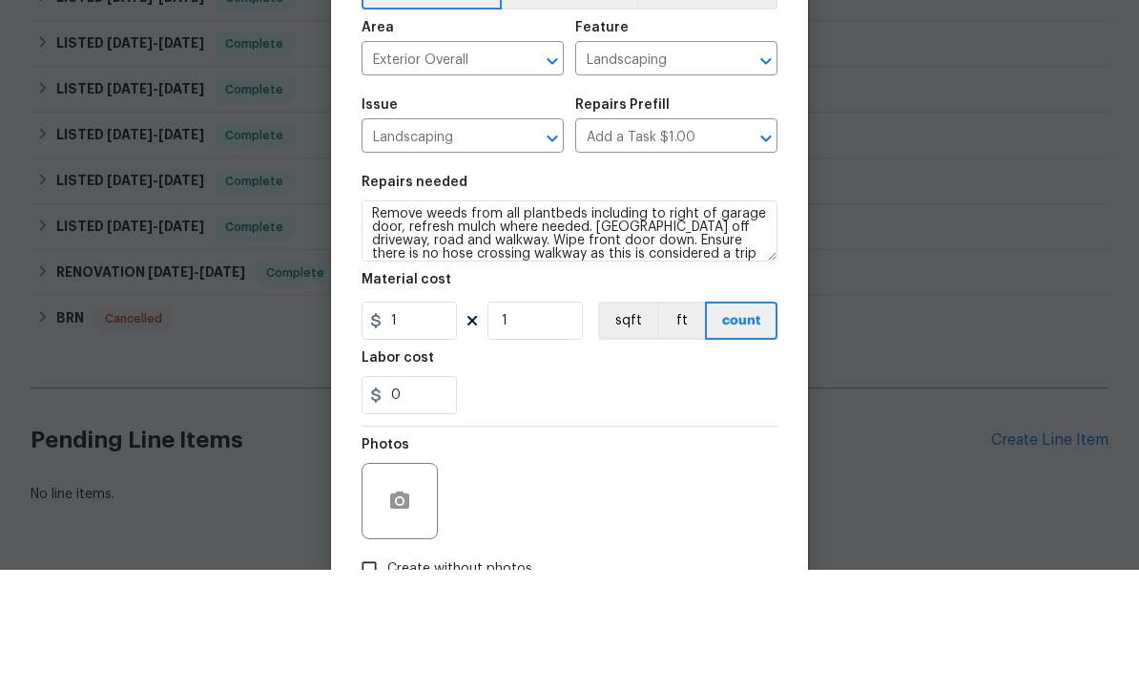
scroll to position [63, 0]
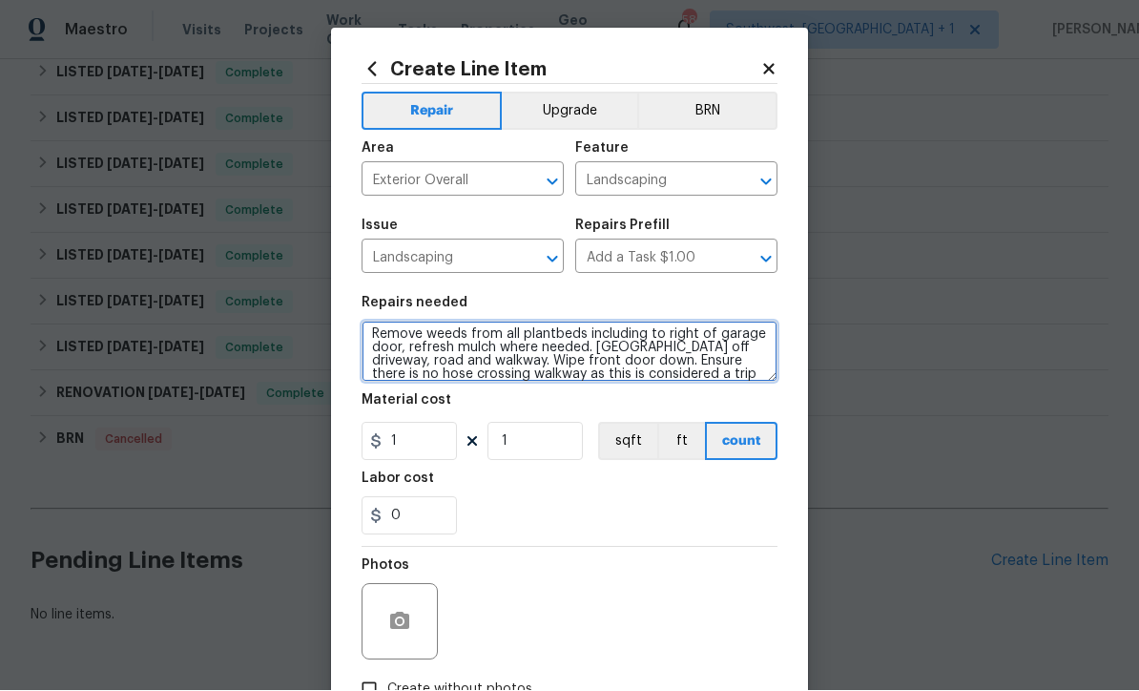
type textarea "Remove weeds from all plantbeds including to right of garage door, refresh mulc…"
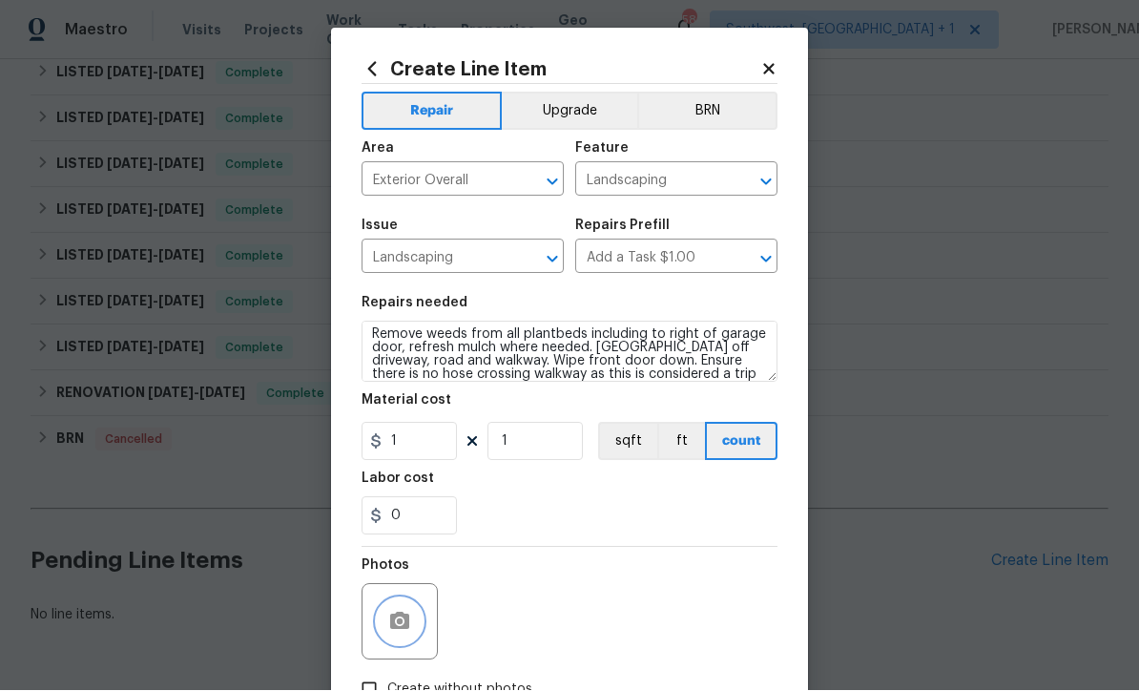
click at [403, 621] on icon "button" at bounding box center [399, 620] width 19 height 17
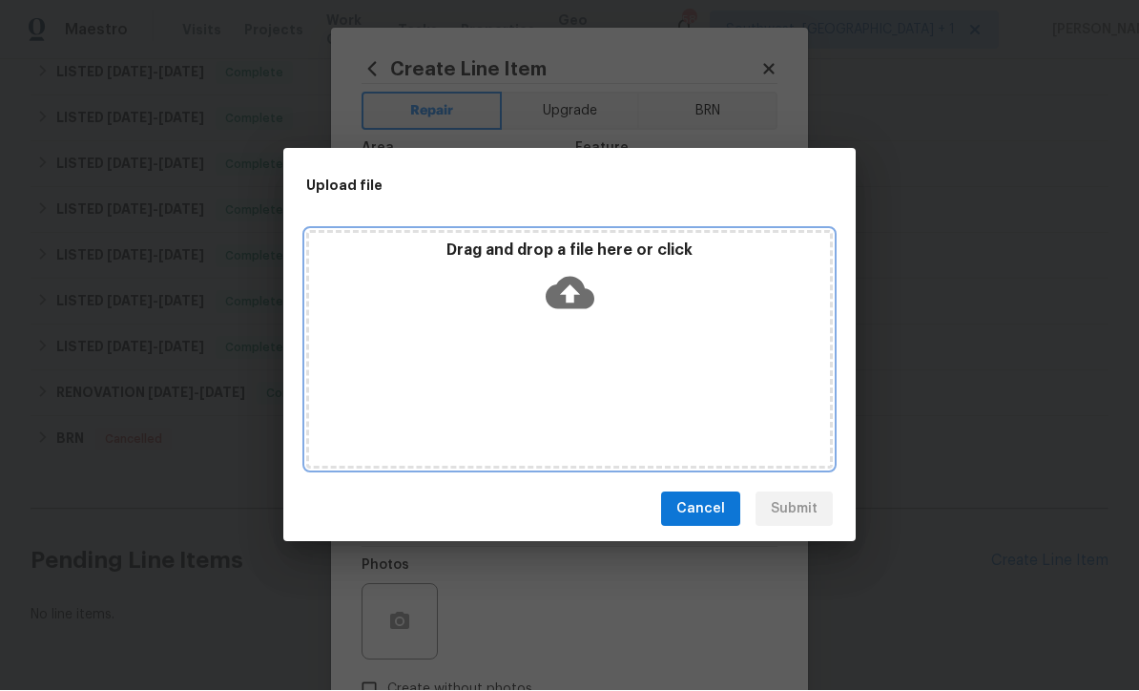
click at [565, 293] on icon at bounding box center [570, 293] width 49 height 49
